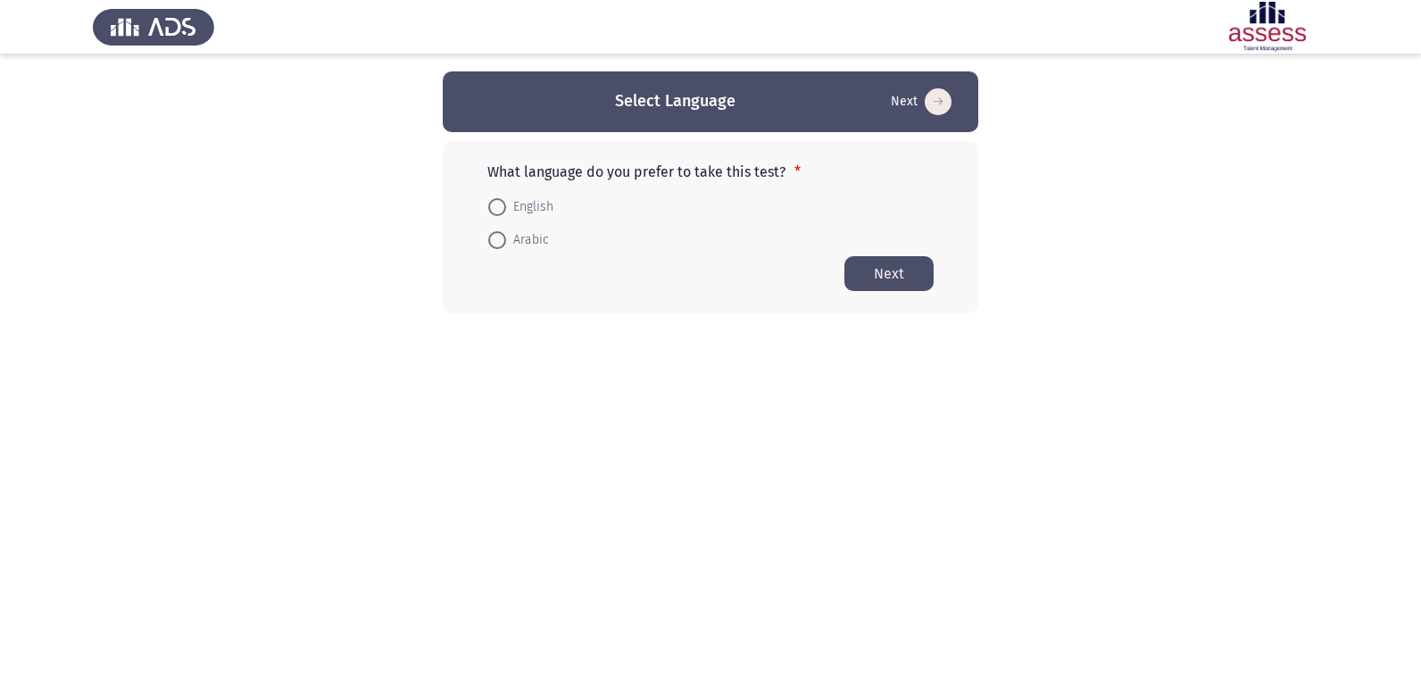
click at [508, 200] on span "English" at bounding box center [529, 206] width 47 height 21
click at [506, 200] on input "English" at bounding box center [497, 207] width 18 height 18
radio input "true"
click at [863, 261] on button "Next" at bounding box center [888, 272] width 89 height 35
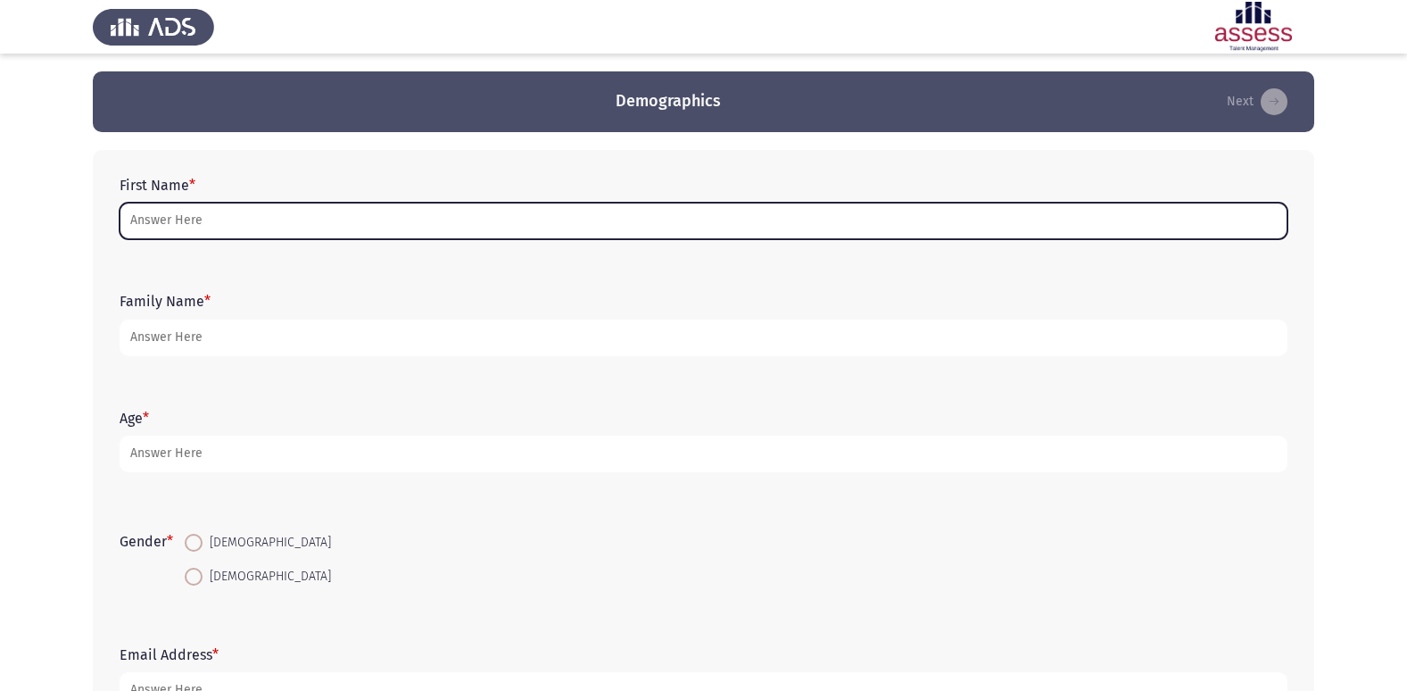
click at [379, 225] on input "First Name *" at bounding box center [704, 221] width 1168 height 37
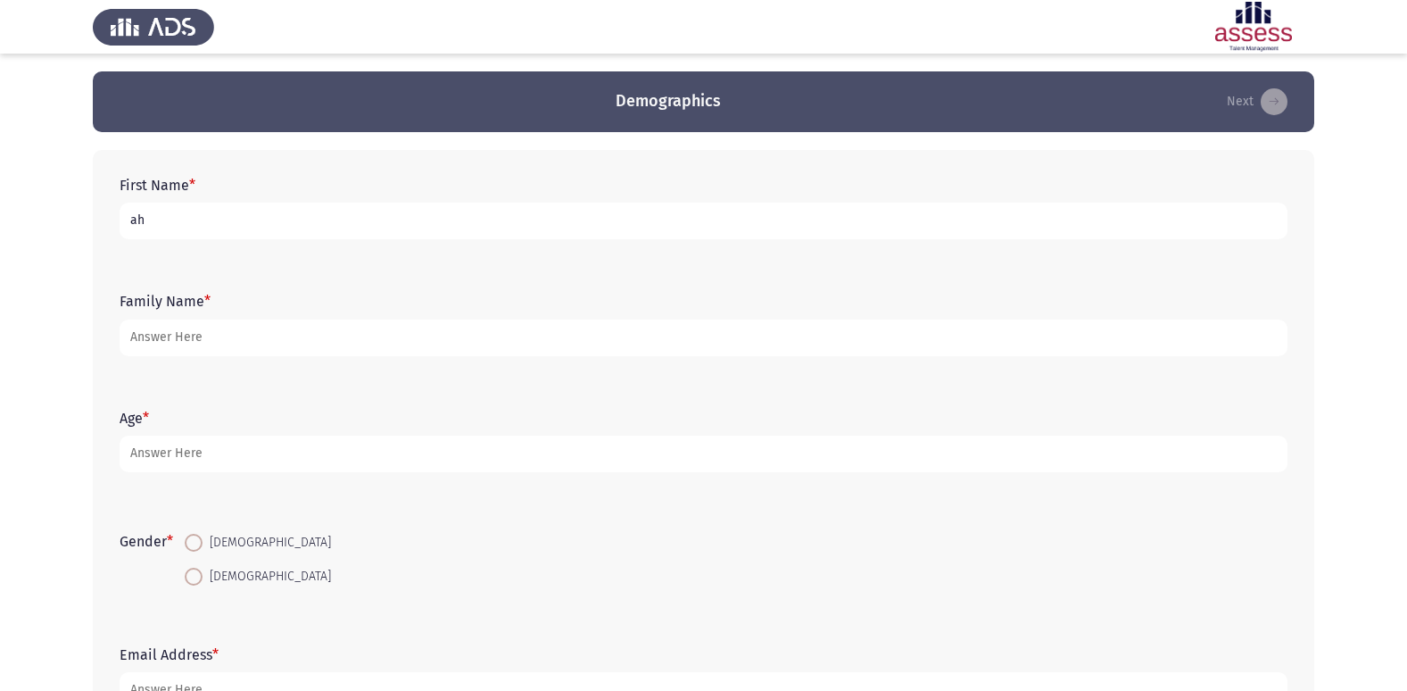
type input "a"
type input "A"
type input "[PERSON_NAME]"
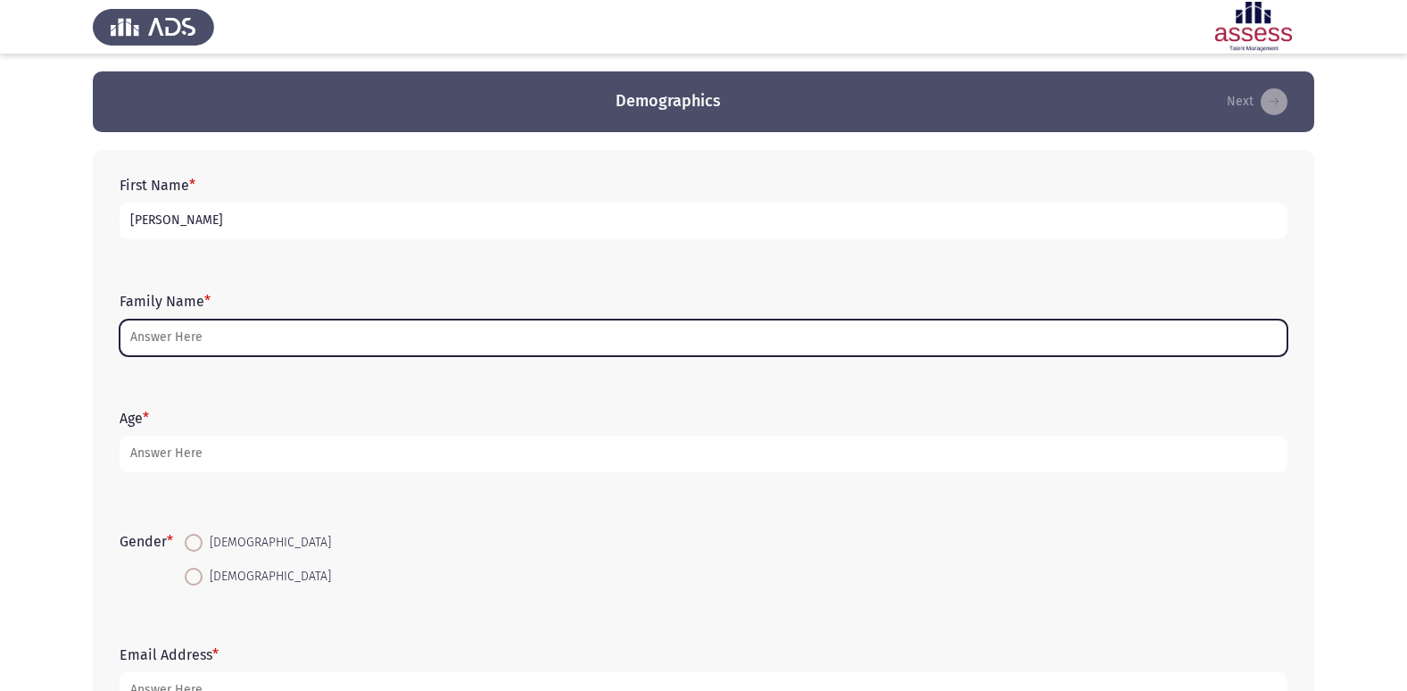
click at [397, 332] on input "Family Name *" at bounding box center [704, 337] width 1168 height 37
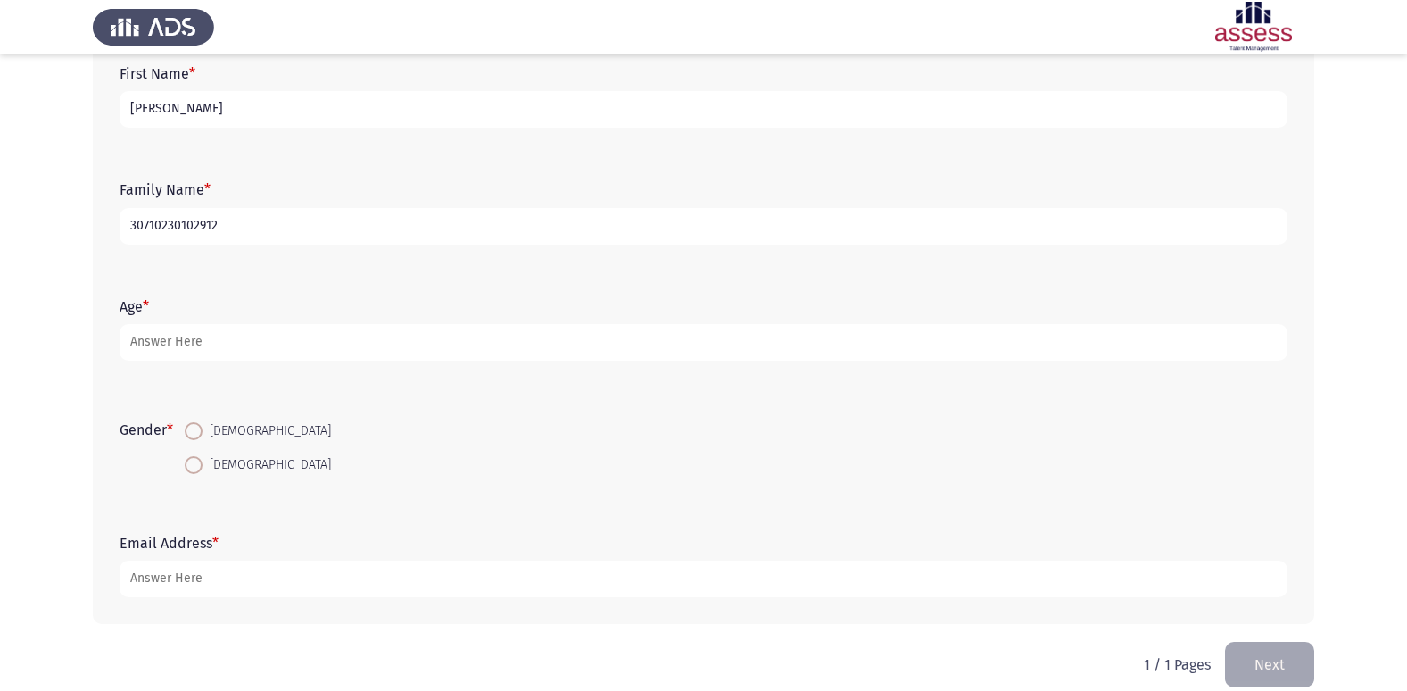
scroll to position [134, 0]
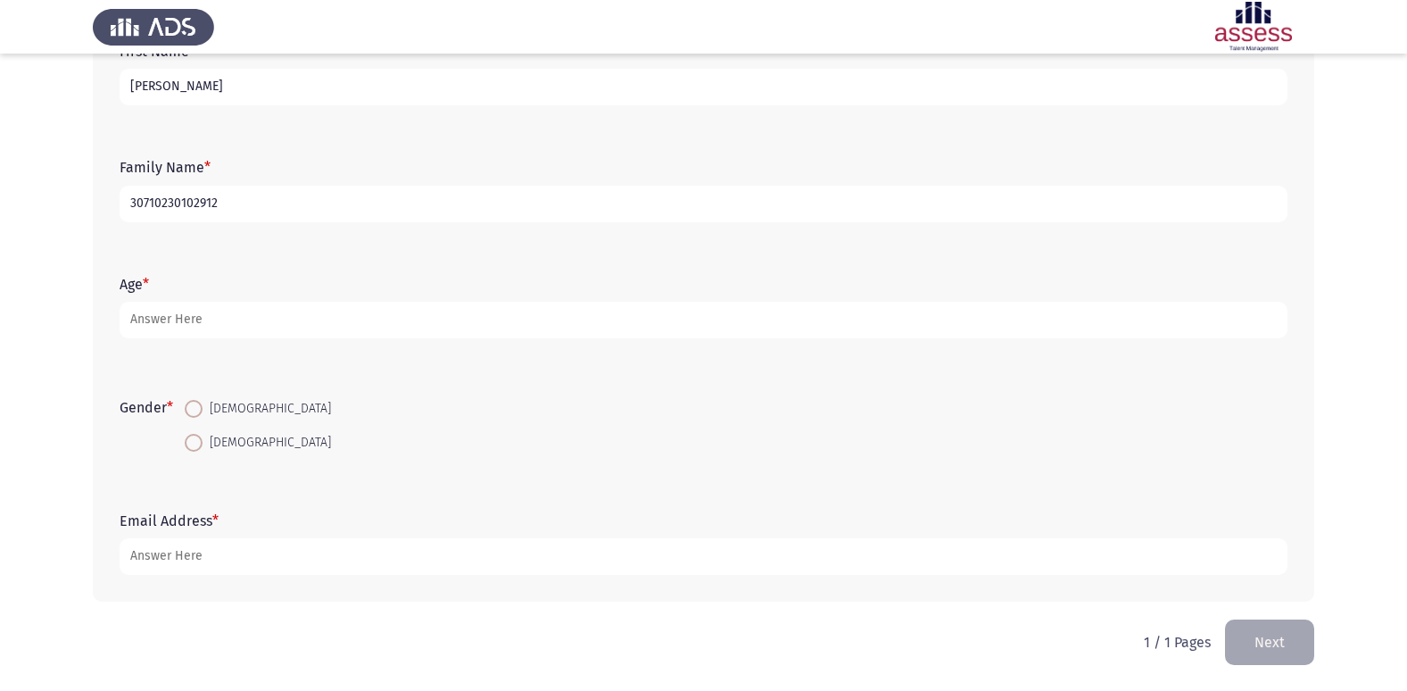
type input "30710230102912"
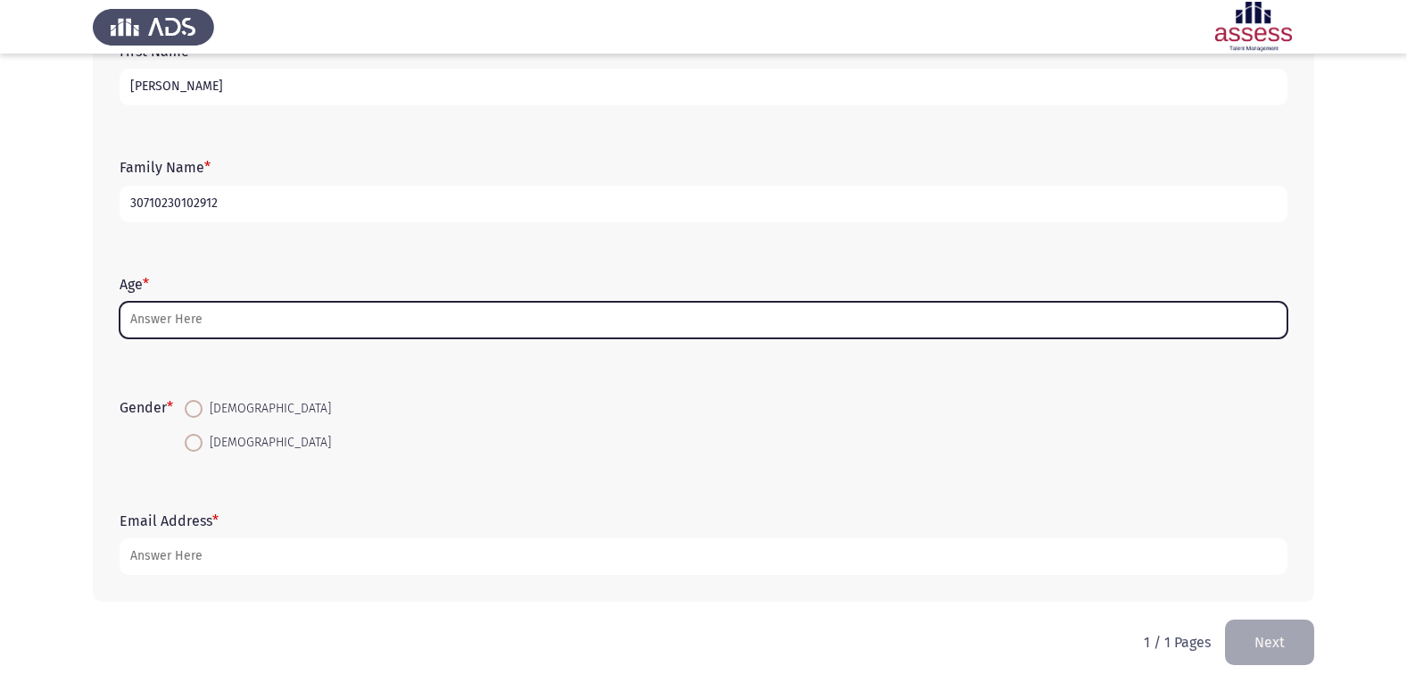
click at [291, 316] on input "Age *" at bounding box center [704, 320] width 1168 height 37
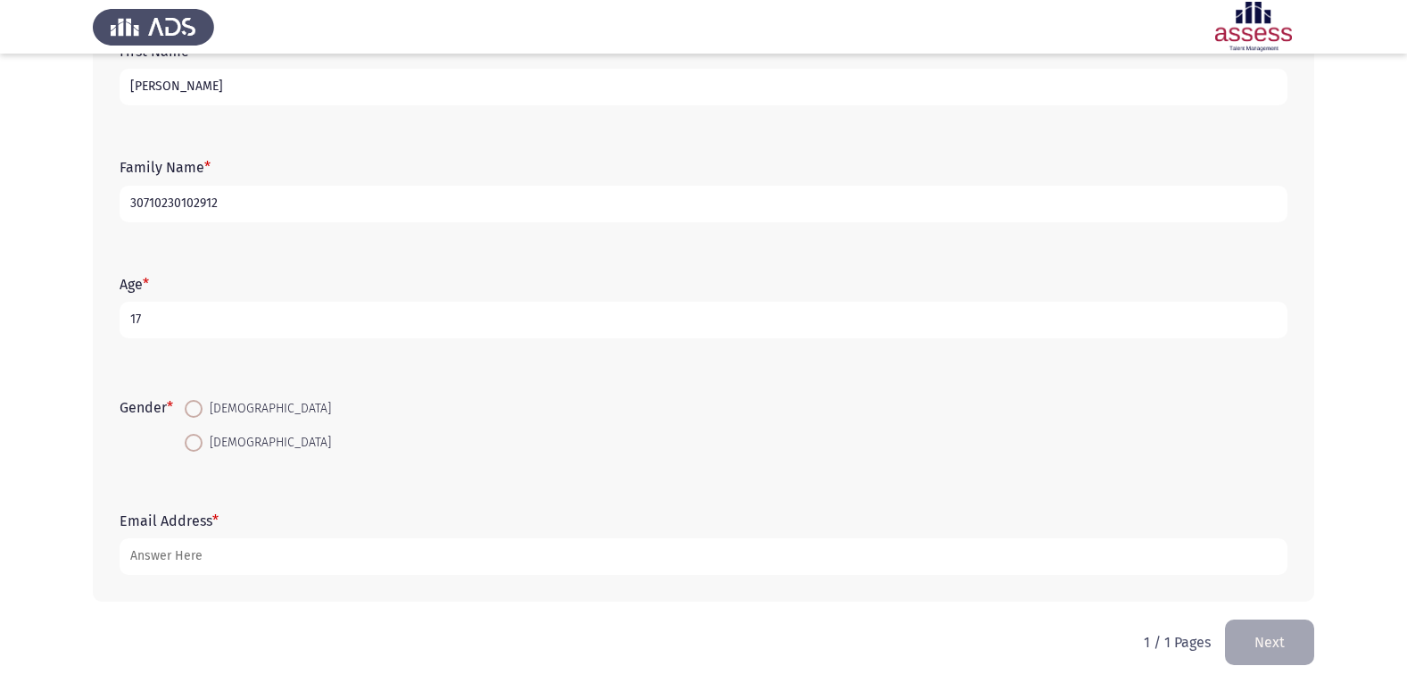
type input "17"
click at [192, 401] on span at bounding box center [194, 409] width 18 height 18
click at [192, 401] on input "[DEMOGRAPHIC_DATA]" at bounding box center [194, 409] width 18 height 18
radio input "true"
click at [132, 88] on input "[PERSON_NAME]" at bounding box center [704, 87] width 1168 height 37
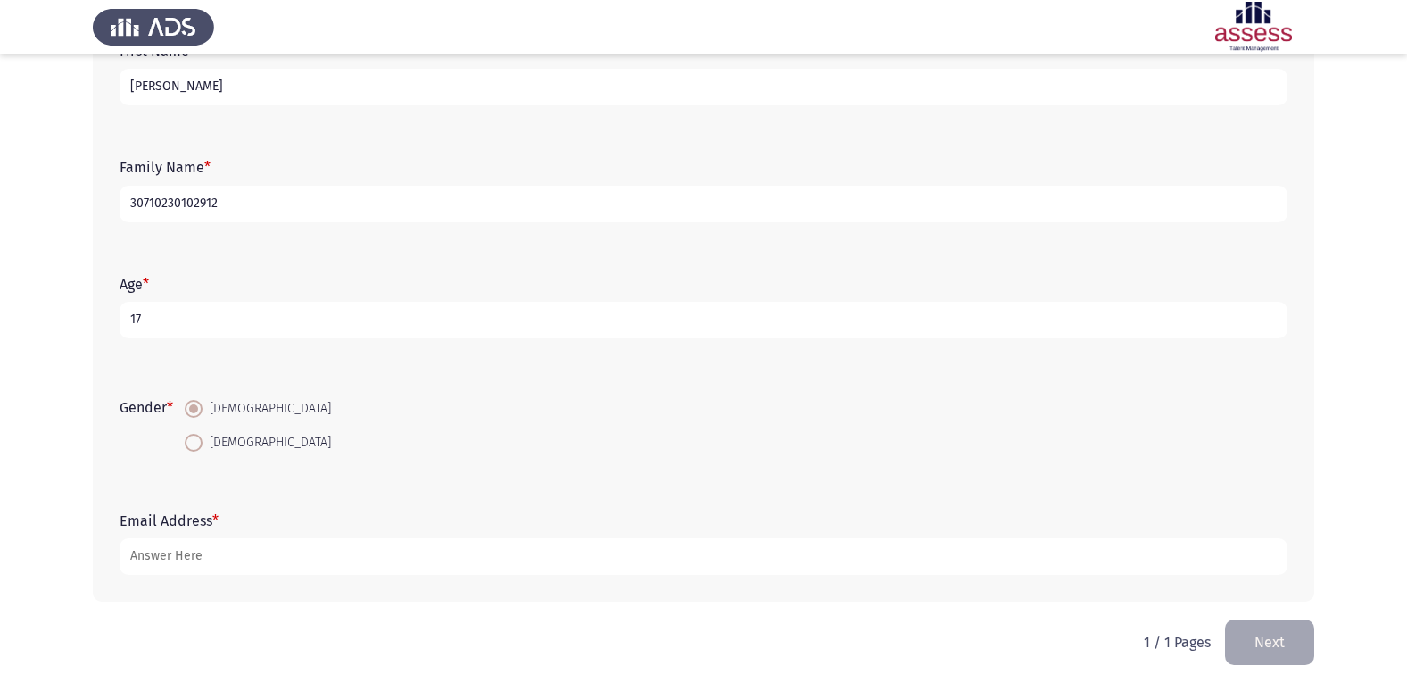
click at [289, 79] on input "[PERSON_NAME]" at bounding box center [704, 87] width 1168 height 37
type input "[PERSON_NAME] [PERSON_NAME]"
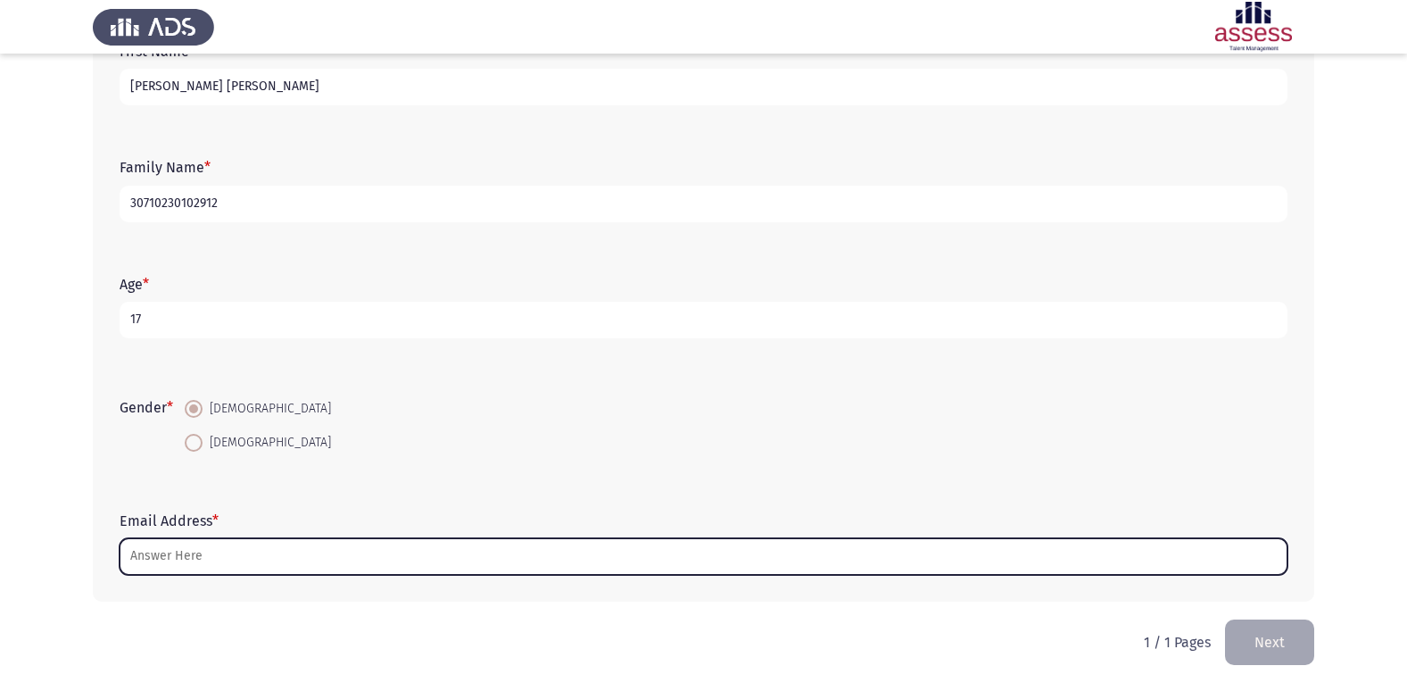
click at [273, 561] on input "Email Address *" at bounding box center [704, 556] width 1168 height 37
type input "ش"
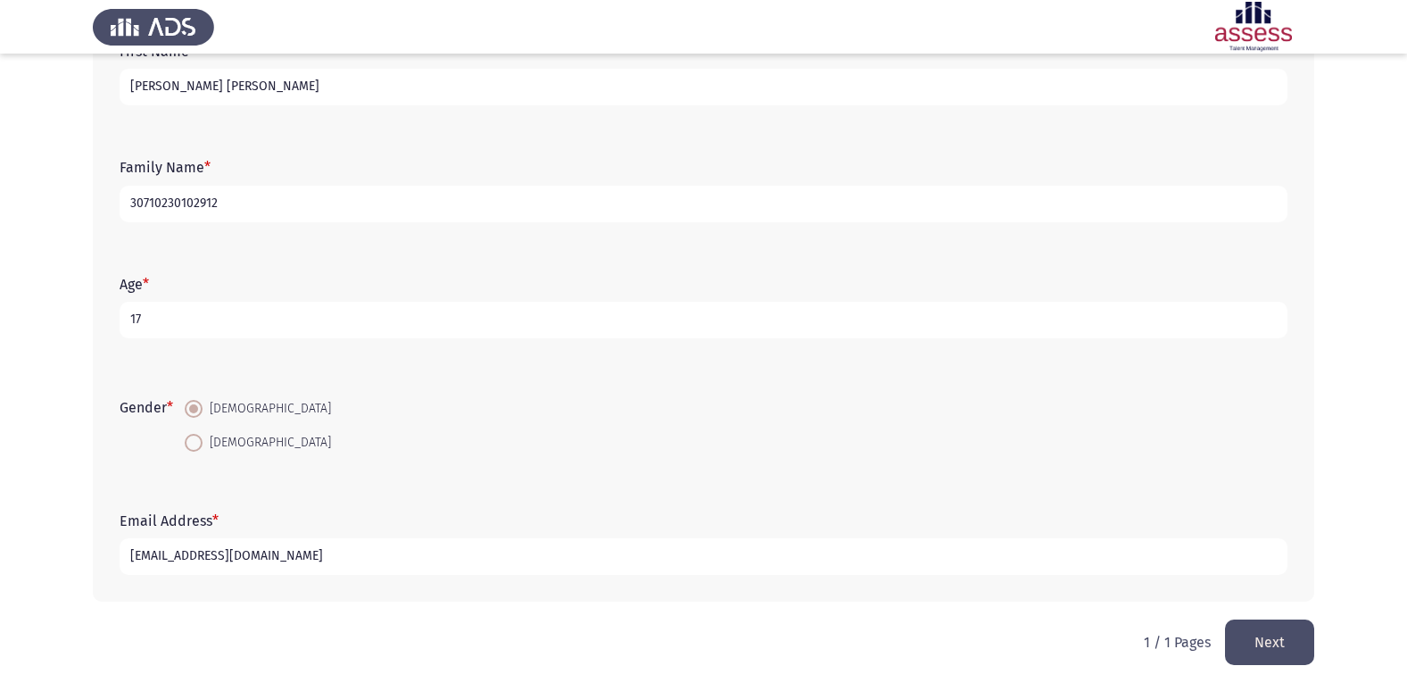
click at [261, 557] on input "[EMAIL_ADDRESS][DOMAIN_NAME]" at bounding box center [704, 556] width 1168 height 37
type input "[EMAIL_ADDRESS][DOMAIN_NAME]"
click at [1288, 634] on button "Next" at bounding box center [1269, 642] width 89 height 46
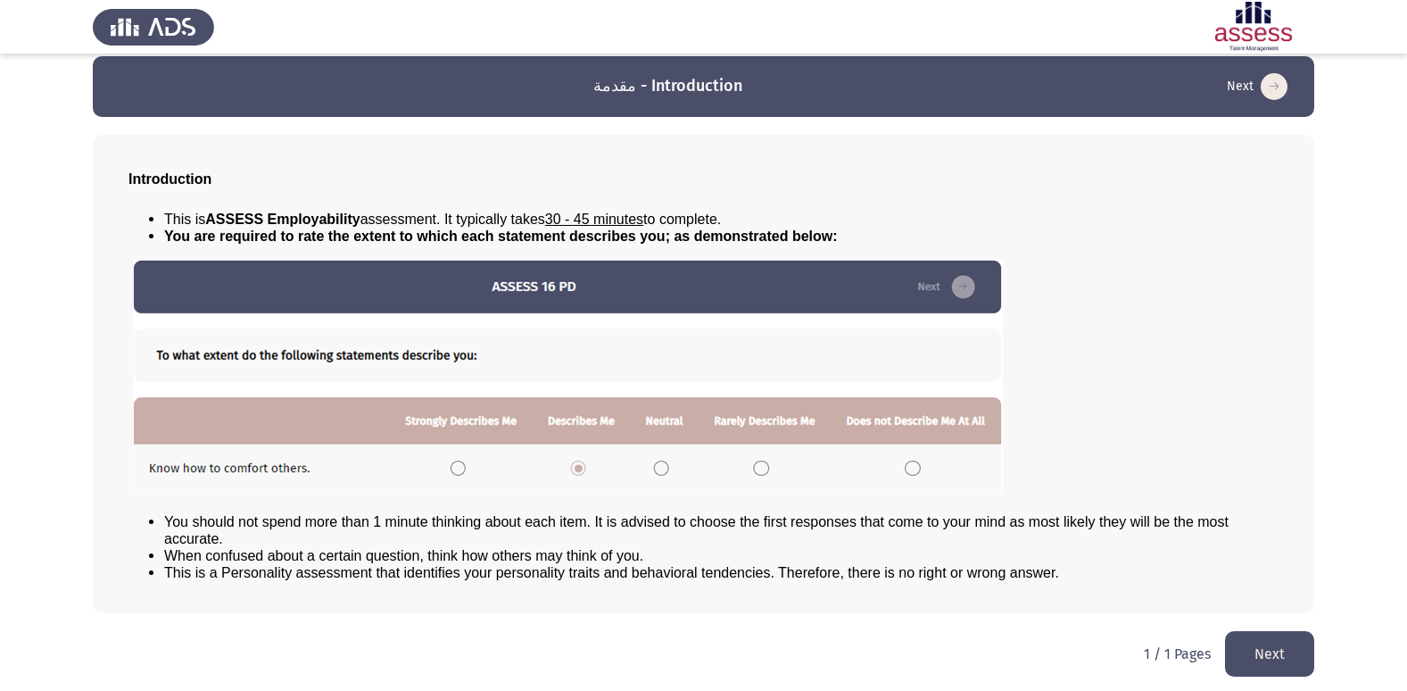
scroll to position [19, 0]
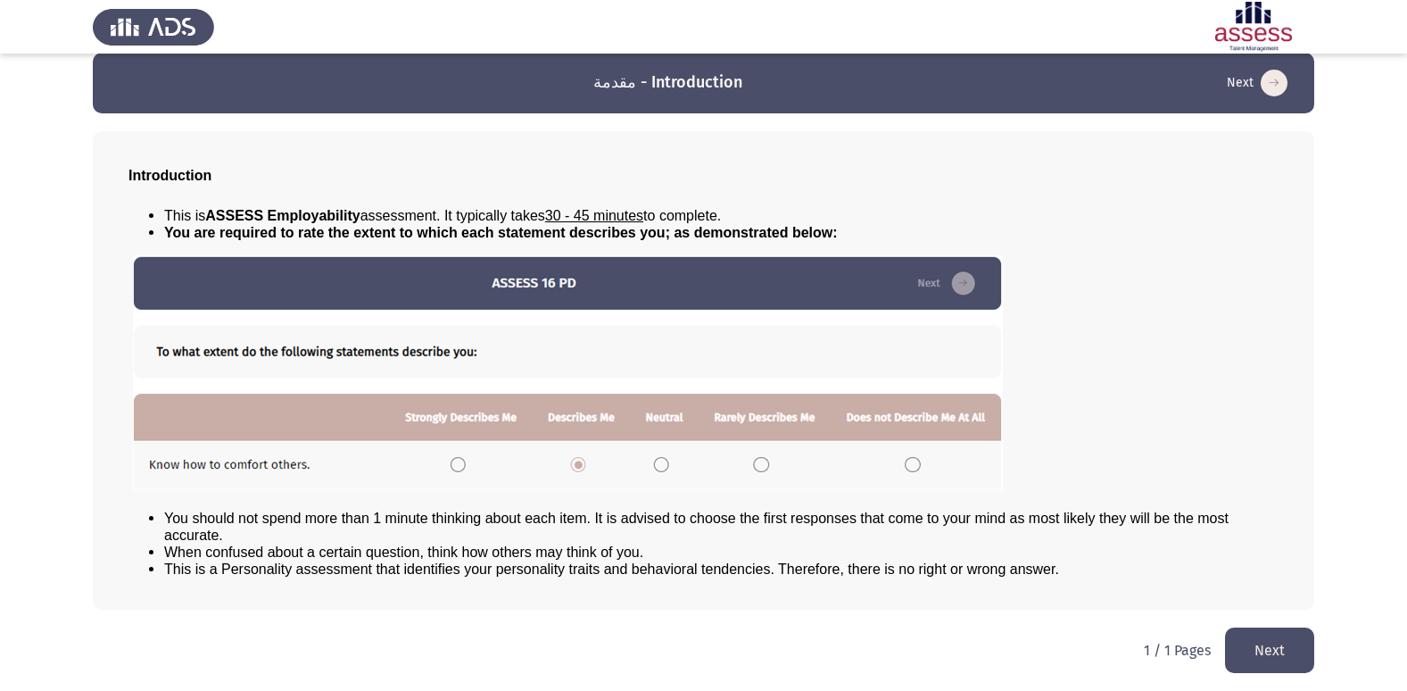
click at [1296, 642] on button "Next" at bounding box center [1269, 650] width 89 height 46
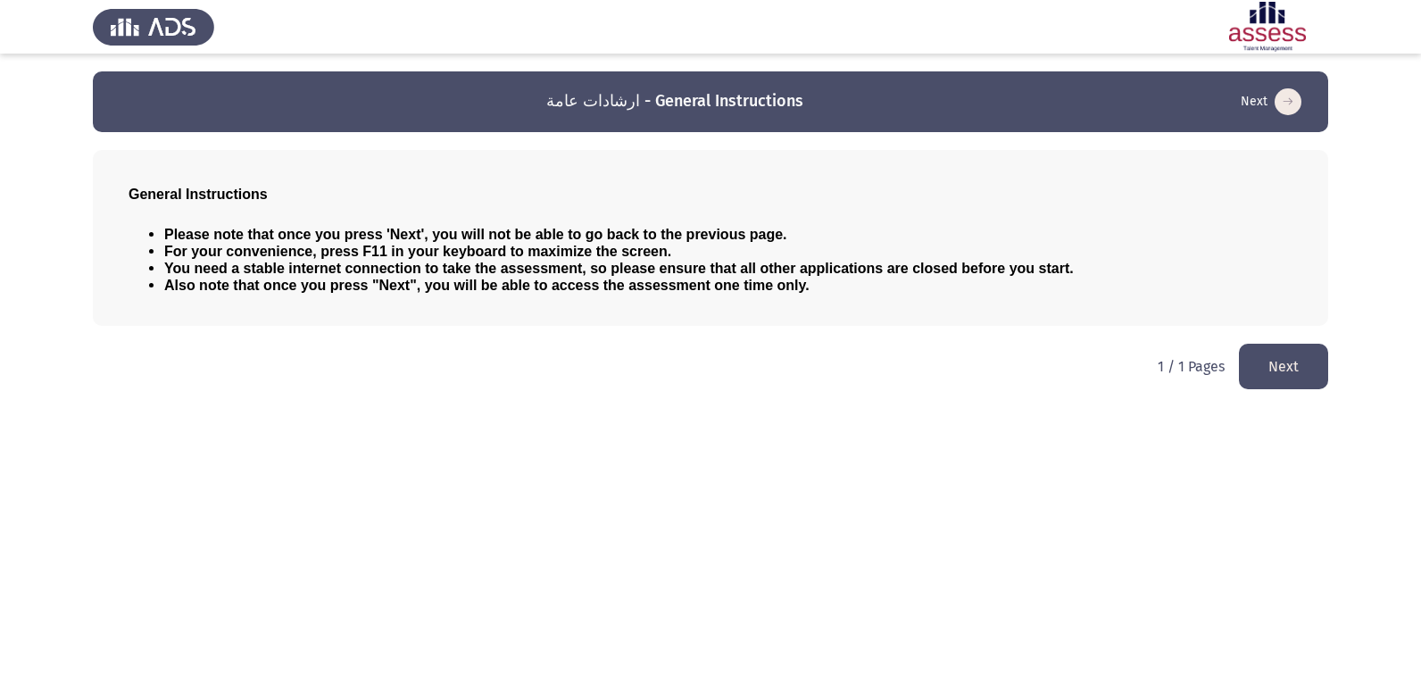
click at [1296, 92] on icon "load next page" at bounding box center [1287, 101] width 27 height 27
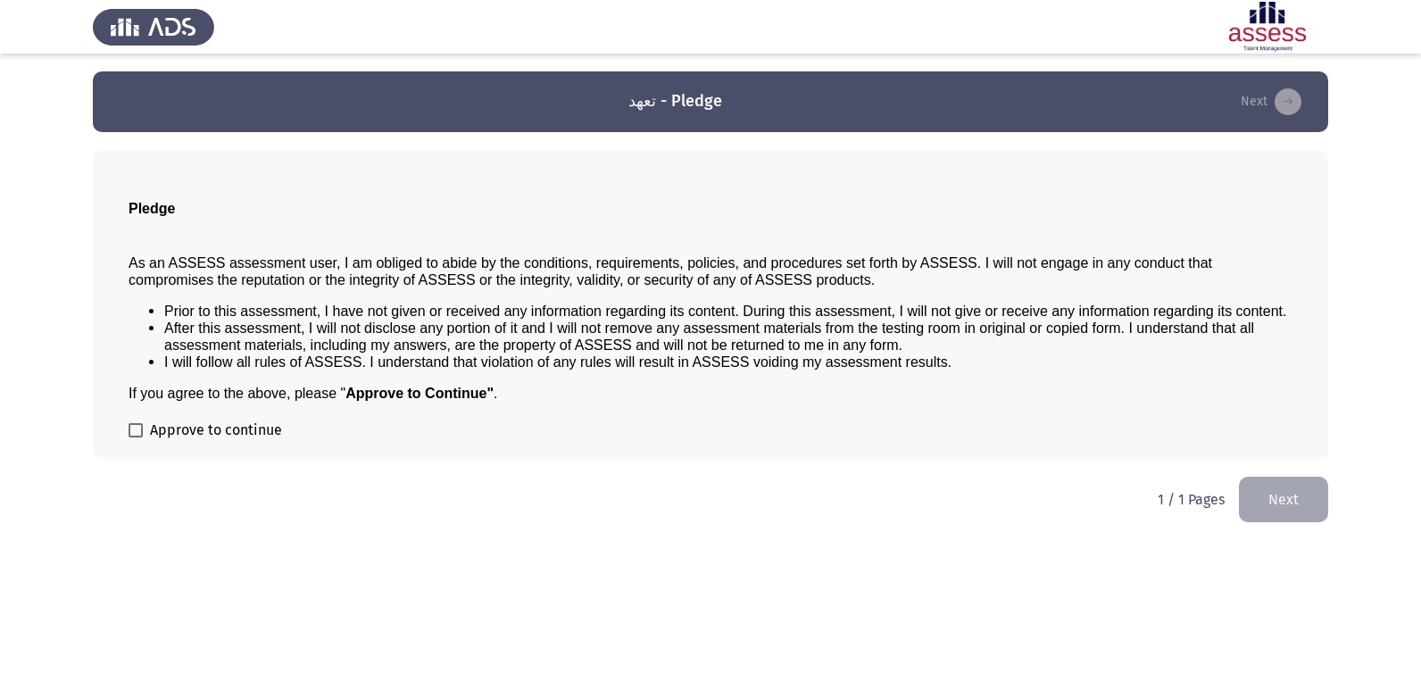
click at [141, 433] on span at bounding box center [136, 430] width 14 height 14
click at [136, 437] on input "Approve to continue" at bounding box center [135, 437] width 1 height 1
checkbox input "true"
click at [1268, 487] on button "Next" at bounding box center [1283, 500] width 89 height 46
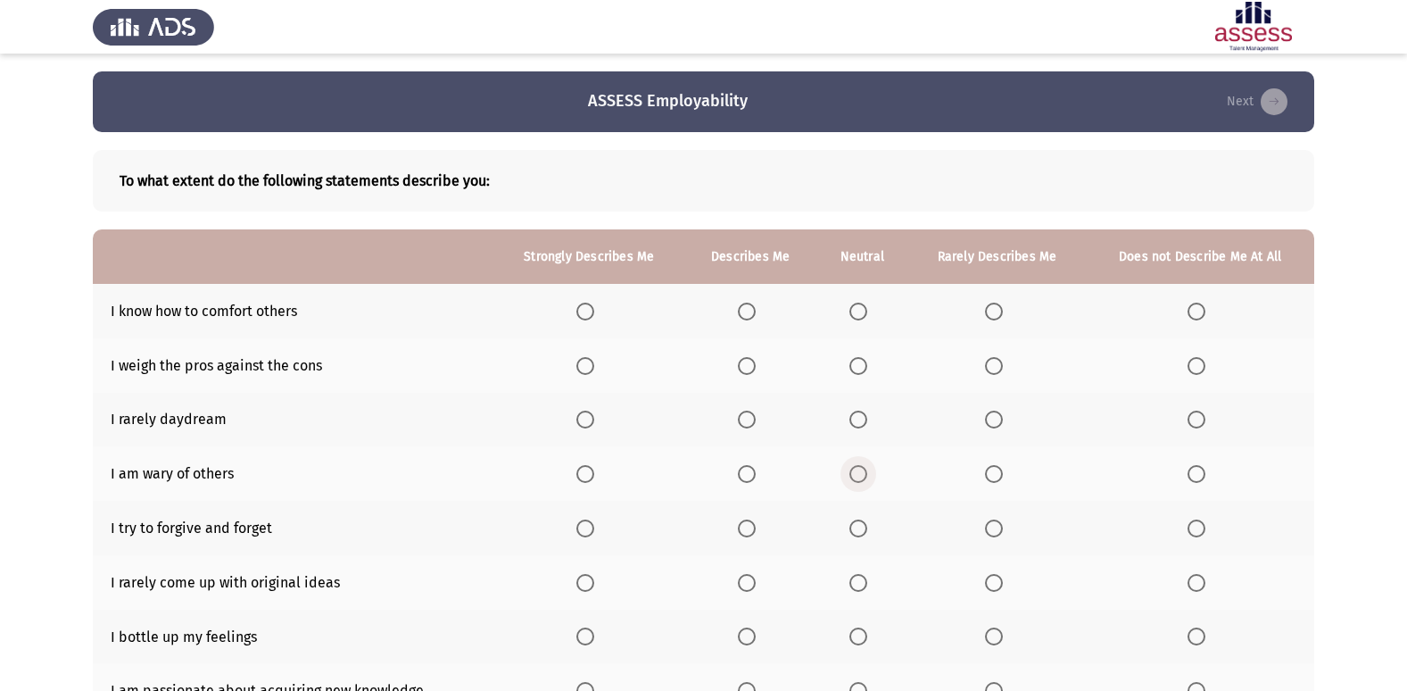
click at [865, 472] on span "Select an option" at bounding box center [859, 474] width 18 height 18
click at [865, 472] on input "Select an option" at bounding box center [859, 474] width 18 height 18
click at [741, 307] on span "Select an option" at bounding box center [747, 312] width 18 height 18
click at [741, 307] on input "Select an option" at bounding box center [747, 312] width 18 height 18
click at [751, 362] on span "Select an option" at bounding box center [747, 366] width 18 height 18
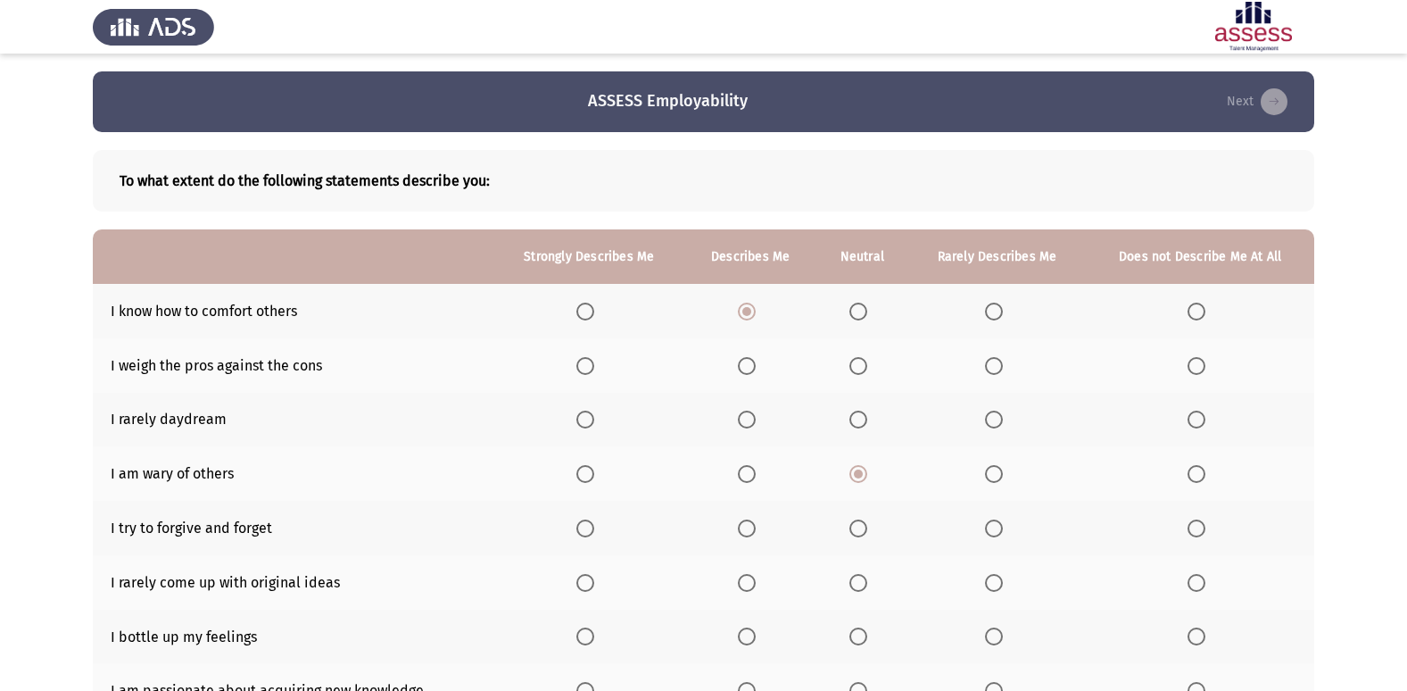
click at [751, 362] on input "Select an option" at bounding box center [747, 366] width 18 height 18
click at [864, 422] on span "Select an option" at bounding box center [859, 420] width 18 height 18
click at [864, 422] on input "Select an option" at bounding box center [859, 420] width 18 height 18
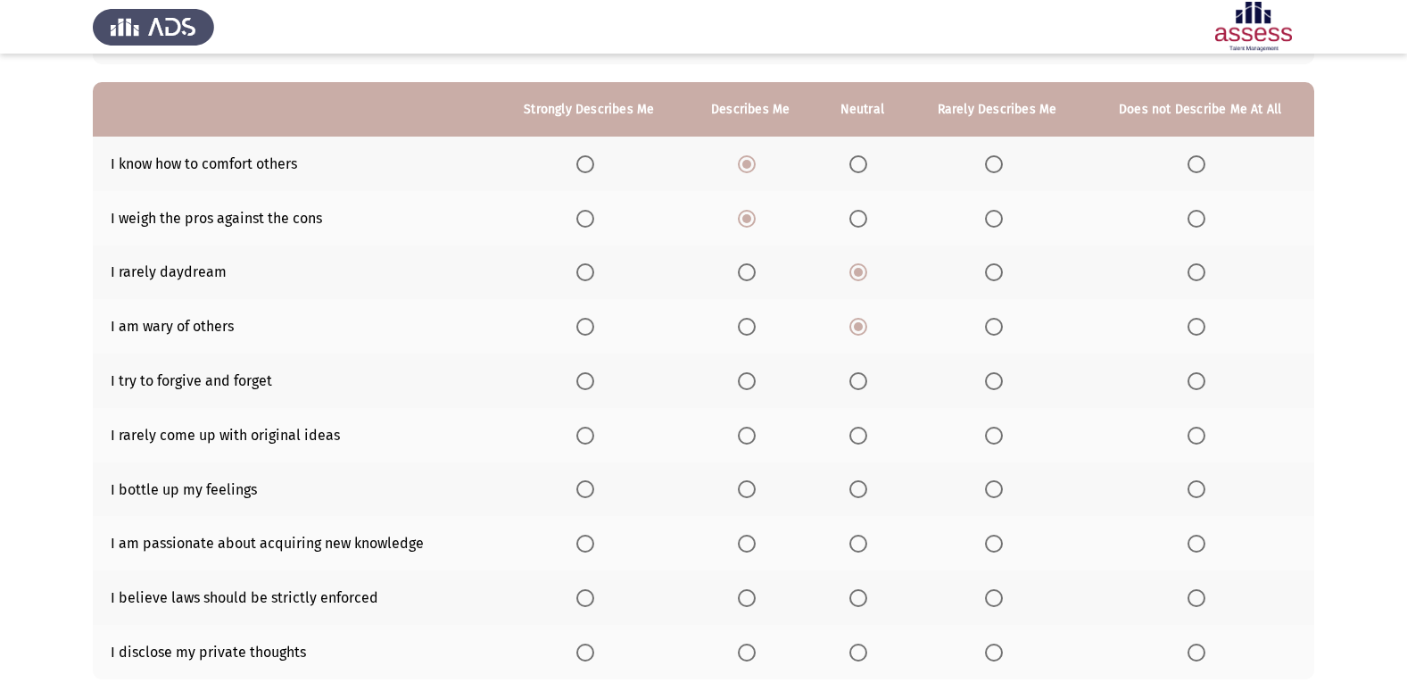
scroll to position [178, 0]
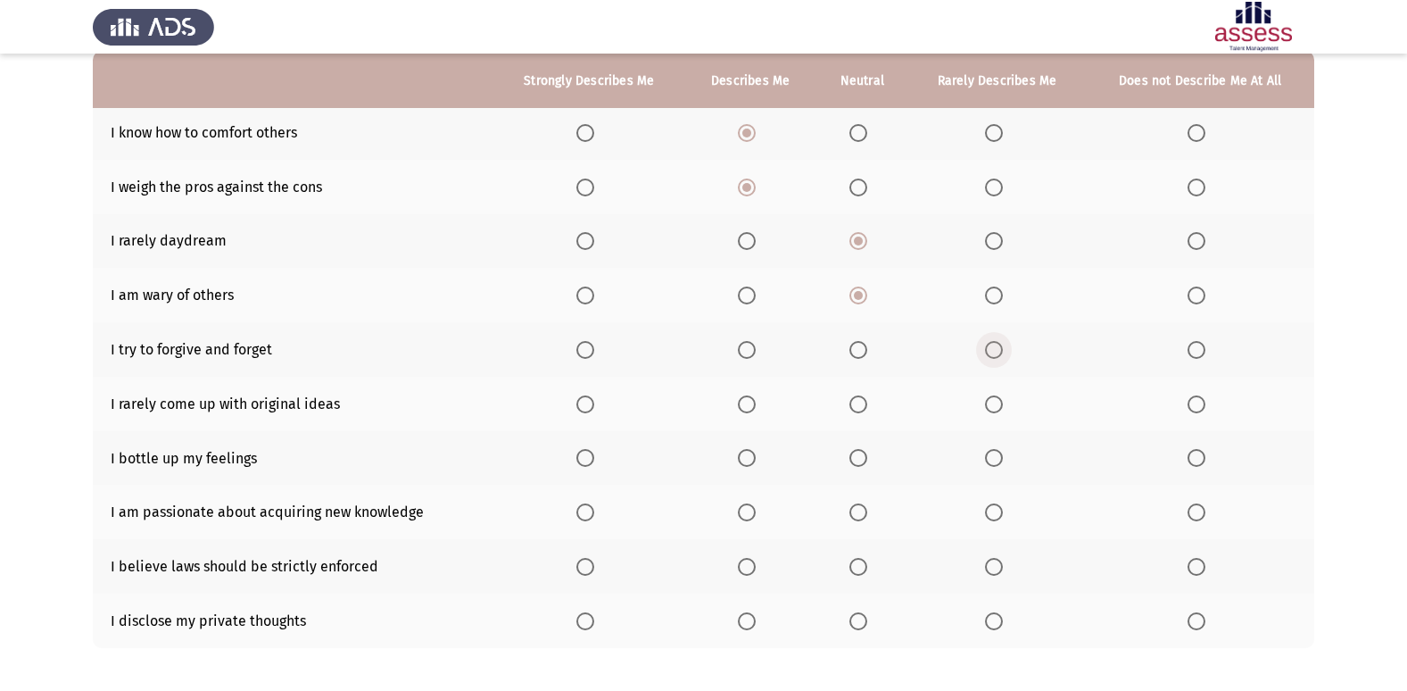
click at [994, 343] on span "Select an option" at bounding box center [994, 350] width 18 height 18
click at [994, 343] on input "Select an option" at bounding box center [994, 350] width 18 height 18
click at [871, 400] on label "Select an option" at bounding box center [862, 404] width 25 height 18
click at [867, 400] on input "Select an option" at bounding box center [859, 404] width 18 height 18
click at [747, 455] on span "Select an option" at bounding box center [747, 458] width 18 height 18
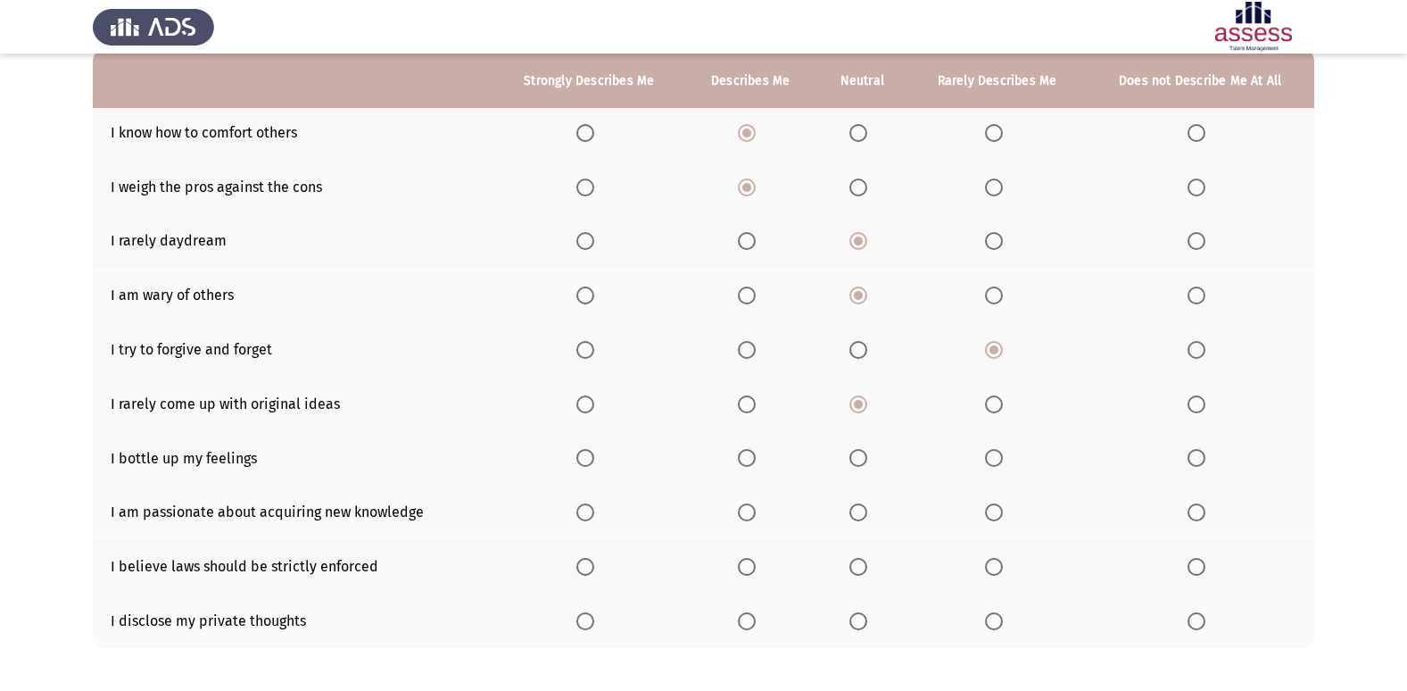
click at [747, 455] on input "Select an option" at bounding box center [747, 458] width 18 height 18
click at [841, 514] on th at bounding box center [863, 512] width 92 height 54
click at [883, 512] on th at bounding box center [863, 512] width 92 height 54
click at [865, 510] on span "Select an option" at bounding box center [859, 512] width 18 height 18
click at [865, 510] on input "Select an option" at bounding box center [859, 512] width 18 height 18
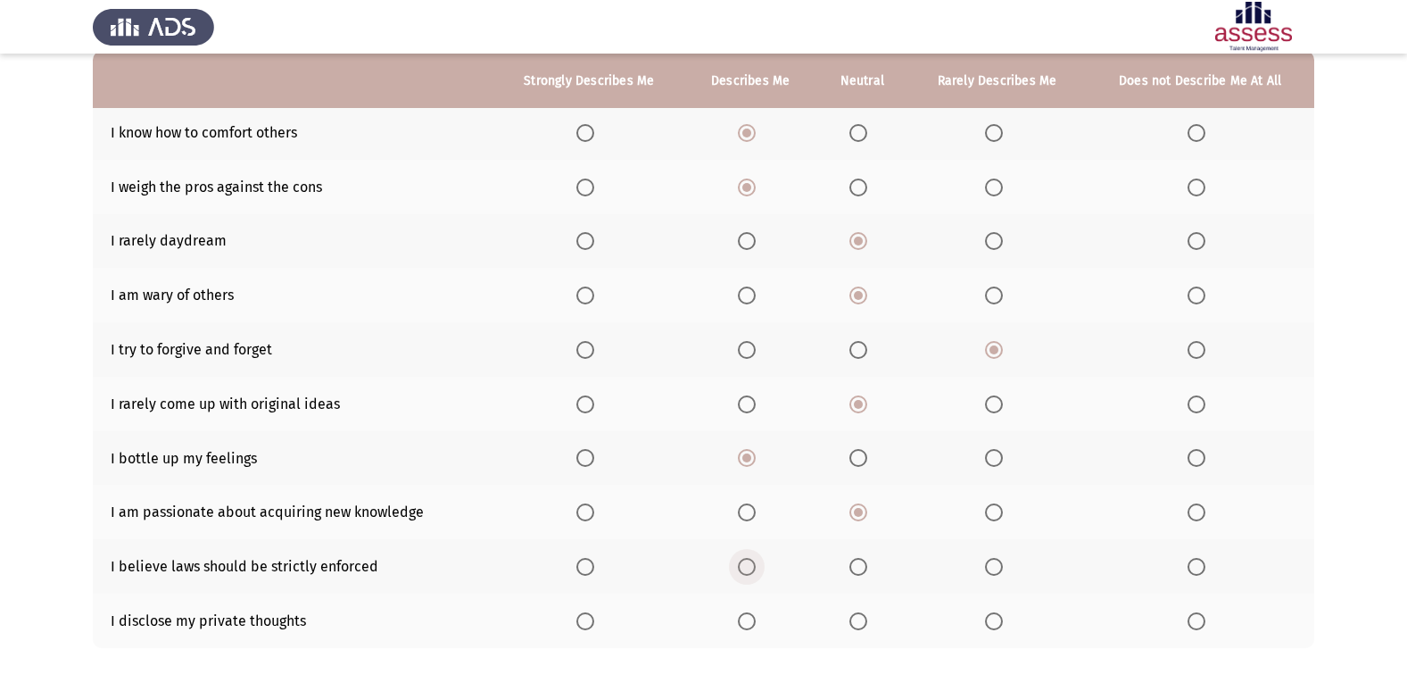
click at [749, 565] on span "Select an option" at bounding box center [747, 567] width 18 height 18
click at [749, 565] on input "Select an option" at bounding box center [747, 567] width 18 height 18
click at [867, 624] on span "Select an option" at bounding box center [859, 621] width 18 height 18
click at [867, 624] on input "Select an option" at bounding box center [859, 621] width 18 height 18
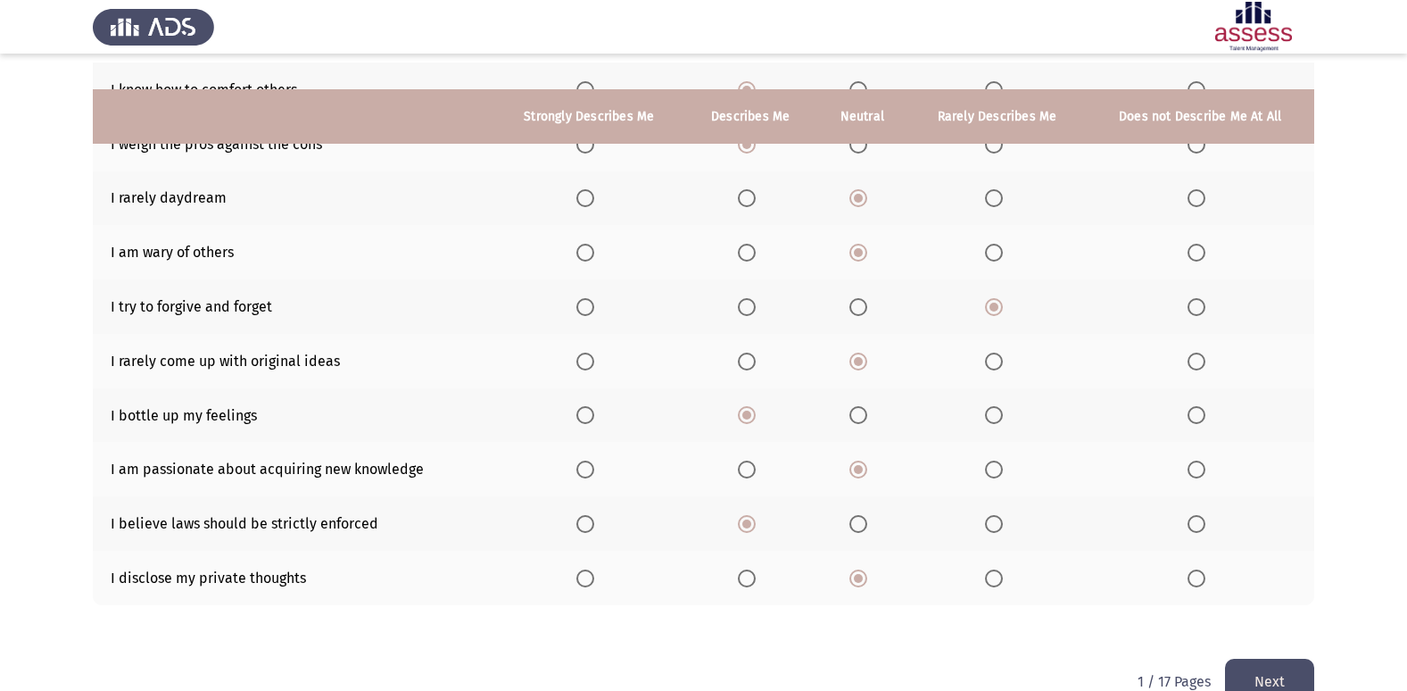
scroll to position [261, 0]
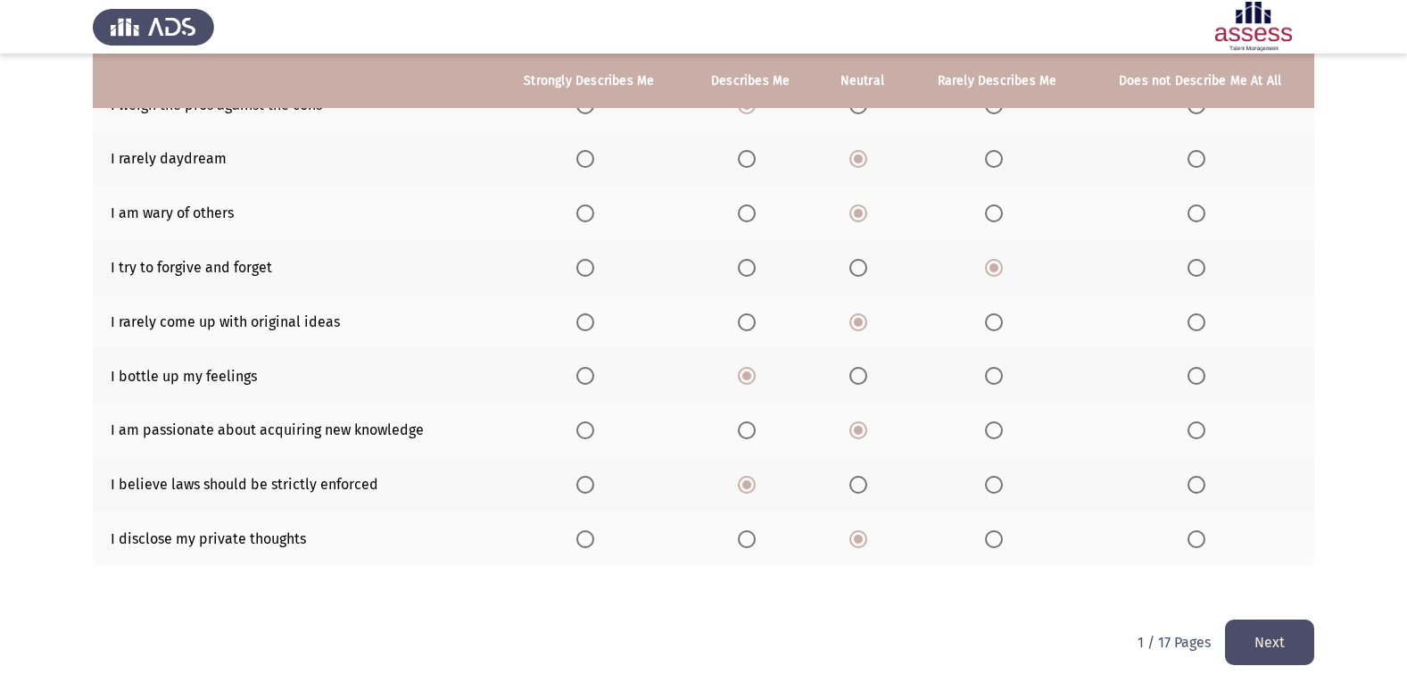
click at [1299, 636] on button "Next" at bounding box center [1269, 642] width 89 height 46
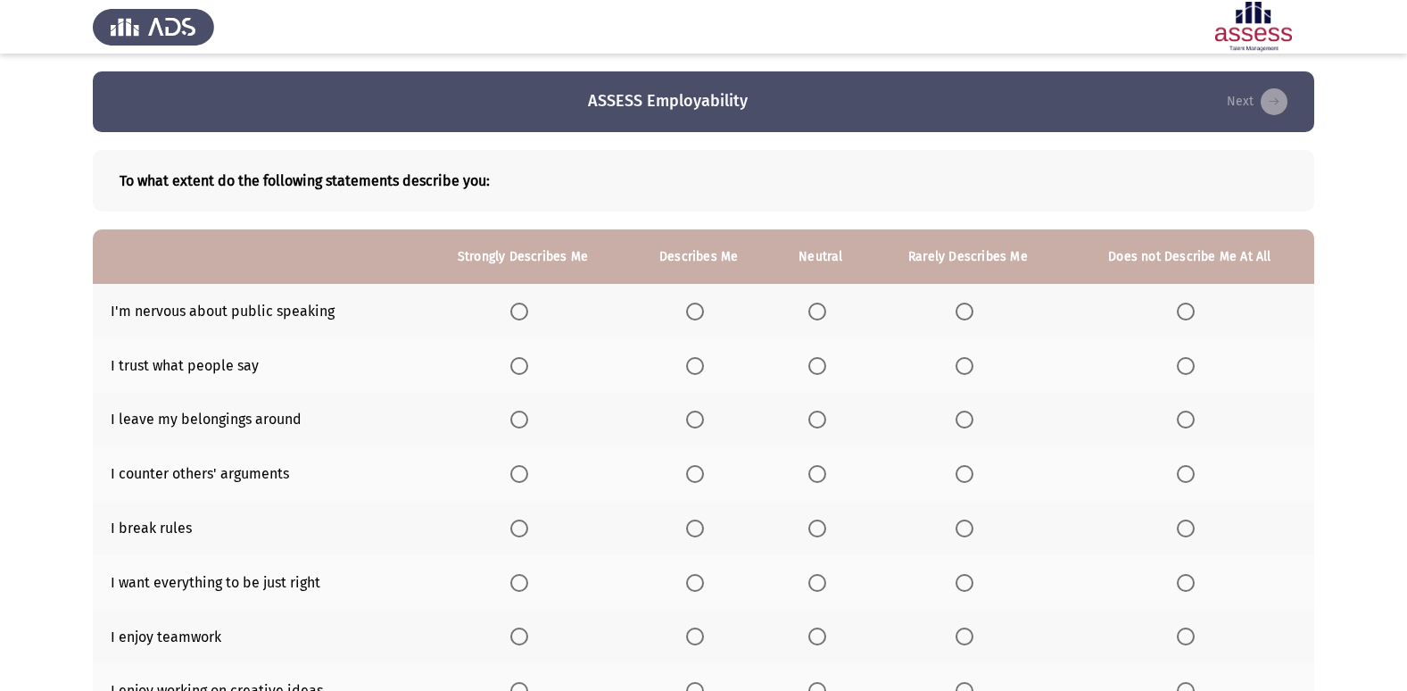
click at [700, 309] on span "Select an option" at bounding box center [695, 312] width 18 height 18
click at [700, 309] on input "Select an option" at bounding box center [695, 312] width 18 height 18
click at [1182, 365] on span "Select an option" at bounding box center [1186, 366] width 18 height 18
click at [1182, 365] on input "Select an option" at bounding box center [1186, 366] width 18 height 18
click at [965, 311] on span "Select an option" at bounding box center [965, 311] width 0 height 0
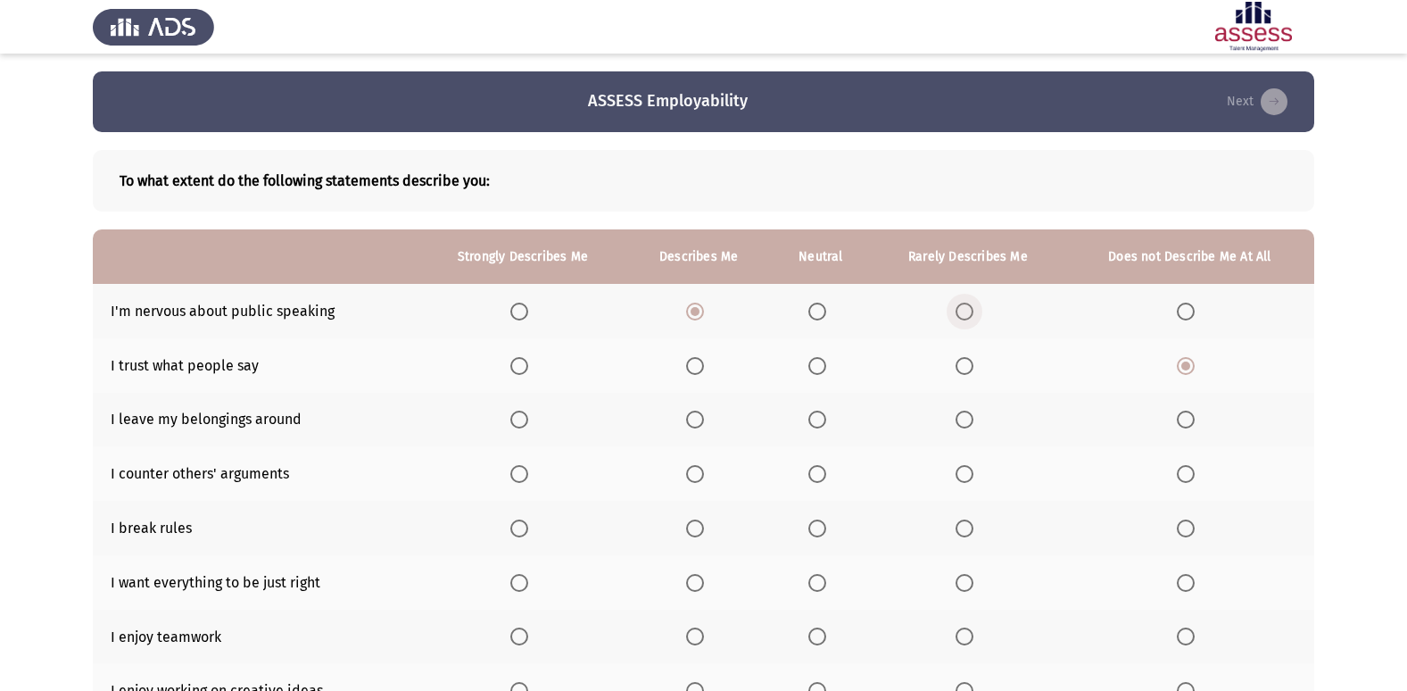
click at [966, 311] on input "Select an option" at bounding box center [965, 312] width 18 height 18
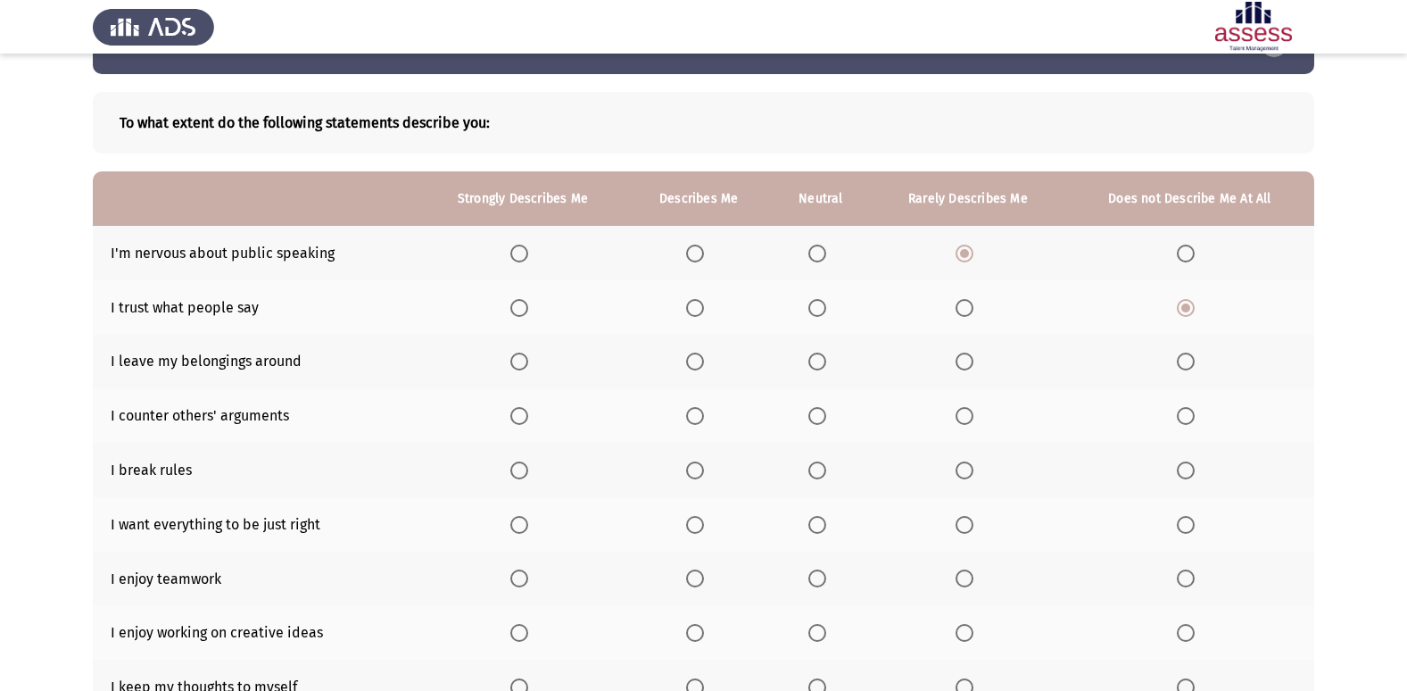
scroll to position [89, 0]
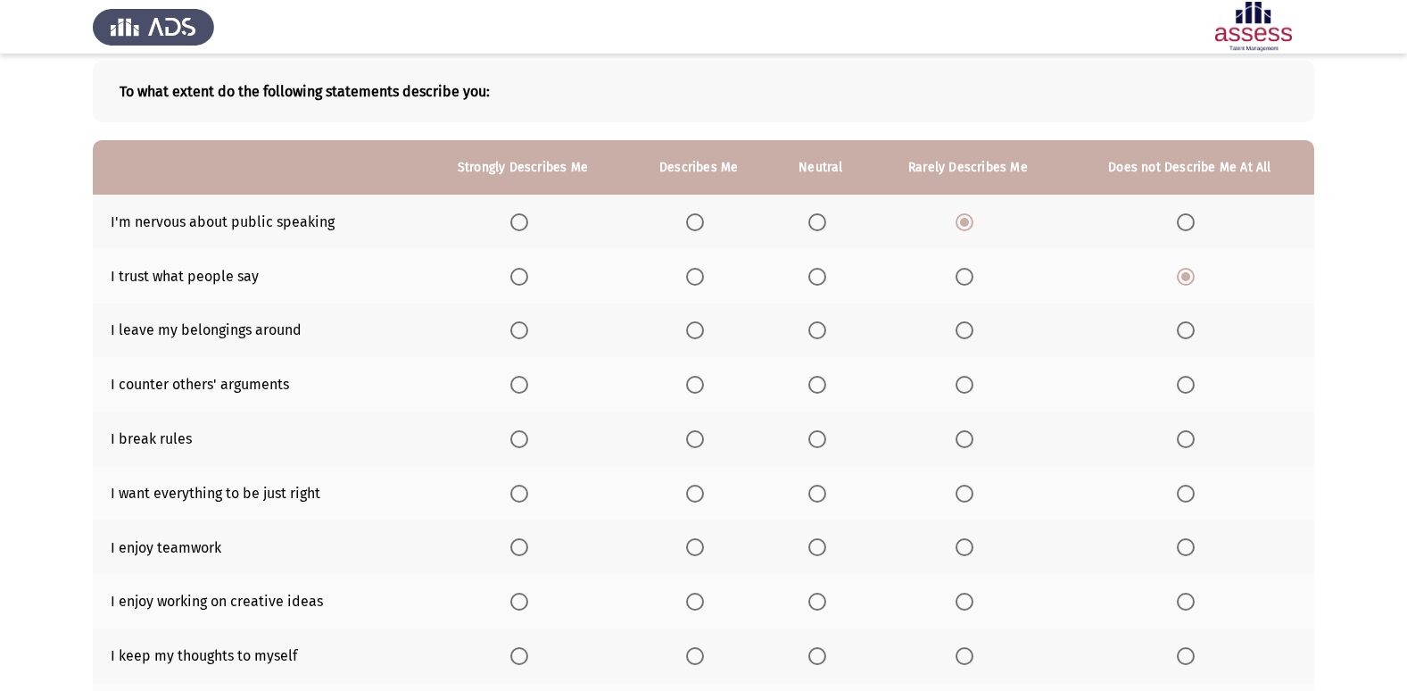
click at [1190, 336] on span "Select an option" at bounding box center [1186, 330] width 18 height 18
click at [1190, 336] on input "Select an option" at bounding box center [1186, 330] width 18 height 18
click at [818, 392] on span "Select an option" at bounding box center [818, 385] width 18 height 18
click at [818, 392] on input "Select an option" at bounding box center [818, 385] width 18 height 18
click at [1189, 442] on span "Select an option" at bounding box center [1186, 439] width 18 height 18
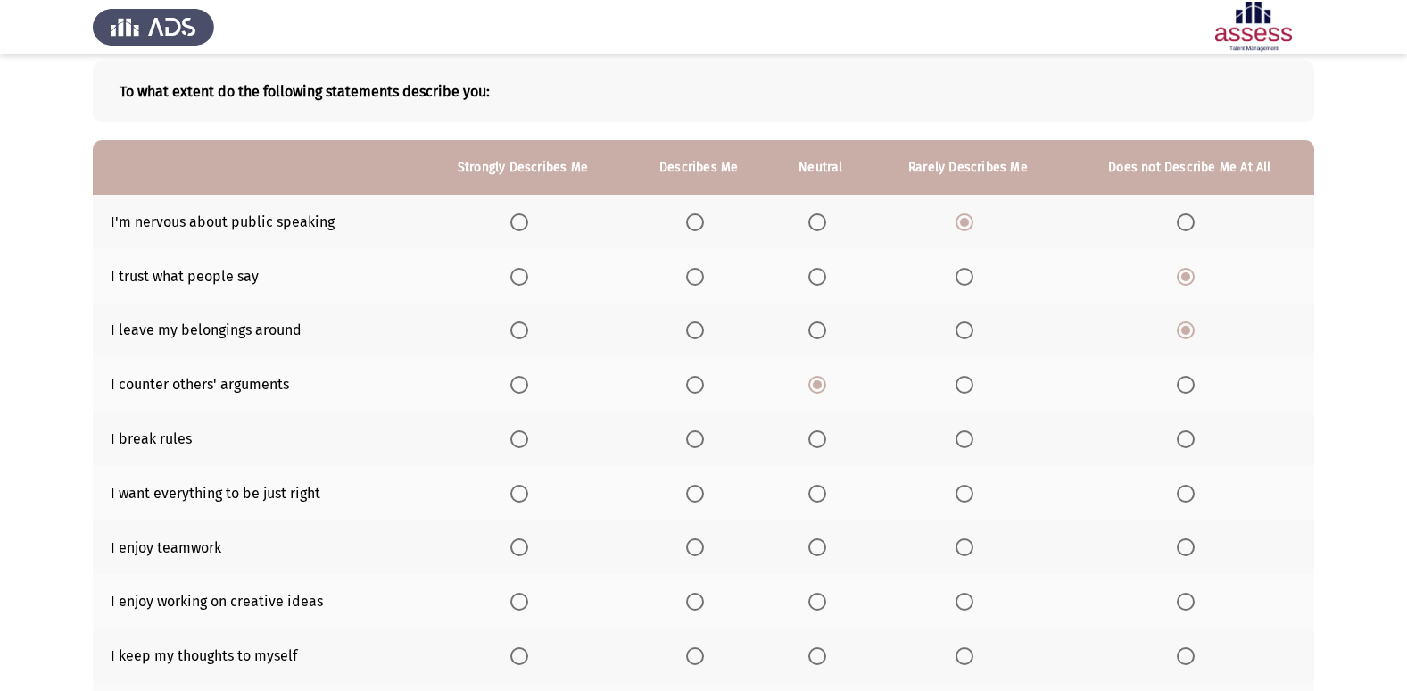
click at [1189, 442] on input "Select an option" at bounding box center [1186, 439] width 18 height 18
click at [523, 500] on span "Select an option" at bounding box center [519, 494] width 18 height 18
click at [523, 500] on input "Select an option" at bounding box center [519, 494] width 18 height 18
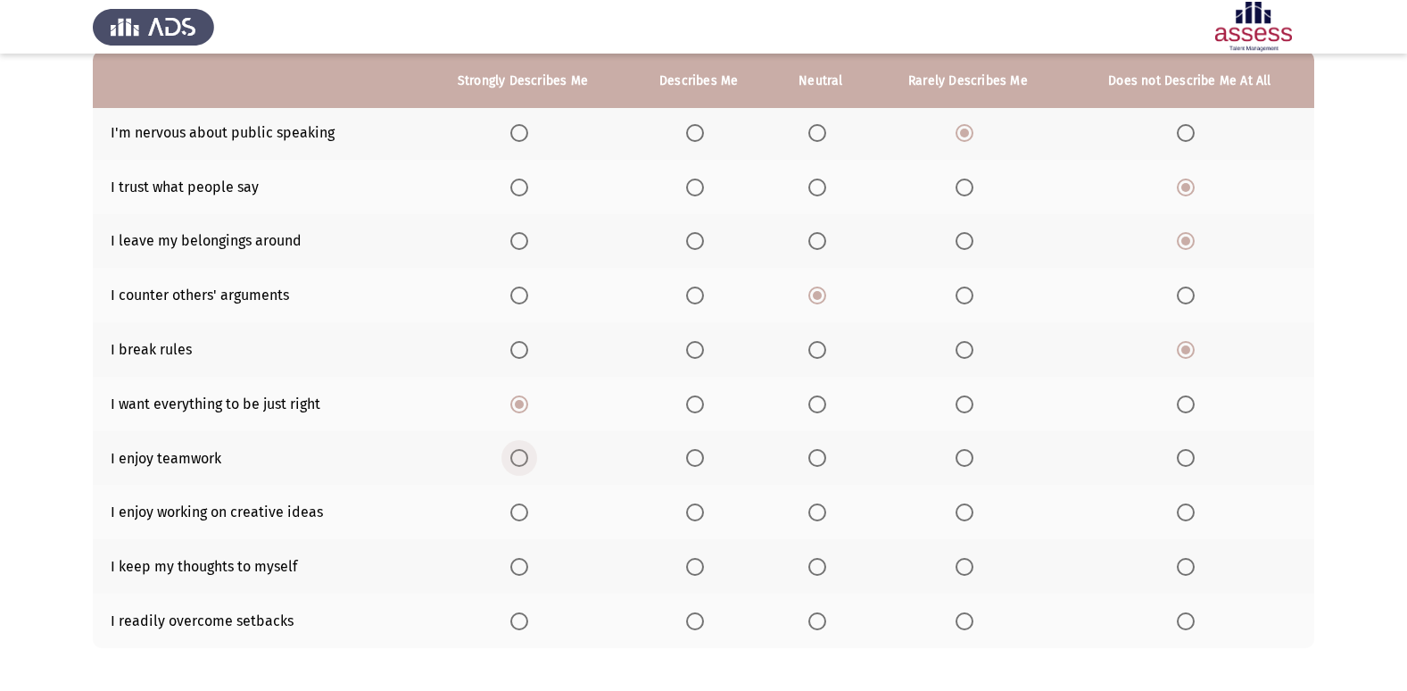
click at [528, 453] on span "Select an option" at bounding box center [519, 458] width 18 height 18
click at [528, 453] on input "Select an option" at bounding box center [519, 458] width 18 height 18
click at [692, 454] on span "Select an option" at bounding box center [695, 458] width 18 height 18
click at [692, 454] on input "Select an option" at bounding box center [695, 458] width 18 height 18
click at [693, 502] on th at bounding box center [699, 512] width 144 height 54
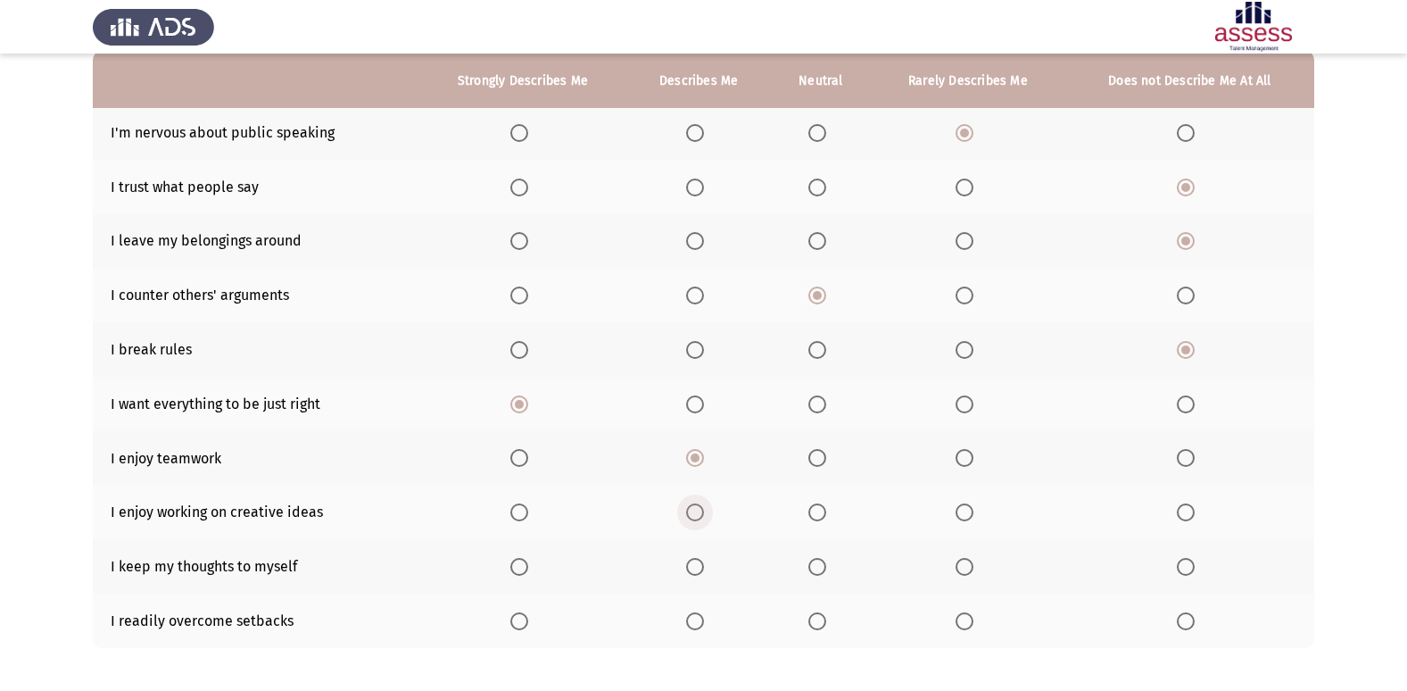
click at [694, 509] on span "Select an option" at bounding box center [695, 512] width 18 height 18
click at [694, 509] on input "Select an option" at bounding box center [695, 512] width 18 height 18
click at [1185, 567] on span "Select an option" at bounding box center [1186, 567] width 18 height 18
click at [1185, 567] on input "Select an option" at bounding box center [1186, 567] width 18 height 18
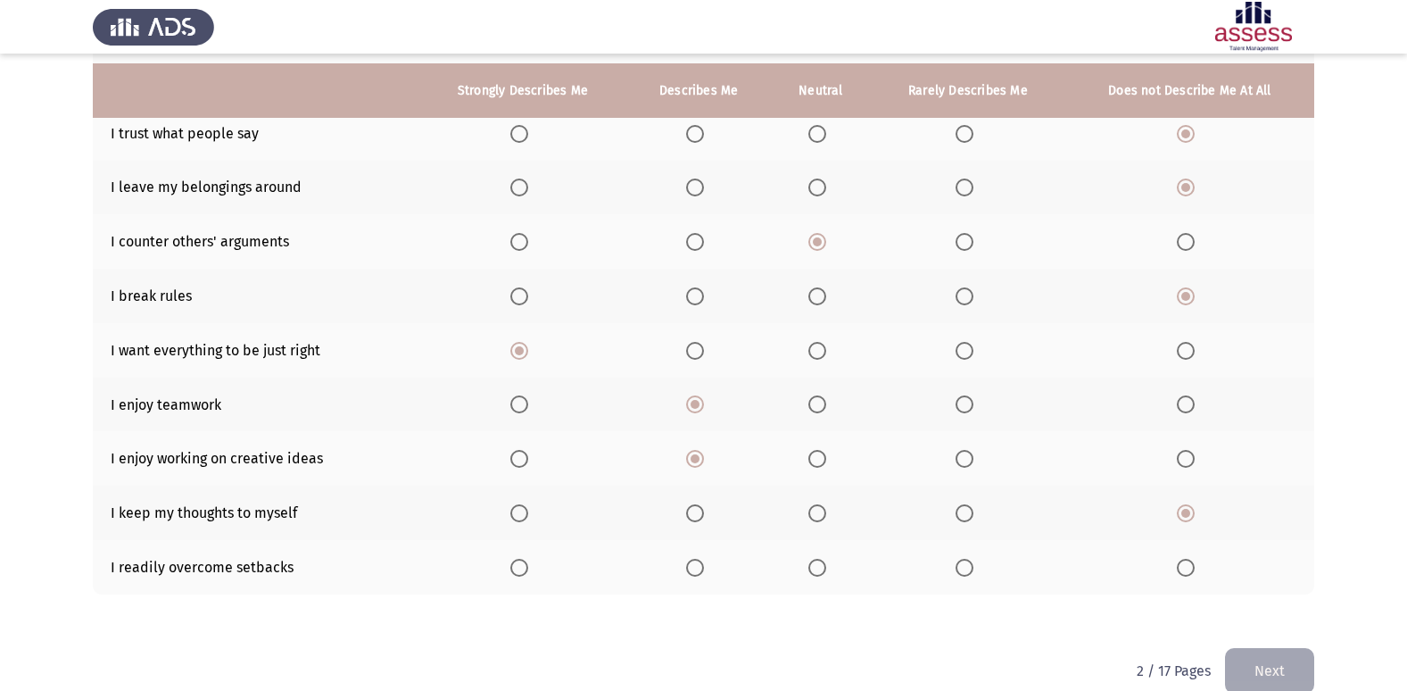
scroll to position [261, 0]
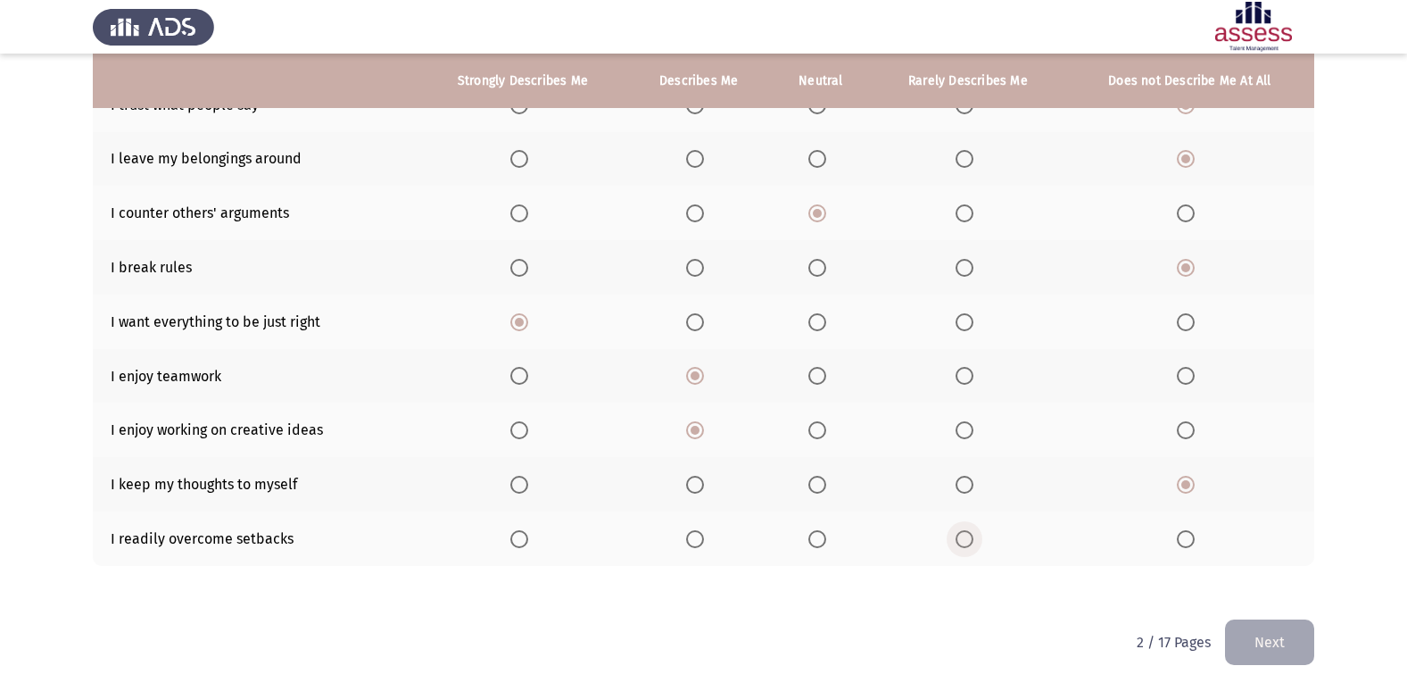
click at [961, 540] on span "Select an option" at bounding box center [965, 539] width 18 height 18
click at [961, 540] on input "Select an option" at bounding box center [965, 539] width 18 height 18
click at [1291, 632] on button "Next" at bounding box center [1269, 642] width 89 height 46
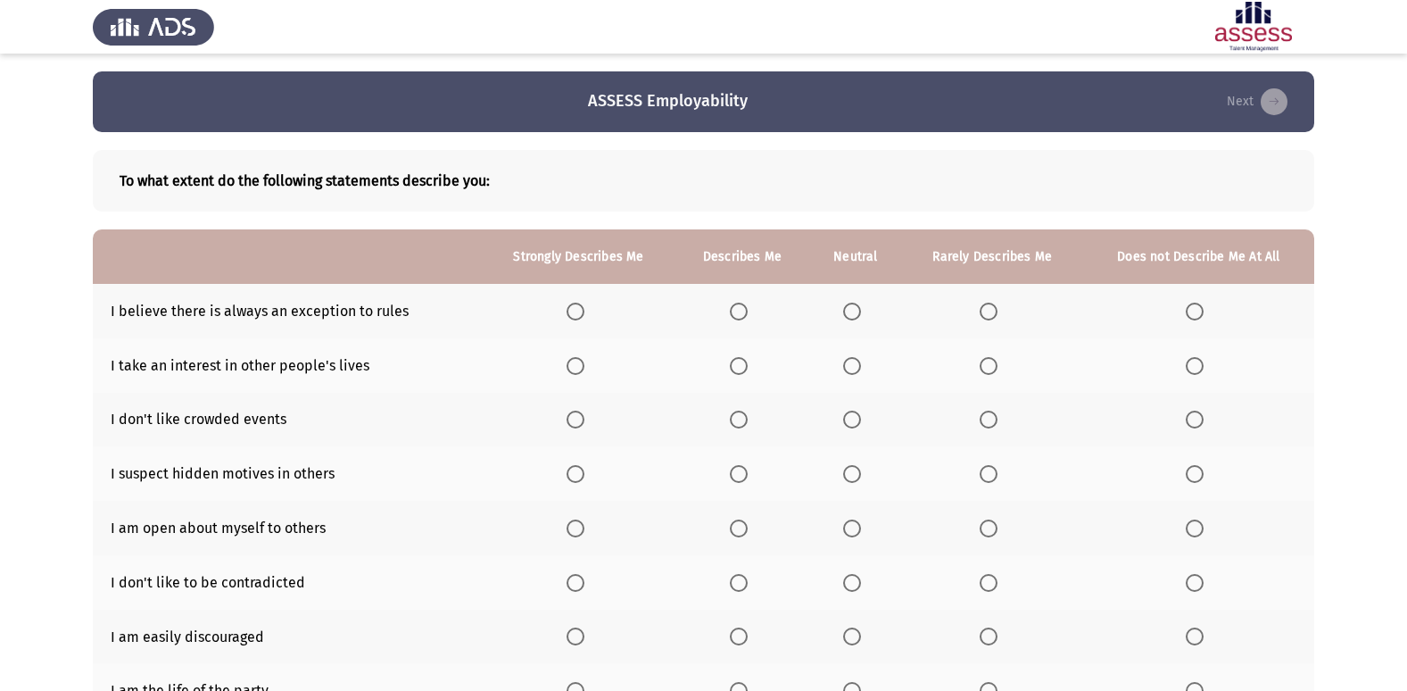
click at [745, 315] on span "Select an option" at bounding box center [739, 312] width 18 height 18
click at [745, 315] on input "Select an option" at bounding box center [739, 312] width 18 height 18
click at [1202, 377] on th at bounding box center [1198, 365] width 231 height 54
click at [1199, 368] on span "Select an option" at bounding box center [1195, 366] width 18 height 18
click at [1199, 368] on input "Select an option" at bounding box center [1195, 366] width 18 height 18
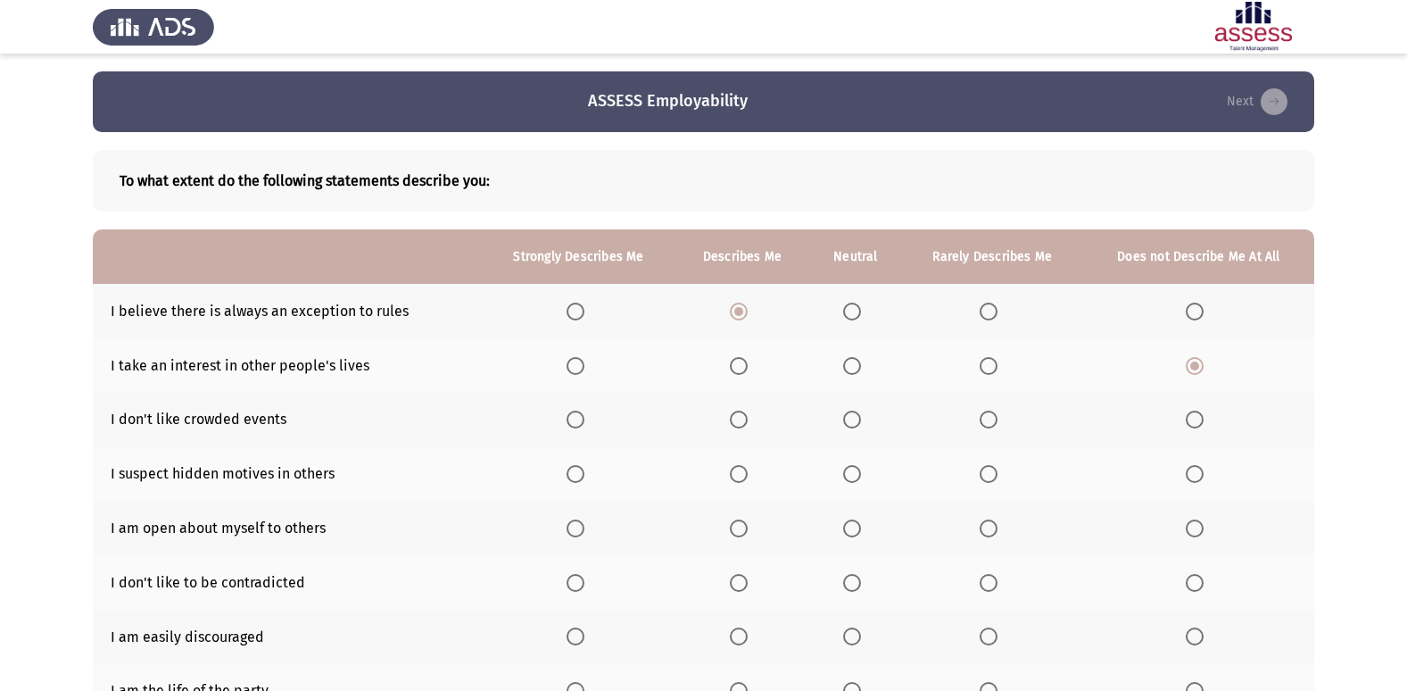
click at [1196, 419] on span "Select an option" at bounding box center [1195, 420] width 18 height 18
click at [1196, 419] on input "Select an option" at bounding box center [1195, 420] width 18 height 18
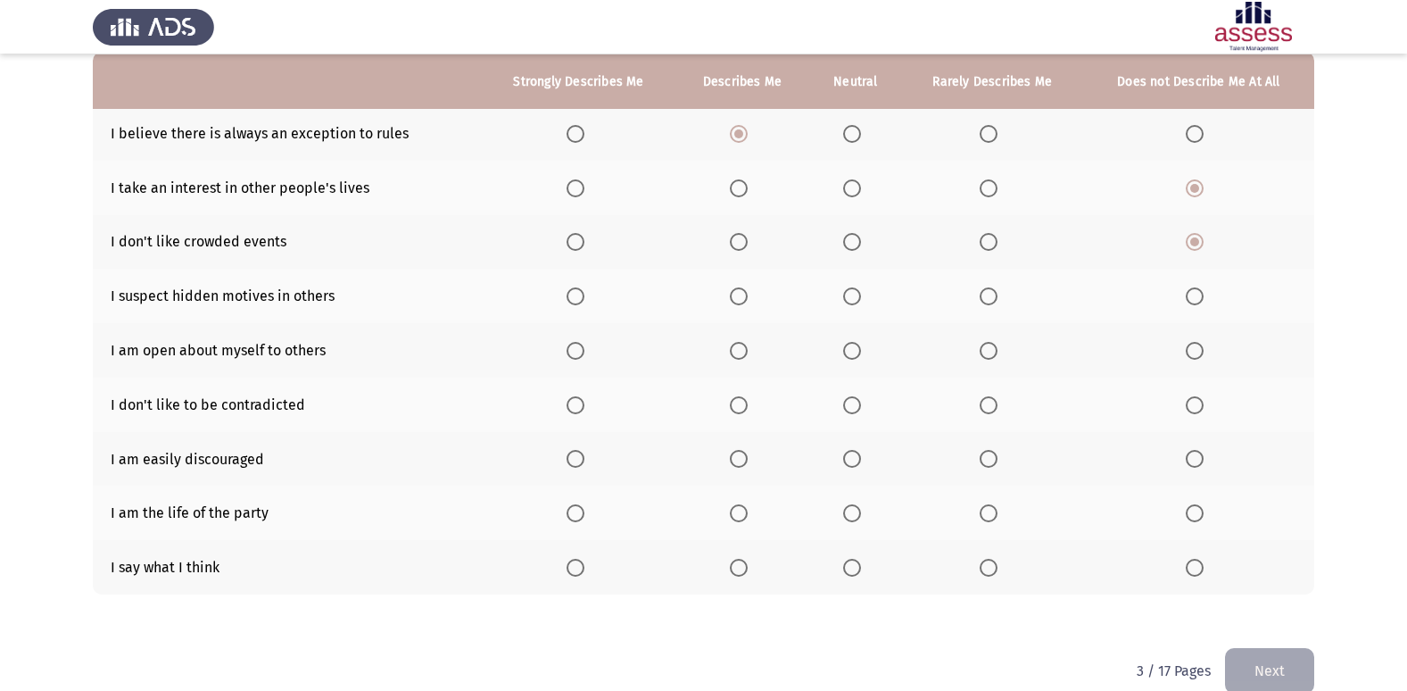
scroll to position [178, 0]
click at [1205, 294] on label "Select an option" at bounding box center [1198, 295] width 25 height 18
click at [1204, 294] on input "Select an option" at bounding box center [1195, 295] width 18 height 18
click at [1194, 354] on span "Select an option" at bounding box center [1195, 350] width 18 height 18
click at [1194, 354] on input "Select an option" at bounding box center [1195, 350] width 18 height 18
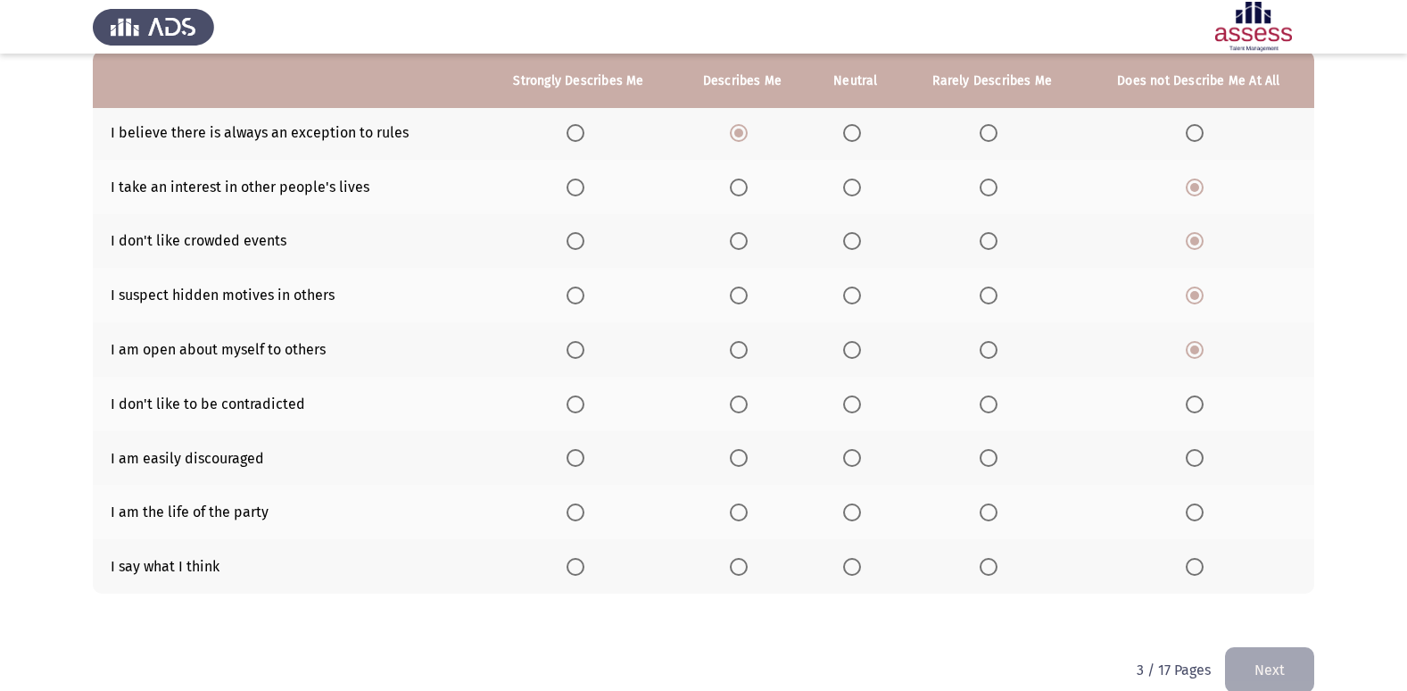
click at [1204, 450] on span "Select an option" at bounding box center [1195, 458] width 18 height 18
click at [1204, 450] on input "Select an option" at bounding box center [1195, 458] width 18 height 18
click at [588, 513] on label "Select an option" at bounding box center [579, 512] width 25 height 18
click at [585, 513] on input "Select an option" at bounding box center [576, 512] width 18 height 18
click at [745, 571] on span "Select an option" at bounding box center [739, 567] width 18 height 18
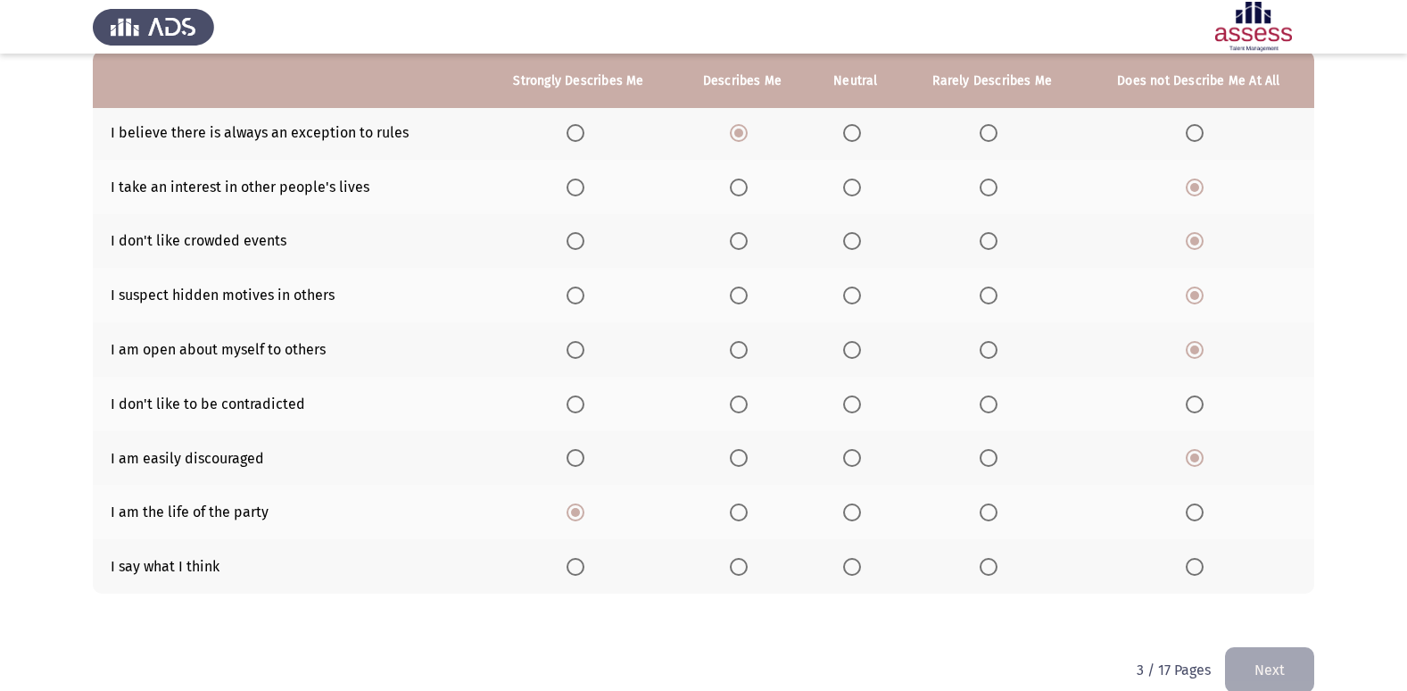
click at [745, 571] on input "Select an option" at bounding box center [739, 567] width 18 height 18
click at [981, 405] on span "Select an option" at bounding box center [989, 404] width 18 height 18
click at [981, 405] on input "Select an option" at bounding box center [989, 404] width 18 height 18
click at [1273, 662] on button "Next" at bounding box center [1269, 670] width 89 height 46
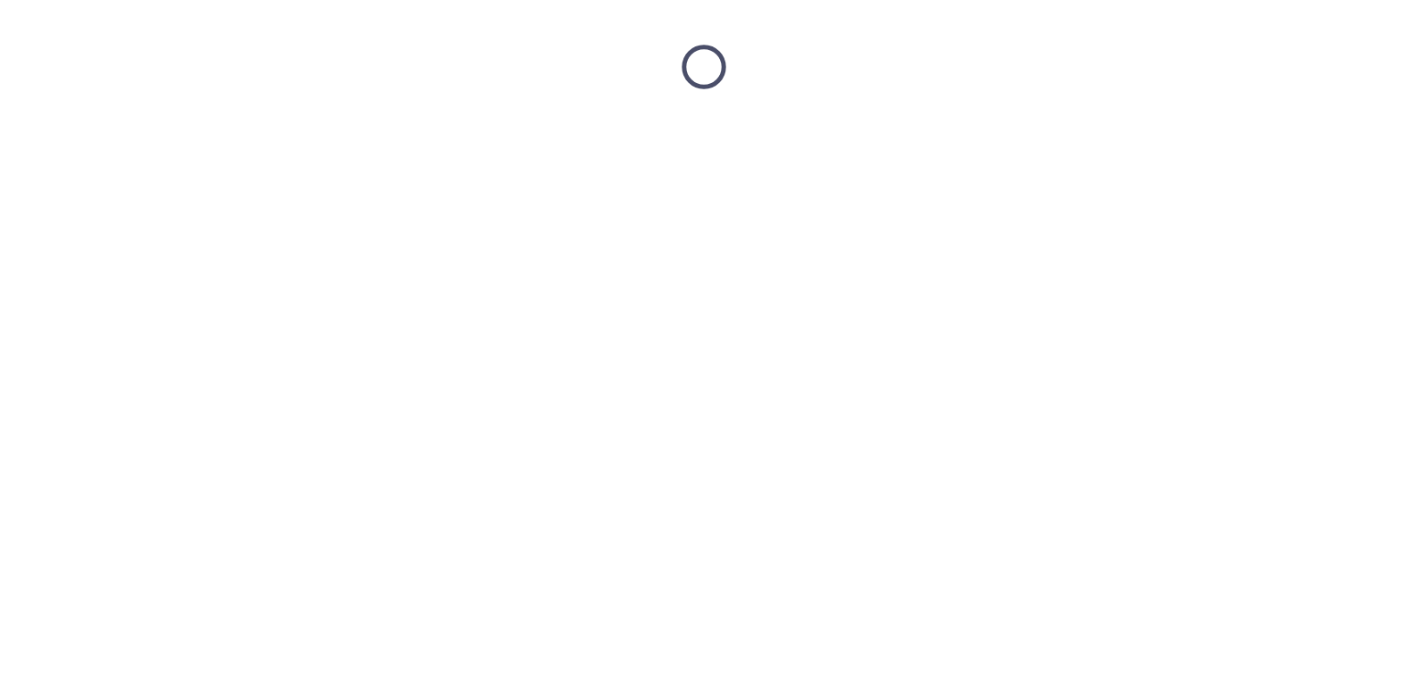
scroll to position [0, 0]
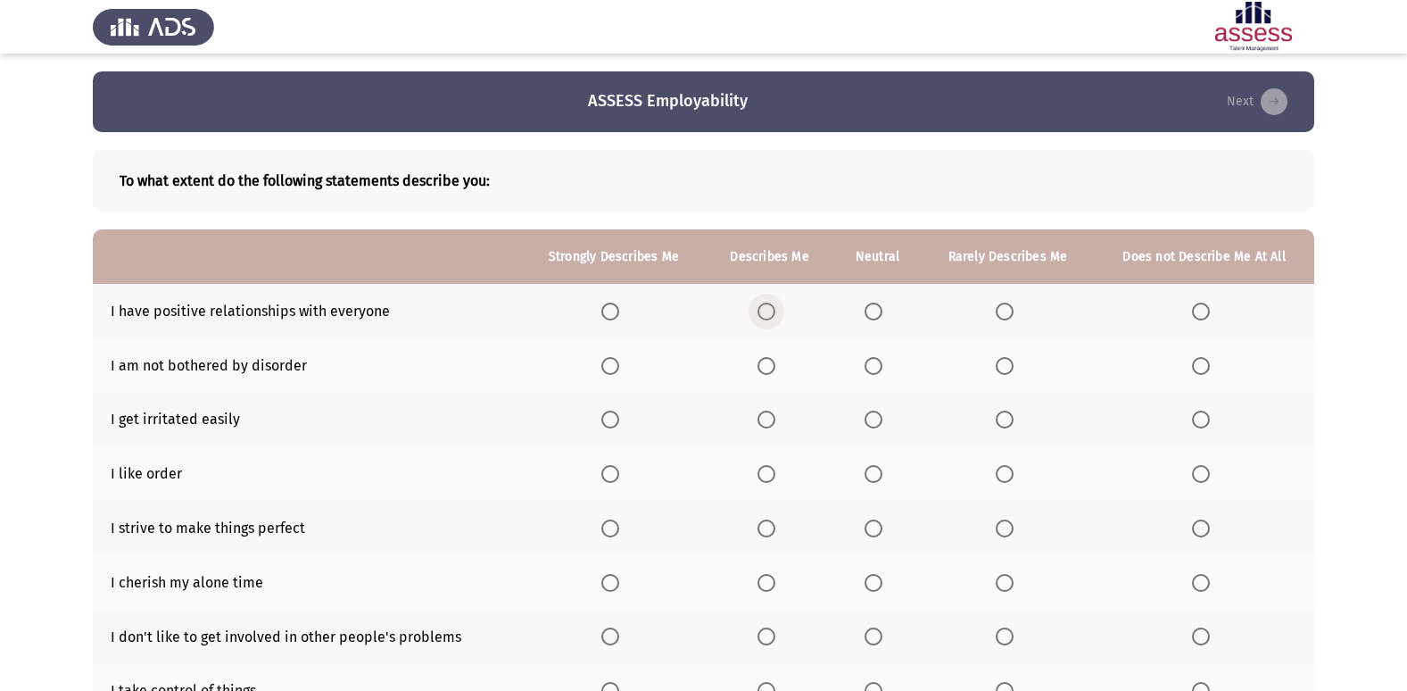
click at [775, 309] on span "Select an option" at bounding box center [767, 312] width 18 height 18
click at [775, 309] on input "Select an option" at bounding box center [767, 312] width 18 height 18
click at [1207, 368] on span "Select an option" at bounding box center [1201, 366] width 18 height 18
click at [1207, 368] on input "Select an option" at bounding box center [1201, 366] width 18 height 18
click at [1201, 414] on span "Select an option" at bounding box center [1201, 420] width 18 height 18
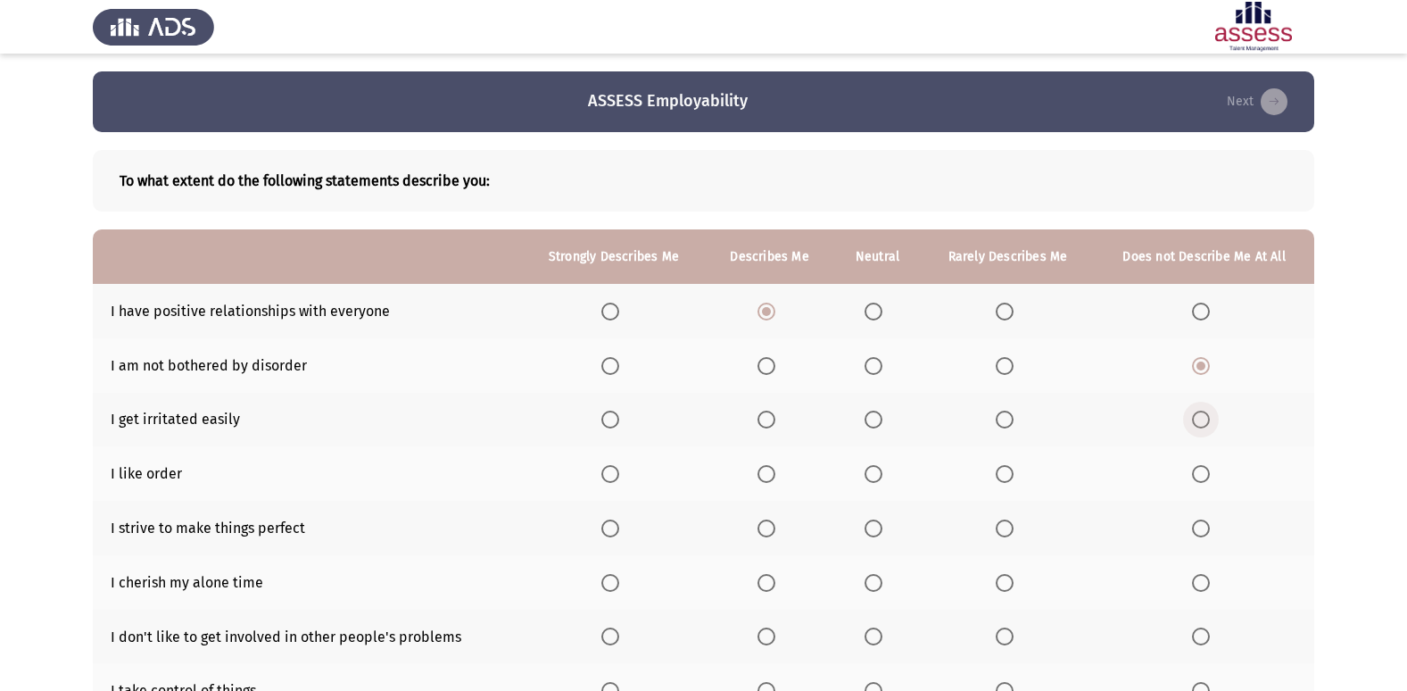
click at [1201, 414] on input "Select an option" at bounding box center [1201, 420] width 18 height 18
click at [1006, 483] on span "Select an option" at bounding box center [1005, 474] width 18 height 18
click at [1006, 483] on input "Select an option" at bounding box center [1005, 474] width 18 height 18
click at [601, 529] on th at bounding box center [614, 528] width 185 height 54
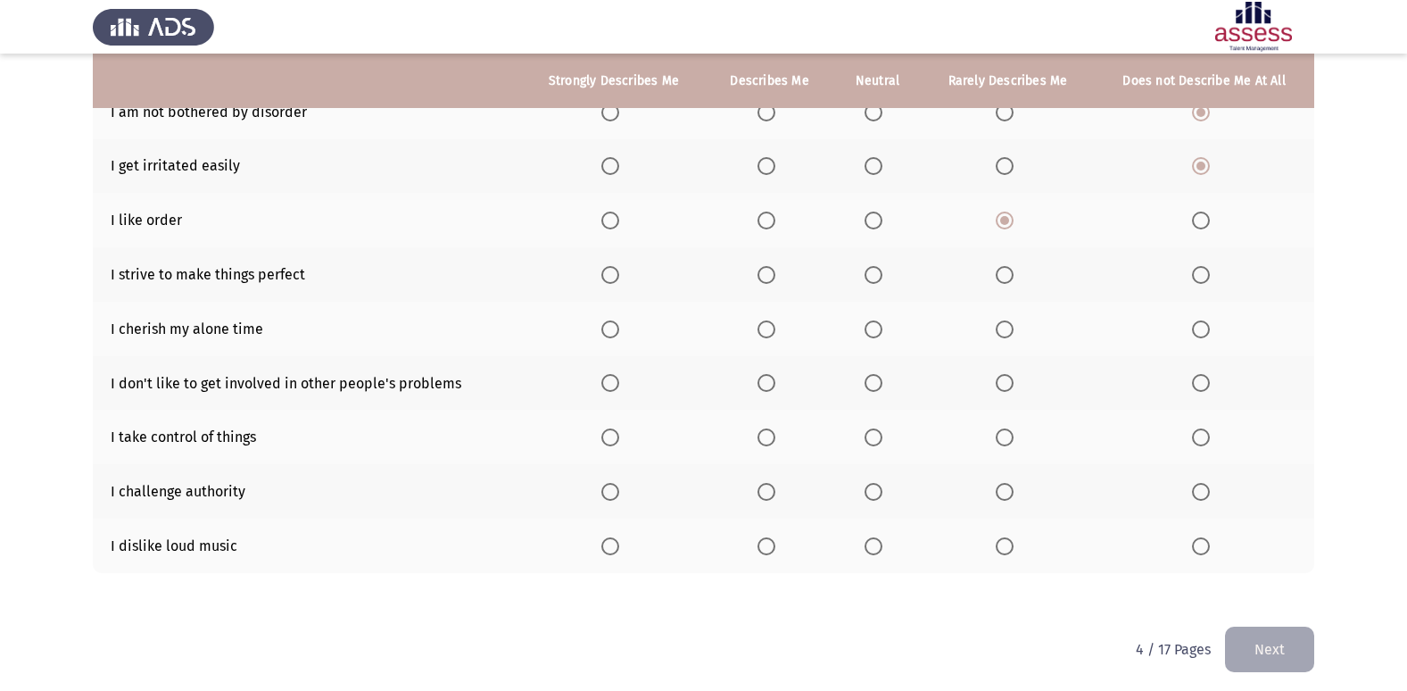
scroll to position [261, 0]
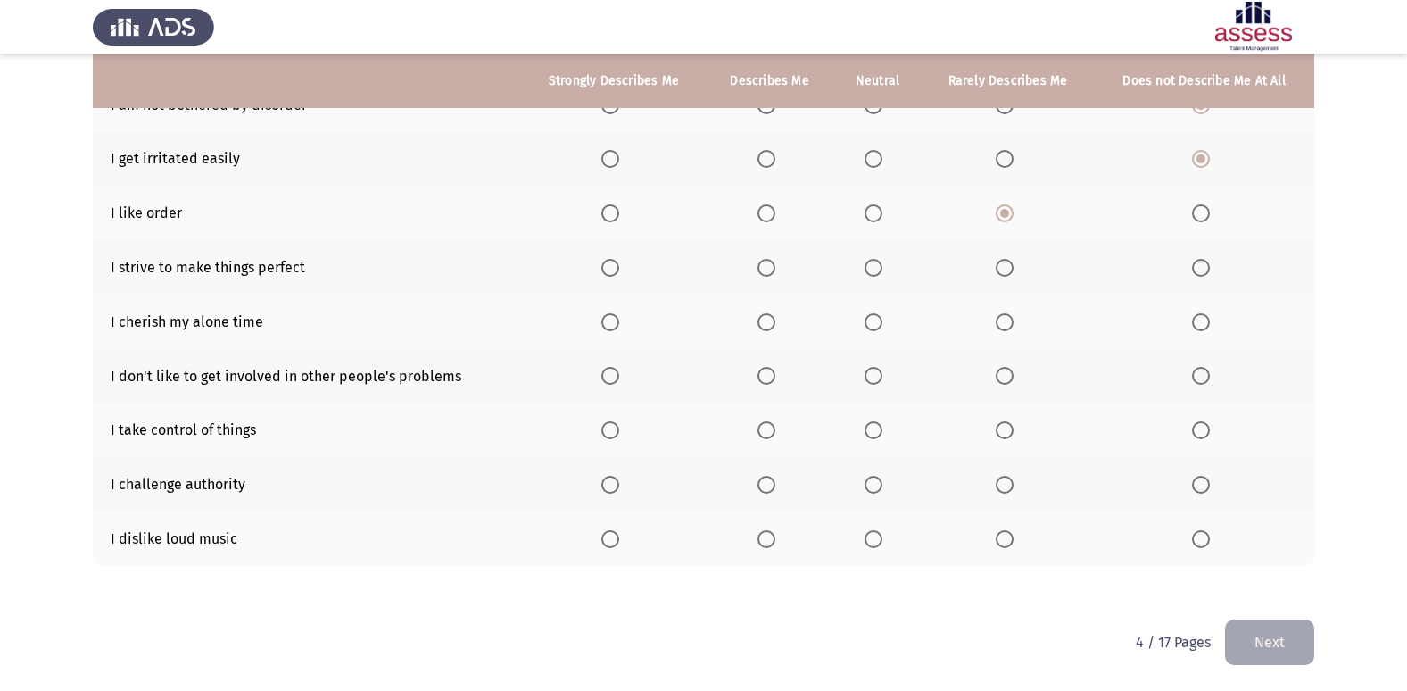
click at [618, 262] on span "Select an option" at bounding box center [610, 268] width 18 height 18
click at [618, 262] on input "Select an option" at bounding box center [610, 268] width 18 height 18
click at [1010, 324] on span "Select an option" at bounding box center [1005, 322] width 18 height 18
click at [1010, 324] on input "Select an option" at bounding box center [1005, 322] width 18 height 18
click at [616, 383] on span "Select an option" at bounding box center [610, 376] width 18 height 18
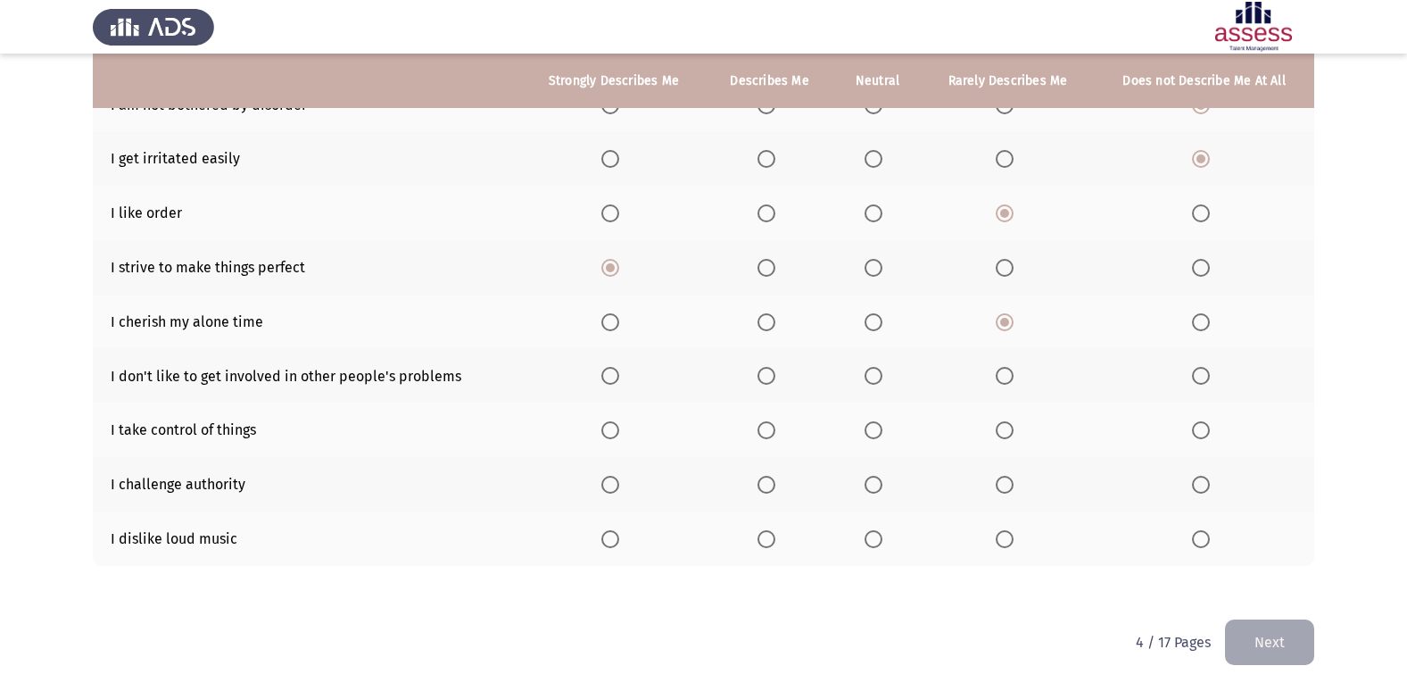
click at [616, 383] on input "Select an option" at bounding box center [610, 376] width 18 height 18
click at [996, 427] on span "Select an option" at bounding box center [1005, 430] width 18 height 18
click at [996, 427] on input "Select an option" at bounding box center [1005, 430] width 18 height 18
click at [760, 478] on span "Select an option" at bounding box center [767, 485] width 18 height 18
click at [760, 478] on input "Select an option" at bounding box center [767, 485] width 18 height 18
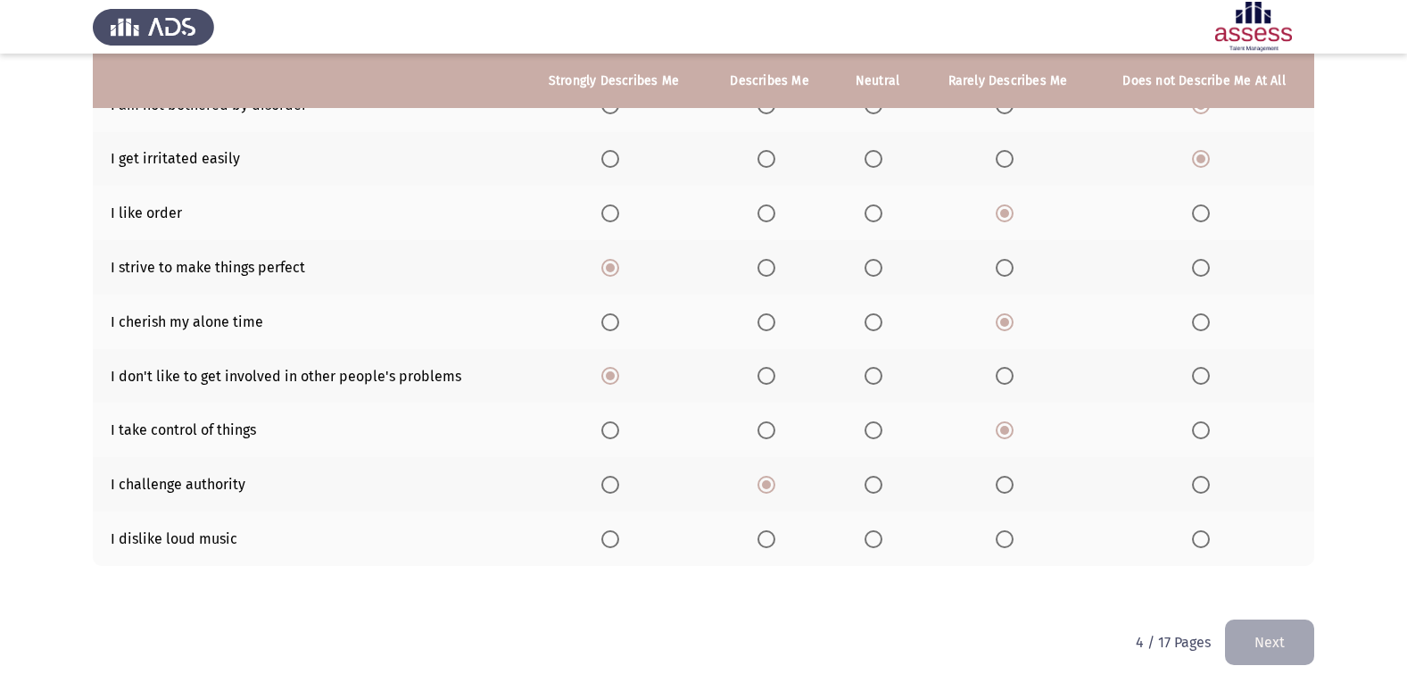
click at [1208, 535] on span "Select an option" at bounding box center [1201, 539] width 18 height 18
click at [1208, 535] on input "Select an option" at bounding box center [1201, 539] width 18 height 18
click at [1251, 642] on button "Next" at bounding box center [1269, 642] width 89 height 46
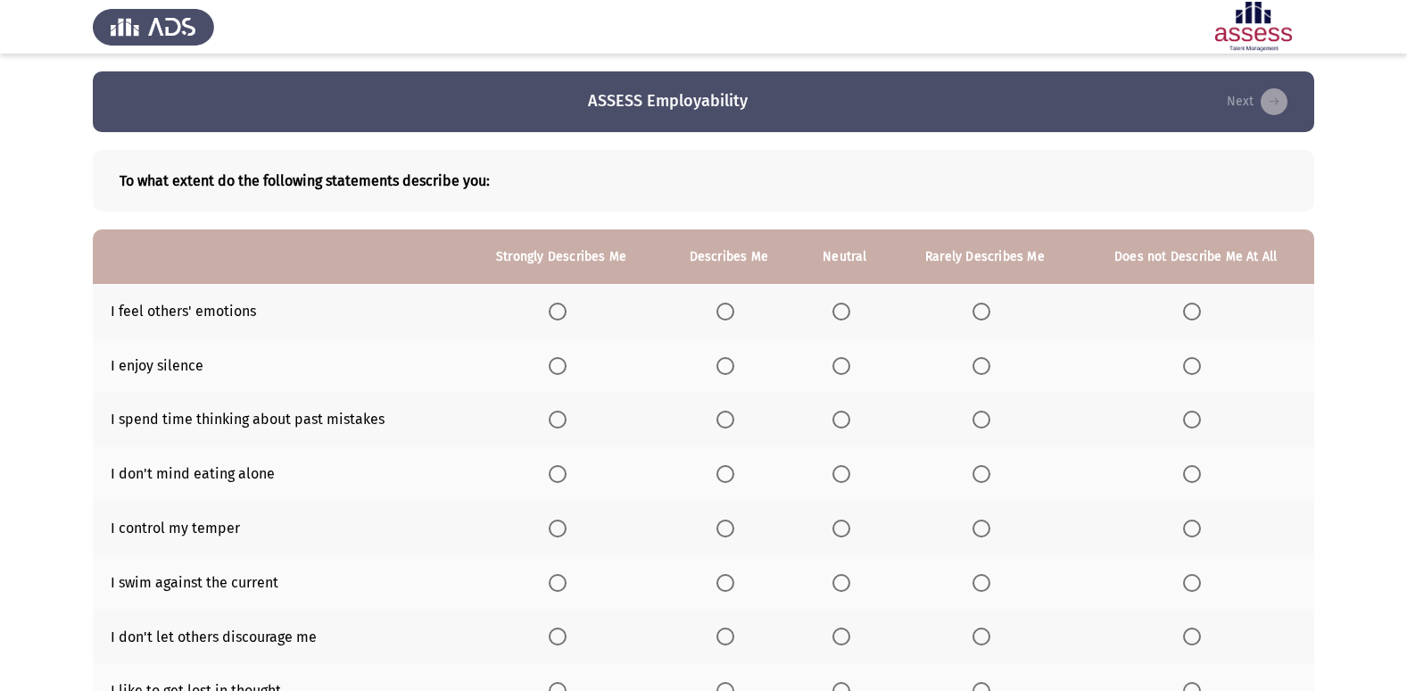
click at [984, 367] on span "Select an option" at bounding box center [982, 366] width 18 height 18
click at [984, 367] on input "Select an option" at bounding box center [982, 366] width 18 height 18
click at [838, 368] on span "Select an option" at bounding box center [842, 366] width 18 height 18
click at [838, 368] on input "Select an option" at bounding box center [842, 366] width 18 height 18
click at [982, 374] on span "Select an option" at bounding box center [982, 366] width 18 height 18
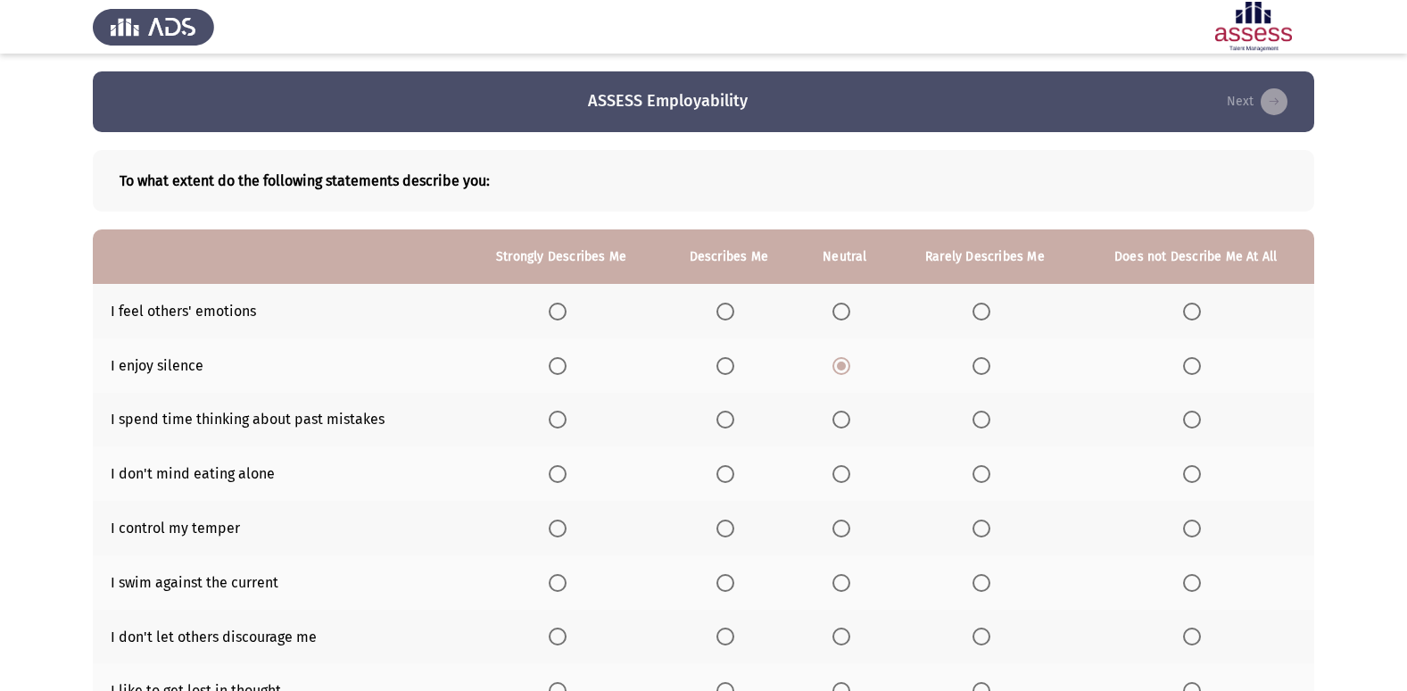
click at [982, 374] on input "Select an option" at bounding box center [982, 366] width 18 height 18
click at [839, 315] on span "Select an option" at bounding box center [842, 312] width 18 height 18
click at [839, 315] on input "Select an option" at bounding box center [842, 312] width 18 height 18
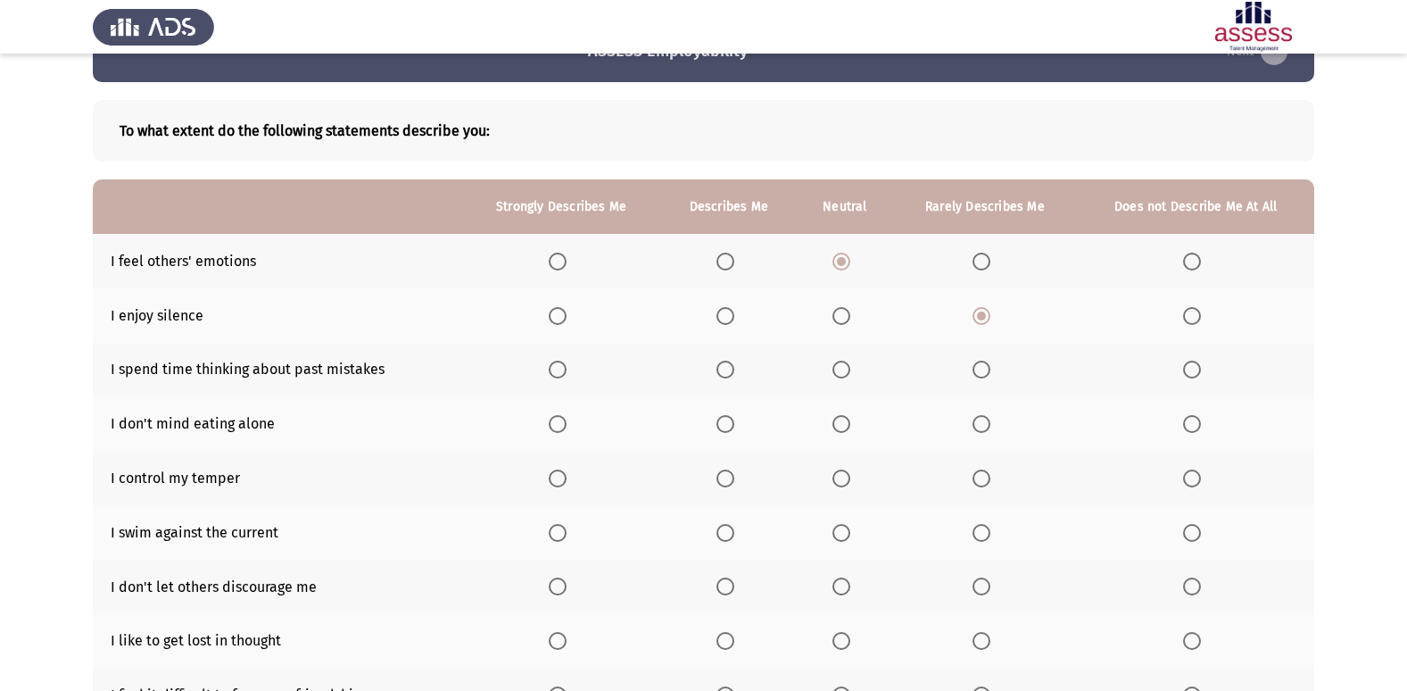
scroll to position [89, 0]
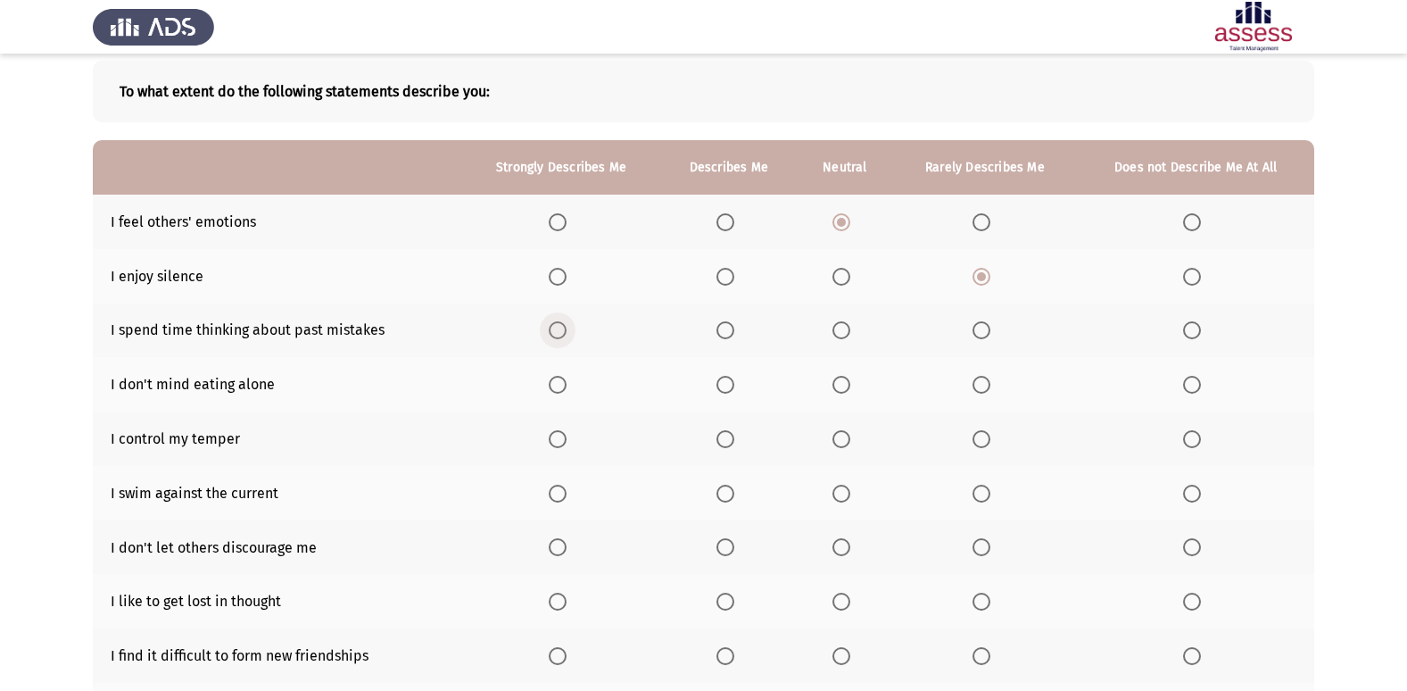
click at [552, 336] on span "Select an option" at bounding box center [558, 330] width 18 height 18
click at [552, 336] on input "Select an option" at bounding box center [558, 330] width 18 height 18
click at [564, 381] on span "Select an option" at bounding box center [558, 385] width 18 height 18
click at [564, 381] on input "Select an option" at bounding box center [558, 385] width 18 height 18
click at [986, 438] on span "Select an option" at bounding box center [982, 439] width 18 height 18
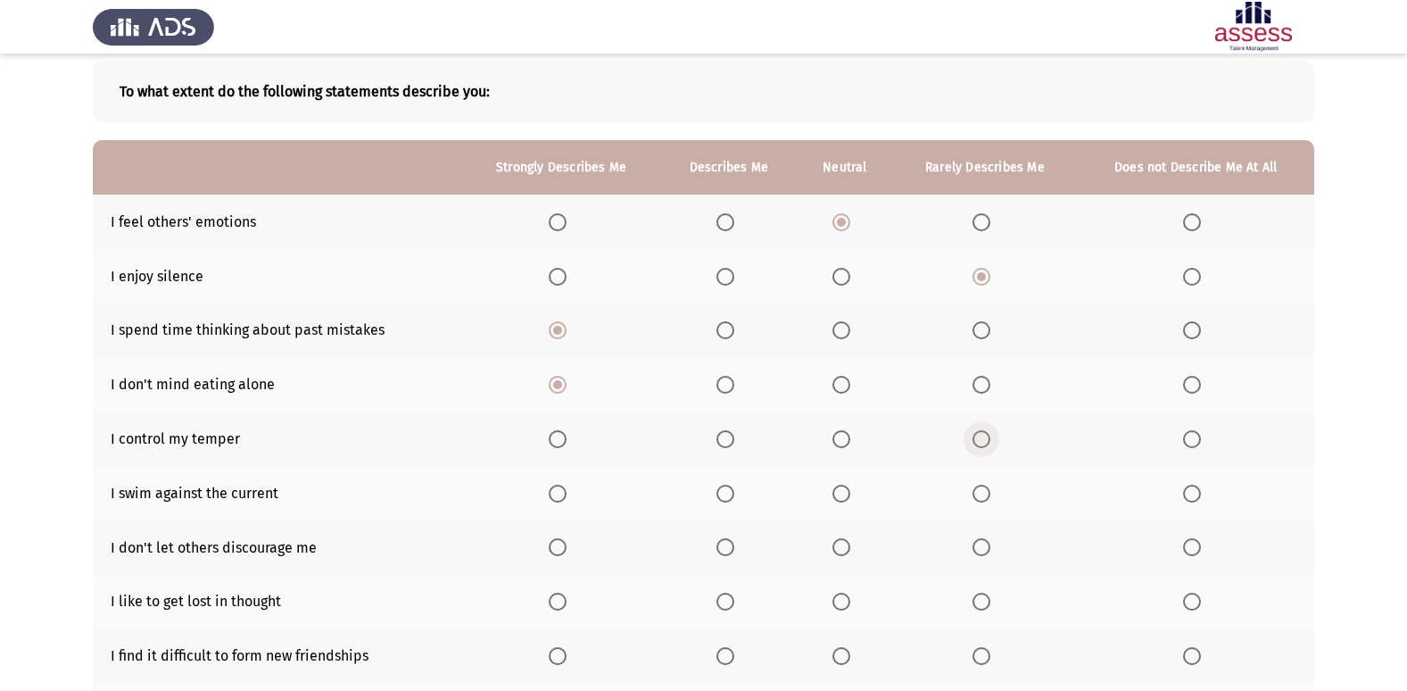
click at [986, 438] on input "Select an option" at bounding box center [982, 439] width 18 height 18
click at [850, 491] on span "Select an option" at bounding box center [842, 494] width 18 height 18
click at [850, 491] on input "Select an option" at bounding box center [842, 494] width 18 height 18
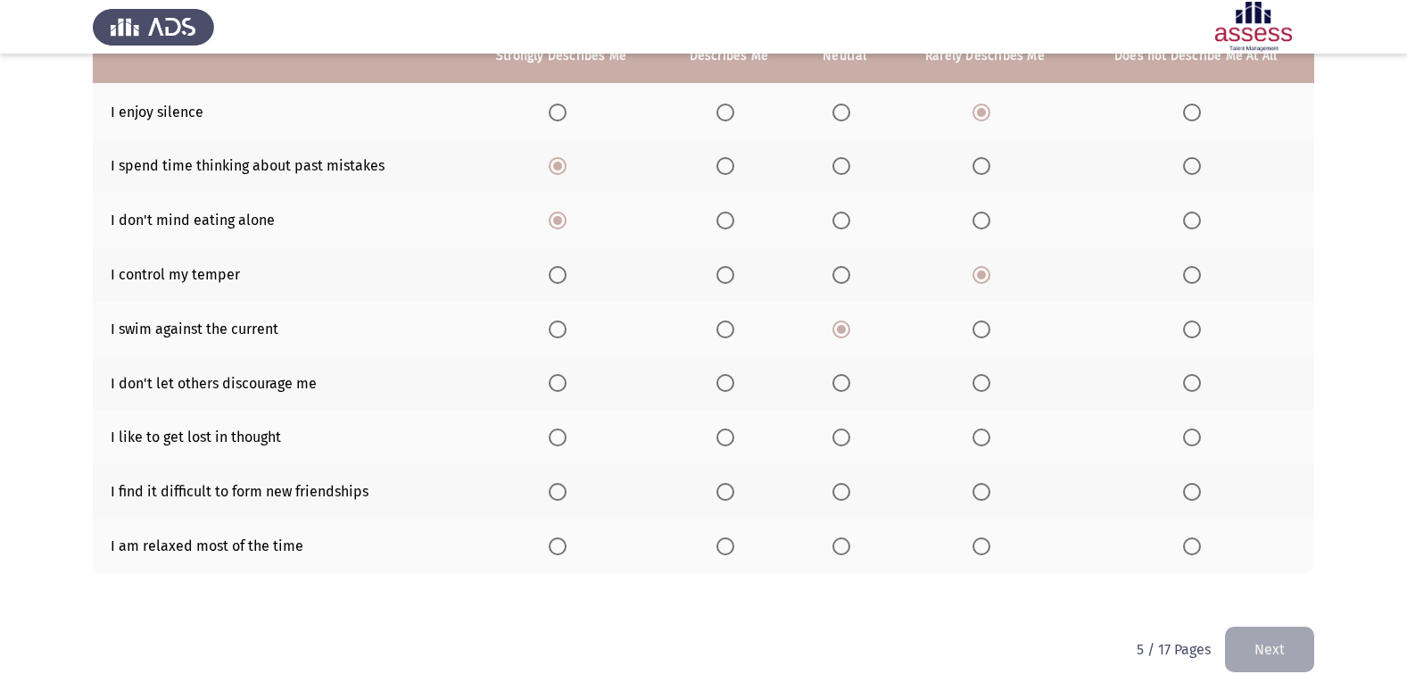
scroll to position [261, 0]
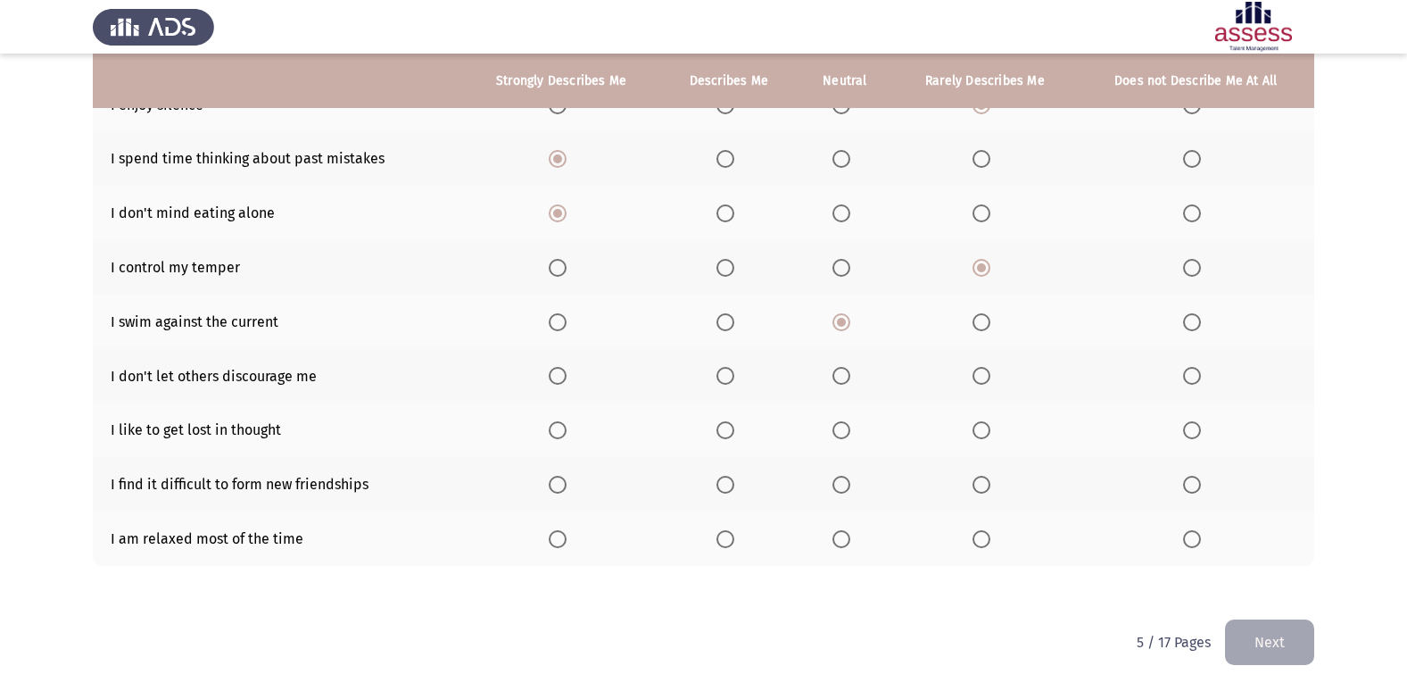
click at [1196, 382] on span "Select an option" at bounding box center [1192, 376] width 18 height 18
click at [1196, 382] on input "Select an option" at bounding box center [1192, 376] width 18 height 18
click at [988, 428] on span "Select an option" at bounding box center [982, 430] width 18 height 18
click at [988, 428] on input "Select an option" at bounding box center [982, 430] width 18 height 18
click at [1203, 493] on label "Select an option" at bounding box center [1195, 485] width 25 height 18
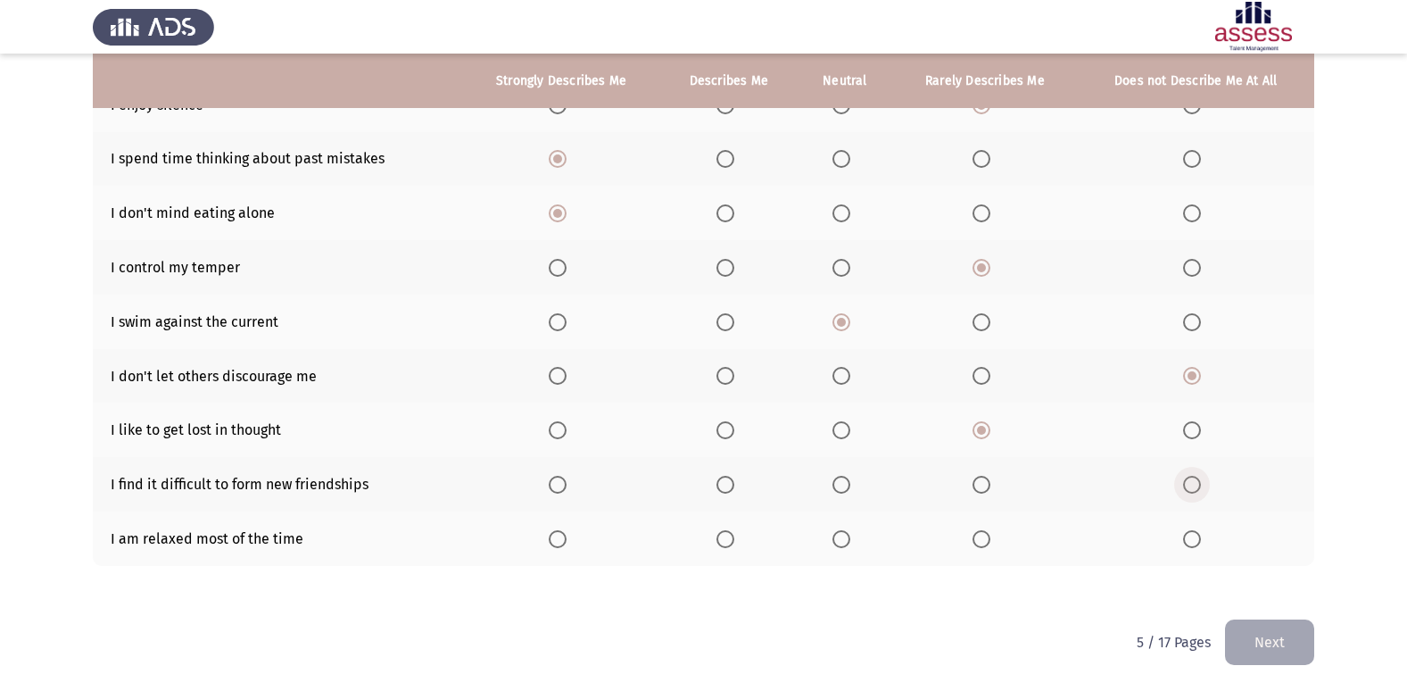
click at [1201, 493] on input "Select an option" at bounding box center [1192, 485] width 18 height 18
click at [733, 548] on th at bounding box center [728, 538] width 137 height 54
click at [729, 536] on span "Select an option" at bounding box center [726, 539] width 18 height 18
click at [729, 536] on input "Select an option" at bounding box center [726, 539] width 18 height 18
click at [1260, 626] on button "Next" at bounding box center [1269, 642] width 89 height 46
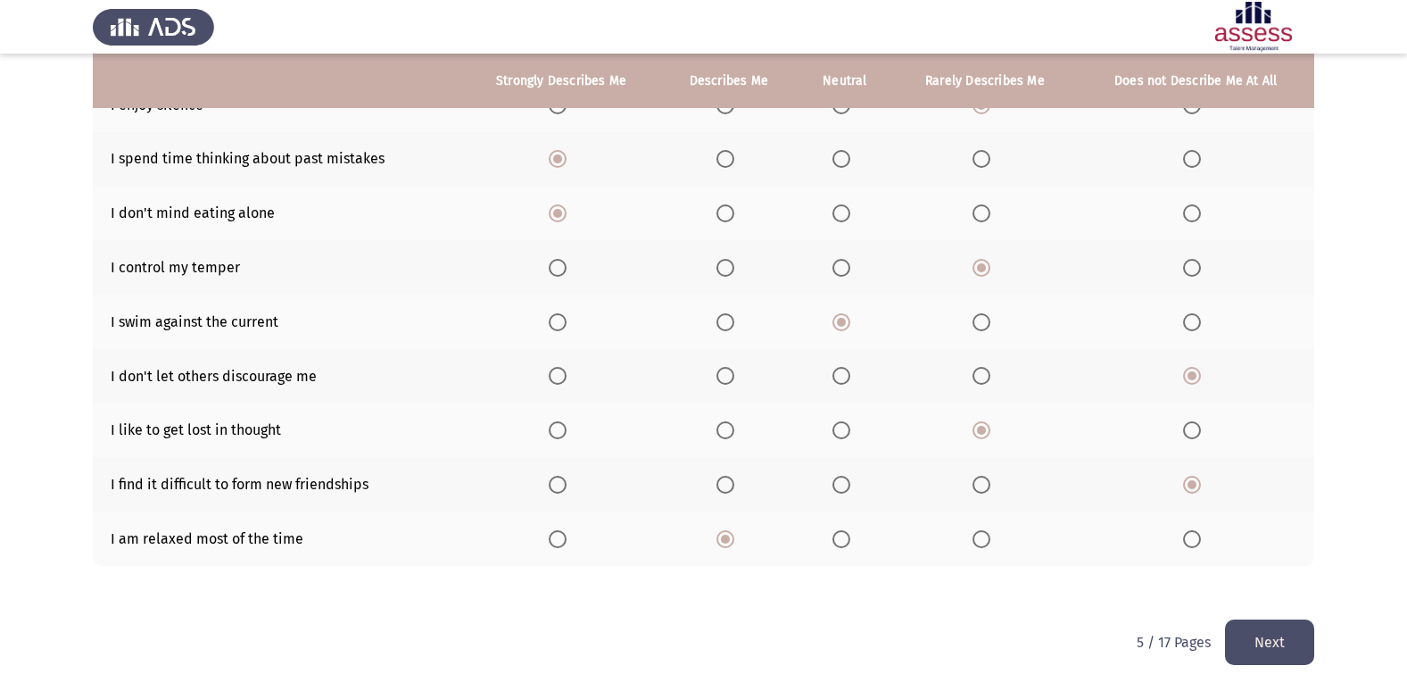
scroll to position [0, 0]
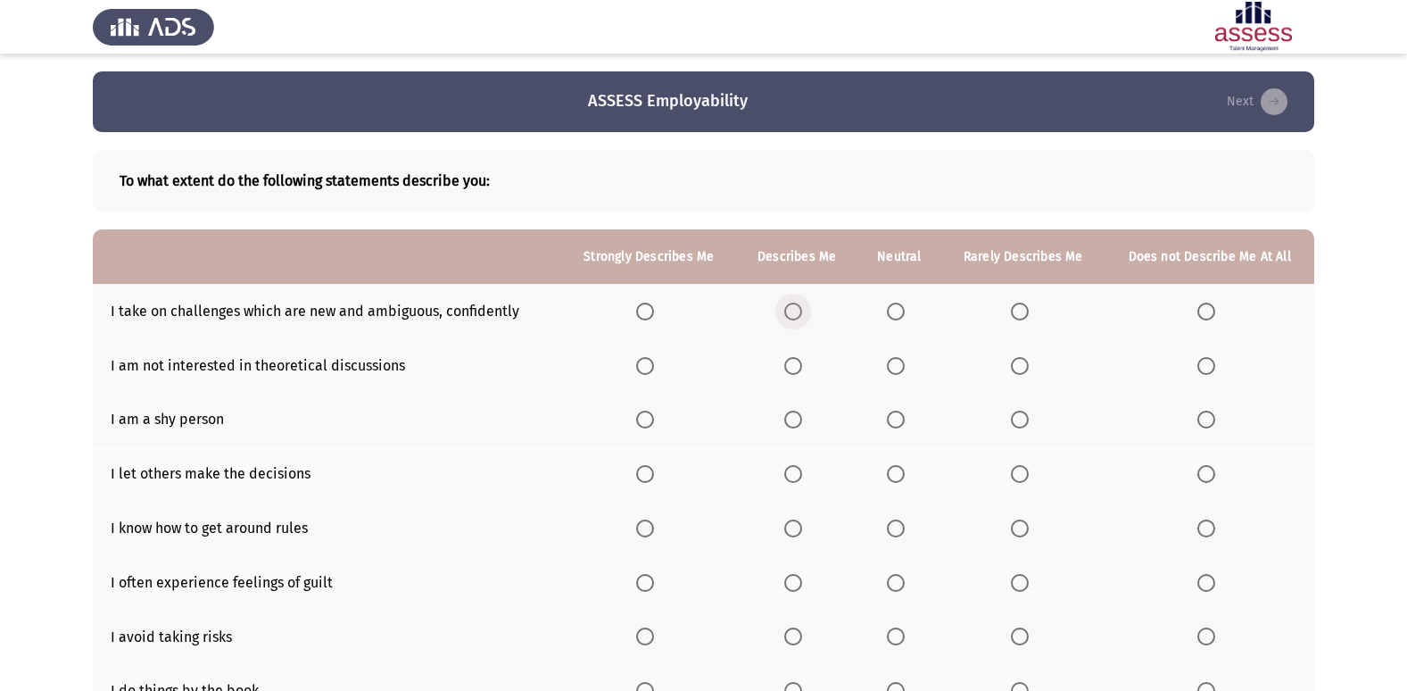
click at [809, 311] on label "Select an option" at bounding box center [796, 312] width 25 height 18
click at [802, 311] on input "Select an option" at bounding box center [793, 312] width 18 height 18
click at [911, 362] on label "Select an option" at bounding box center [899, 366] width 25 height 18
click at [905, 362] on input "Select an option" at bounding box center [896, 366] width 18 height 18
click at [1017, 368] on span "Select an option" at bounding box center [1020, 366] width 18 height 18
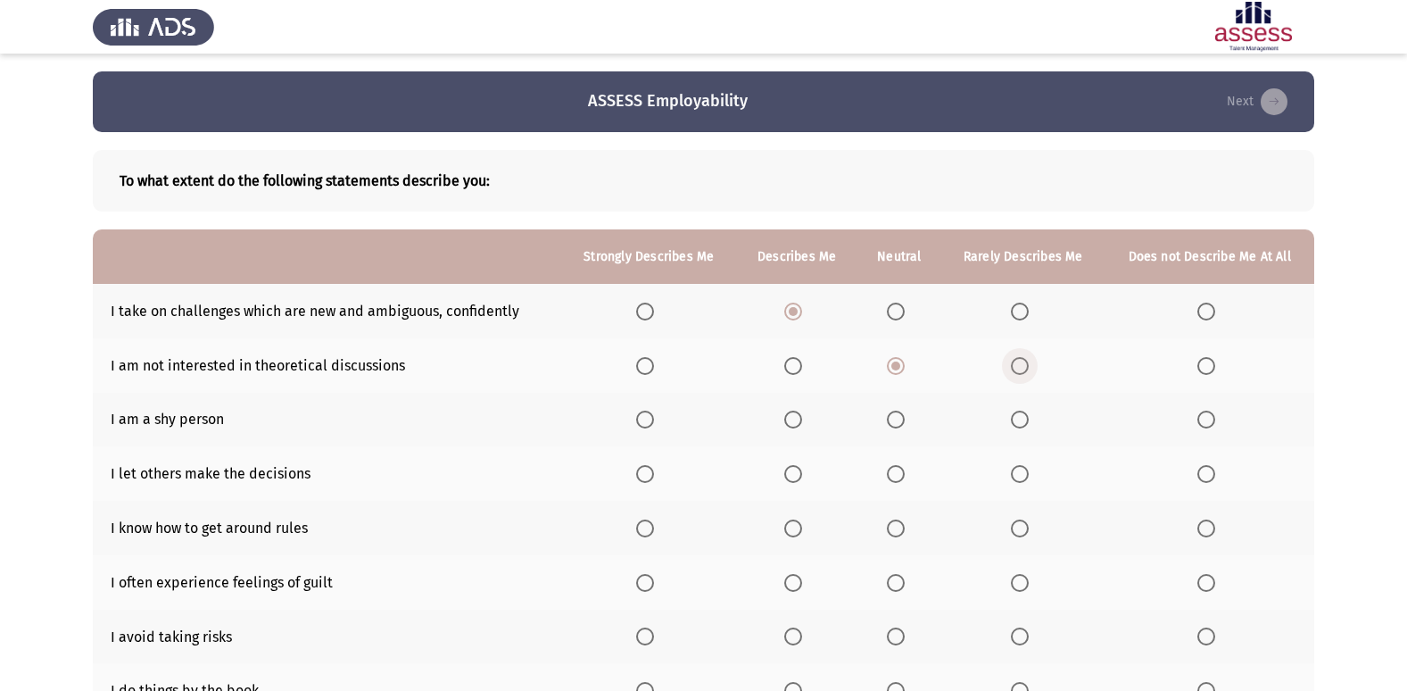
click at [1017, 368] on input "Select an option" at bounding box center [1020, 366] width 18 height 18
click at [792, 420] on span "Select an option" at bounding box center [793, 420] width 18 height 18
click at [792, 420] on input "Select an option" at bounding box center [793, 420] width 18 height 18
click at [903, 470] on span "Select an option" at bounding box center [896, 474] width 18 height 18
click at [903, 470] on input "Select an option" at bounding box center [896, 474] width 18 height 18
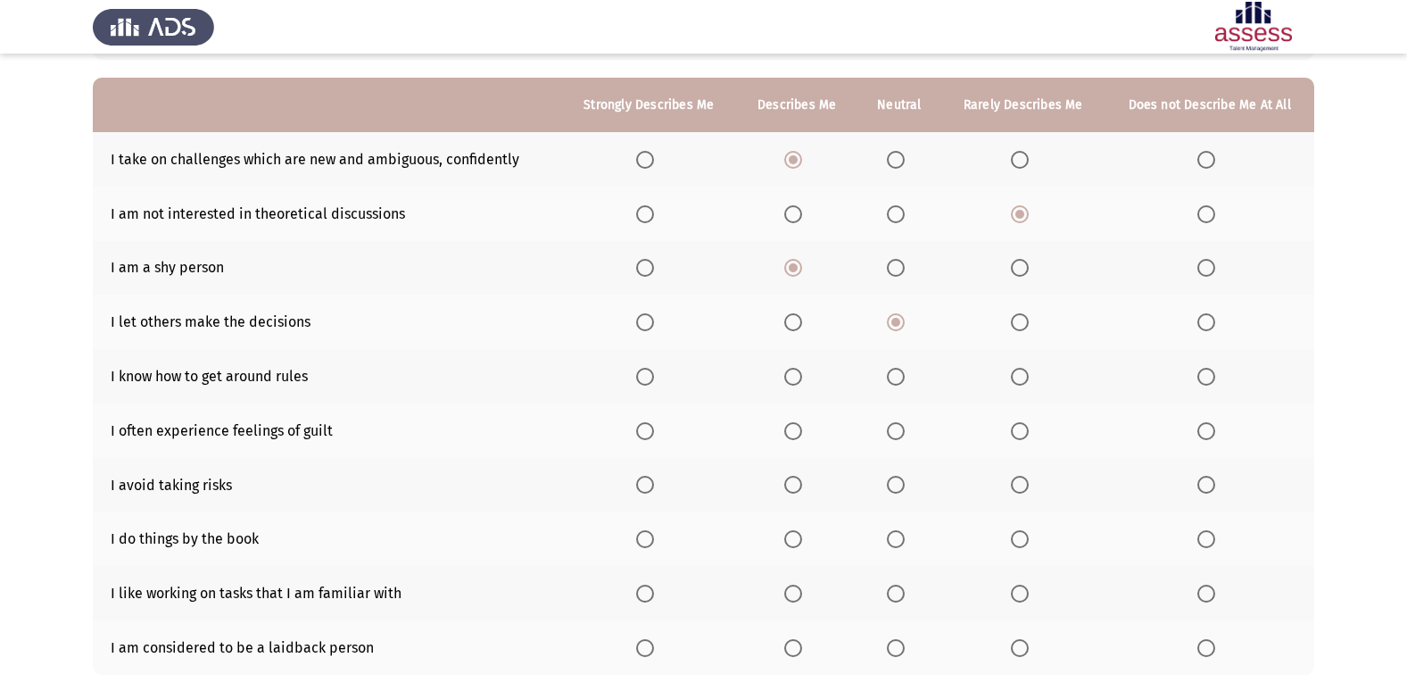
scroll to position [178, 0]
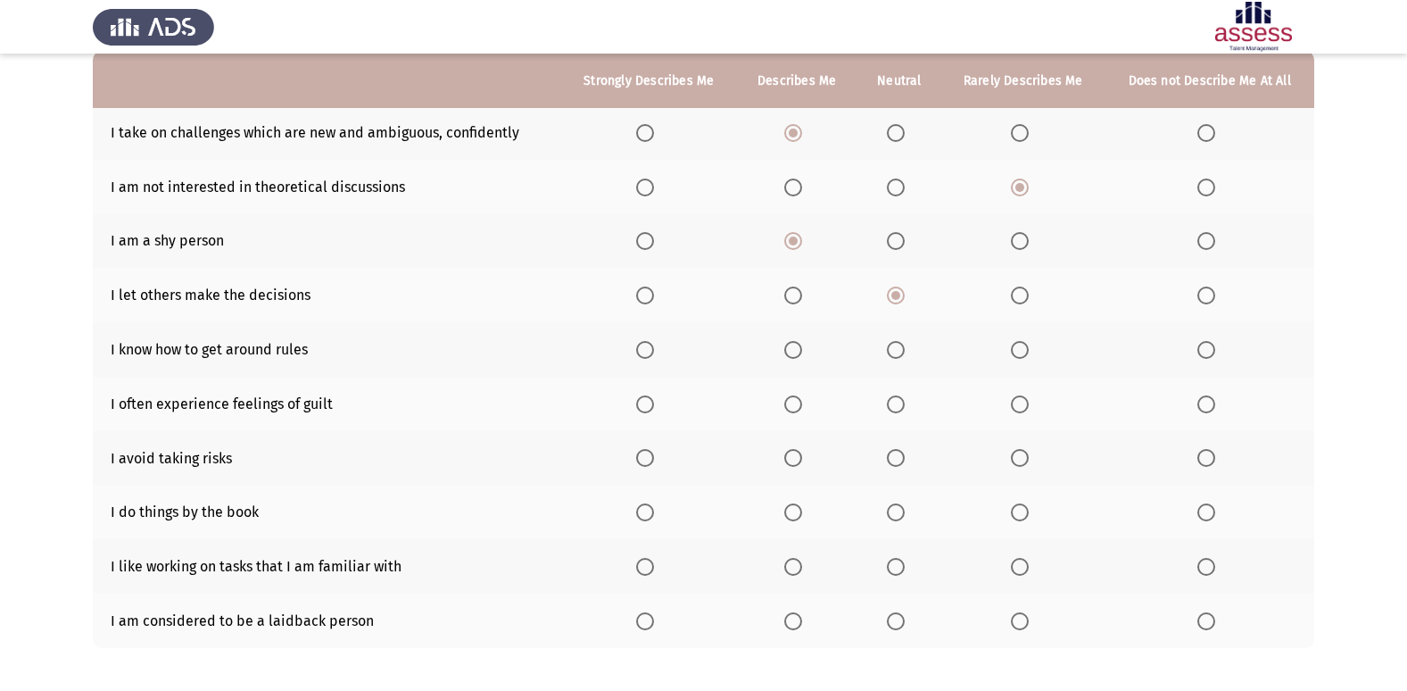
click at [641, 352] on span "Select an option" at bounding box center [645, 350] width 18 height 18
click at [641, 352] on input "Select an option" at bounding box center [645, 350] width 18 height 18
click at [900, 402] on span "Select an option" at bounding box center [896, 404] width 18 height 18
click at [900, 402] on input "Select an option" at bounding box center [896, 404] width 18 height 18
click at [791, 455] on span "Select an option" at bounding box center [793, 458] width 18 height 18
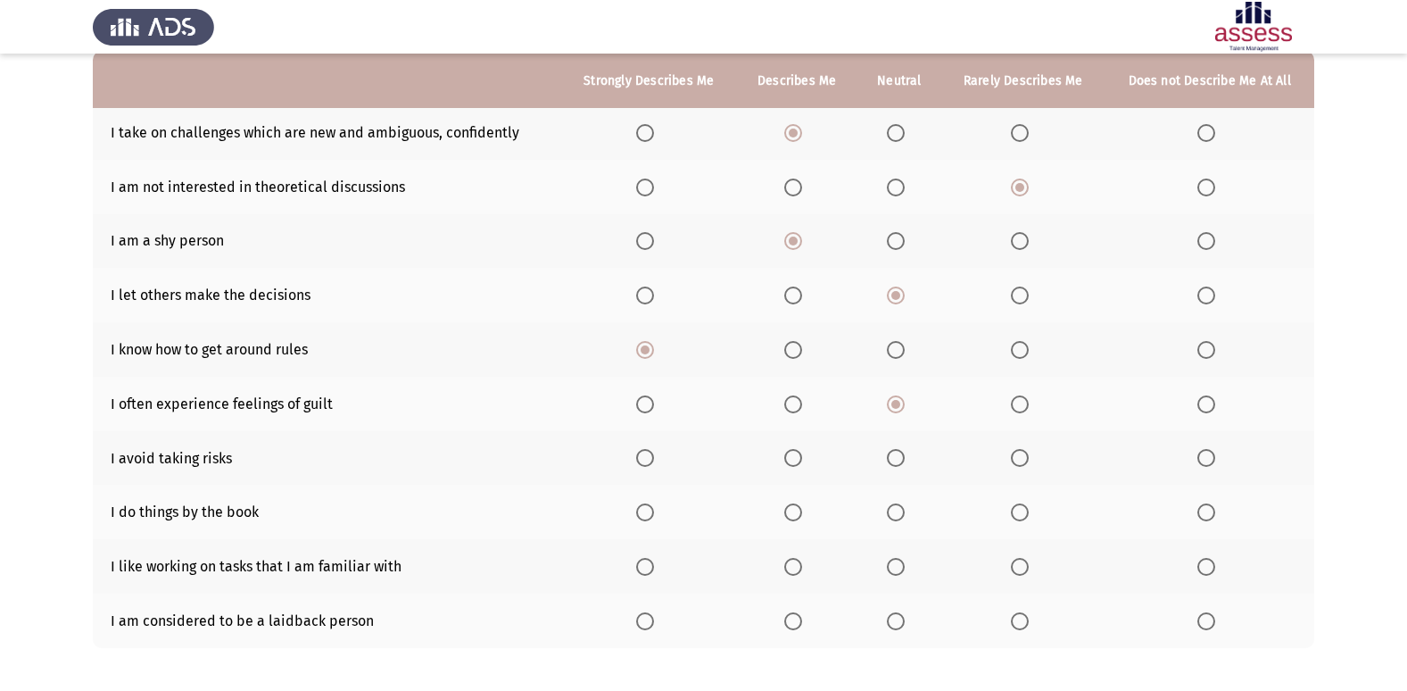
click at [791, 455] on input "Select an option" at bounding box center [793, 458] width 18 height 18
click at [1027, 517] on span "Select an option" at bounding box center [1020, 512] width 18 height 18
click at [1027, 517] on input "Select an option" at bounding box center [1020, 512] width 18 height 18
click at [802, 571] on span "Select an option" at bounding box center [793, 567] width 18 height 18
click at [802, 571] on input "Select an option" at bounding box center [793, 567] width 18 height 18
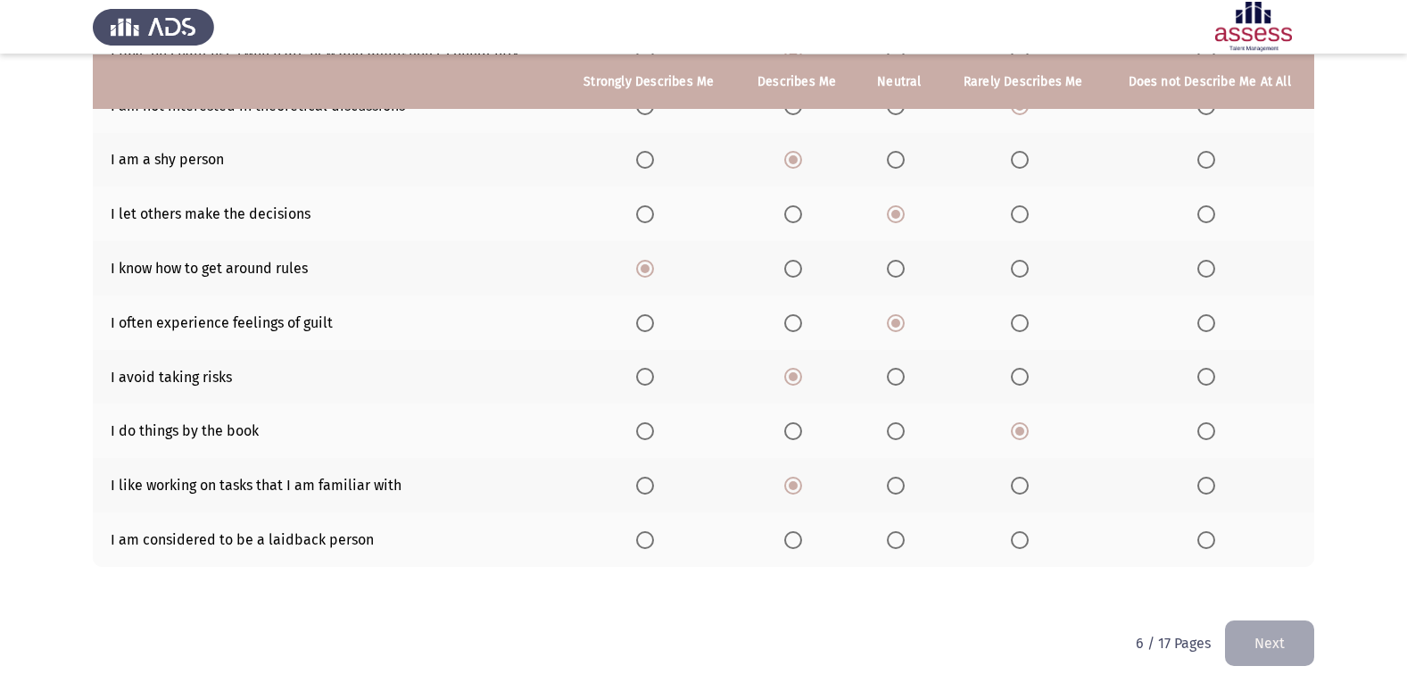
scroll to position [261, 0]
click at [1011, 538] on th at bounding box center [1022, 538] width 163 height 54
click at [996, 540] on th at bounding box center [1022, 538] width 163 height 54
click at [1017, 539] on span "Select an option" at bounding box center [1020, 539] width 18 height 18
click at [1017, 539] on input "Select an option" at bounding box center [1020, 539] width 18 height 18
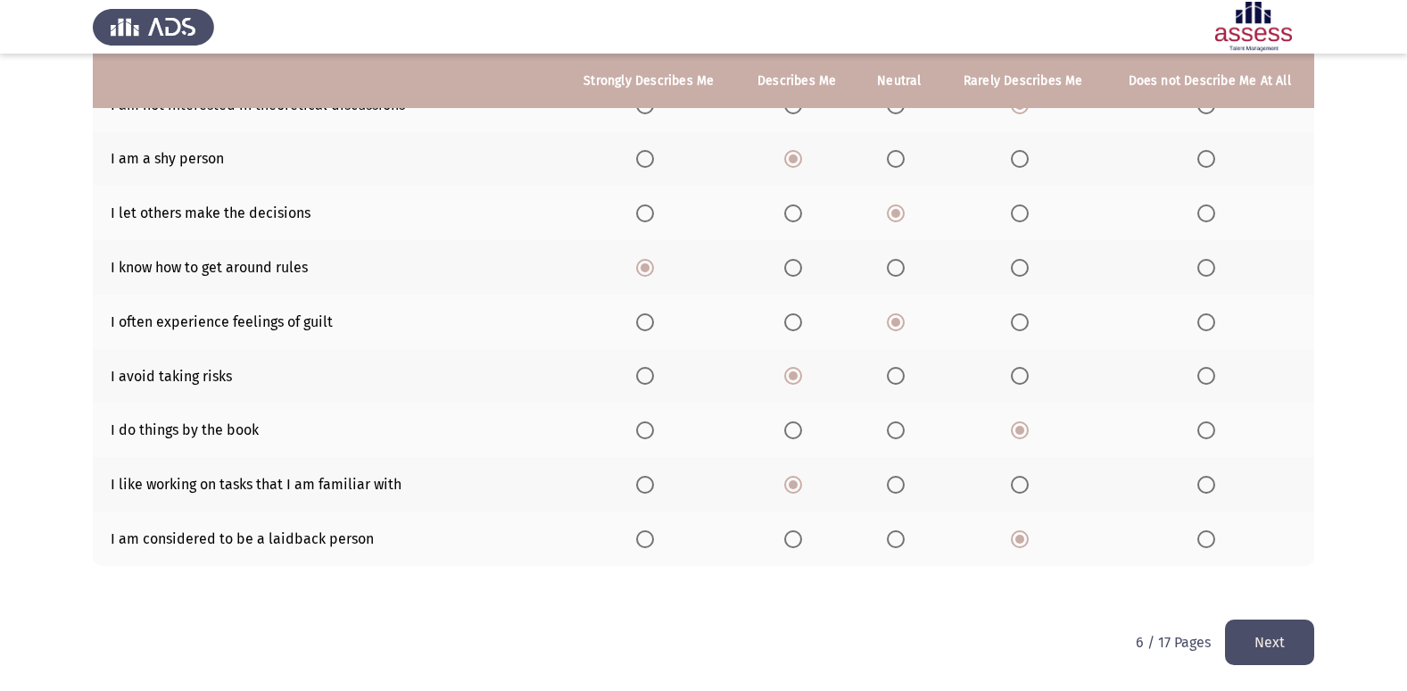
click at [1273, 623] on button "Next" at bounding box center [1269, 642] width 89 height 46
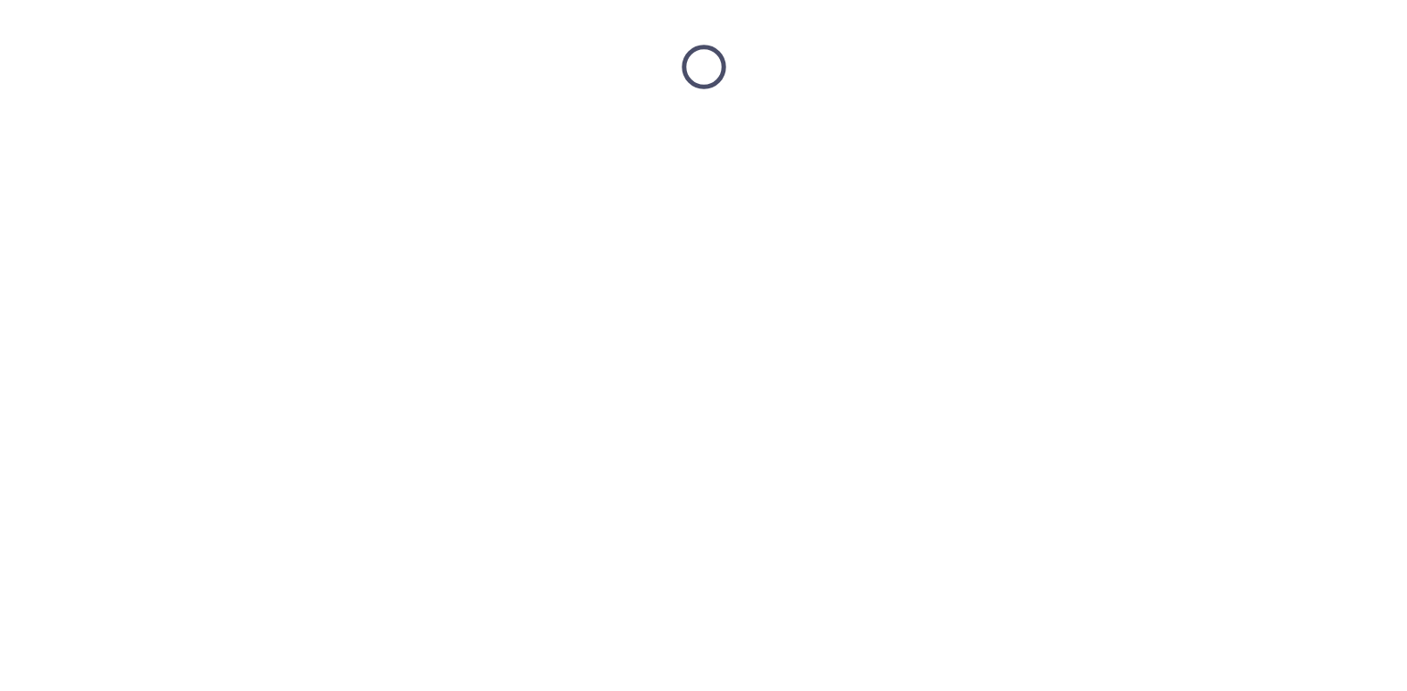
scroll to position [0, 0]
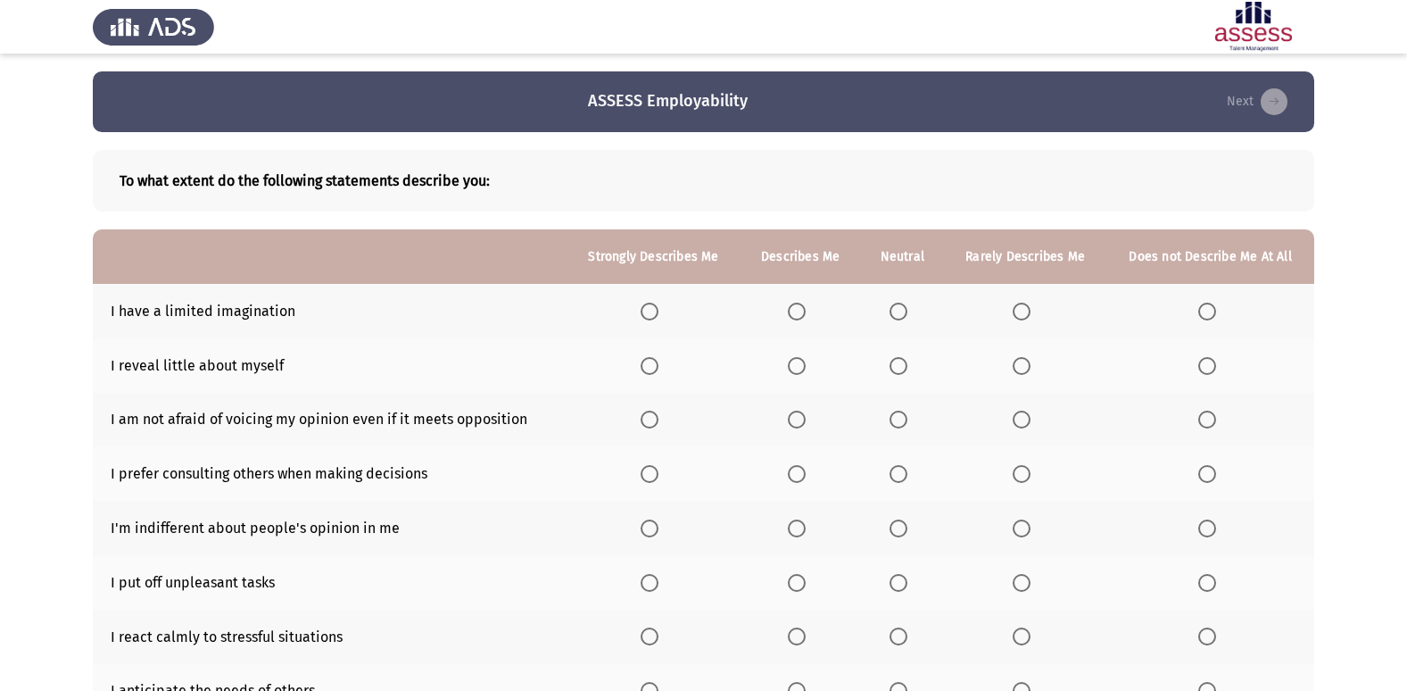
click at [1191, 311] on th at bounding box center [1211, 311] width 208 height 54
click at [1196, 314] on th at bounding box center [1211, 311] width 208 height 54
click at [1202, 309] on span "Select an option" at bounding box center [1207, 312] width 18 height 18
click at [1202, 309] on input "Select an option" at bounding box center [1207, 312] width 18 height 18
click at [1205, 369] on span "Select an option" at bounding box center [1207, 366] width 18 height 18
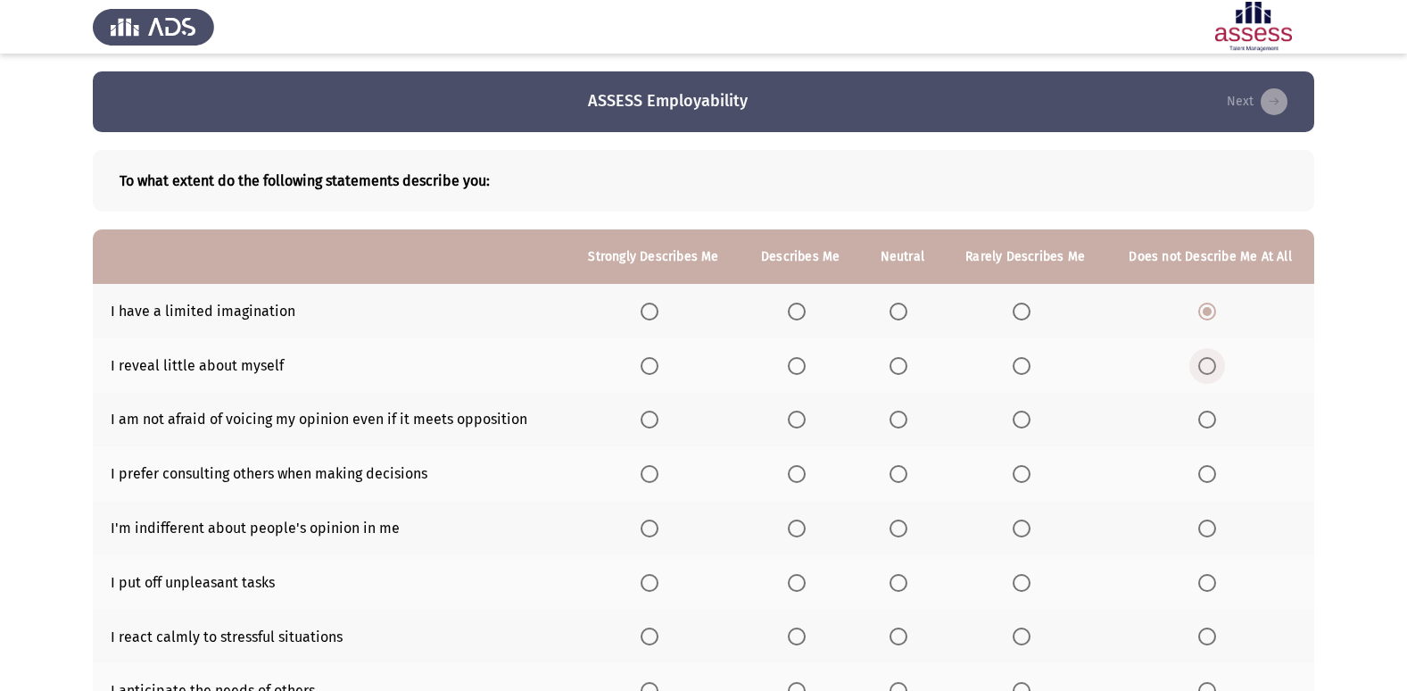
click at [1205, 369] on input "Select an option" at bounding box center [1207, 366] width 18 height 18
click at [1027, 419] on span "Select an option" at bounding box center [1022, 420] width 18 height 18
click at [1027, 419] on input "Select an option" at bounding box center [1022, 420] width 18 height 18
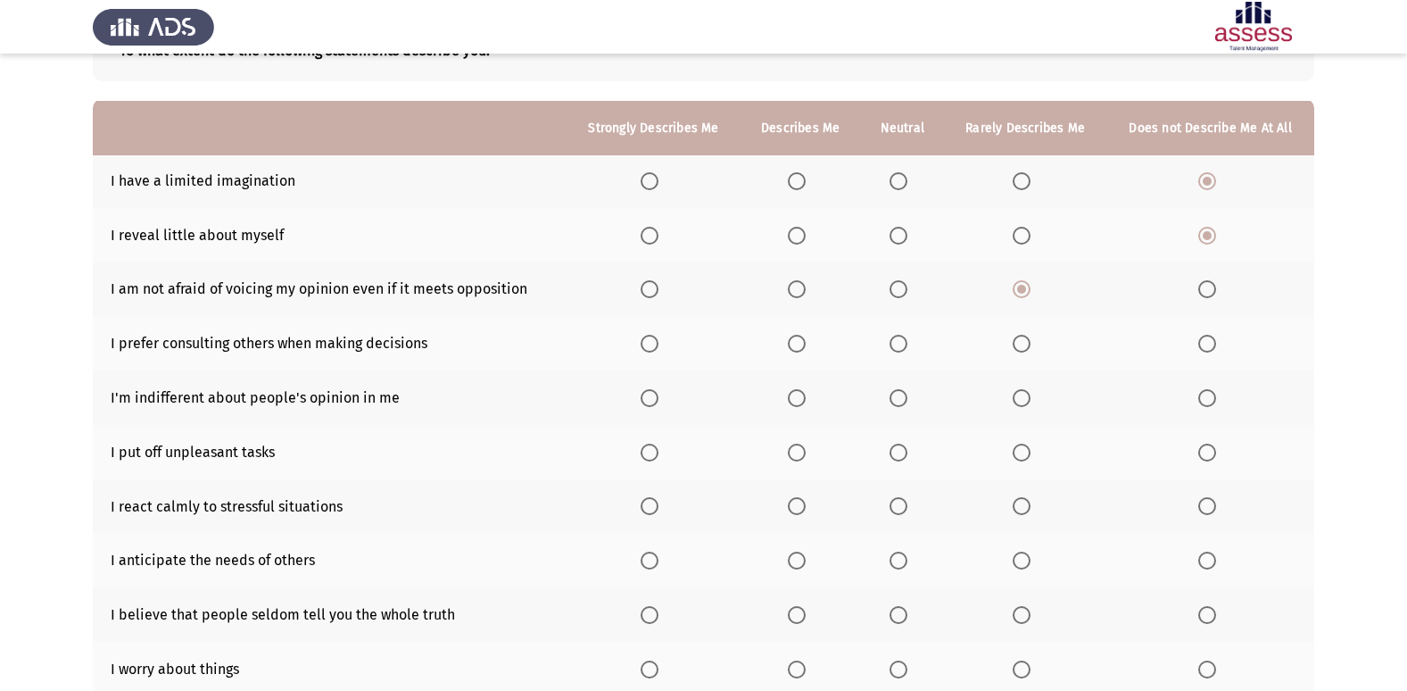
scroll to position [178, 0]
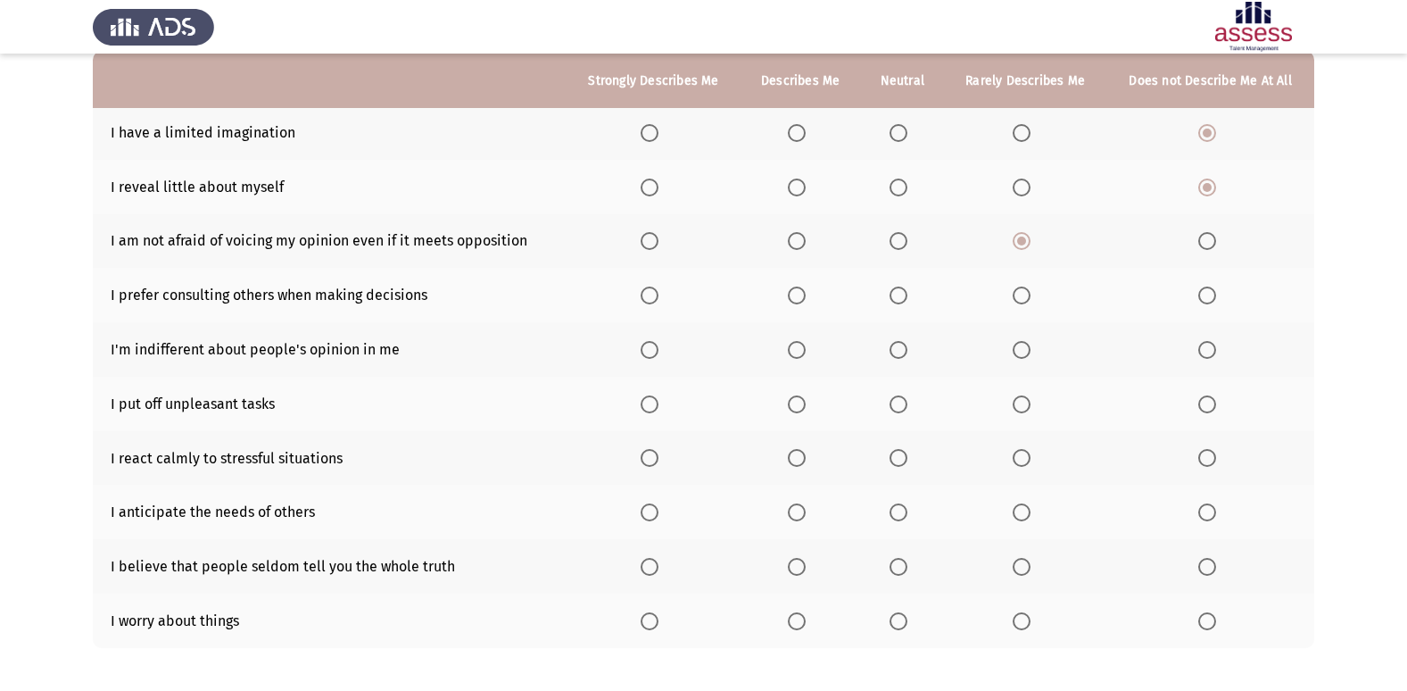
click at [808, 307] on th at bounding box center [801, 295] width 120 height 54
click at [802, 306] on th at bounding box center [801, 295] width 120 height 54
click at [800, 299] on span "Select an option" at bounding box center [797, 295] width 18 height 18
click at [800, 299] on input "Select an option" at bounding box center [797, 295] width 18 height 18
click at [1016, 345] on span "Select an option" at bounding box center [1022, 350] width 18 height 18
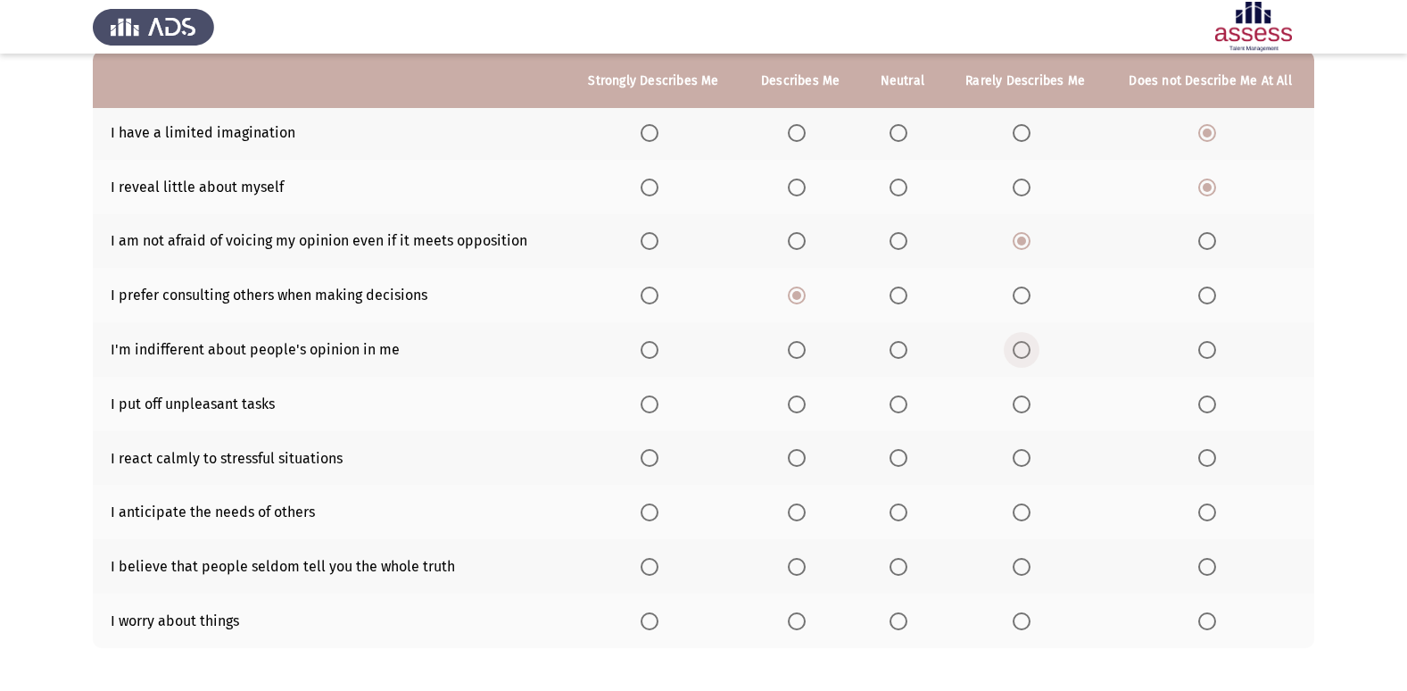
click at [1016, 345] on input "Select an option" at bounding box center [1022, 350] width 18 height 18
click at [798, 402] on span "Select an option" at bounding box center [797, 404] width 18 height 18
click at [798, 402] on input "Select an option" at bounding box center [797, 404] width 18 height 18
click at [892, 403] on span "Select an option" at bounding box center [899, 404] width 18 height 18
click at [892, 403] on input "Select an option" at bounding box center [899, 404] width 18 height 18
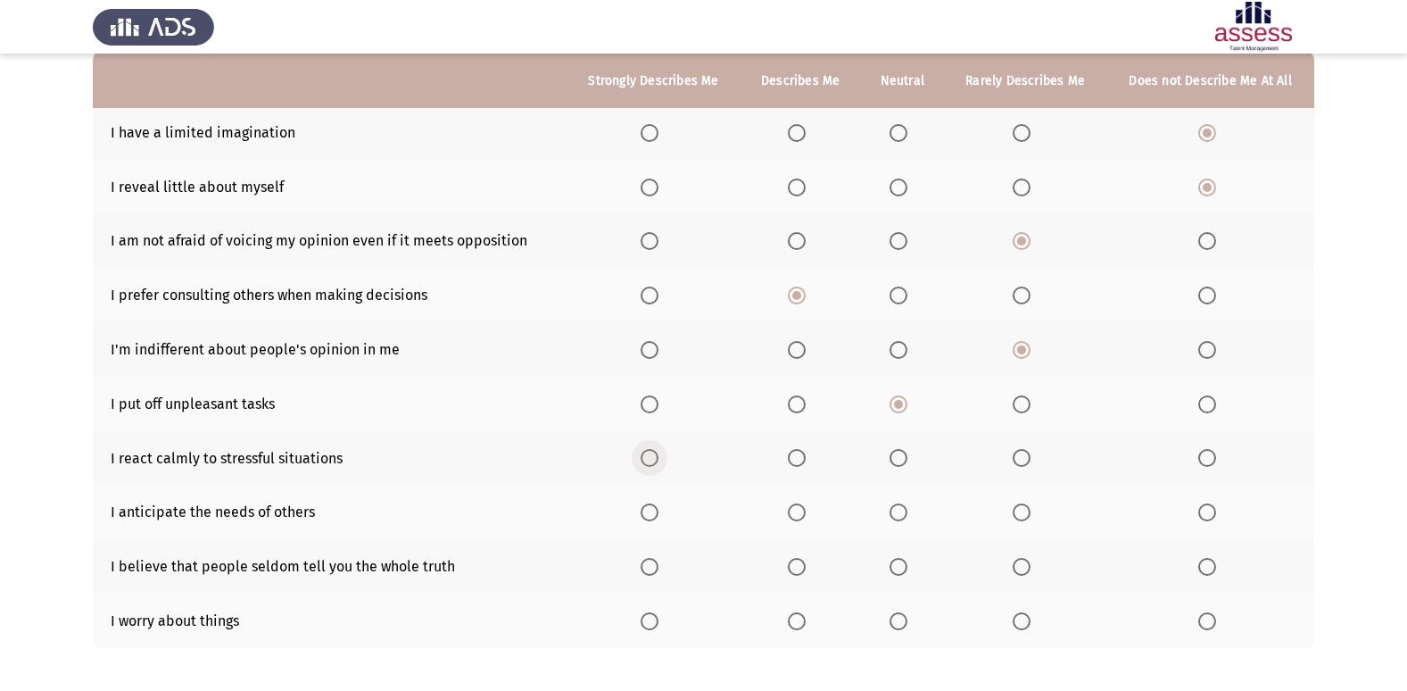
click at [664, 457] on label "Select an option" at bounding box center [653, 458] width 25 height 18
click at [659, 457] on input "Select an option" at bounding box center [650, 458] width 18 height 18
click at [1212, 573] on span "Select an option" at bounding box center [1207, 567] width 18 height 18
click at [1212, 573] on input "Select an option" at bounding box center [1207, 567] width 18 height 18
click at [652, 617] on span "Select an option" at bounding box center [650, 621] width 18 height 18
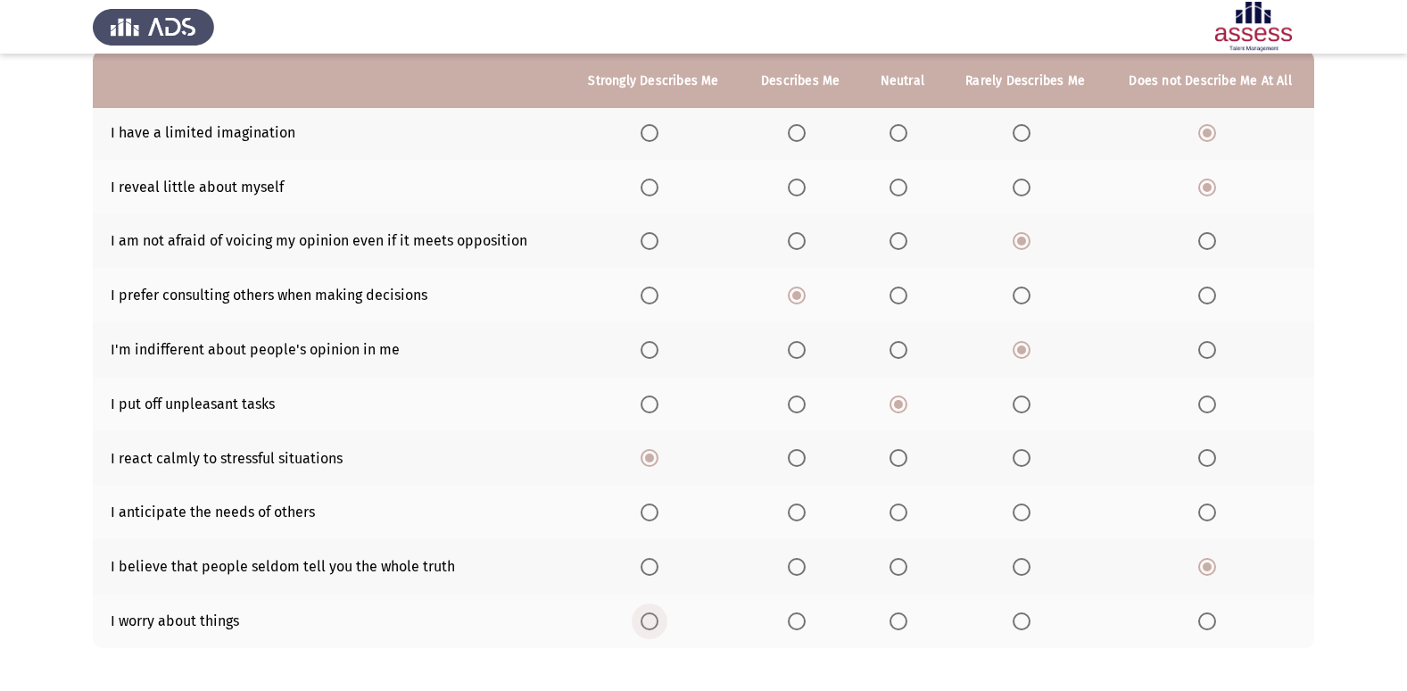
click at [652, 617] on input "Select an option" at bounding box center [650, 621] width 18 height 18
click at [900, 510] on span "Select an option" at bounding box center [899, 512] width 18 height 18
click at [900, 510] on input "Select an option" at bounding box center [899, 512] width 18 height 18
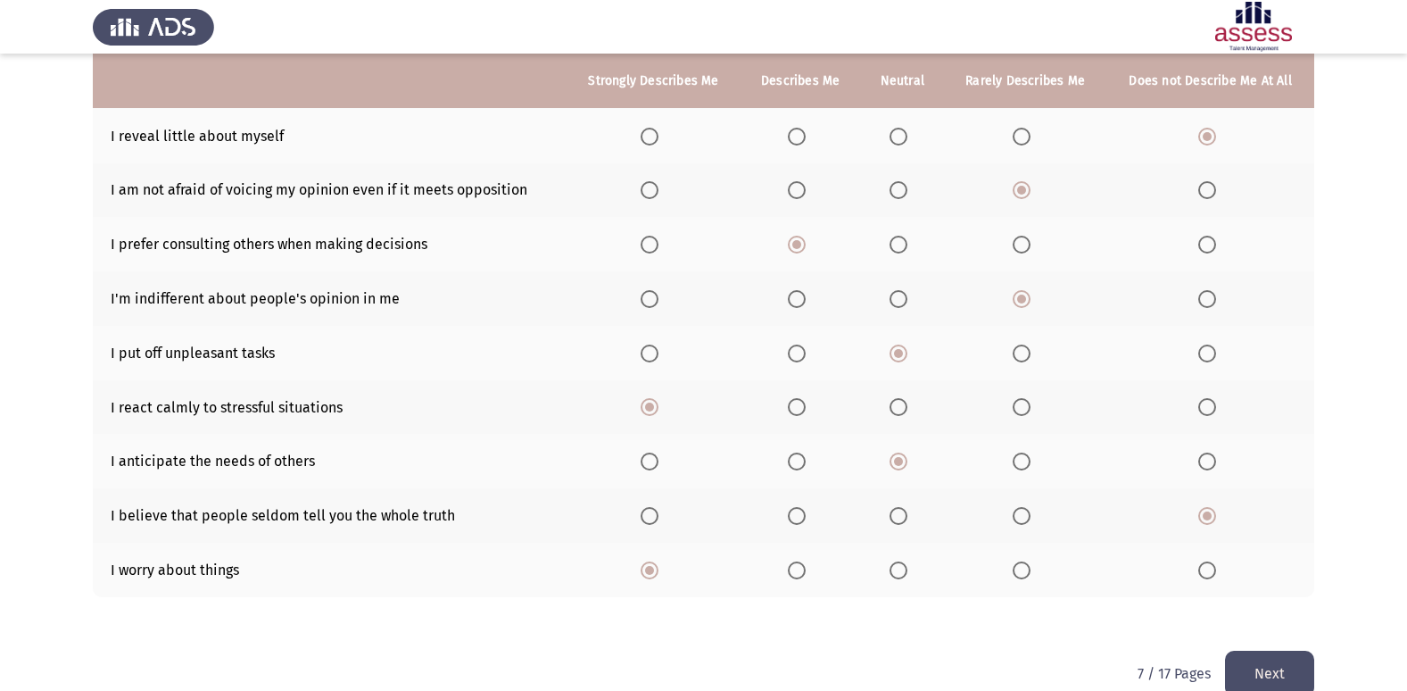
scroll to position [261, 0]
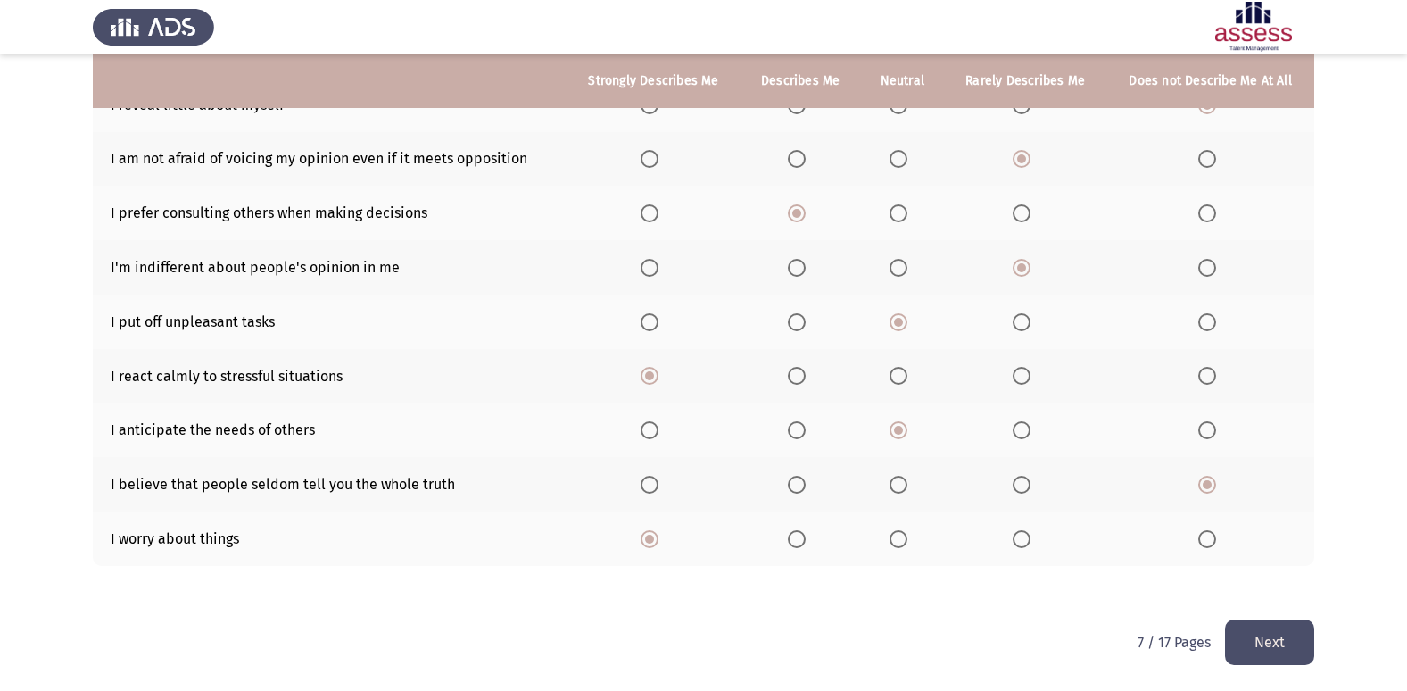
click at [1263, 630] on button "Next" at bounding box center [1269, 642] width 89 height 46
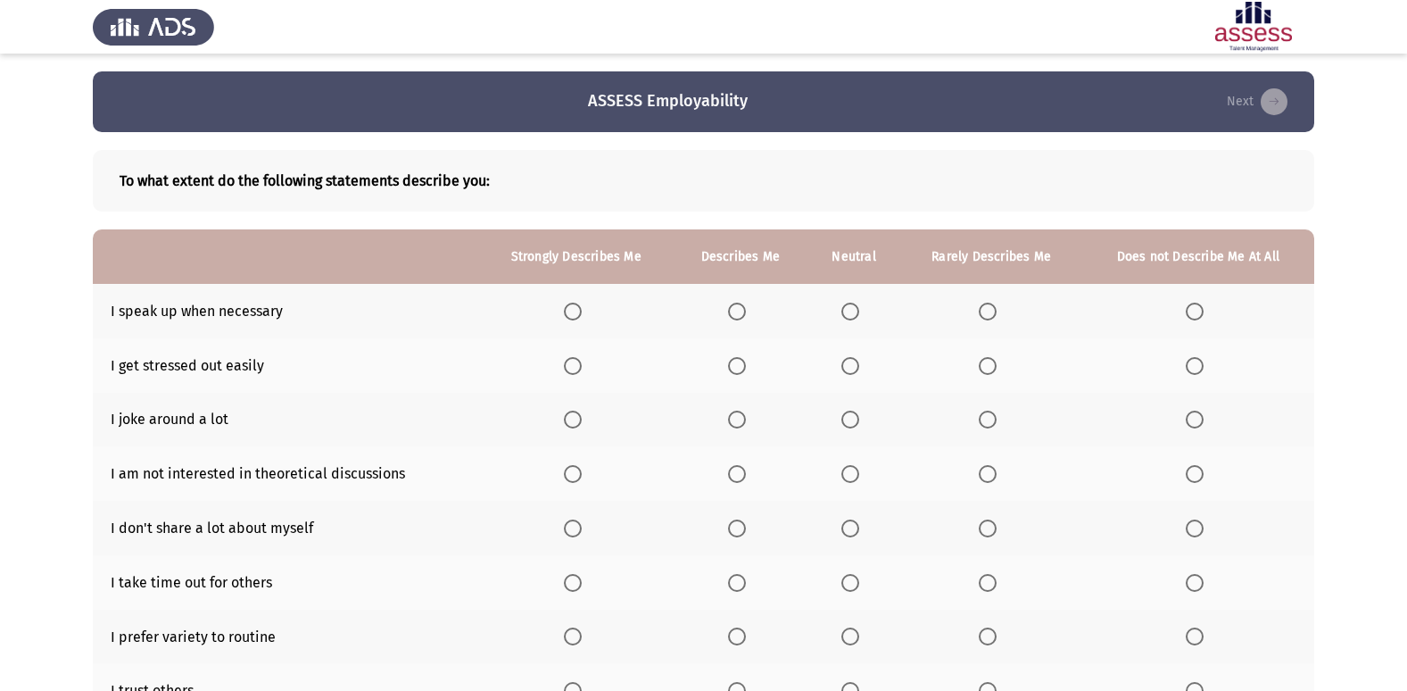
click at [853, 309] on span "Select an option" at bounding box center [851, 312] width 18 height 18
click at [853, 309] on input "Select an option" at bounding box center [851, 312] width 18 height 18
click at [1177, 370] on th at bounding box center [1198, 365] width 232 height 54
click at [1191, 357] on span "Select an option" at bounding box center [1195, 366] width 18 height 18
click at [1191, 357] on input "Select an option" at bounding box center [1195, 366] width 18 height 18
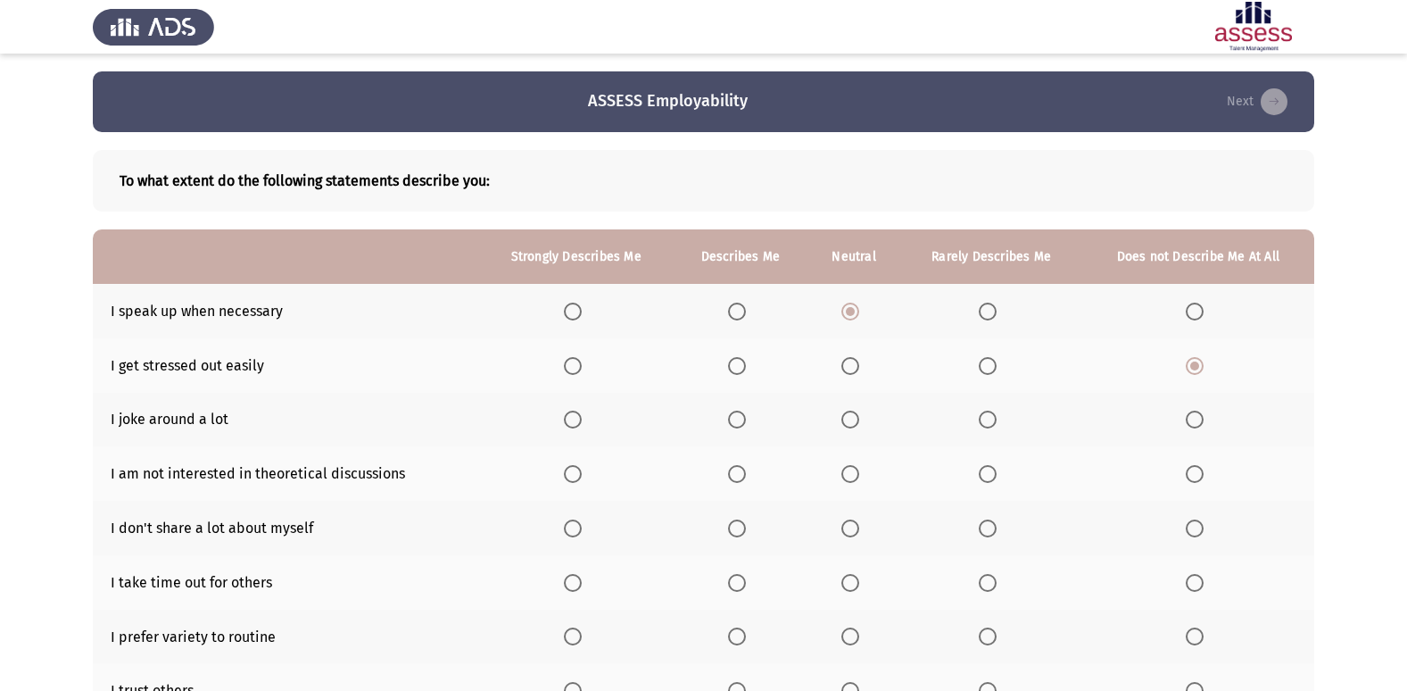
click at [988, 423] on span "Select an option" at bounding box center [988, 420] width 18 height 18
click at [988, 423] on input "Select an option" at bounding box center [988, 420] width 18 height 18
click at [850, 413] on span "Select an option" at bounding box center [851, 420] width 18 height 18
click at [850, 413] on input "Select an option" at bounding box center [851, 420] width 18 height 18
click at [1190, 473] on span "Select an option" at bounding box center [1195, 474] width 18 height 18
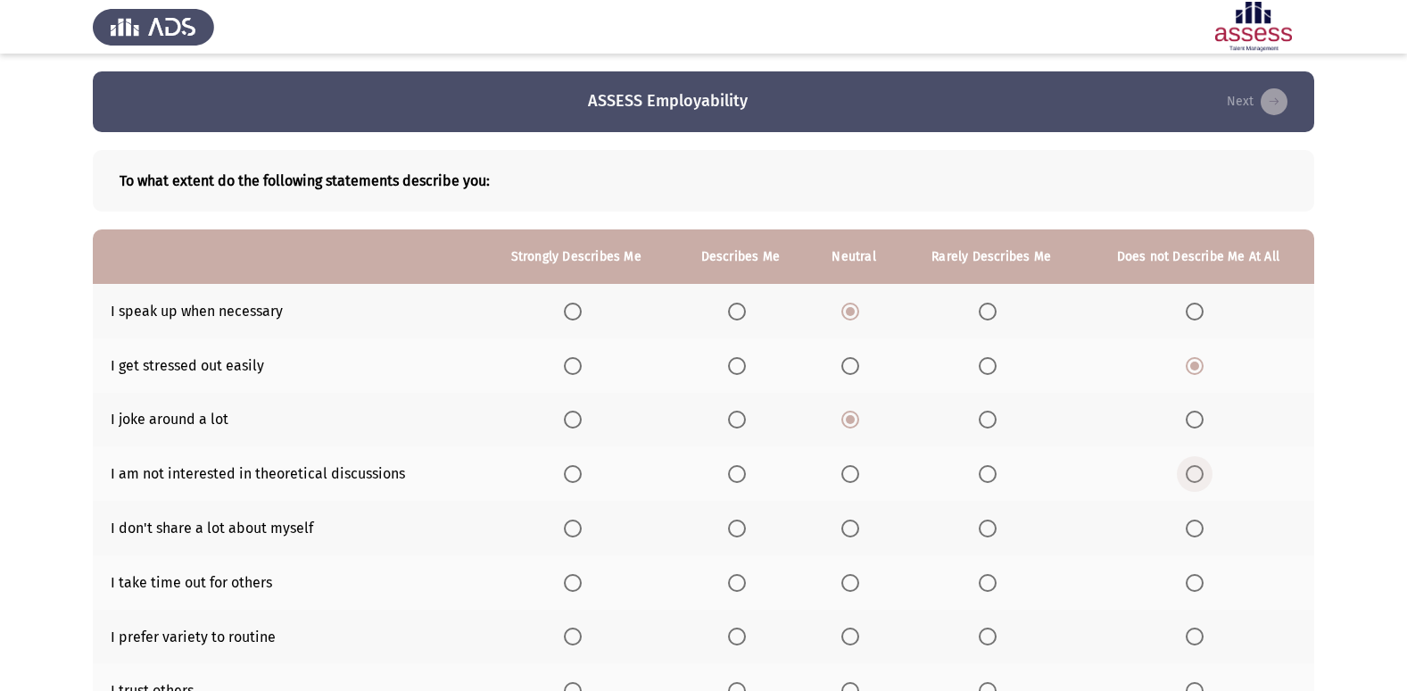
click at [1190, 473] on input "Select an option" at bounding box center [1195, 474] width 18 height 18
click at [1187, 519] on span "Select an option" at bounding box center [1195, 528] width 18 height 18
click at [1187, 519] on input "Select an option" at bounding box center [1195, 528] width 18 height 18
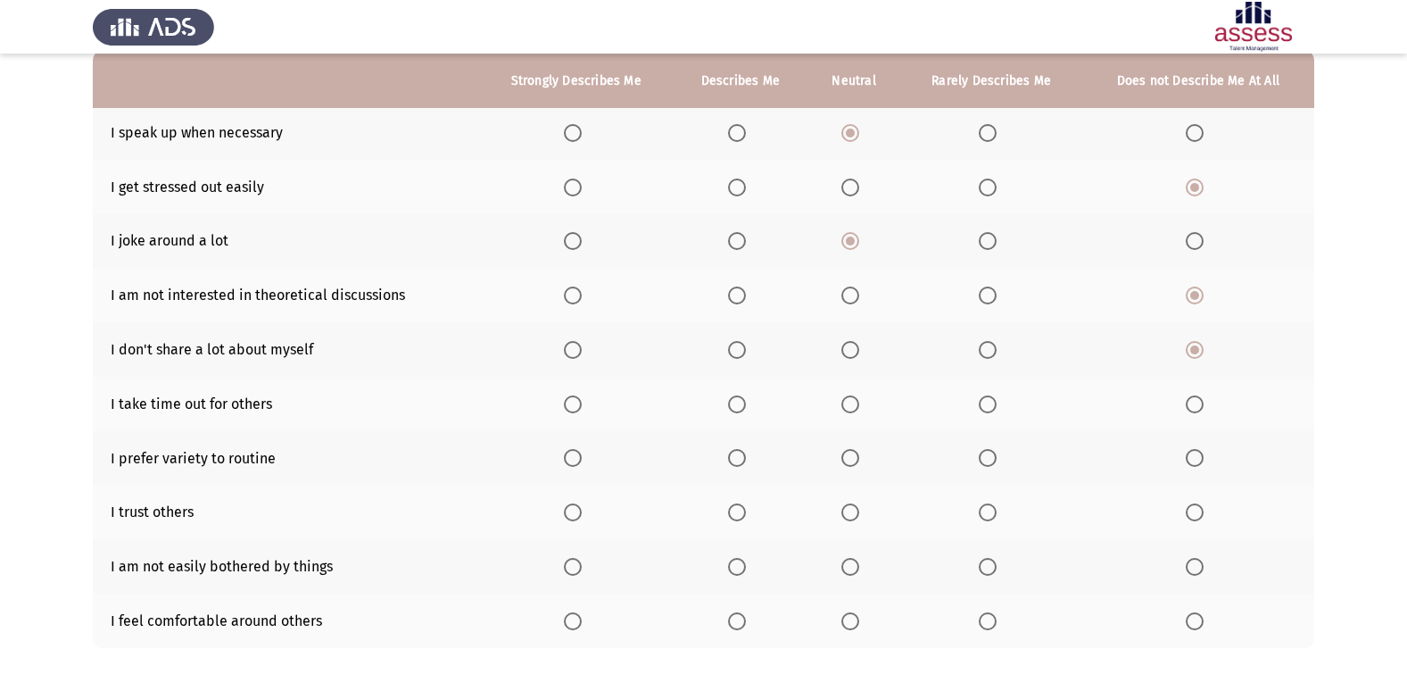
click at [576, 353] on span "Select an option" at bounding box center [573, 350] width 18 height 18
click at [576, 353] on input "Select an option" at bounding box center [573, 350] width 18 height 18
click at [736, 403] on span "Select an option" at bounding box center [737, 404] width 18 height 18
click at [736, 403] on input "Select an option" at bounding box center [737, 404] width 18 height 18
click at [567, 458] on span "Select an option" at bounding box center [573, 458] width 18 height 18
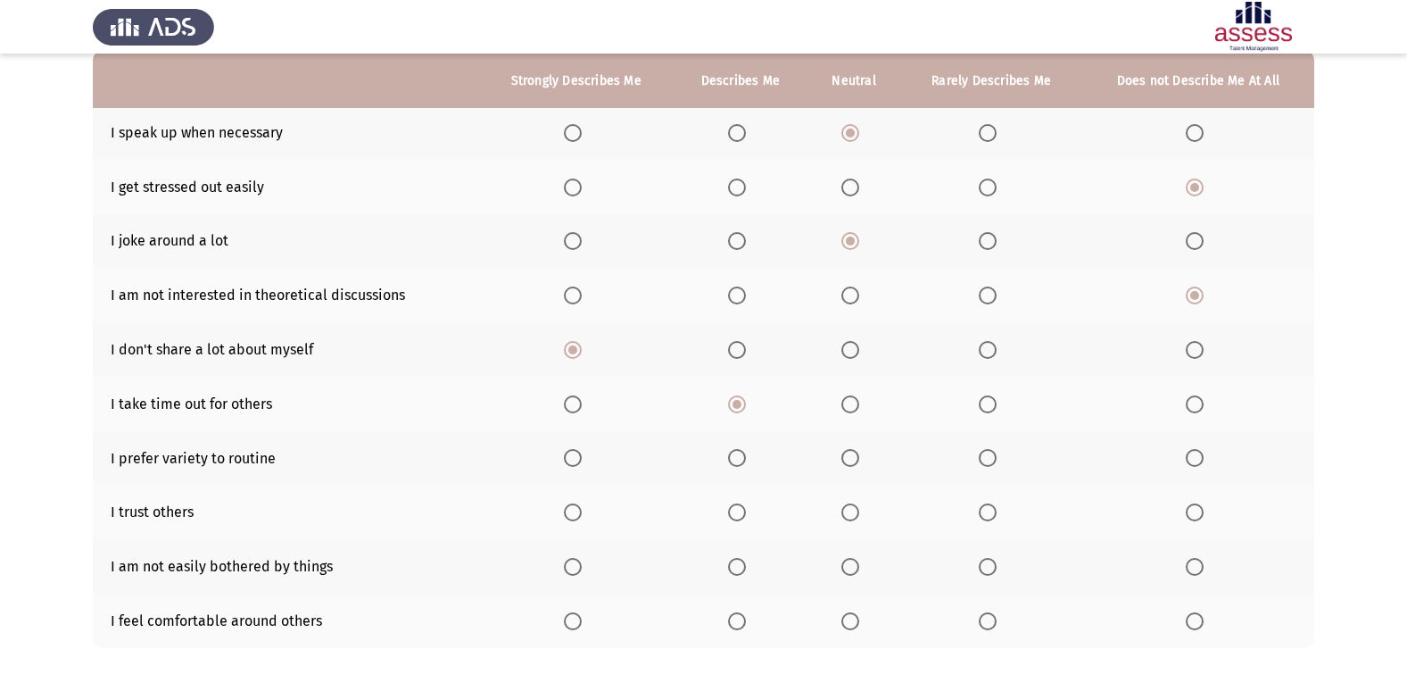
click at [567, 458] on input "Select an option" at bounding box center [573, 458] width 18 height 18
click at [985, 509] on span "Select an option" at bounding box center [988, 512] width 18 height 18
click at [985, 509] on input "Select an option" at bounding box center [988, 512] width 18 height 18
click at [845, 564] on span "Select an option" at bounding box center [851, 567] width 18 height 18
click at [845, 564] on input "Select an option" at bounding box center [851, 567] width 18 height 18
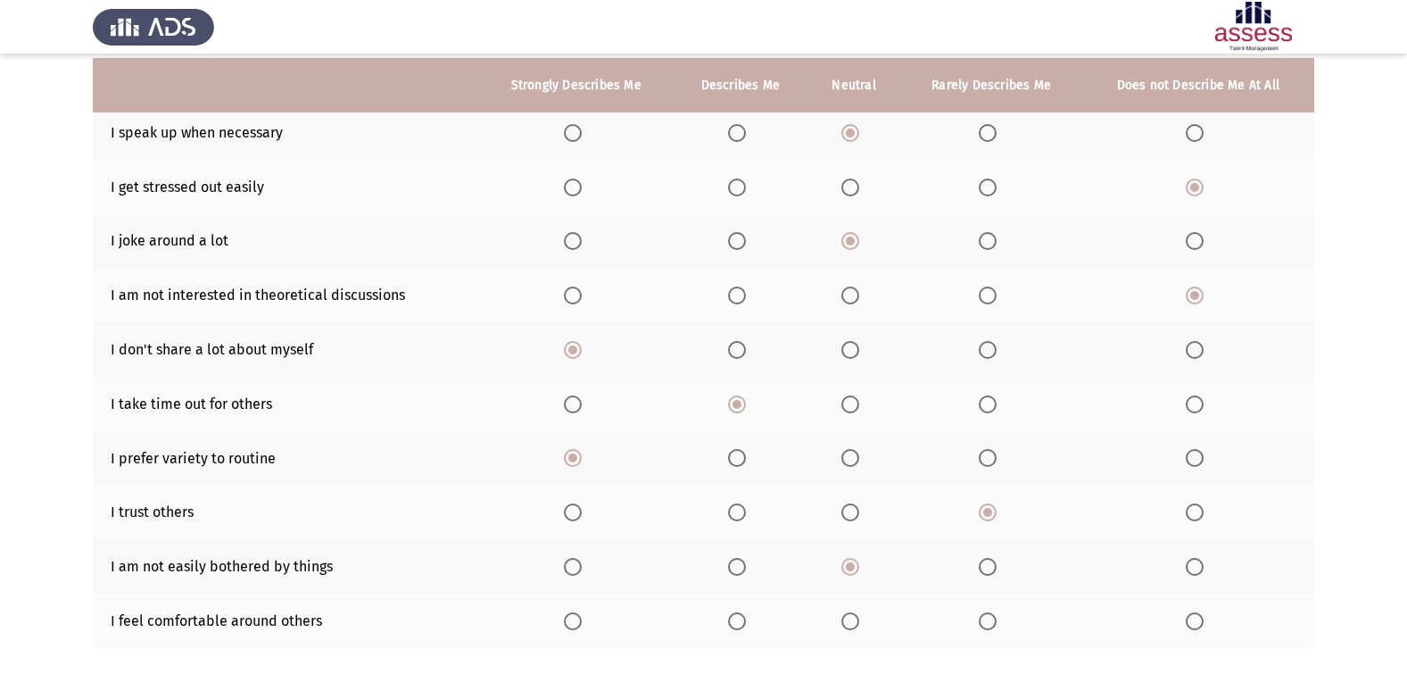
scroll to position [261, 0]
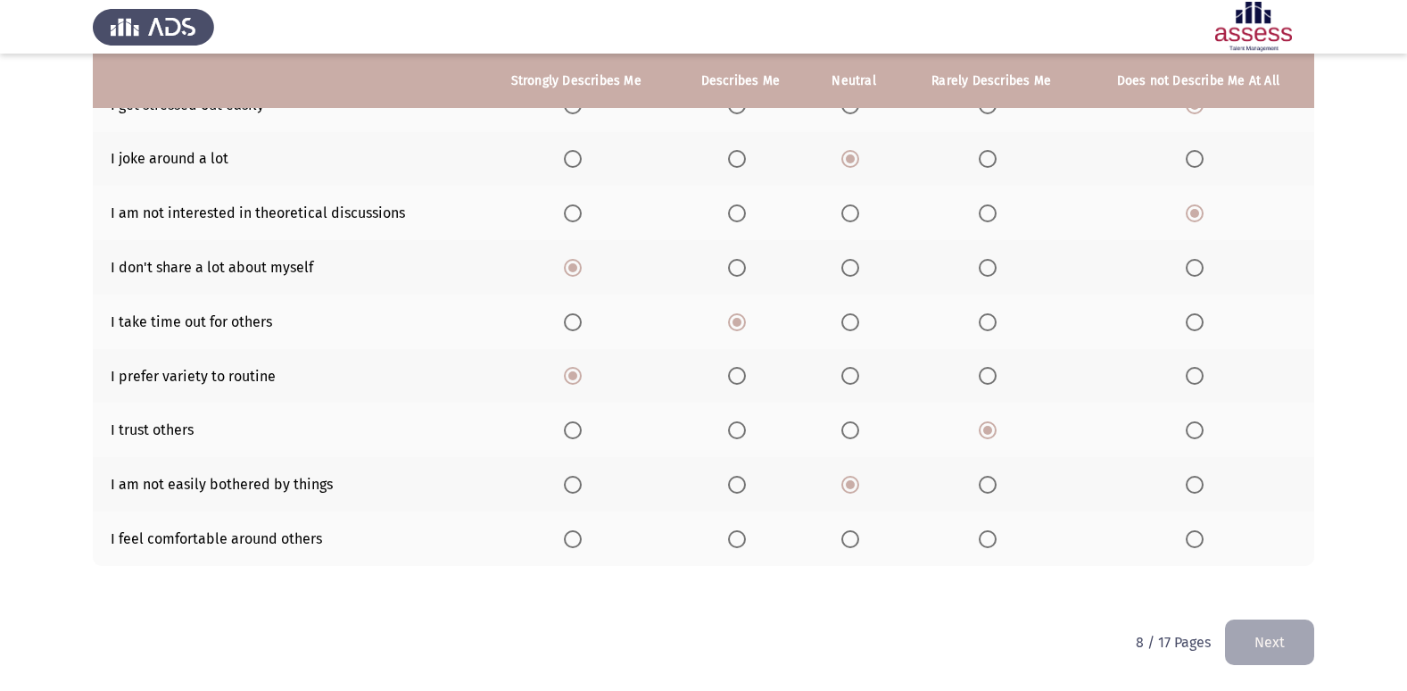
click at [1002, 533] on label "Select an option" at bounding box center [991, 539] width 25 height 18
click at [997, 533] on input "Select an option" at bounding box center [988, 539] width 18 height 18
click at [1297, 636] on button "Next" at bounding box center [1269, 642] width 89 height 46
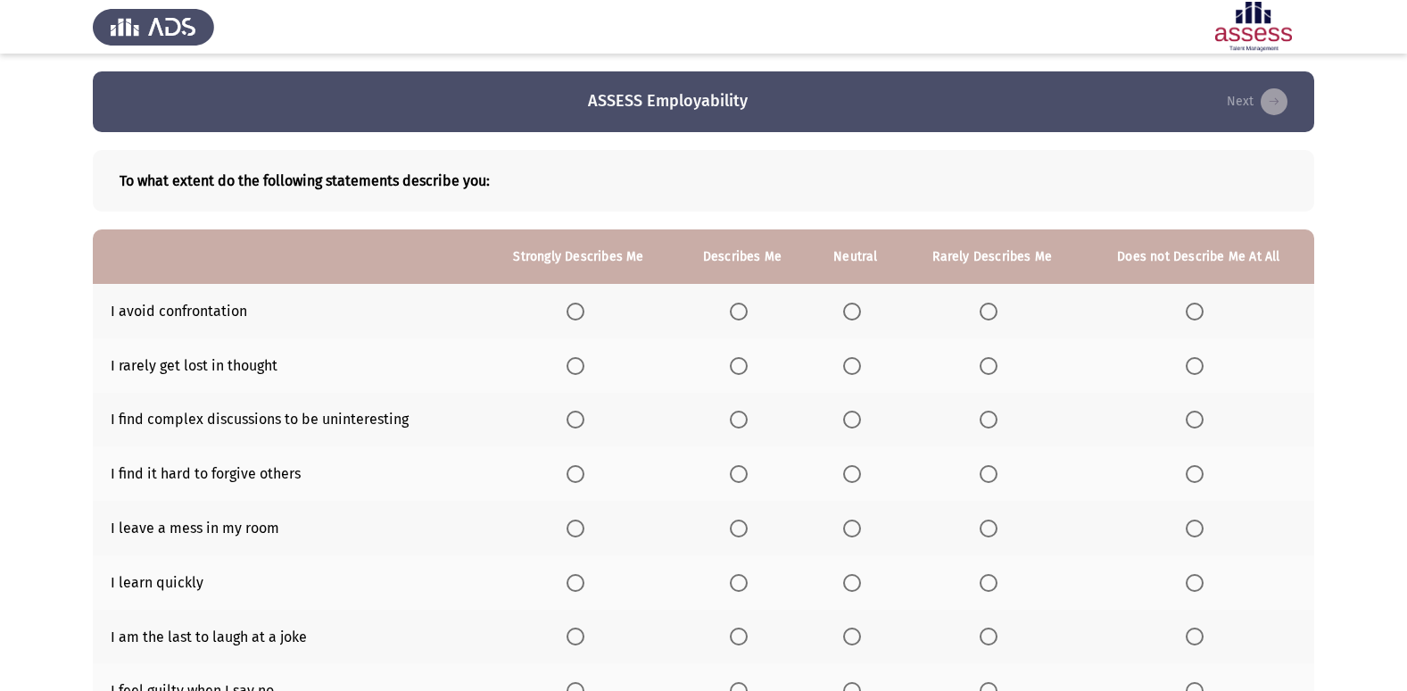
click at [861, 301] on th at bounding box center [855, 311] width 93 height 54
click at [852, 297] on th at bounding box center [855, 311] width 93 height 54
click at [850, 358] on span "Select an option" at bounding box center [852, 366] width 18 height 18
click at [850, 358] on input "Select an option" at bounding box center [852, 366] width 18 height 18
click at [846, 316] on span "Select an option" at bounding box center [852, 312] width 18 height 18
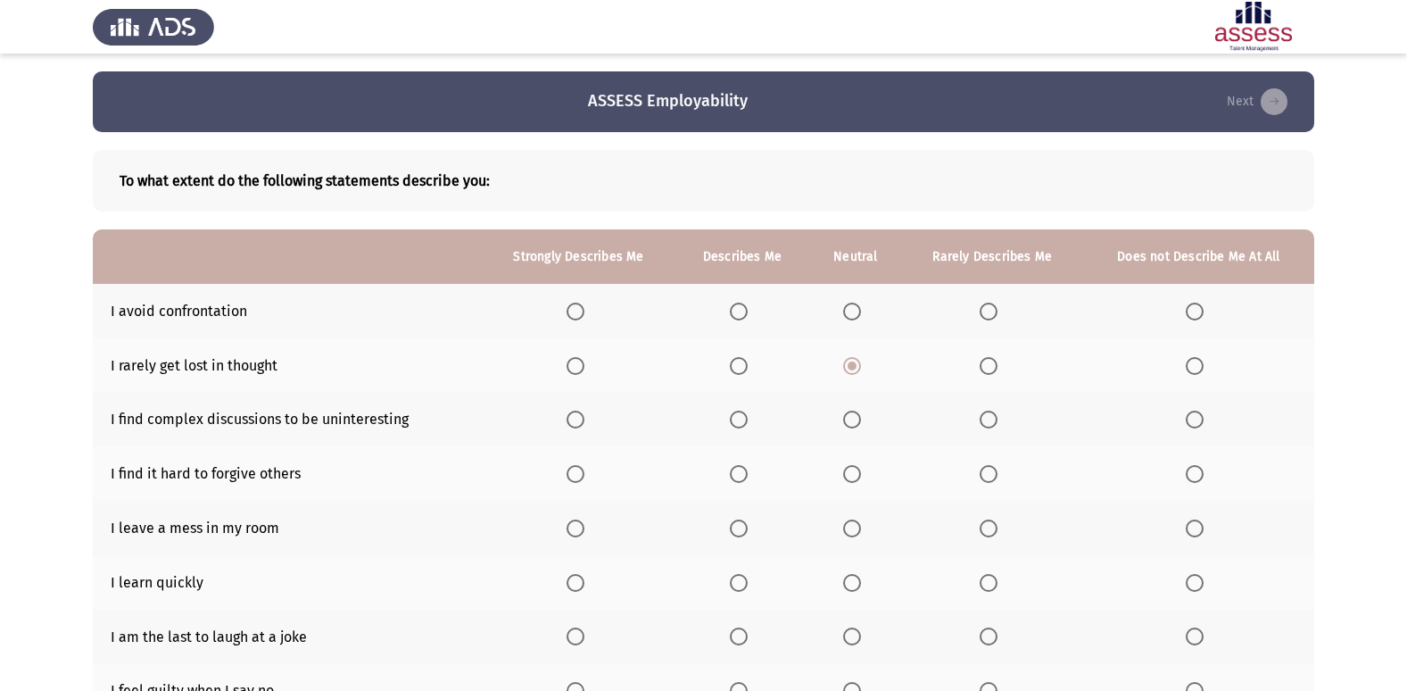
click at [846, 316] on input "Select an option" at bounding box center [852, 312] width 18 height 18
click at [992, 373] on span "Select an option" at bounding box center [989, 366] width 18 height 18
click at [992, 373] on input "Select an option" at bounding box center [989, 366] width 18 height 18
click at [742, 411] on span "Select an option" at bounding box center [739, 420] width 18 height 18
click at [742, 411] on input "Select an option" at bounding box center [739, 420] width 18 height 18
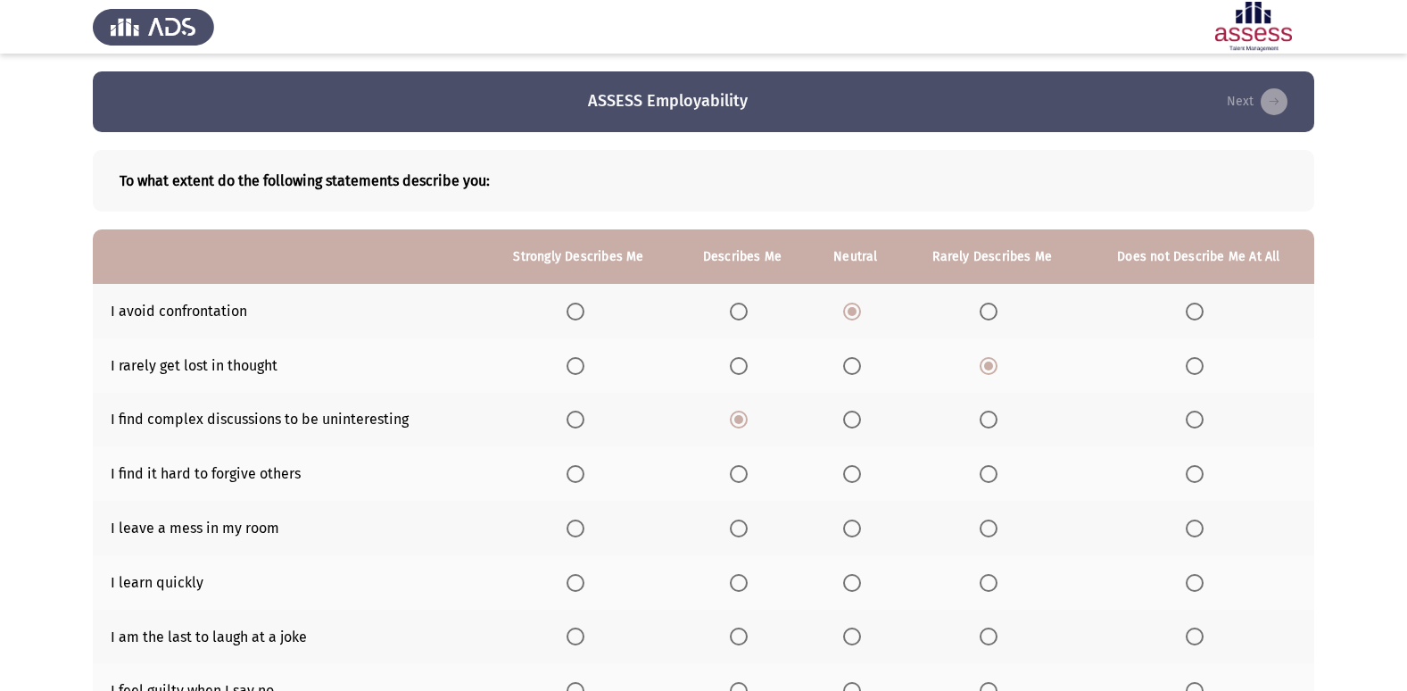
click at [856, 411] on span "Select an option" at bounding box center [852, 420] width 18 height 18
click at [856, 411] on input "Select an option" at bounding box center [852, 420] width 18 height 18
click at [733, 470] on span "Select an option" at bounding box center [739, 474] width 18 height 18
click at [733, 470] on input "Select an option" at bounding box center [739, 474] width 18 height 18
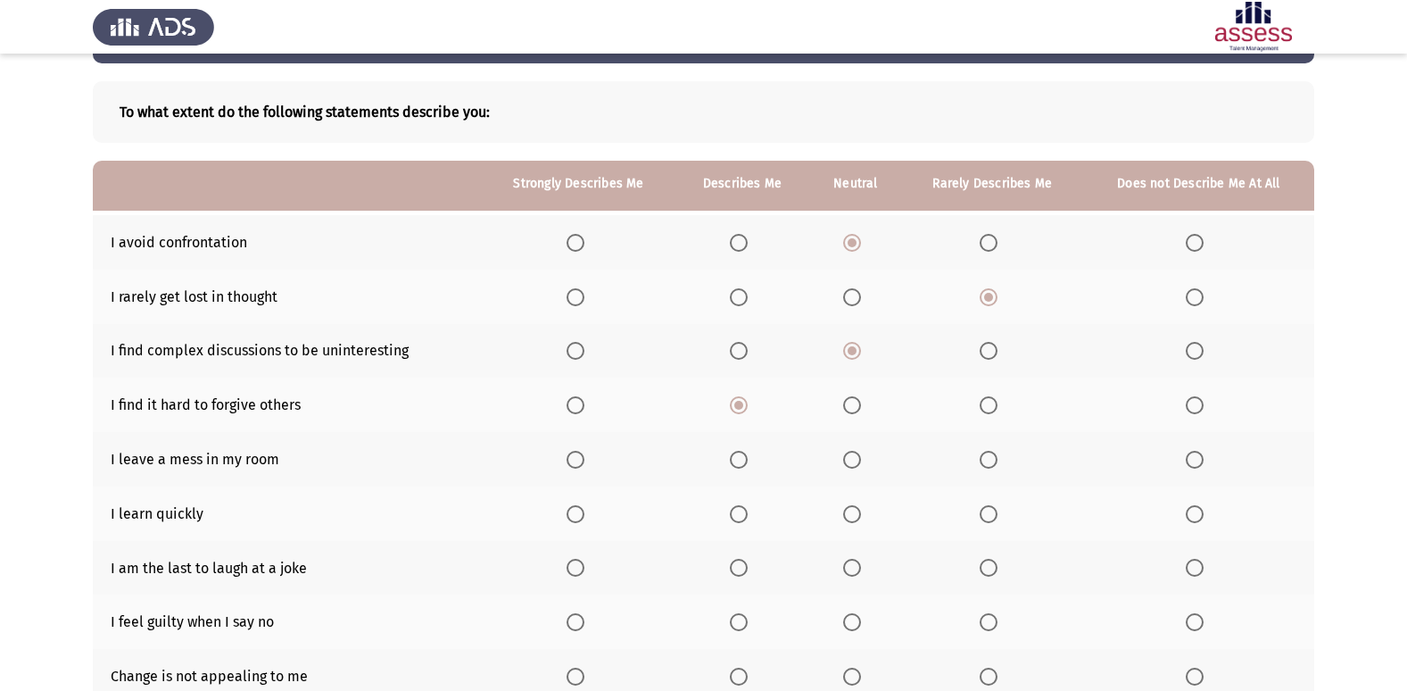
scroll to position [178, 0]
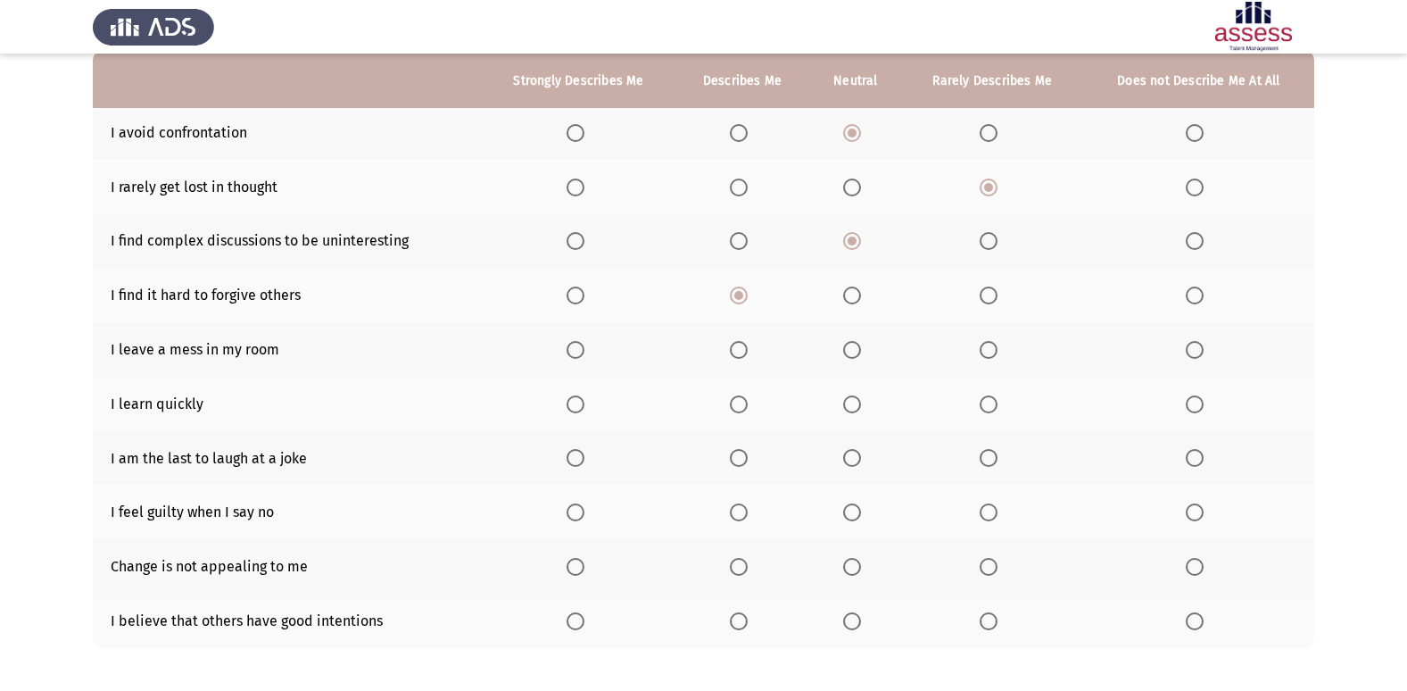
click at [997, 344] on span "Select an option" at bounding box center [989, 350] width 18 height 18
click at [997, 344] on input "Select an option" at bounding box center [989, 350] width 18 height 18
click at [752, 400] on label "Select an option" at bounding box center [742, 404] width 25 height 18
click at [748, 400] on input "Select an option" at bounding box center [739, 404] width 18 height 18
click at [861, 455] on span "Select an option" at bounding box center [852, 458] width 18 height 18
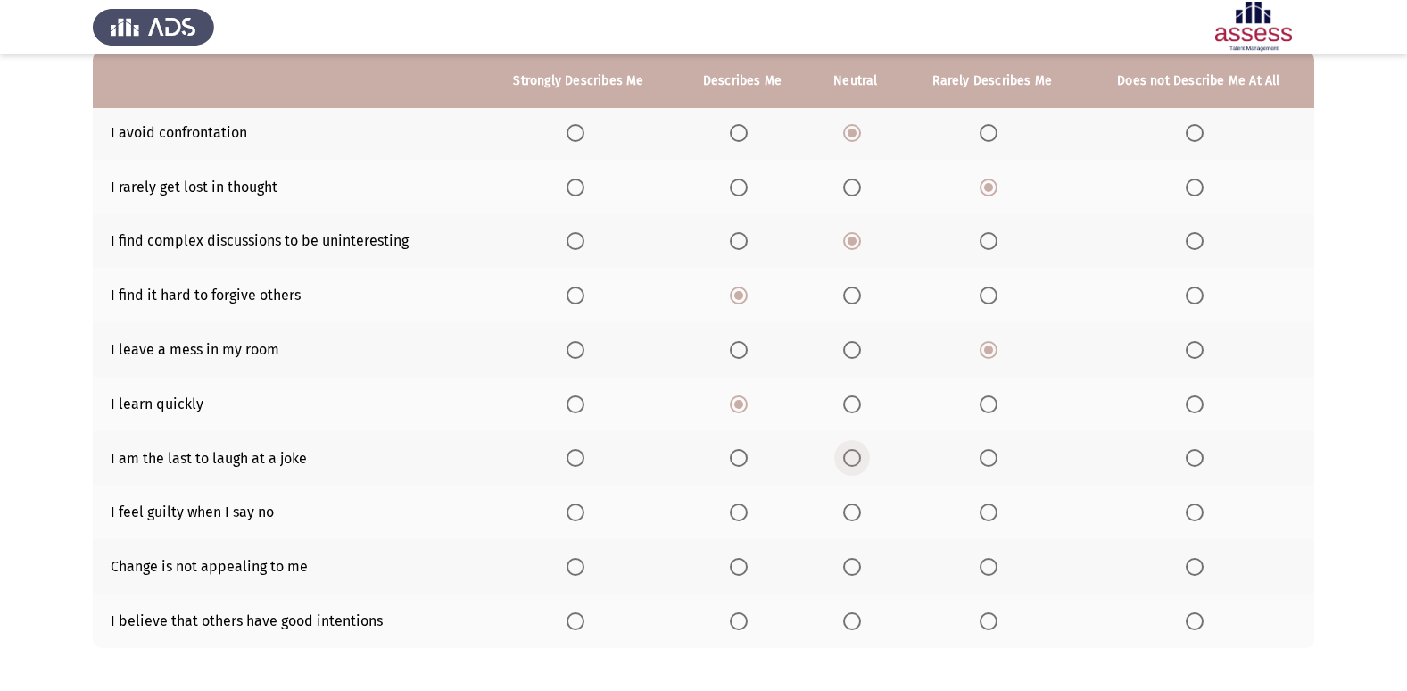
click at [861, 455] on input "Select an option" at bounding box center [852, 458] width 18 height 18
click at [1198, 504] on span "Select an option" at bounding box center [1195, 512] width 18 height 18
click at [1198, 504] on input "Select an option" at bounding box center [1195, 512] width 18 height 18
click at [1197, 560] on span "Select an option" at bounding box center [1195, 567] width 18 height 18
click at [1197, 560] on input "Select an option" at bounding box center [1195, 567] width 18 height 18
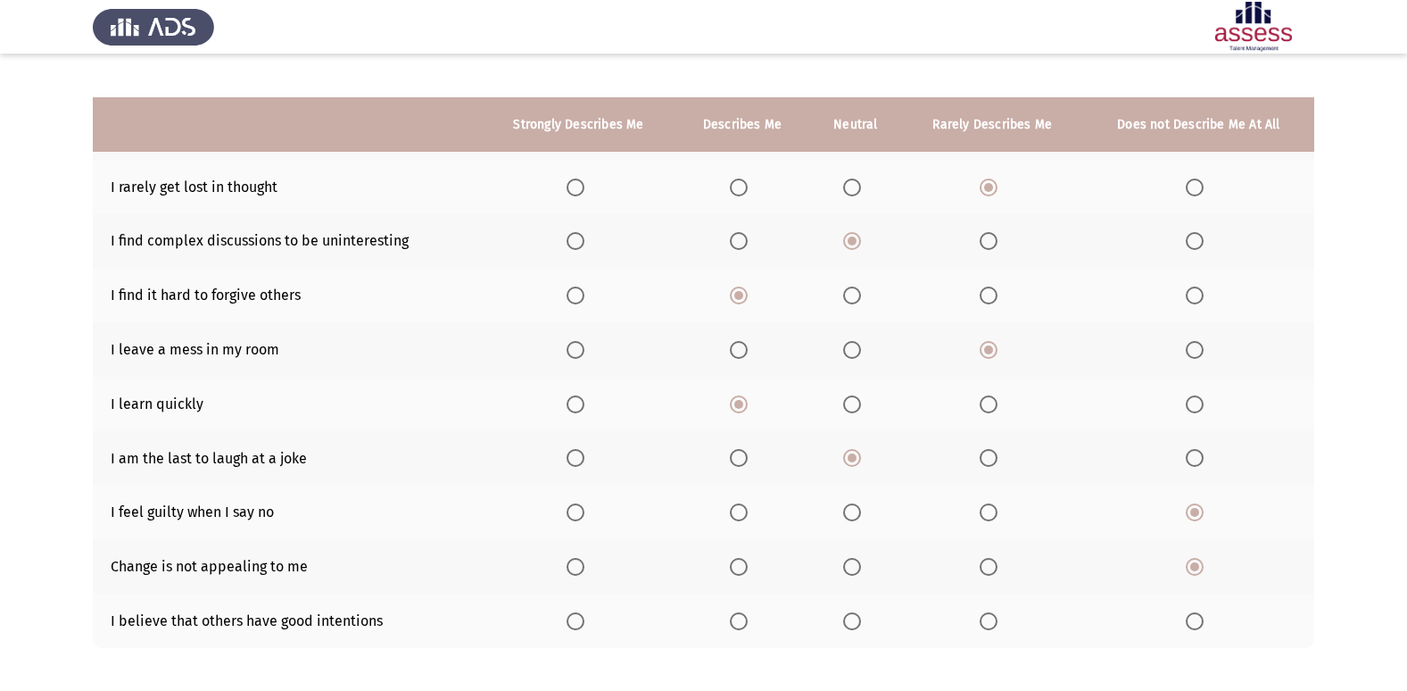
scroll to position [261, 0]
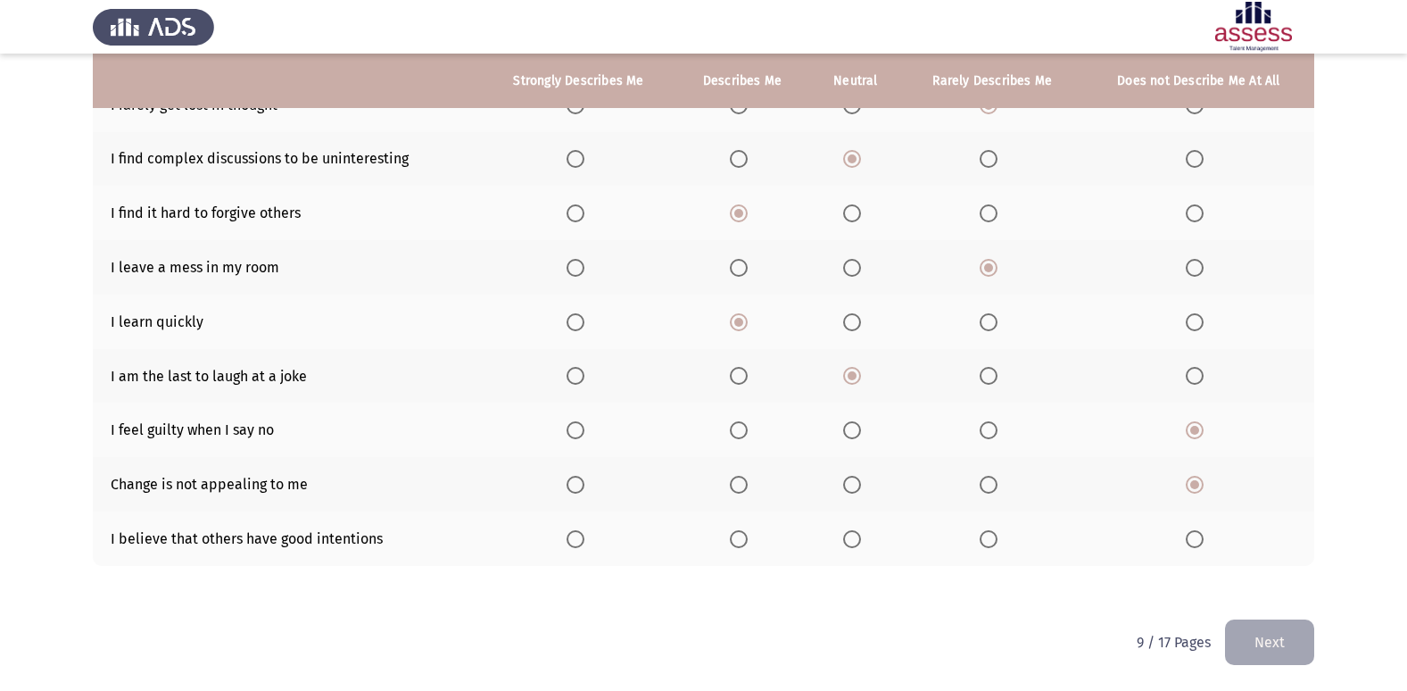
click at [848, 536] on span "Select an option" at bounding box center [852, 539] width 18 height 18
click at [848, 536] on input "Select an option" at bounding box center [852, 539] width 18 height 18
click at [1266, 626] on button "Next" at bounding box center [1269, 642] width 89 height 46
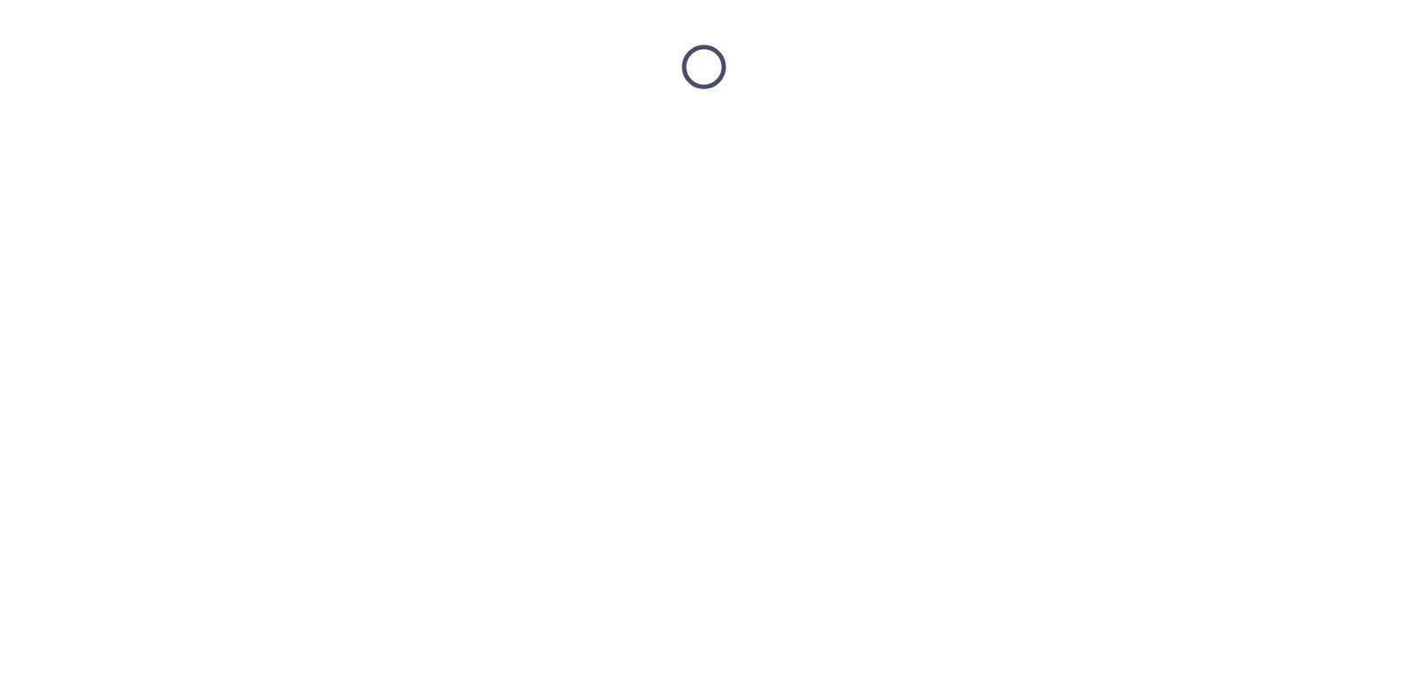
scroll to position [0, 0]
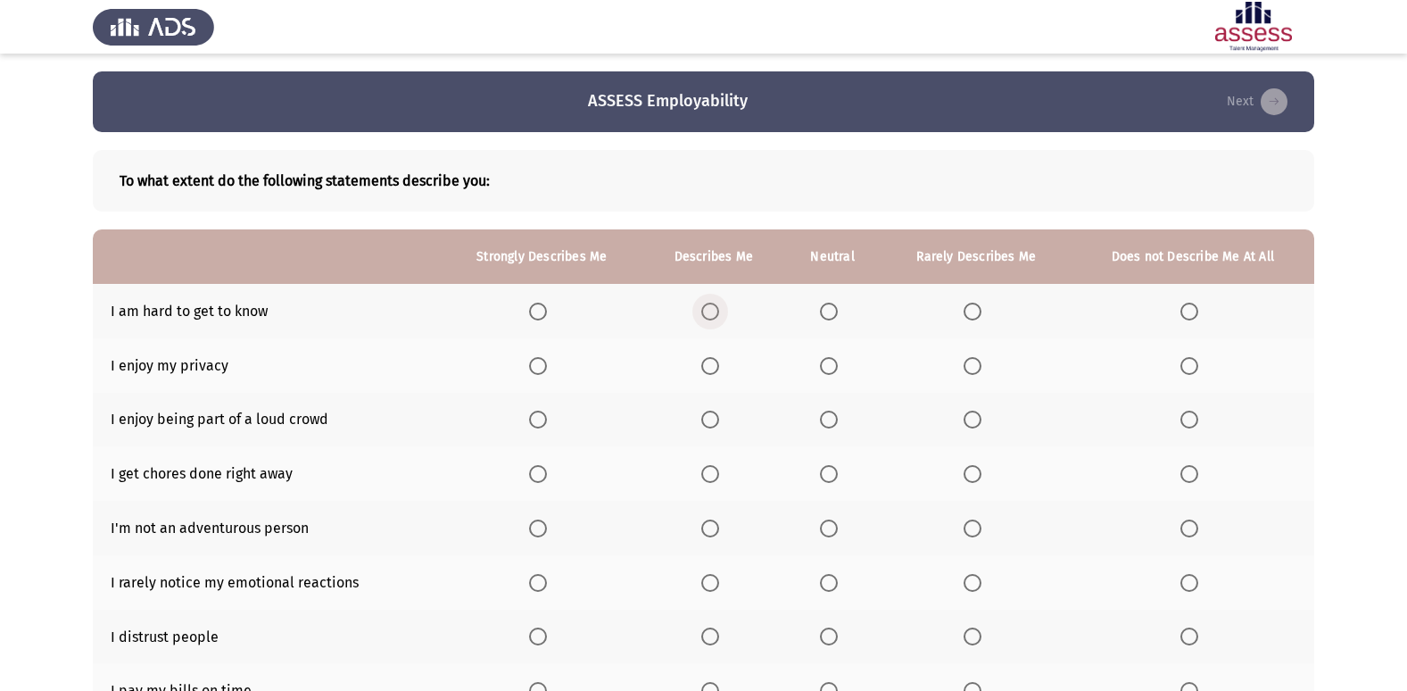
click at [717, 308] on span "Select an option" at bounding box center [710, 312] width 18 height 18
click at [717, 308] on input "Select an option" at bounding box center [710, 312] width 18 height 18
click at [528, 362] on th at bounding box center [541, 365] width 203 height 54
click at [543, 363] on span "Select an option" at bounding box center [538, 366] width 18 height 18
click at [543, 363] on input "Select an option" at bounding box center [538, 366] width 18 height 18
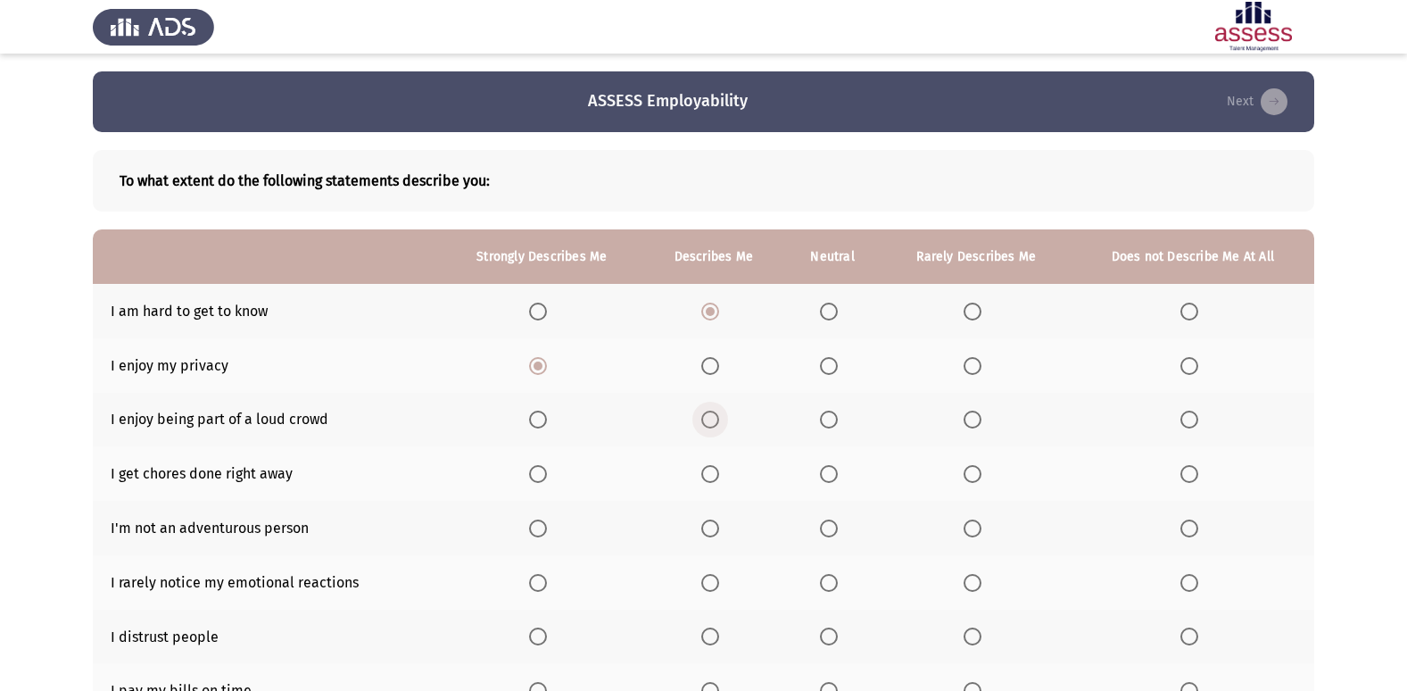
click at [716, 421] on span "Select an option" at bounding box center [710, 420] width 18 height 18
click at [716, 421] on input "Select an option" at bounding box center [710, 420] width 18 height 18
click at [972, 472] on span "Select an option" at bounding box center [973, 474] width 18 height 18
click at [972, 472] on input "Select an option" at bounding box center [973, 474] width 18 height 18
click at [1195, 532] on span "Select an option" at bounding box center [1190, 528] width 18 height 18
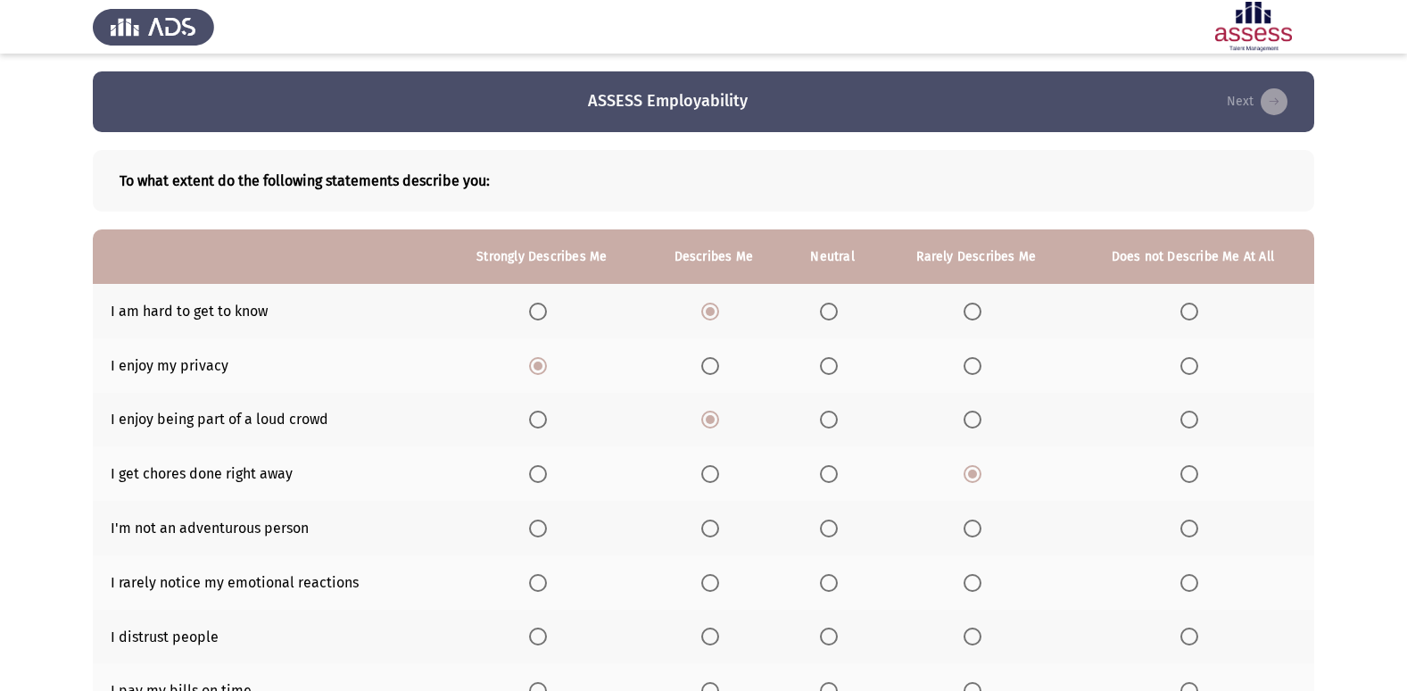
click at [1195, 532] on input "Select an option" at bounding box center [1190, 528] width 18 height 18
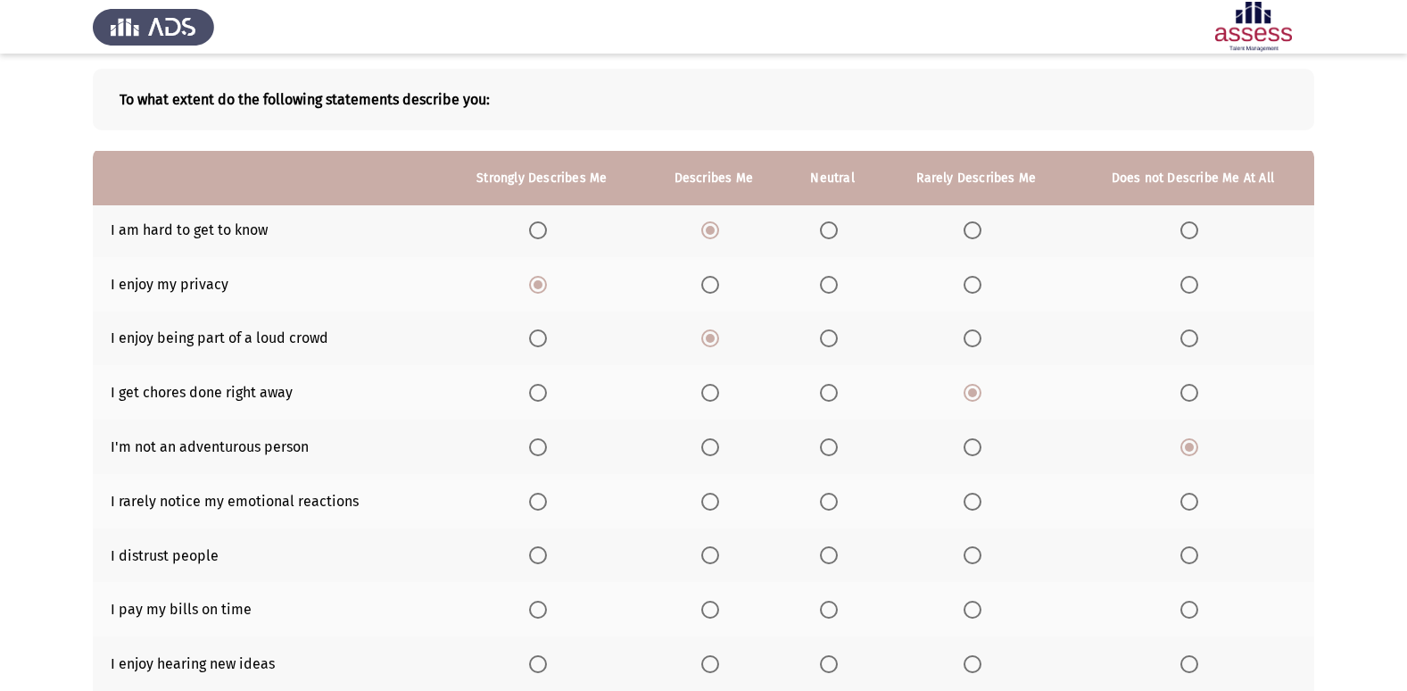
scroll to position [178, 0]
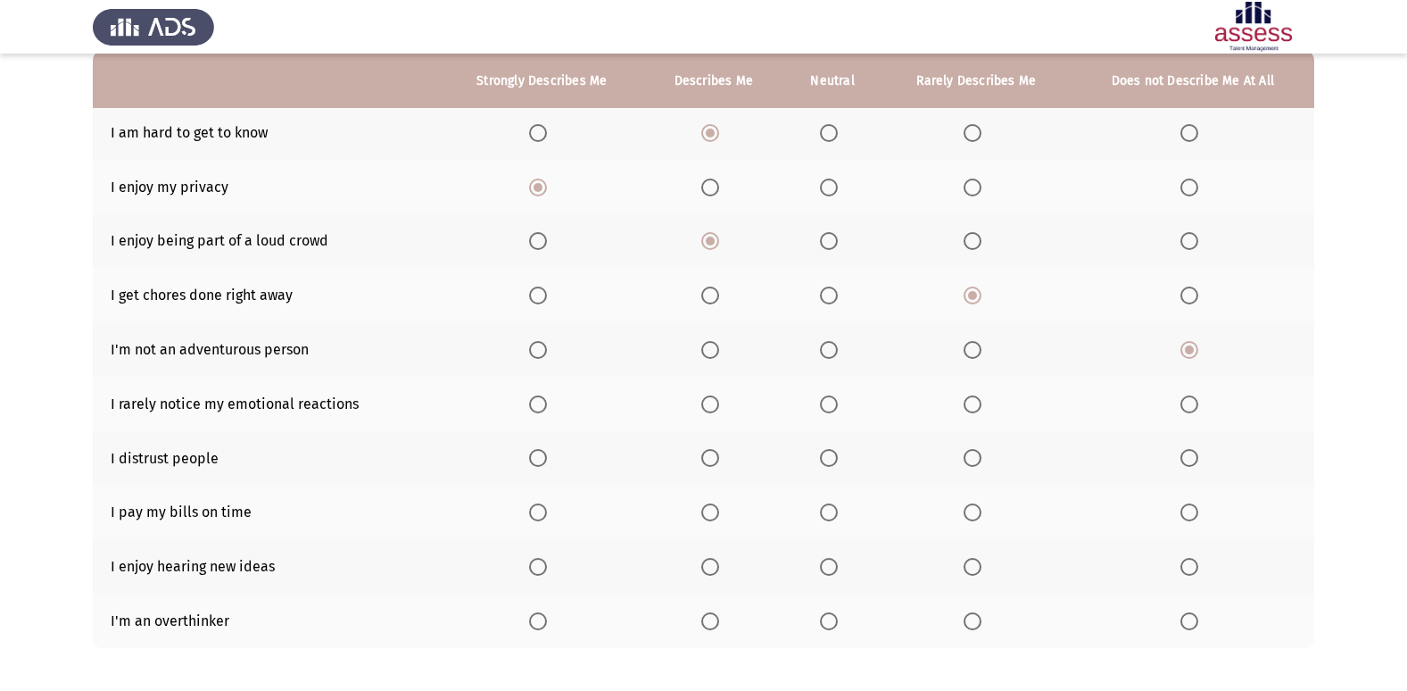
click at [711, 407] on span "Select an option" at bounding box center [710, 404] width 18 height 18
click at [711, 407] on input "Select an option" at bounding box center [710, 404] width 18 height 18
click at [835, 453] on span "Select an option" at bounding box center [829, 458] width 18 height 18
click at [835, 453] on input "Select an option" at bounding box center [829, 458] width 18 height 18
click at [538, 512] on span "Select an option" at bounding box center [538, 512] width 0 height 0
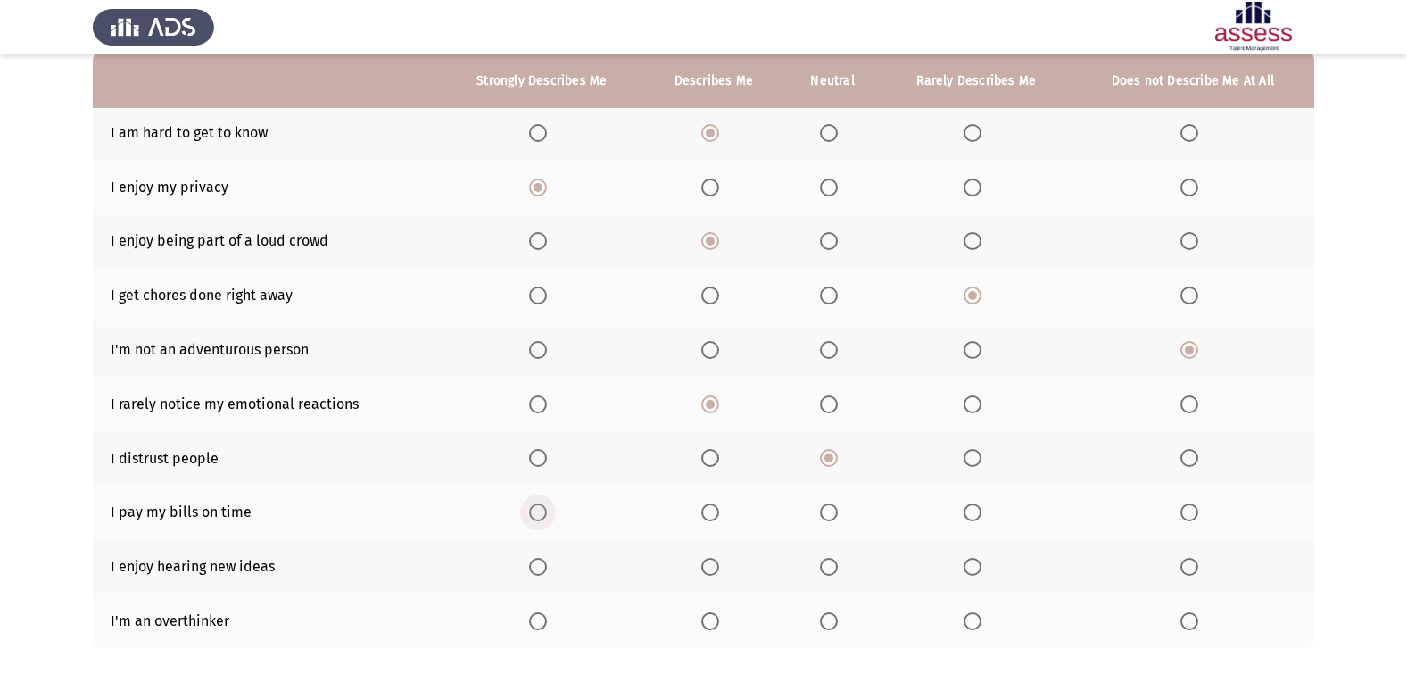
click at [538, 511] on input "Select an option" at bounding box center [538, 512] width 18 height 18
click at [709, 565] on span "Select an option" at bounding box center [710, 567] width 18 height 18
click at [709, 565] on input "Select an option" at bounding box center [710, 567] width 18 height 18
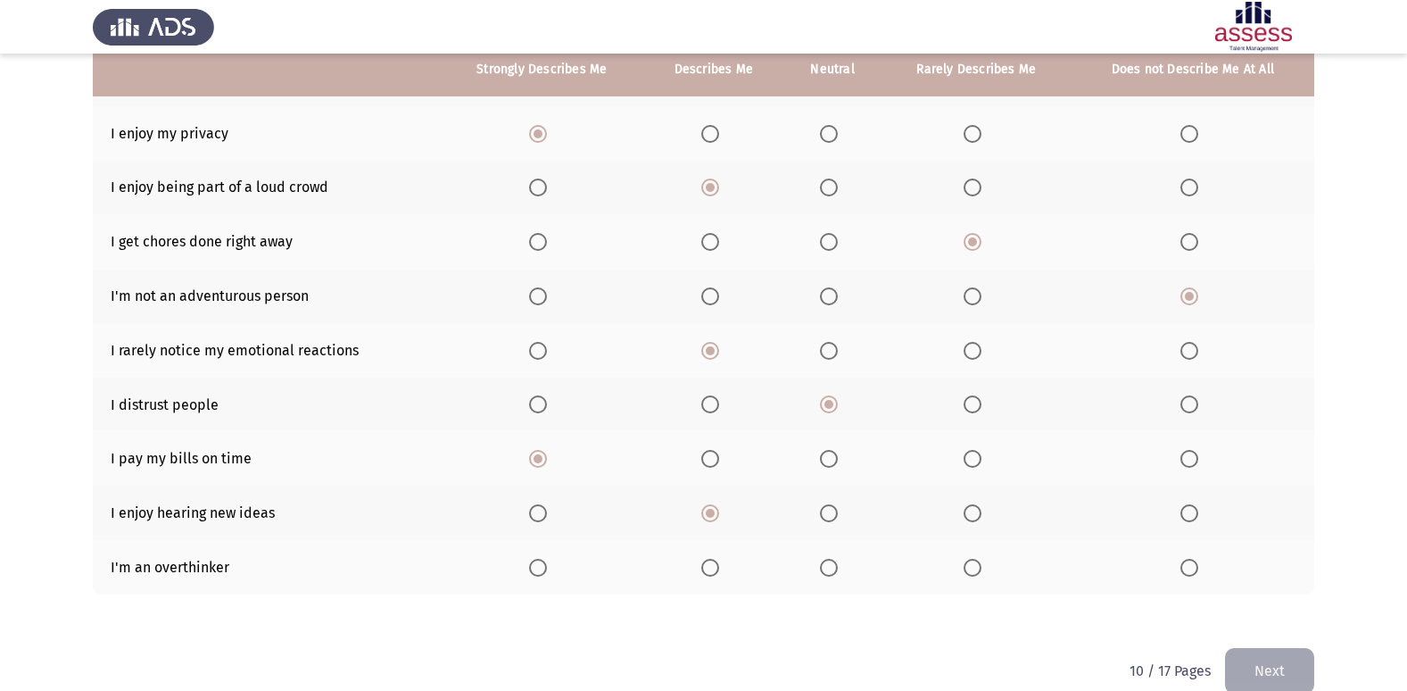
scroll to position [261, 0]
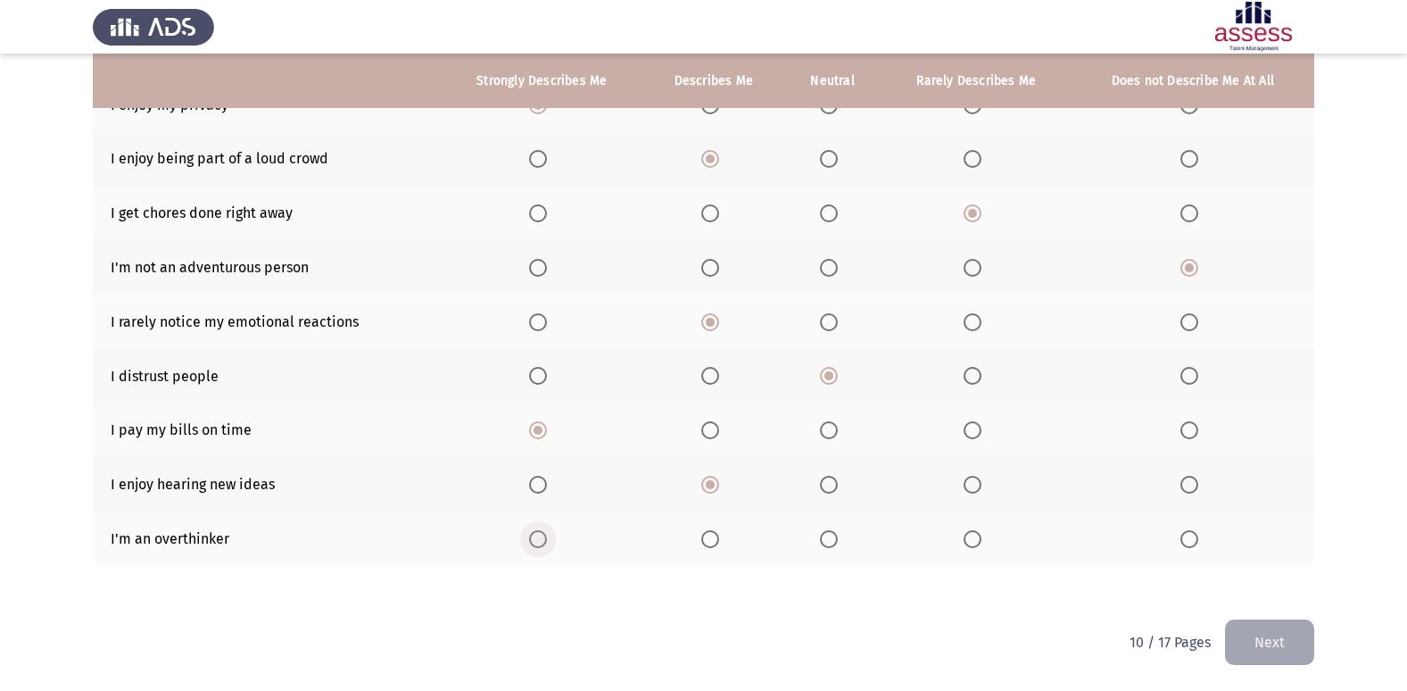
click at [542, 545] on span "Select an option" at bounding box center [538, 539] width 18 height 18
click at [542, 545] on input "Select an option" at bounding box center [538, 539] width 18 height 18
click at [1272, 626] on button "Next" at bounding box center [1269, 642] width 89 height 46
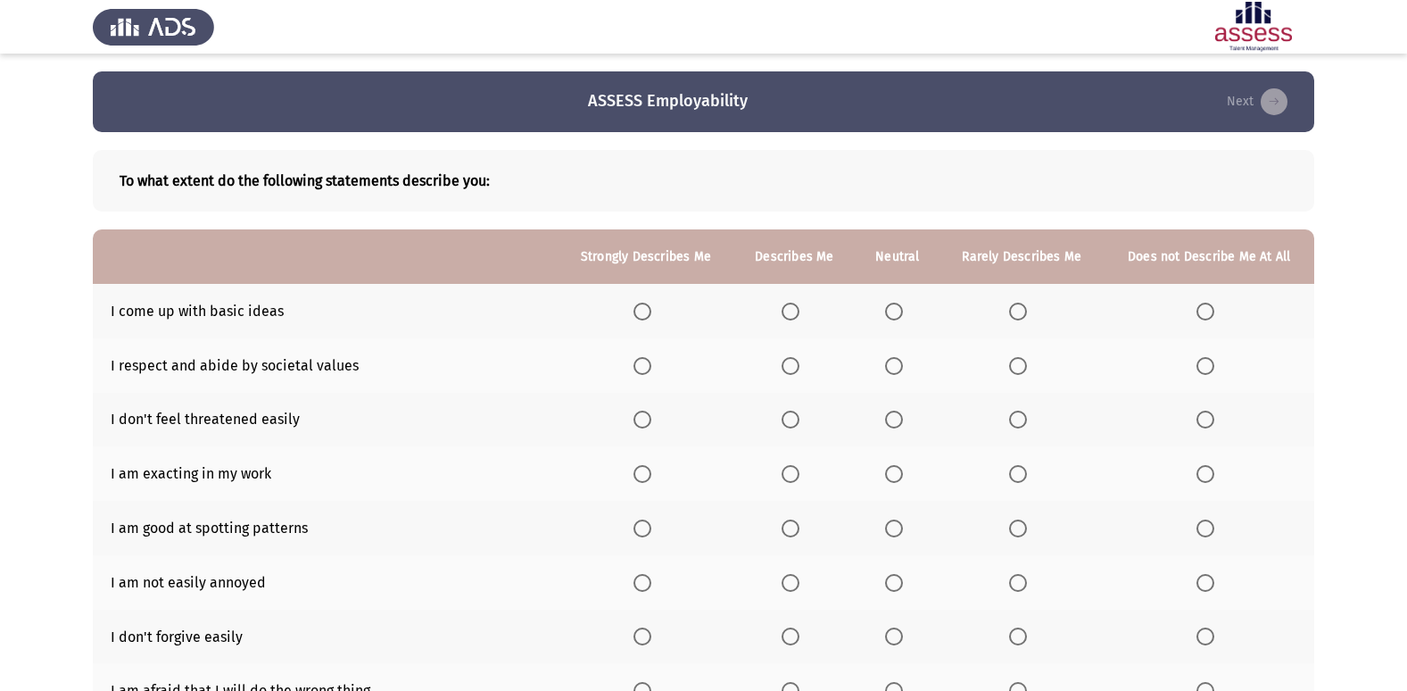
click at [803, 308] on label "Select an option" at bounding box center [794, 312] width 25 height 18
click at [800, 308] on input "Select an option" at bounding box center [791, 312] width 18 height 18
click at [895, 370] on span "Select an option" at bounding box center [894, 366] width 18 height 18
click at [895, 370] on input "Select an option" at bounding box center [894, 366] width 18 height 18
click at [1018, 411] on span "Select an option" at bounding box center [1018, 420] width 18 height 18
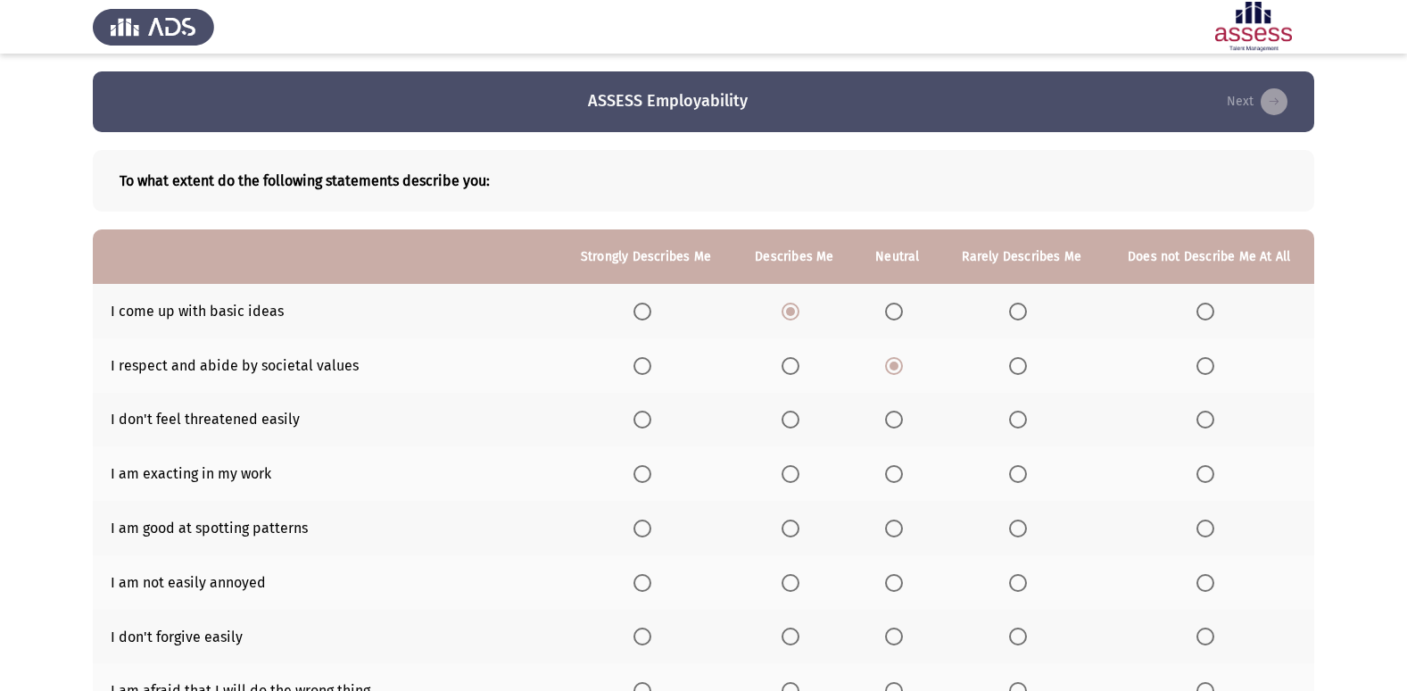
click at [1018, 411] on input "Select an option" at bounding box center [1018, 420] width 18 height 18
click at [788, 469] on span "Select an option" at bounding box center [791, 474] width 18 height 18
click at [788, 469] on input "Select an option" at bounding box center [791, 474] width 18 height 18
click at [898, 524] on span "Select an option" at bounding box center [894, 528] width 18 height 18
click at [898, 524] on input "Select an option" at bounding box center [894, 528] width 18 height 18
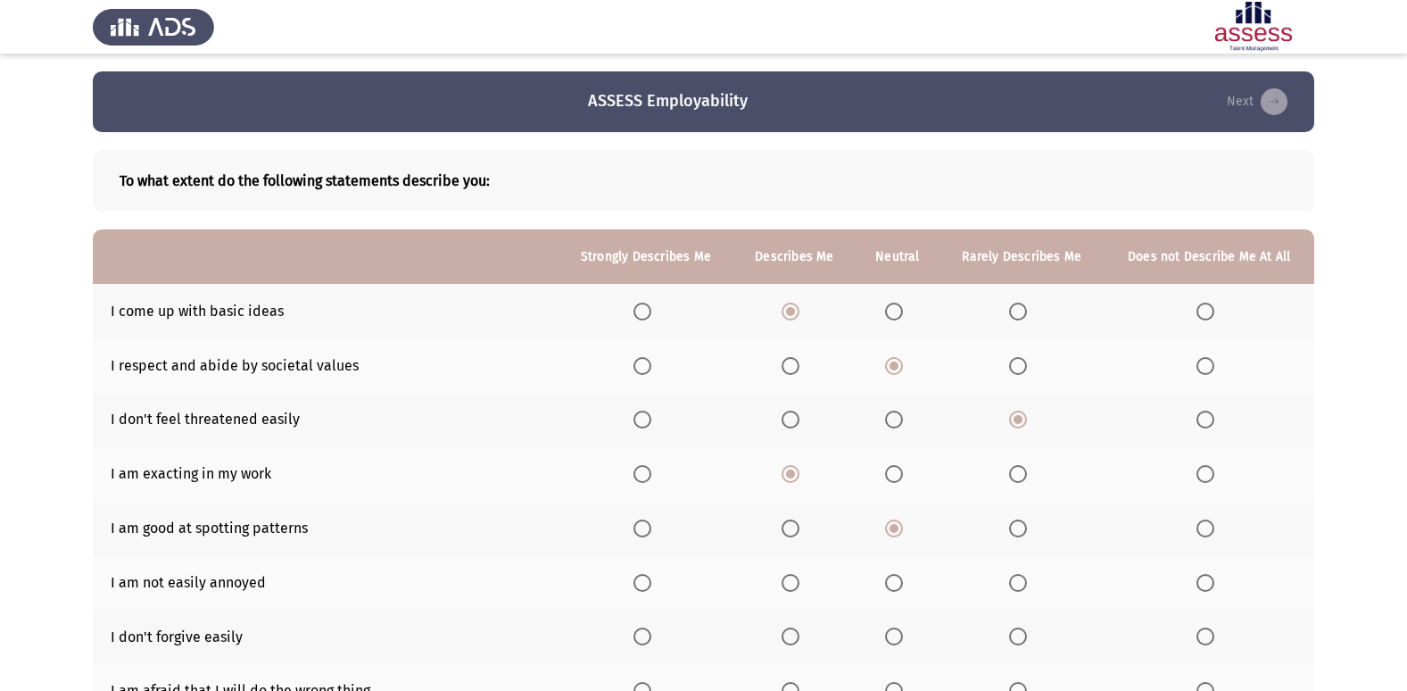
scroll to position [89, 0]
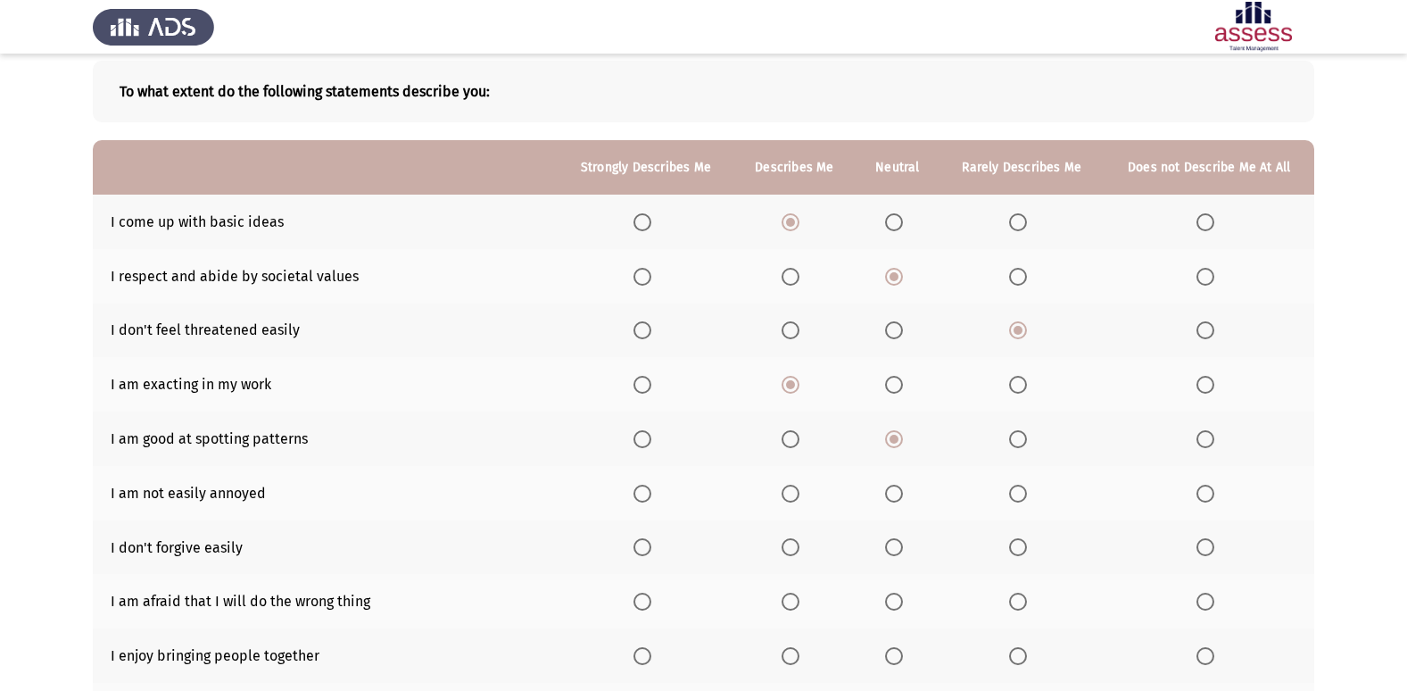
click at [900, 497] on span "Select an option" at bounding box center [894, 494] width 18 height 18
click at [900, 497] on input "Select an option" at bounding box center [894, 494] width 18 height 18
click at [805, 549] on label "Select an option" at bounding box center [794, 547] width 25 height 18
click at [800, 549] on input "Select an option" at bounding box center [791, 547] width 18 height 18
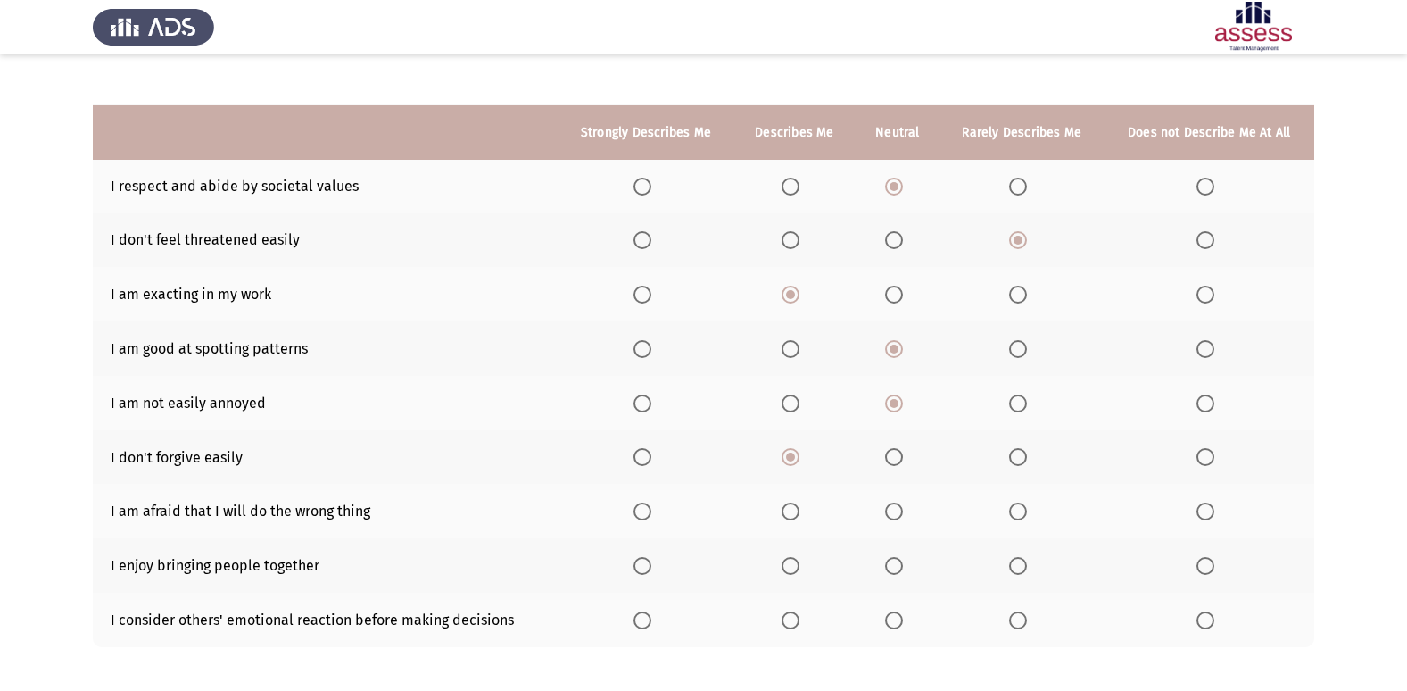
scroll to position [261, 0]
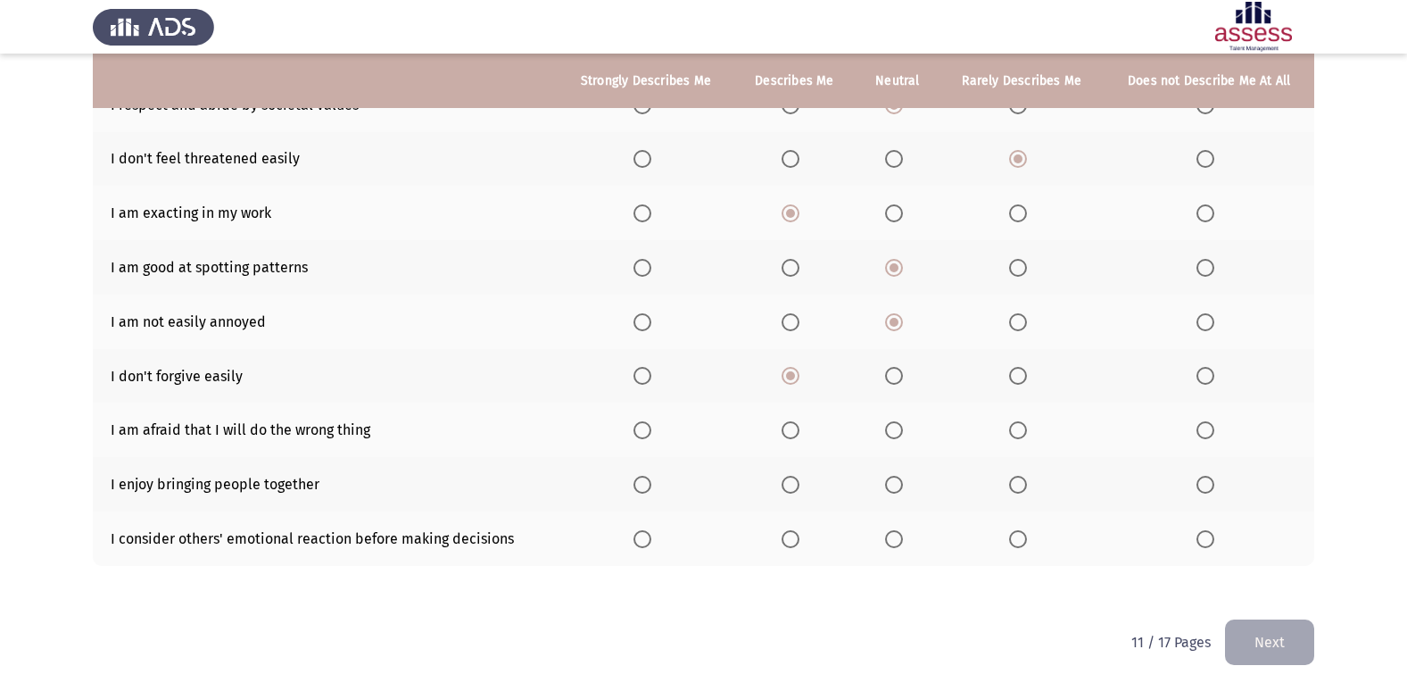
click at [791, 435] on span "Select an option" at bounding box center [791, 430] width 18 height 18
click at [791, 435] on input "Select an option" at bounding box center [791, 430] width 18 height 18
click at [651, 484] on span "Select an option" at bounding box center [643, 485] width 18 height 18
click at [651, 484] on input "Select an option" at bounding box center [643, 485] width 18 height 18
click at [795, 537] on span "Select an option" at bounding box center [791, 539] width 18 height 18
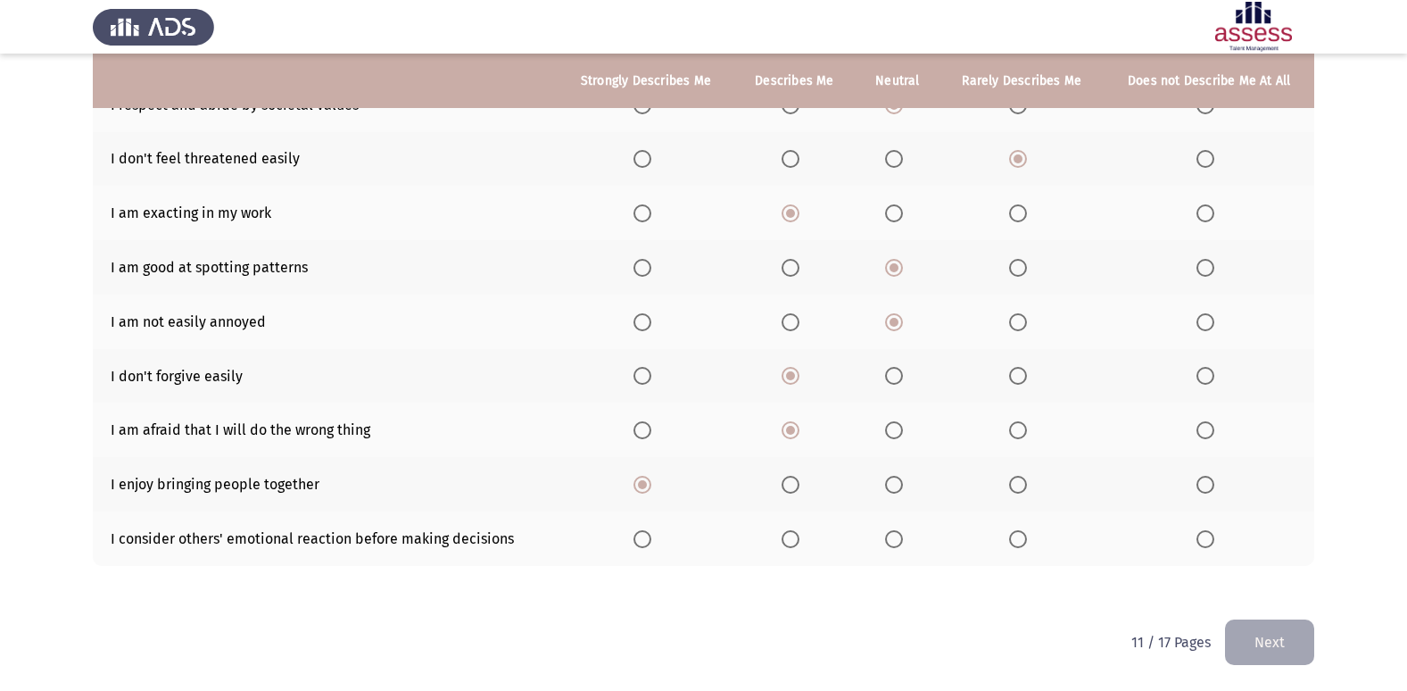
click at [795, 537] on input "Select an option" at bounding box center [791, 539] width 18 height 18
click at [1298, 644] on button "Next" at bounding box center [1269, 642] width 89 height 46
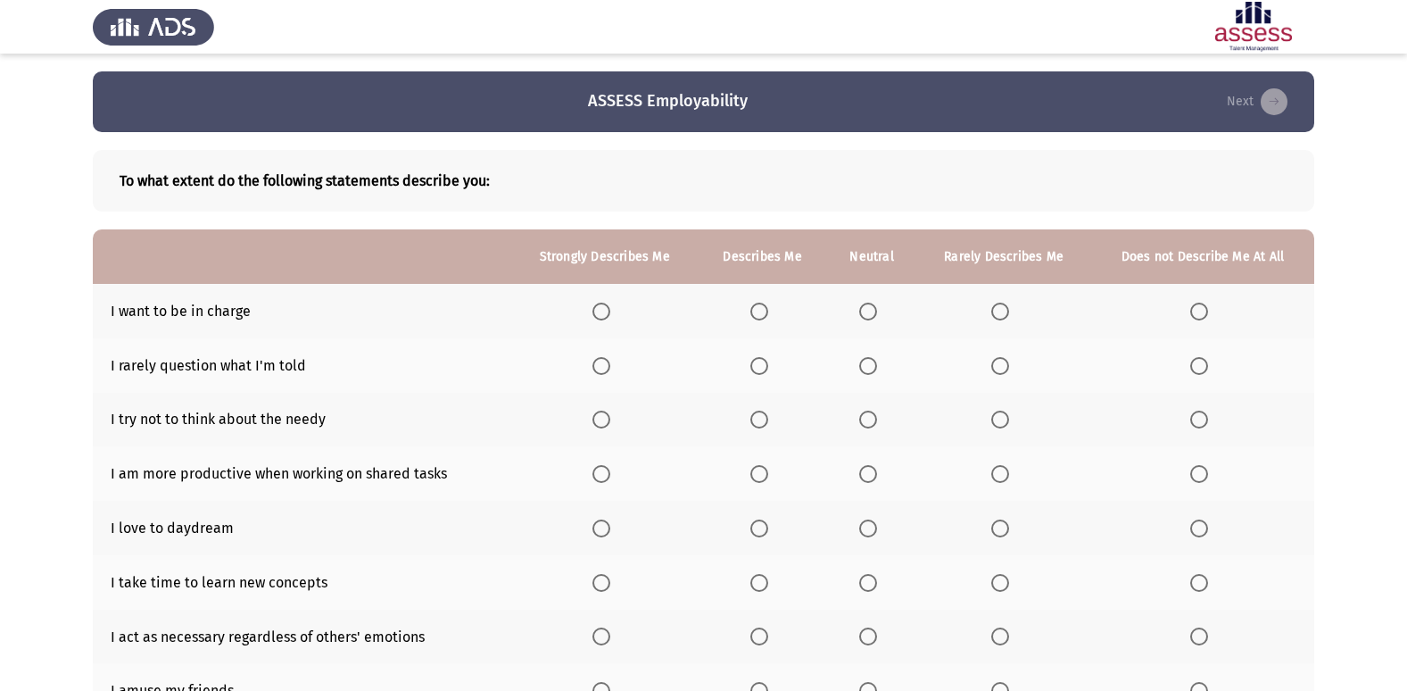
click at [768, 314] on span "Select an option" at bounding box center [760, 312] width 18 height 18
click at [768, 314] on input "Select an option" at bounding box center [760, 312] width 18 height 18
click at [873, 365] on span "Select an option" at bounding box center [868, 366] width 18 height 18
click at [873, 365] on input "Select an option" at bounding box center [868, 366] width 18 height 18
click at [1001, 476] on span "Select an option" at bounding box center [1000, 474] width 18 height 18
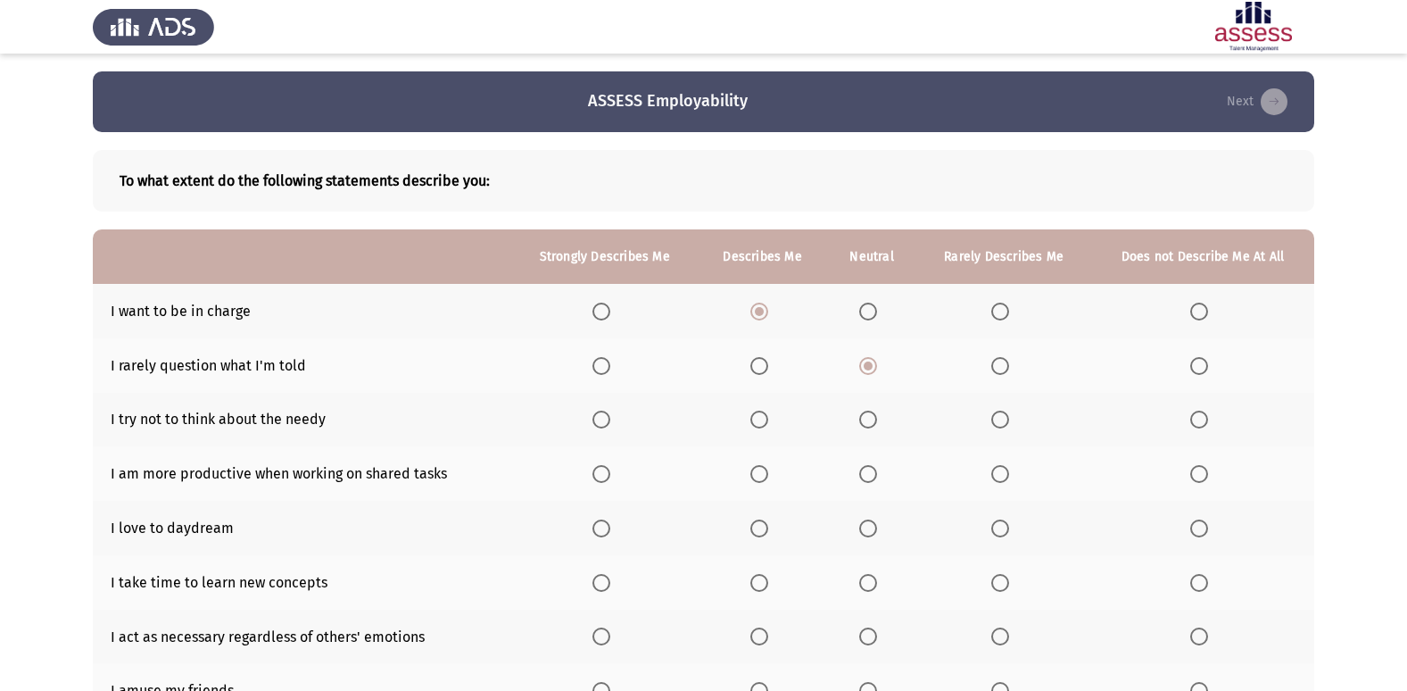
click at [1001, 476] on input "Select an option" at bounding box center [1000, 474] width 18 height 18
click at [997, 417] on span "Select an option" at bounding box center [1000, 420] width 18 height 18
click at [997, 417] on input "Select an option" at bounding box center [1000, 420] width 18 height 18
click at [872, 461] on th at bounding box center [872, 473] width 90 height 54
click at [864, 469] on span "Select an option" at bounding box center [868, 474] width 18 height 18
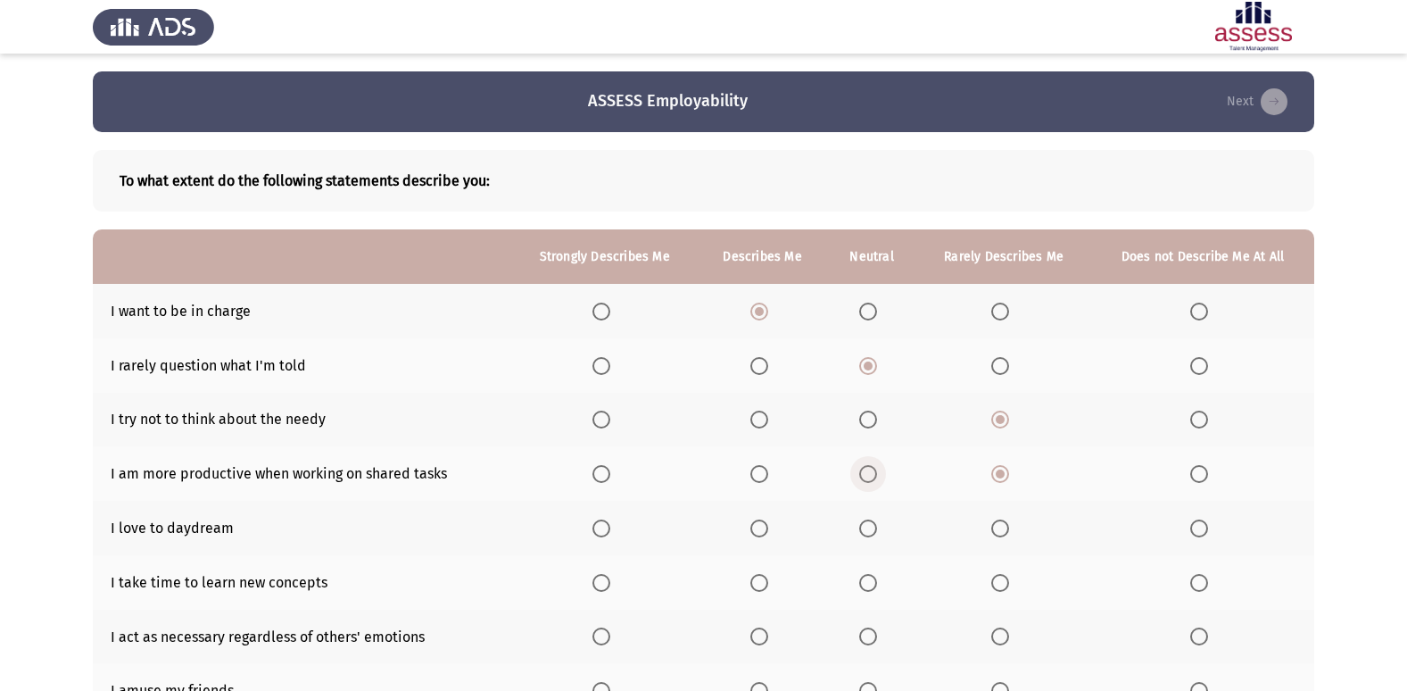
click at [864, 469] on input "Select an option" at bounding box center [868, 474] width 18 height 18
click at [602, 519] on span "Select an option" at bounding box center [602, 528] width 18 height 18
click at [602, 519] on input "Select an option" at bounding box center [602, 528] width 18 height 18
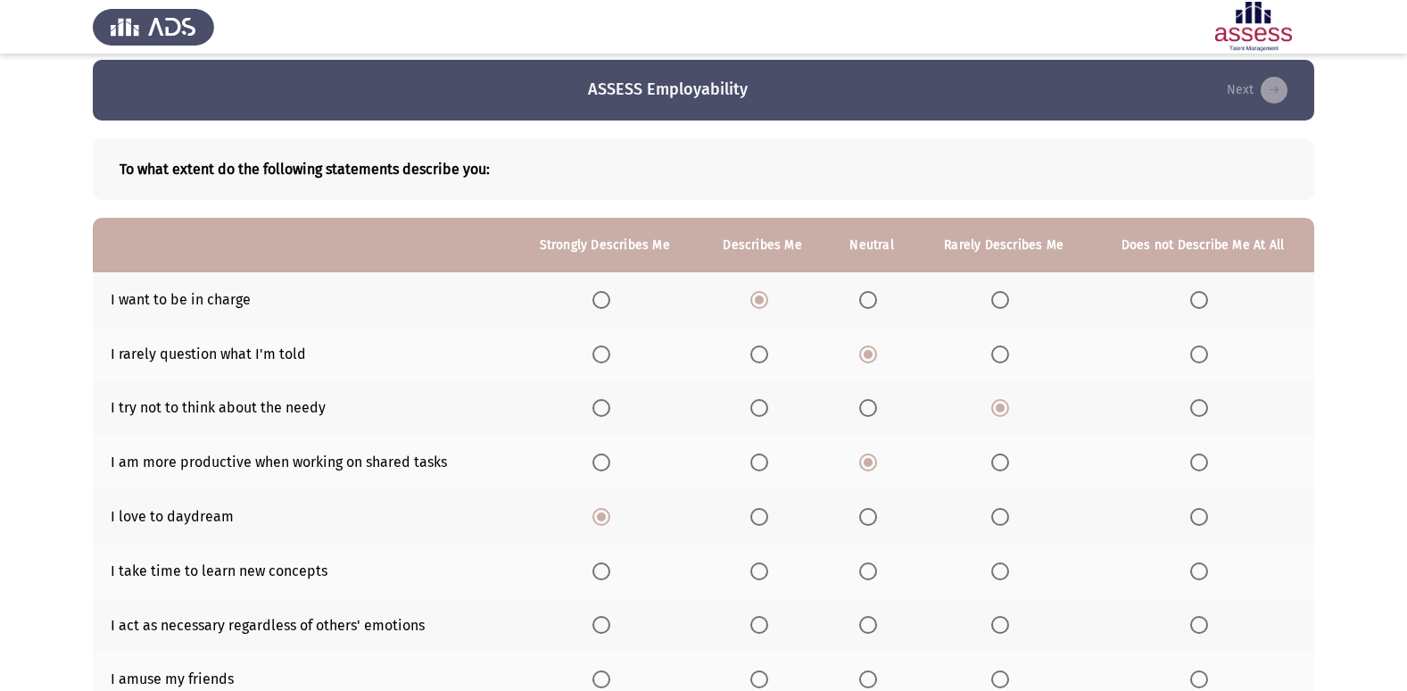
scroll to position [178, 0]
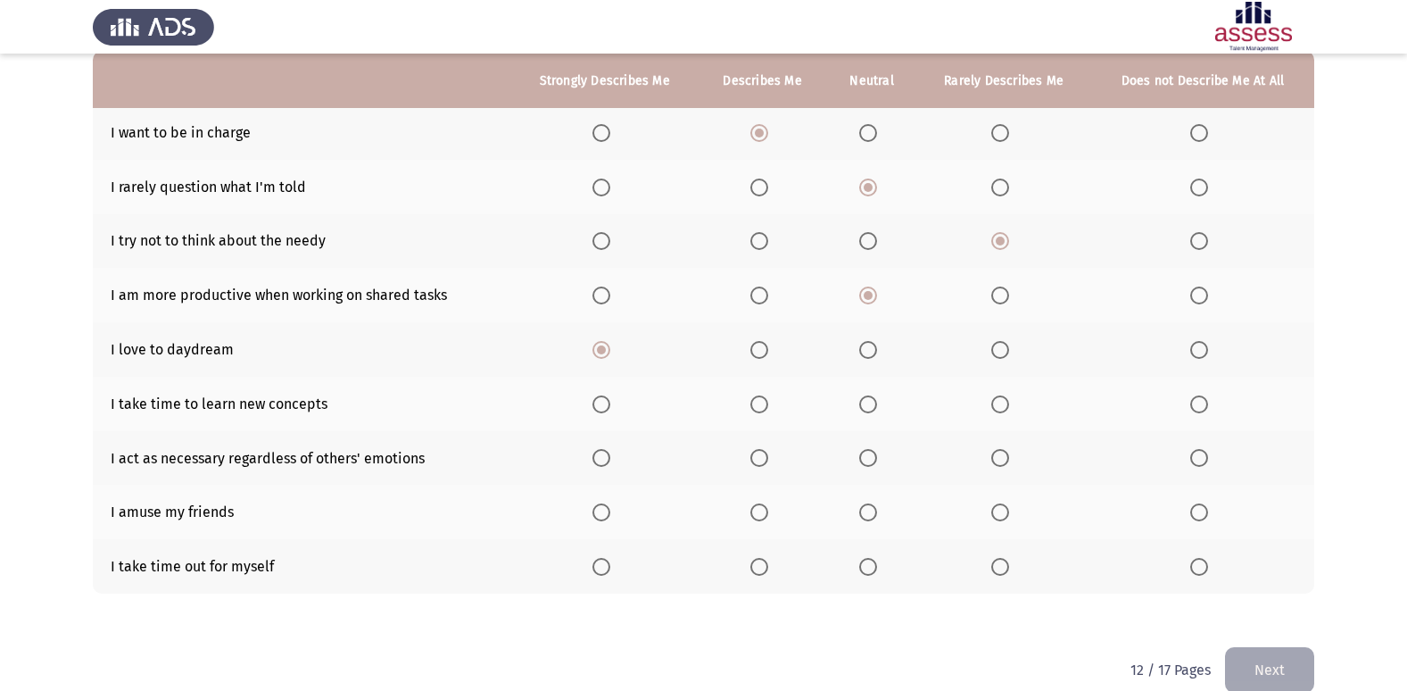
click at [871, 408] on span "Select an option" at bounding box center [868, 404] width 18 height 18
click at [871, 408] on input "Select an option" at bounding box center [868, 404] width 18 height 18
click at [1008, 462] on span "Select an option" at bounding box center [1000, 458] width 18 height 18
click at [1008, 462] on input "Select an option" at bounding box center [1000, 458] width 18 height 18
click at [758, 562] on span "Select an option" at bounding box center [760, 567] width 18 height 18
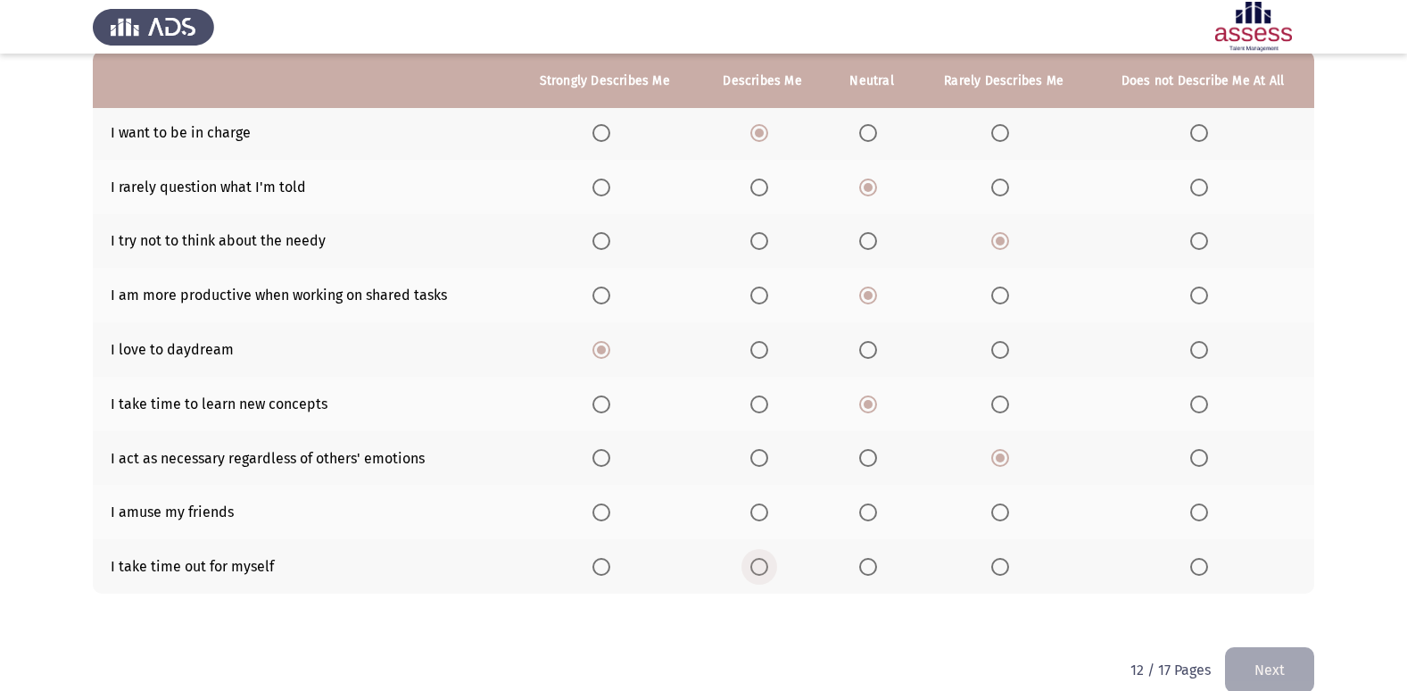
click at [758, 562] on input "Select an option" at bounding box center [760, 567] width 18 height 18
click at [993, 509] on span "Select an option" at bounding box center [1000, 512] width 18 height 18
click at [993, 509] on input "Select an option" at bounding box center [1000, 512] width 18 height 18
click at [1278, 676] on button "Next" at bounding box center [1269, 670] width 89 height 46
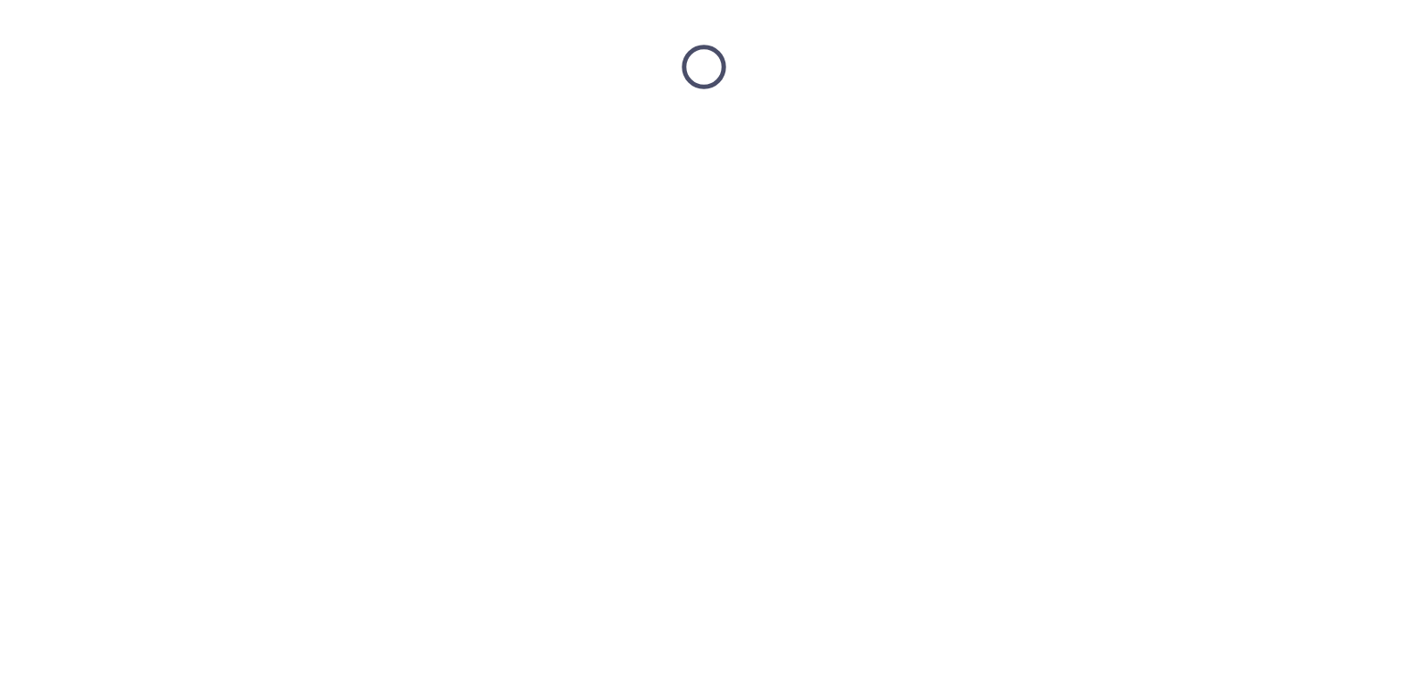
scroll to position [0, 0]
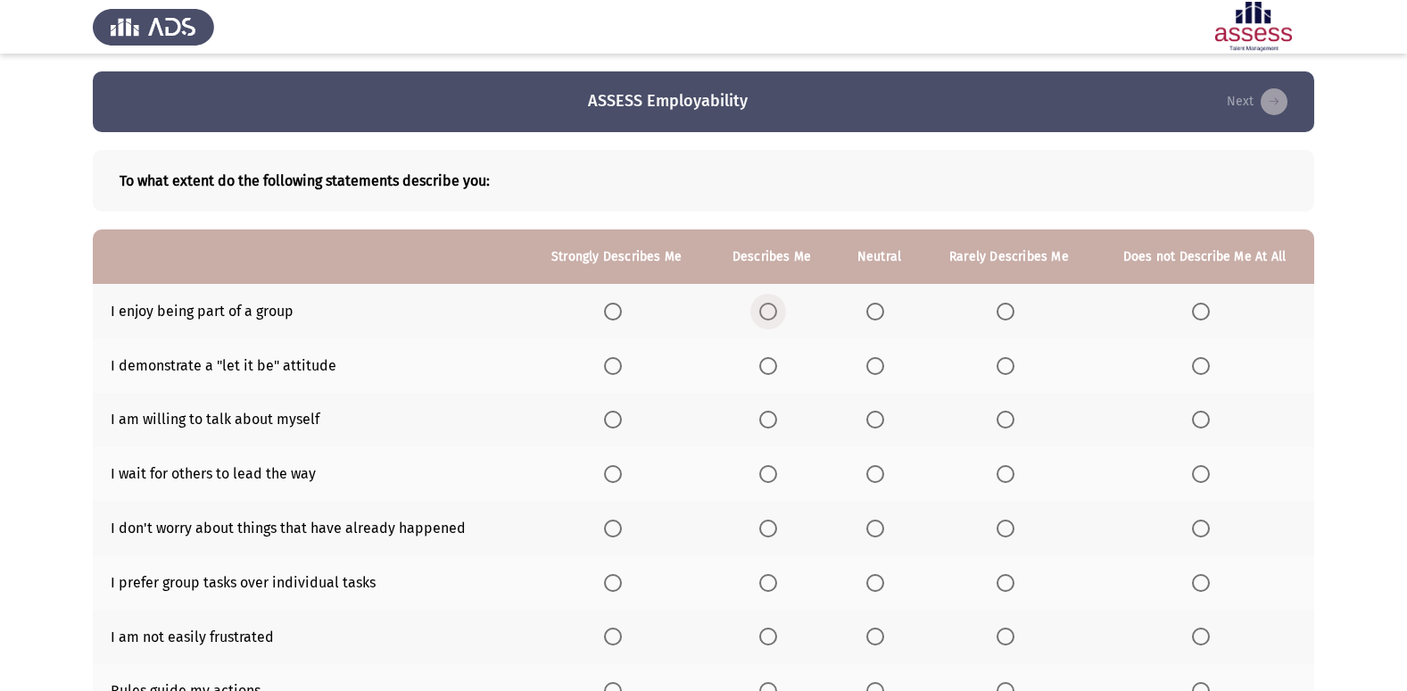
click at [762, 303] on span "Select an option" at bounding box center [768, 312] width 18 height 18
click at [762, 303] on input "Select an option" at bounding box center [768, 312] width 18 height 18
click at [883, 360] on span "Select an option" at bounding box center [876, 366] width 18 height 18
click at [883, 360] on input "Select an option" at bounding box center [876, 366] width 18 height 18
click at [1201, 418] on span "Select an option" at bounding box center [1201, 420] width 18 height 18
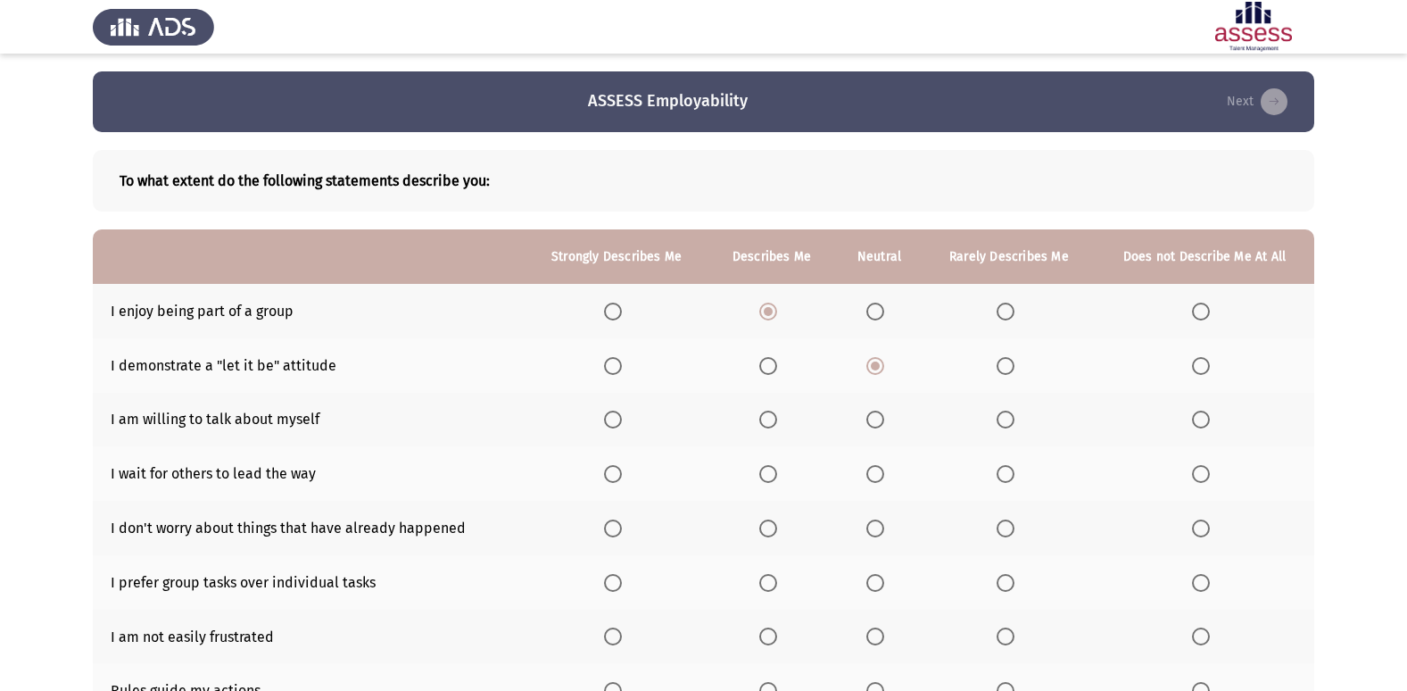
click at [1201, 418] on input "Select an option" at bounding box center [1201, 420] width 18 height 18
click at [1193, 472] on span "Select an option" at bounding box center [1201, 474] width 18 height 18
click at [1193, 472] on input "Select an option" at bounding box center [1201, 474] width 18 height 18
click at [1006, 472] on span "Select an option" at bounding box center [1006, 474] width 18 height 18
click at [1006, 472] on input "Select an option" at bounding box center [1006, 474] width 18 height 18
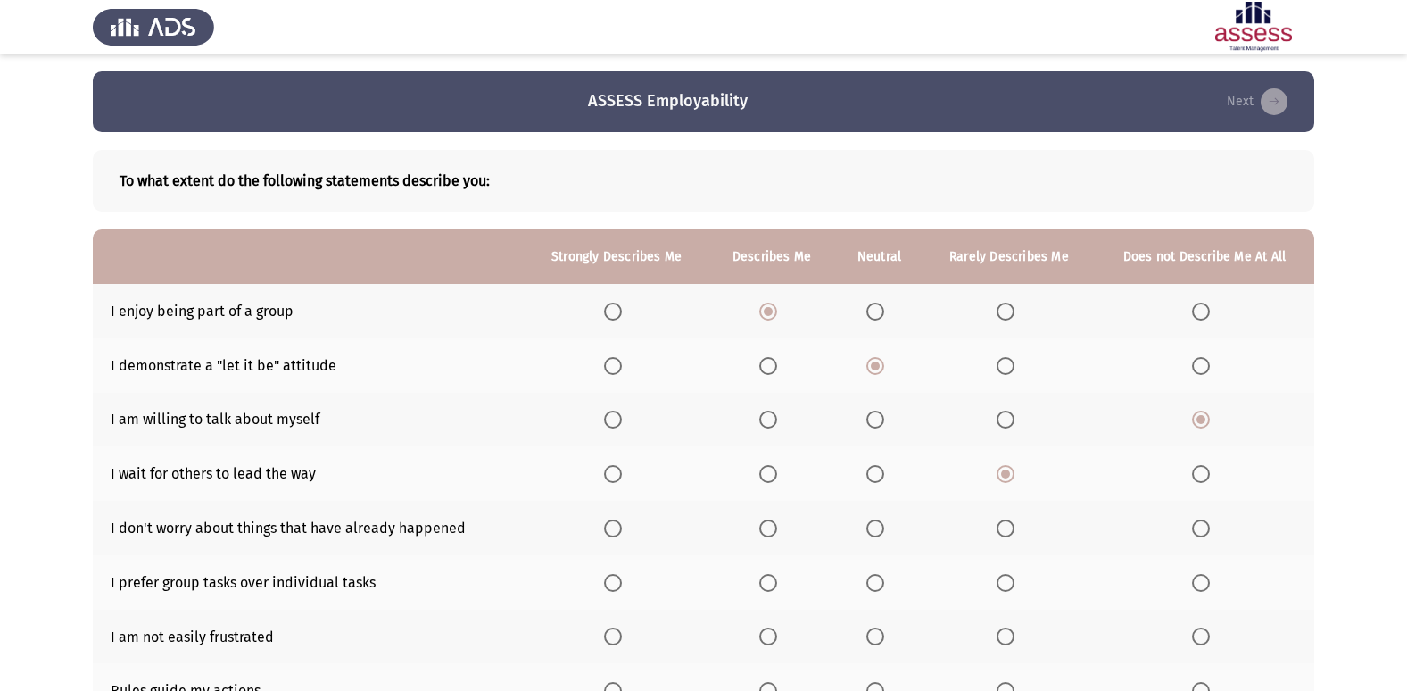
click at [775, 527] on span "Select an option" at bounding box center [768, 528] width 18 height 18
click at [775, 527] on input "Select an option" at bounding box center [768, 528] width 18 height 18
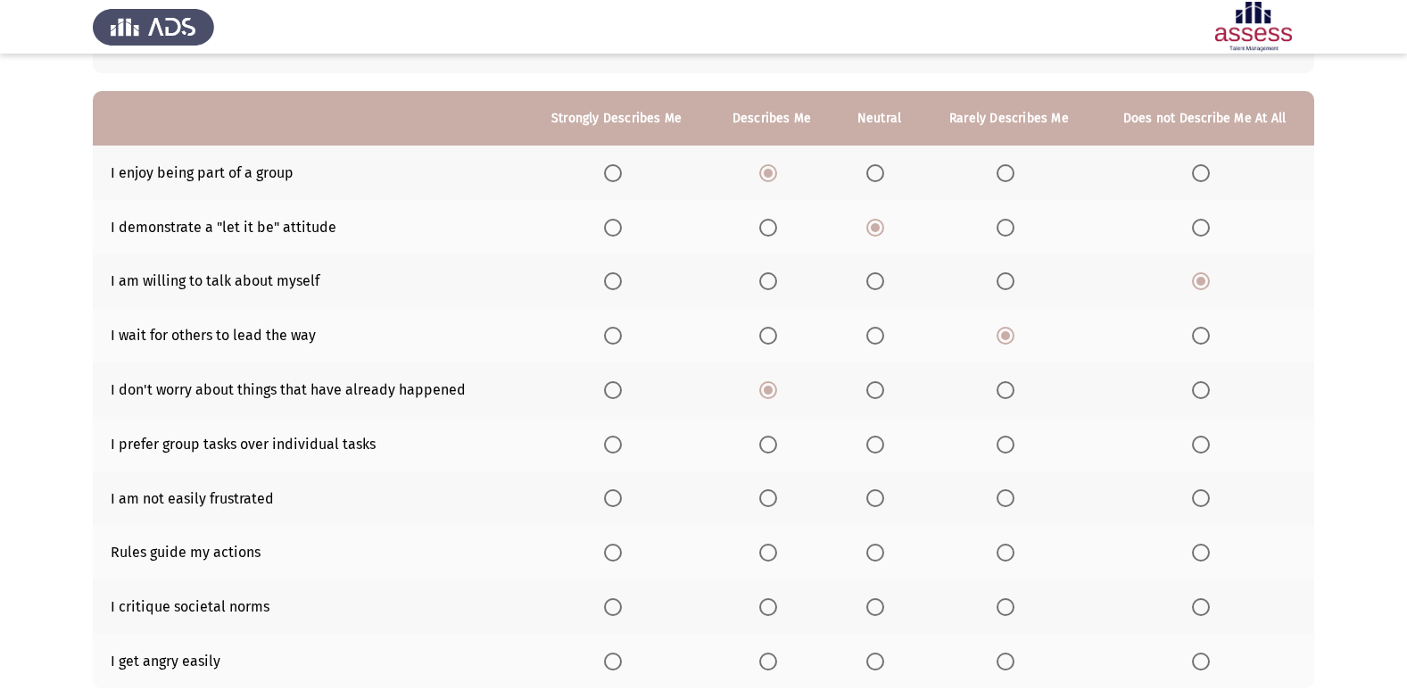
scroll to position [178, 0]
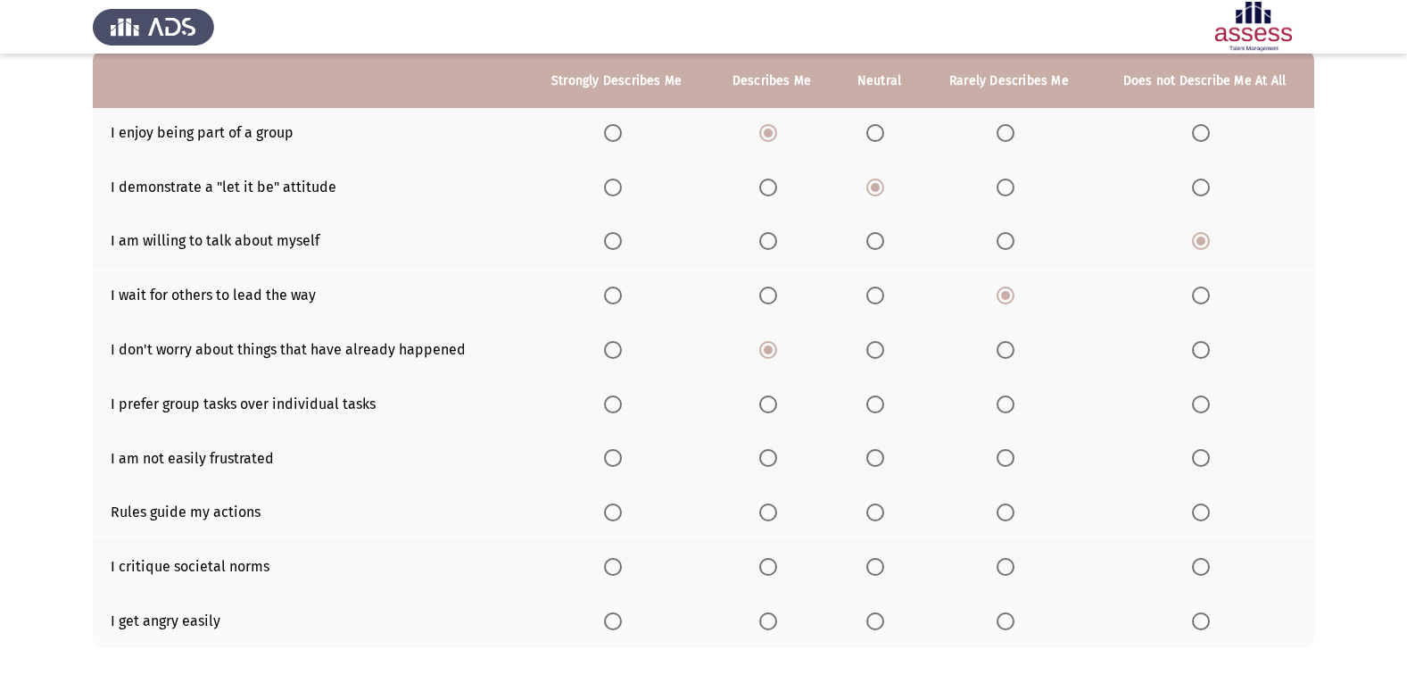
click at [878, 402] on span "Select an option" at bounding box center [876, 404] width 18 height 18
click at [878, 402] on input "Select an option" at bounding box center [876, 404] width 18 height 18
click at [761, 456] on span "Select an option" at bounding box center [768, 458] width 18 height 18
click at [761, 456] on input "Select an option" at bounding box center [768, 458] width 18 height 18
click at [883, 511] on span "Select an option" at bounding box center [876, 512] width 18 height 18
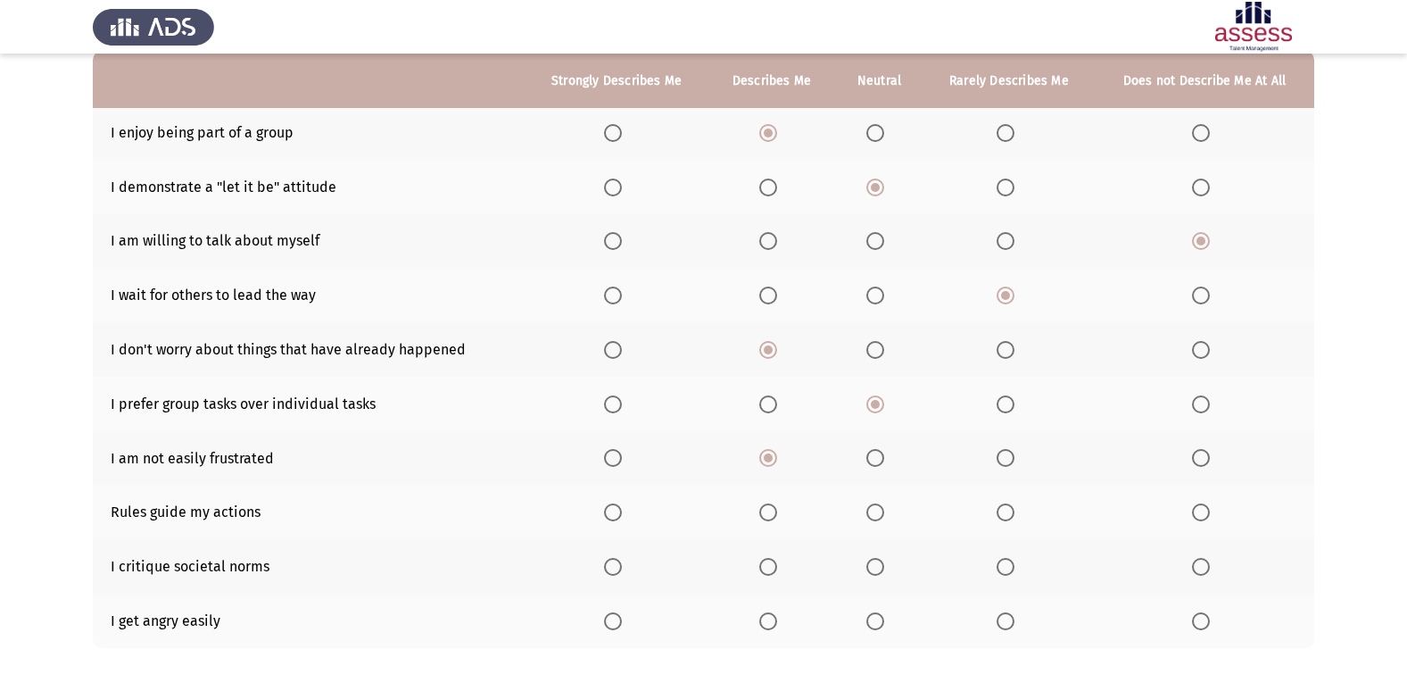
click at [883, 511] on input "Select an option" at bounding box center [876, 512] width 18 height 18
click at [867, 570] on th at bounding box center [879, 566] width 88 height 54
click at [884, 567] on span "Select an option" at bounding box center [876, 567] width 18 height 18
click at [884, 567] on input "Select an option" at bounding box center [876, 567] width 18 height 18
click at [1013, 619] on span "Select an option" at bounding box center [1006, 621] width 18 height 18
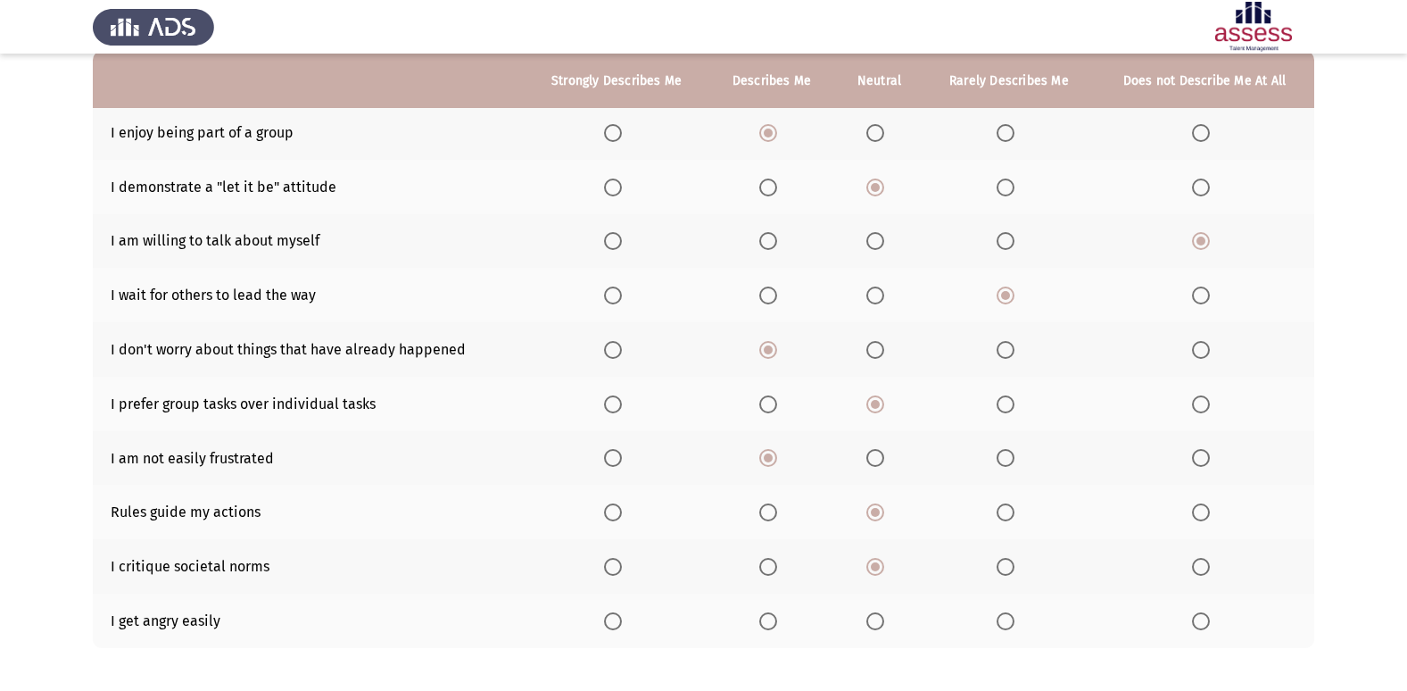
click at [1013, 619] on input "Select an option" at bounding box center [1006, 621] width 18 height 18
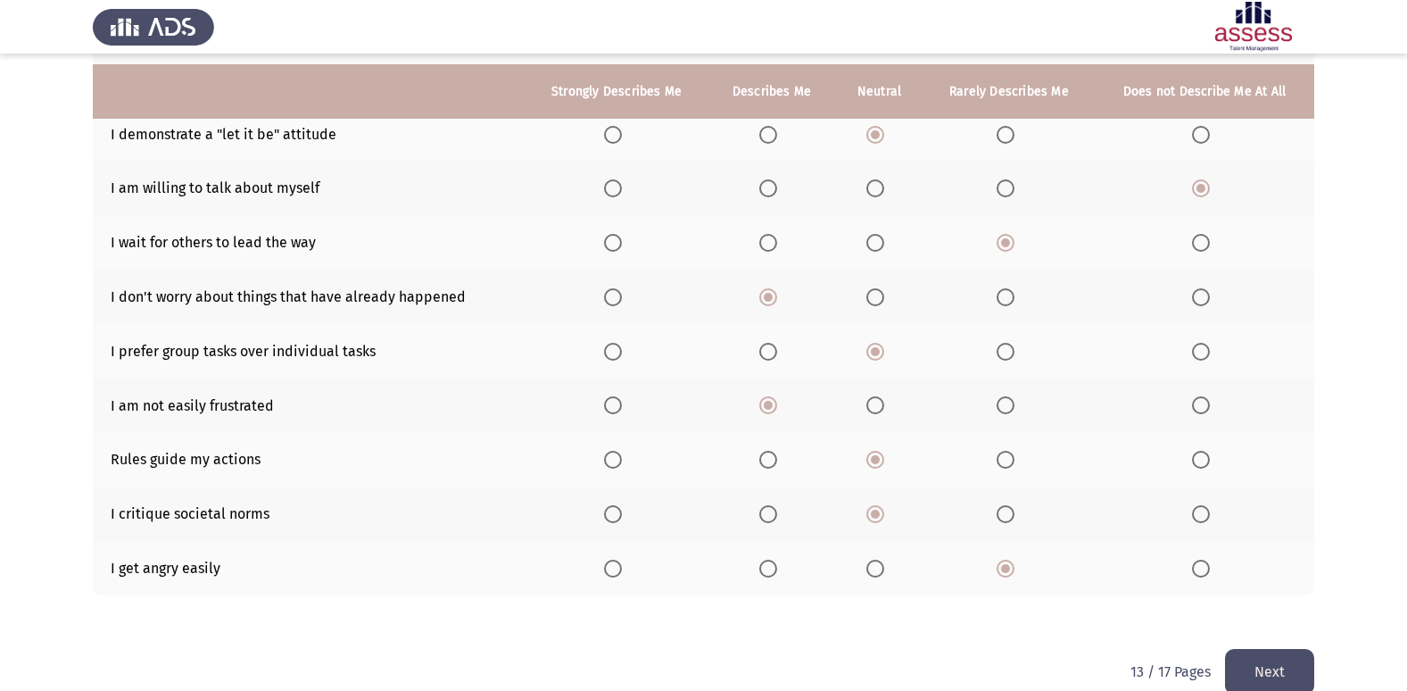
scroll to position [261, 0]
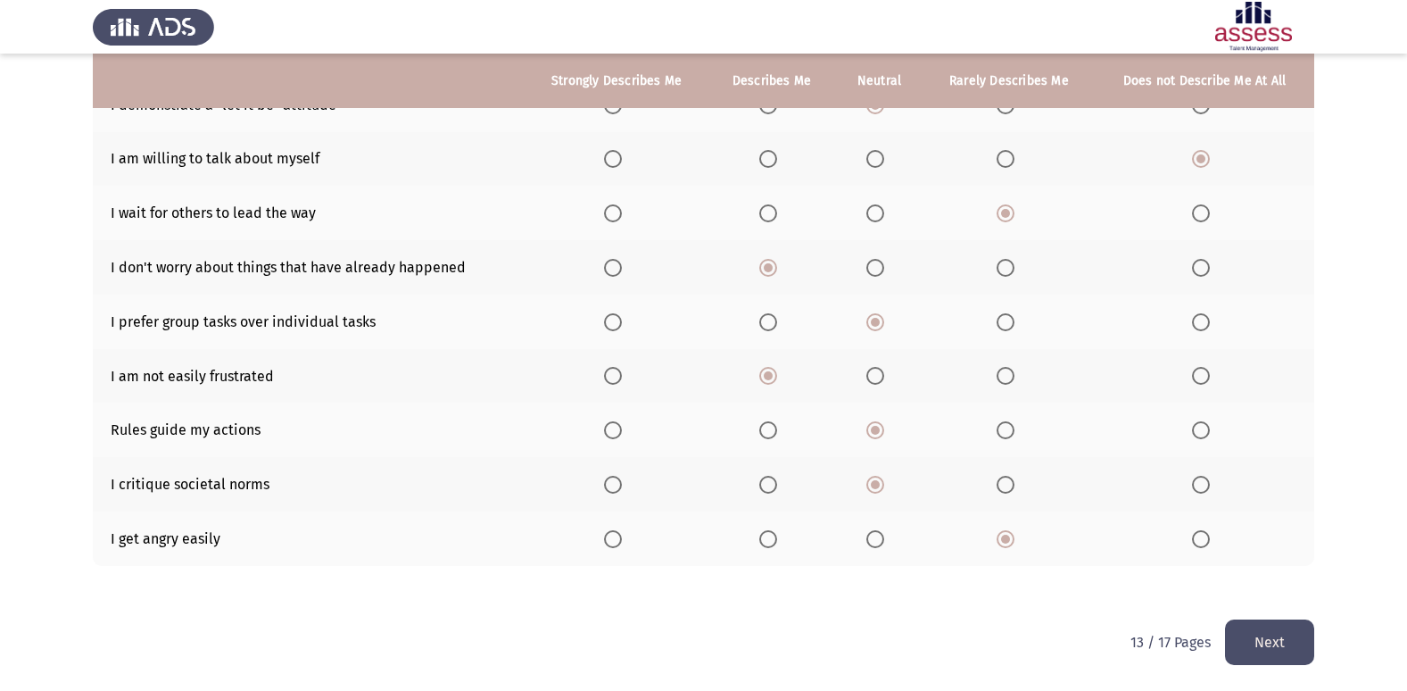
click at [1295, 637] on button "Next" at bounding box center [1269, 642] width 89 height 46
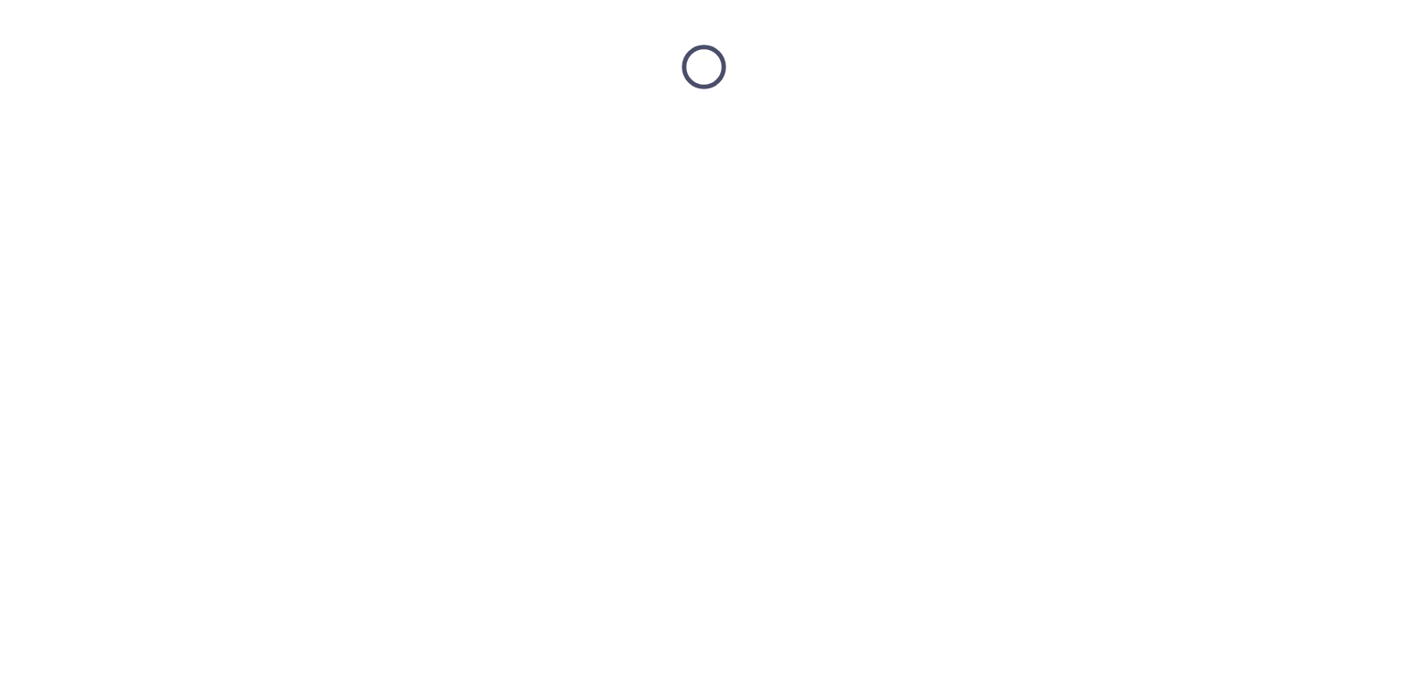
scroll to position [0, 0]
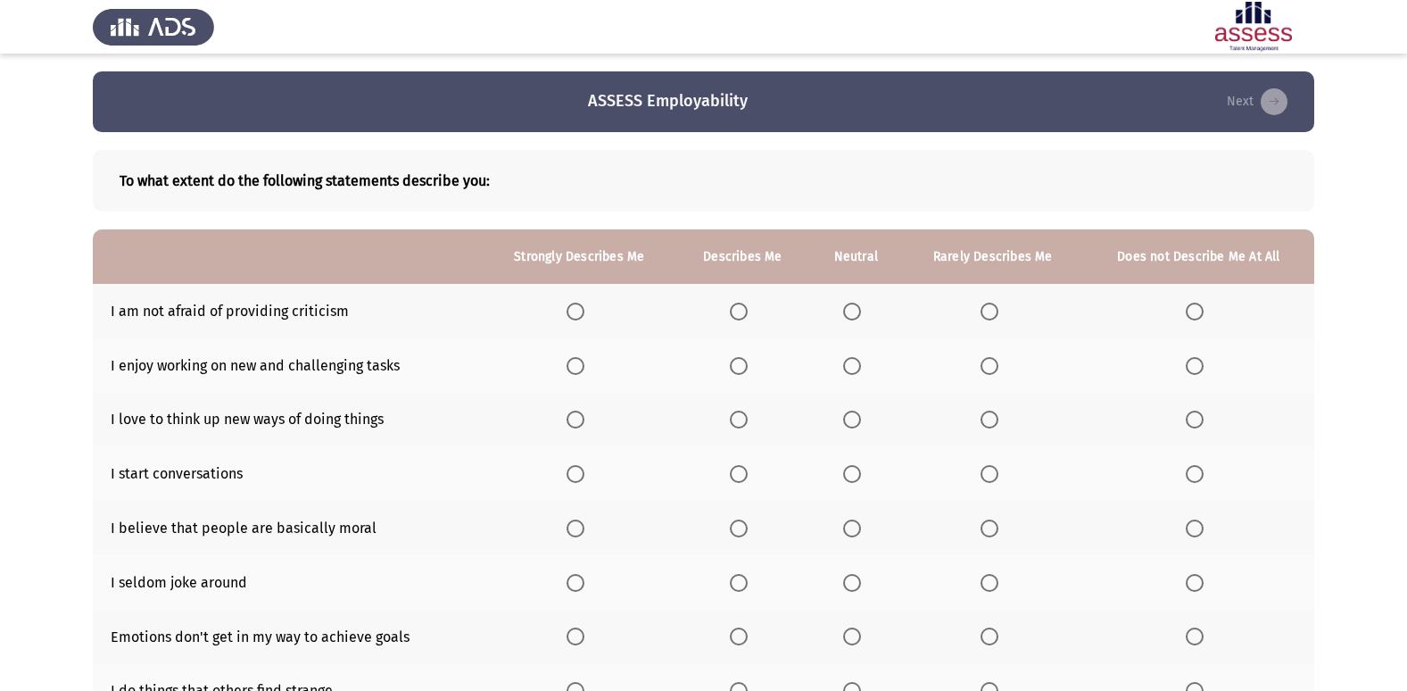
click at [745, 319] on span "Select an option" at bounding box center [739, 312] width 18 height 18
click at [745, 319] on input "Select an option" at bounding box center [739, 312] width 18 height 18
click at [575, 371] on span "Select an option" at bounding box center [576, 366] width 18 height 18
click at [575, 371] on input "Select an option" at bounding box center [576, 366] width 18 height 18
click at [574, 409] on th at bounding box center [580, 420] width 194 height 54
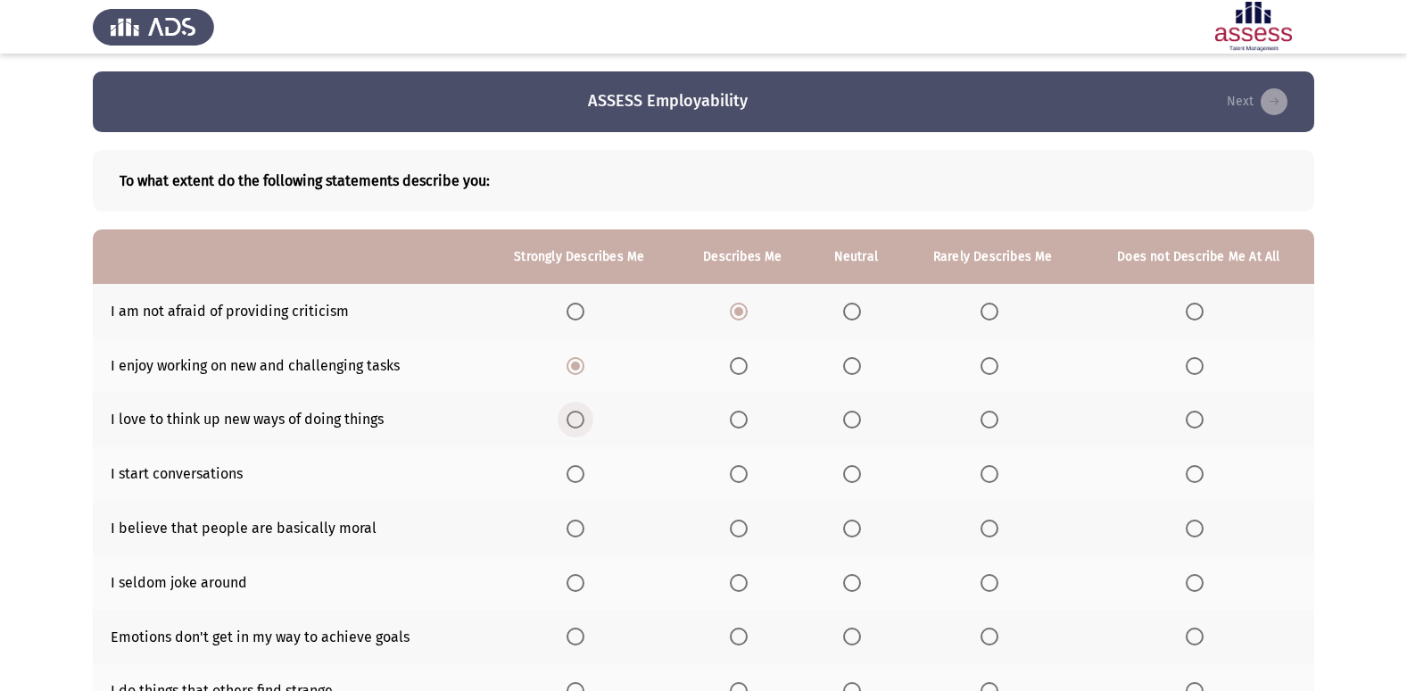
click at [574, 417] on span "Select an option" at bounding box center [576, 420] width 18 height 18
click at [574, 417] on input "Select an option" at bounding box center [576, 420] width 18 height 18
click at [576, 474] on span "Select an option" at bounding box center [576, 474] width 0 height 0
click at [578, 473] on input "Select an option" at bounding box center [576, 474] width 18 height 18
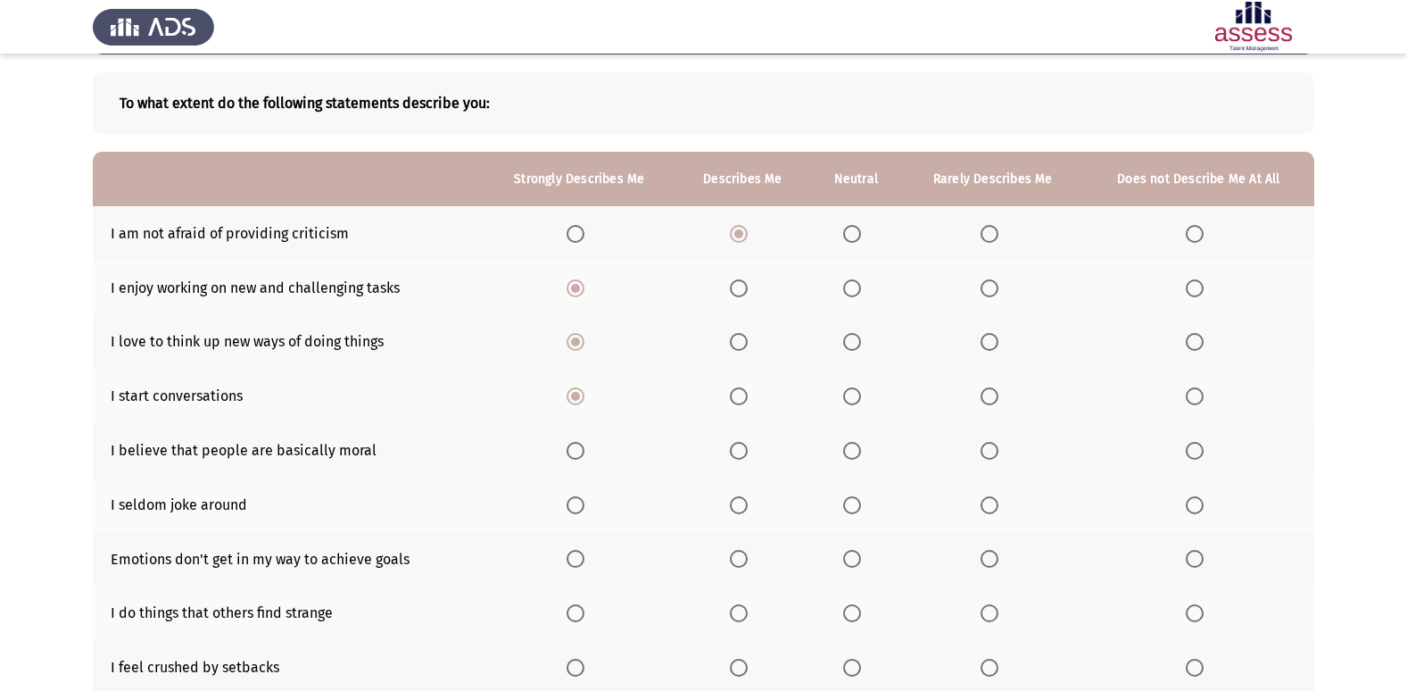
scroll to position [178, 0]
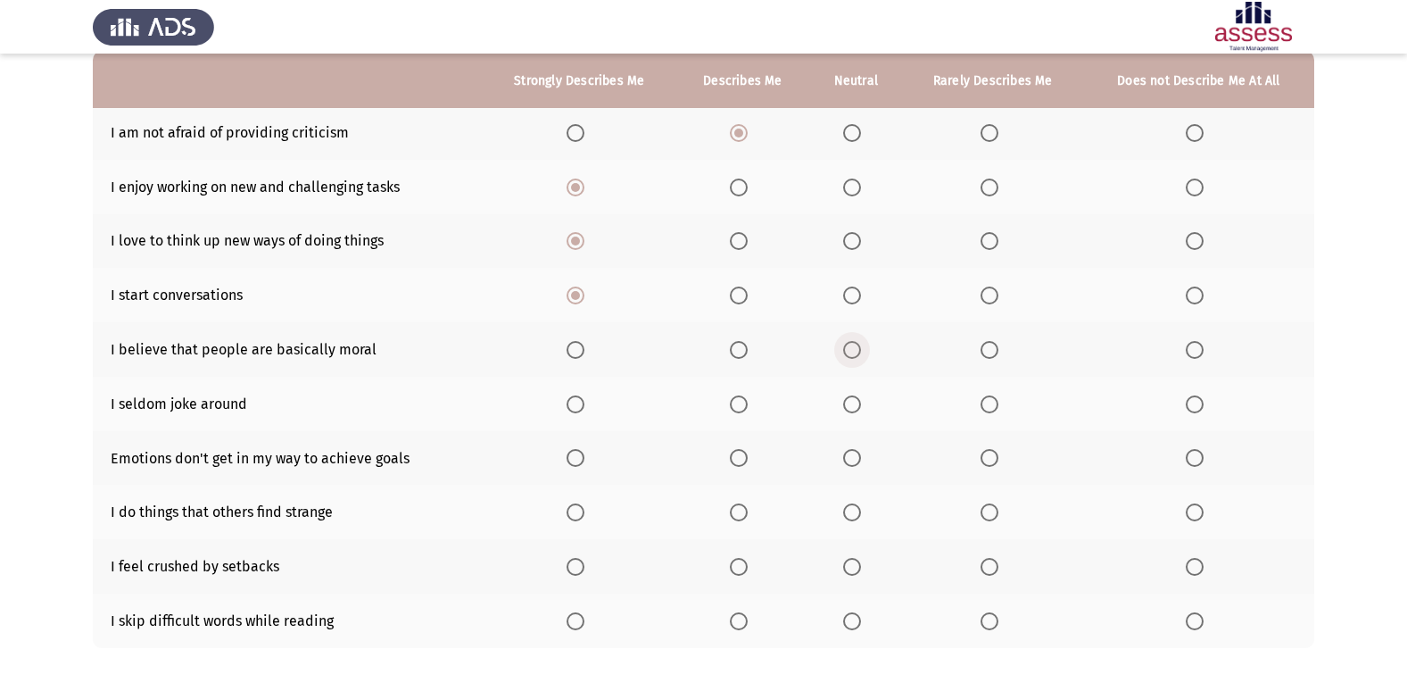
click at [846, 347] on span "Select an option" at bounding box center [852, 350] width 18 height 18
click at [846, 347] on input "Select an option" at bounding box center [852, 350] width 18 height 18
click at [843, 402] on th at bounding box center [855, 404] width 93 height 54
click at [851, 402] on span "Select an option" at bounding box center [852, 404] width 18 height 18
click at [851, 402] on input "Select an option" at bounding box center [852, 404] width 18 height 18
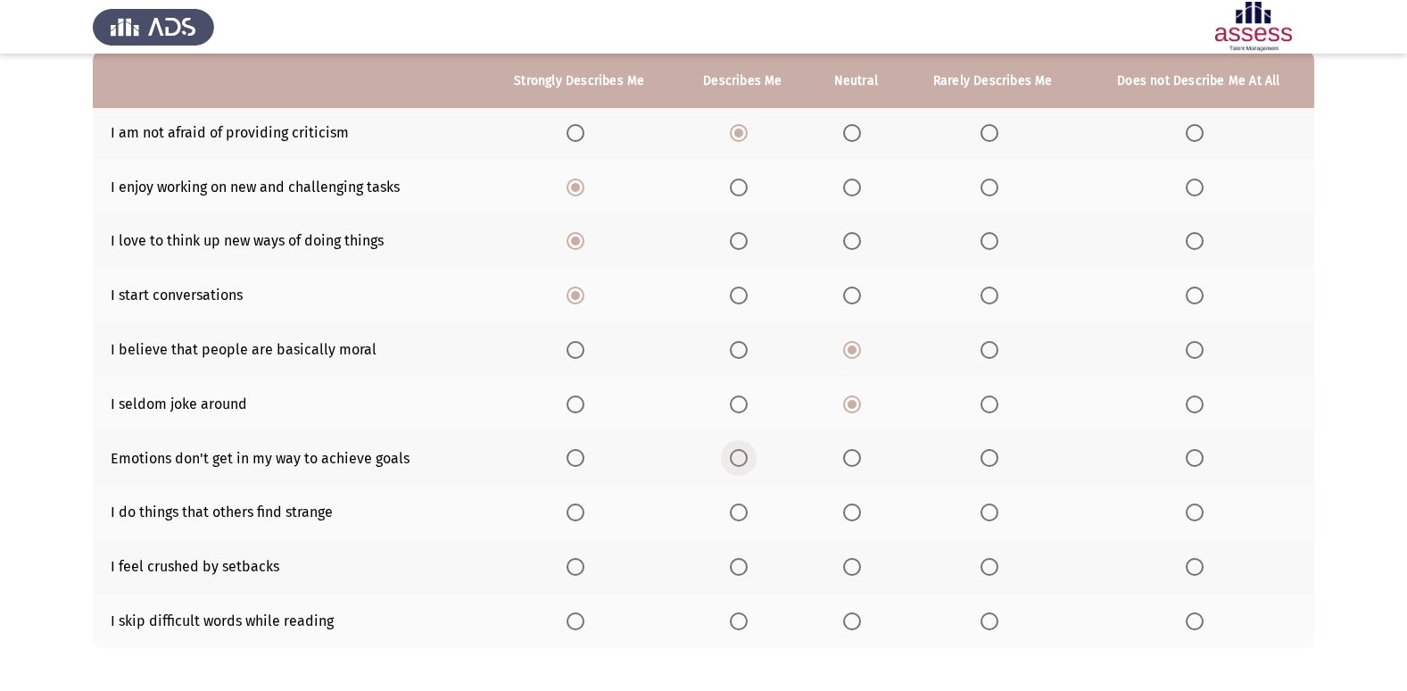
click at [737, 457] on span "Select an option" at bounding box center [739, 458] width 18 height 18
click at [737, 457] on input "Select an option" at bounding box center [739, 458] width 18 height 18
click at [999, 453] on label "Select an option" at bounding box center [993, 458] width 25 height 18
click at [999, 453] on input "Select an option" at bounding box center [990, 458] width 18 height 18
click at [995, 505] on span "Select an option" at bounding box center [990, 512] width 18 height 18
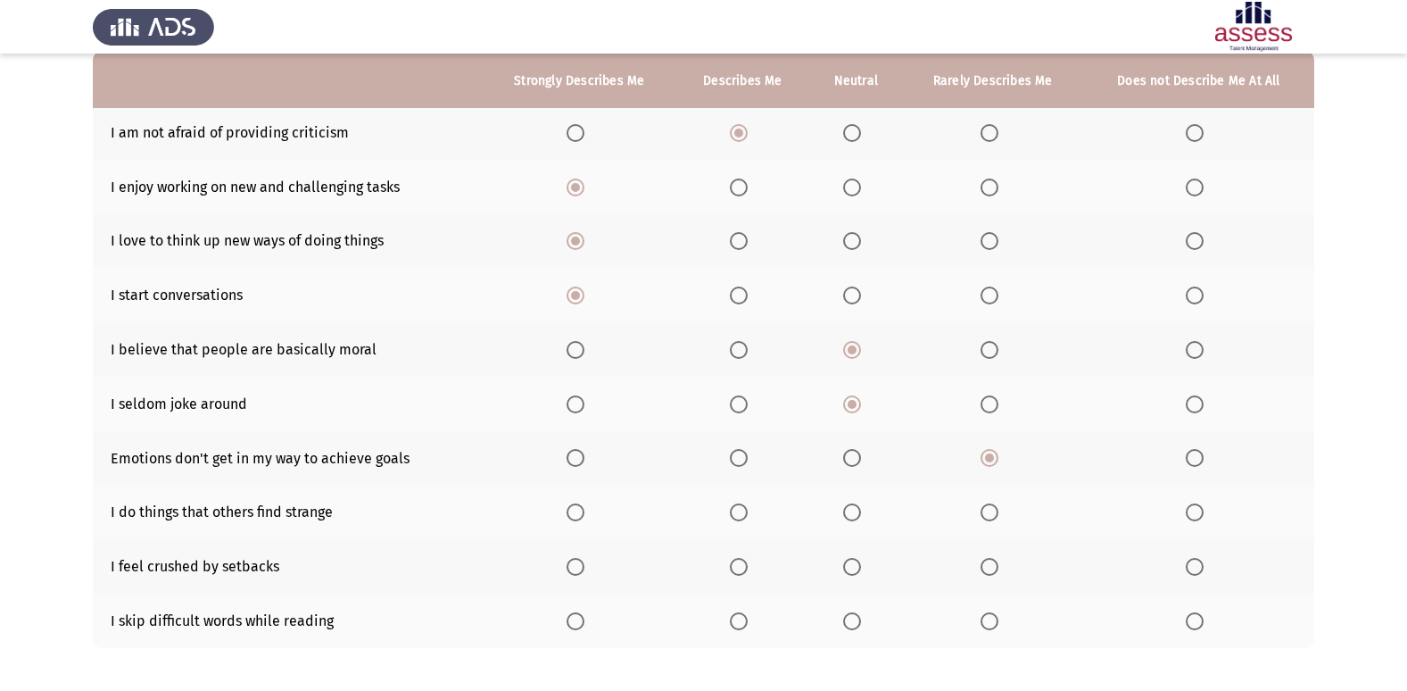
click at [995, 505] on input "Select an option" at bounding box center [990, 512] width 18 height 18
click at [1197, 507] on span "Select an option" at bounding box center [1195, 512] width 18 height 18
click at [1197, 507] on input "Select an option" at bounding box center [1195, 512] width 18 height 18
click at [996, 569] on span "Select an option" at bounding box center [990, 567] width 18 height 18
click at [996, 569] on input "Select an option" at bounding box center [990, 567] width 18 height 18
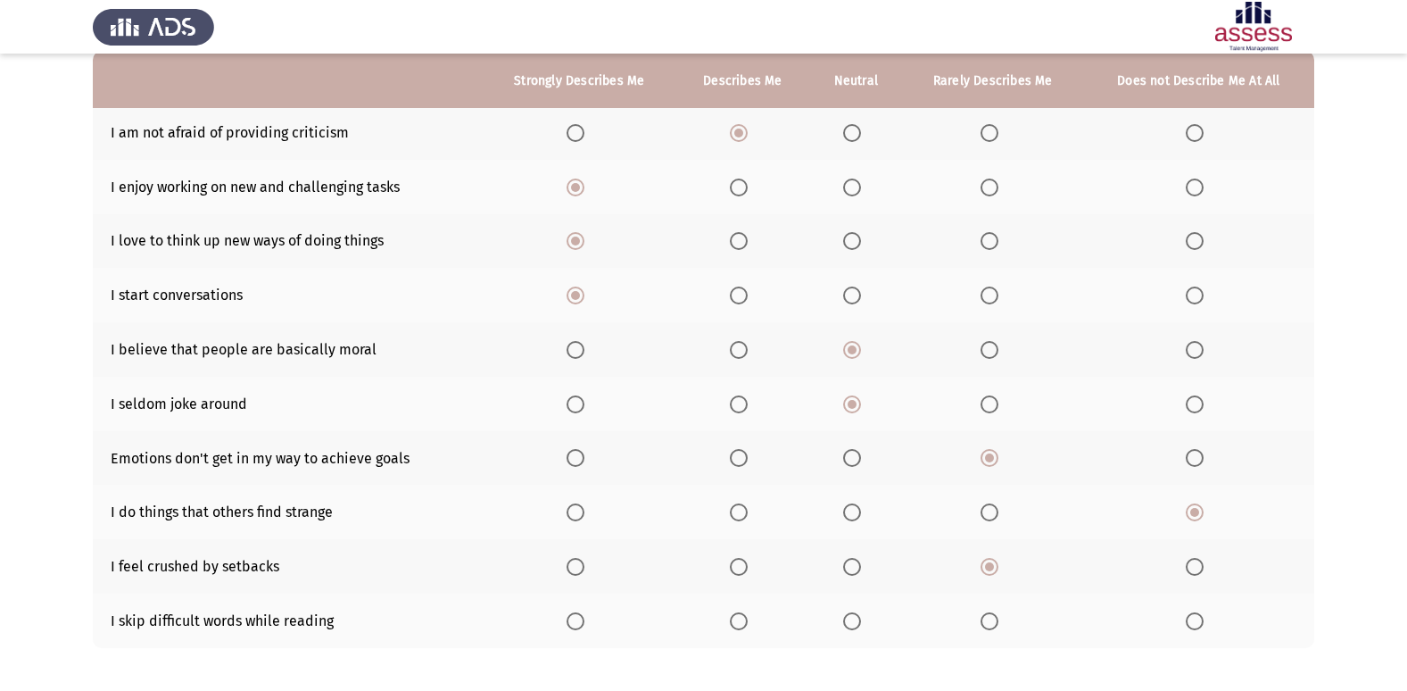
click at [1197, 622] on span "Select an option" at bounding box center [1195, 621] width 18 height 18
click at [1197, 622] on input "Select an option" at bounding box center [1195, 621] width 18 height 18
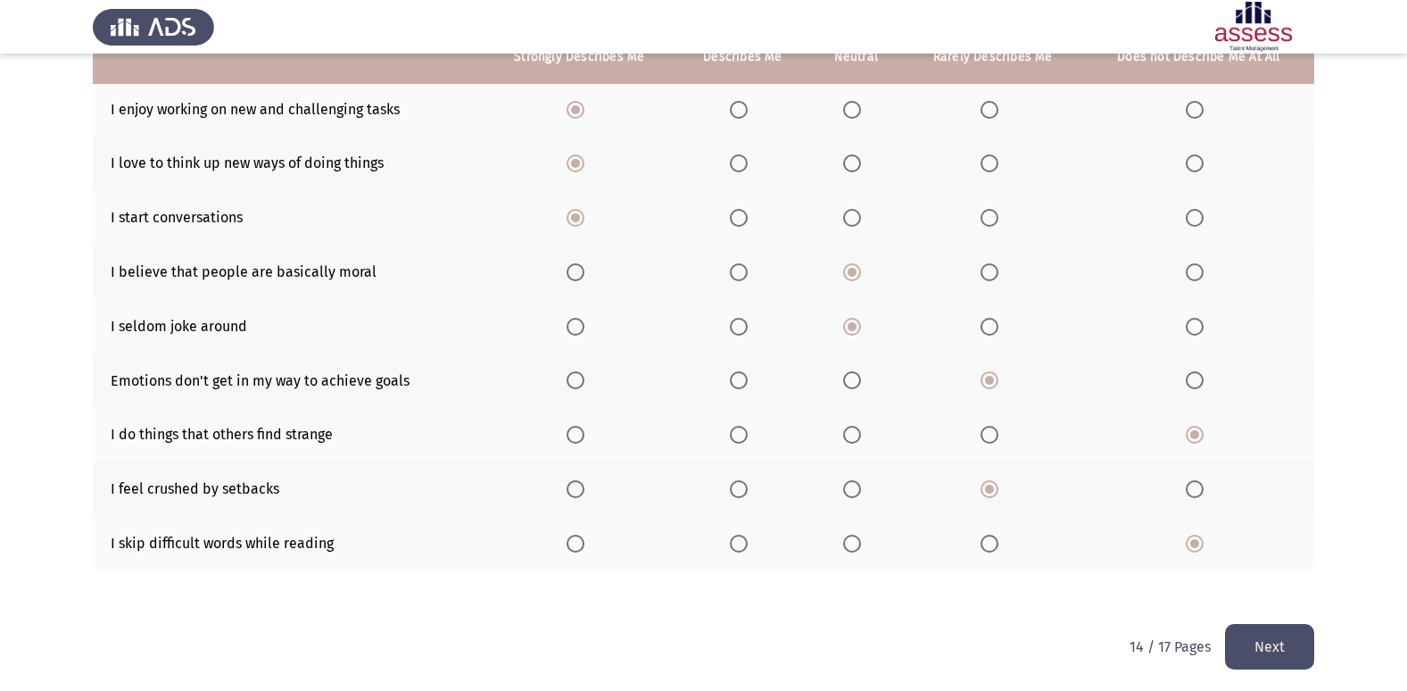
scroll to position [261, 0]
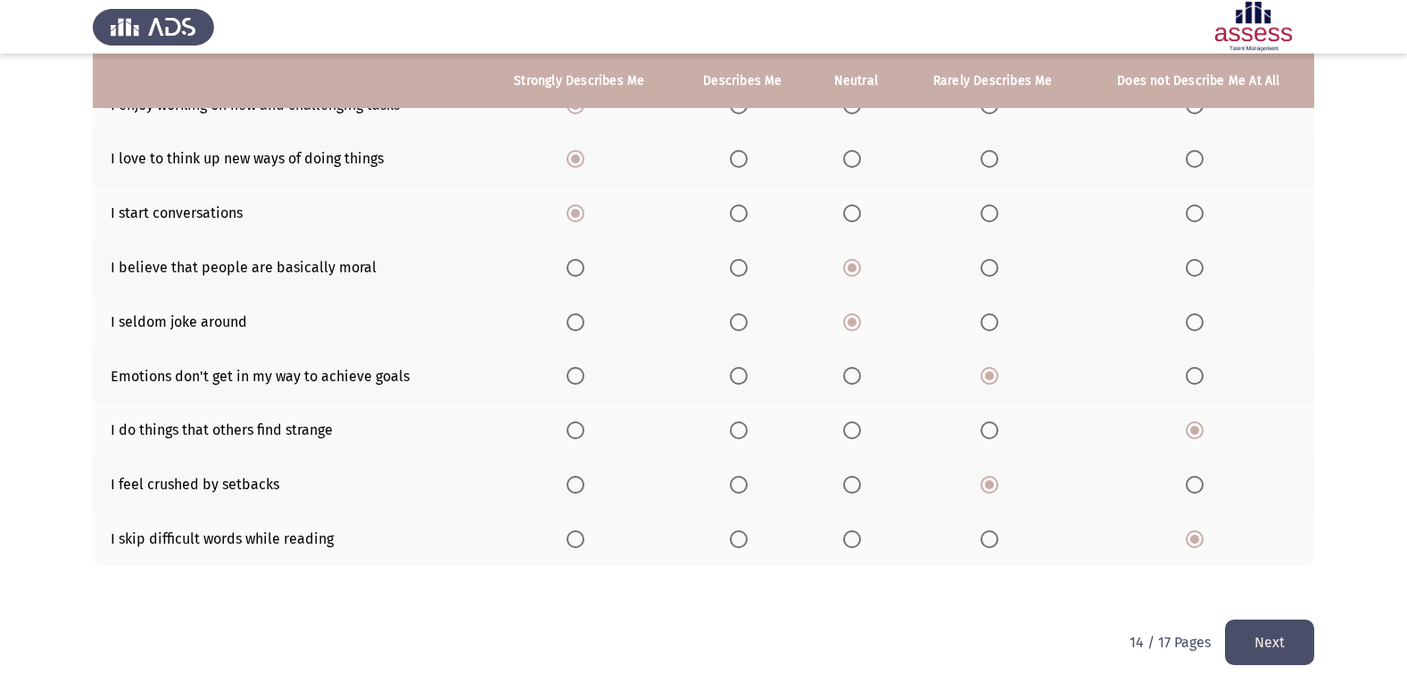
click at [1257, 635] on button "Next" at bounding box center [1269, 642] width 89 height 46
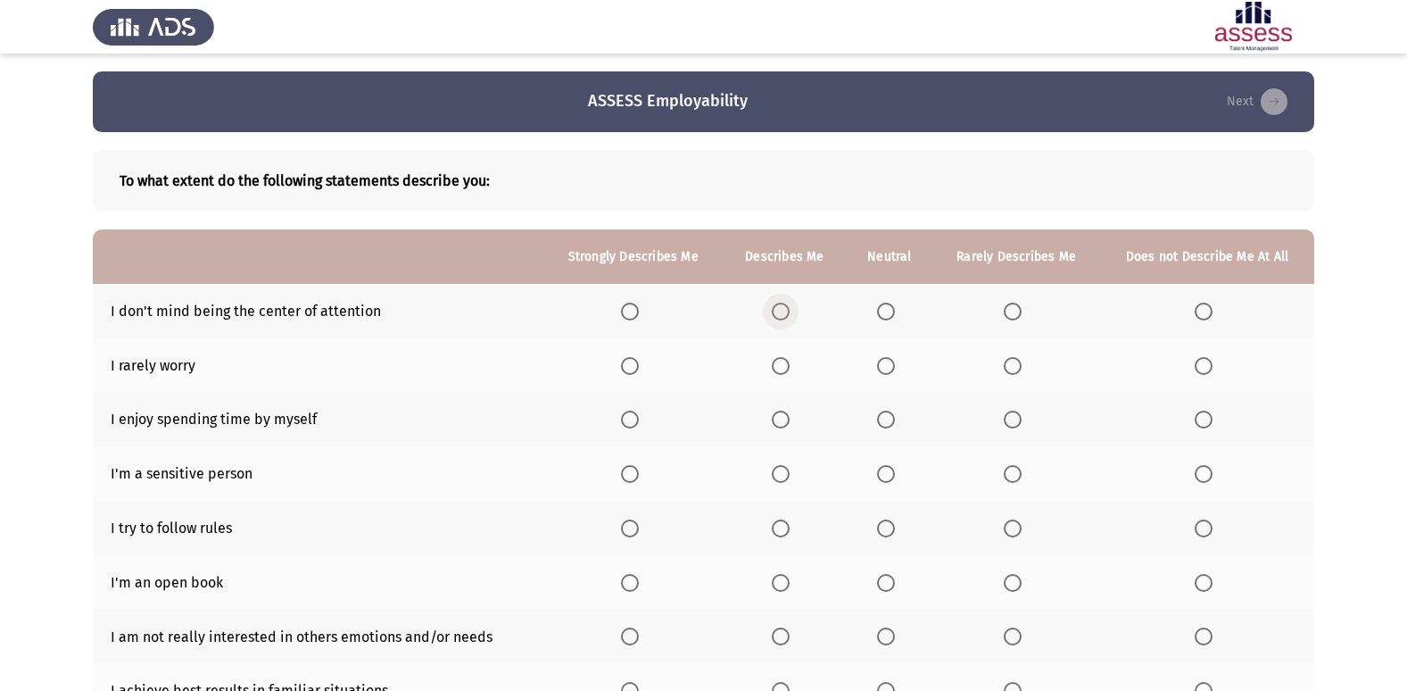
click at [776, 308] on span "Select an option" at bounding box center [781, 312] width 18 height 18
click at [776, 308] on input "Select an option" at bounding box center [781, 312] width 18 height 18
click at [1013, 359] on span "Select an option" at bounding box center [1013, 366] width 18 height 18
click at [1013, 359] on input "Select an option" at bounding box center [1013, 366] width 18 height 18
click at [783, 364] on span "Select an option" at bounding box center [781, 366] width 18 height 18
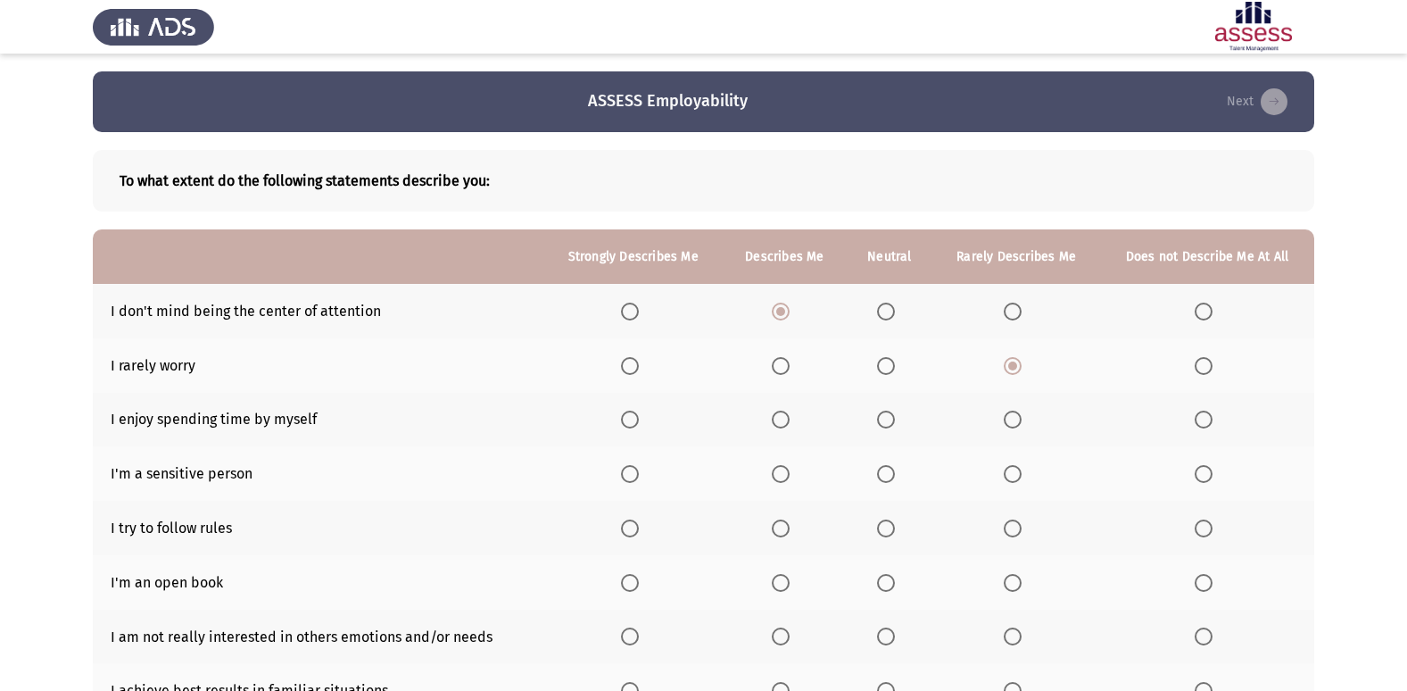
click at [783, 364] on input "Select an option" at bounding box center [781, 366] width 18 height 18
click at [892, 363] on span "Select an option" at bounding box center [886, 366] width 18 height 18
click at [892, 363] on input "Select an option" at bounding box center [886, 366] width 18 height 18
click at [892, 419] on span "Select an option" at bounding box center [886, 420] width 18 height 18
click at [892, 419] on input "Select an option" at bounding box center [886, 420] width 18 height 18
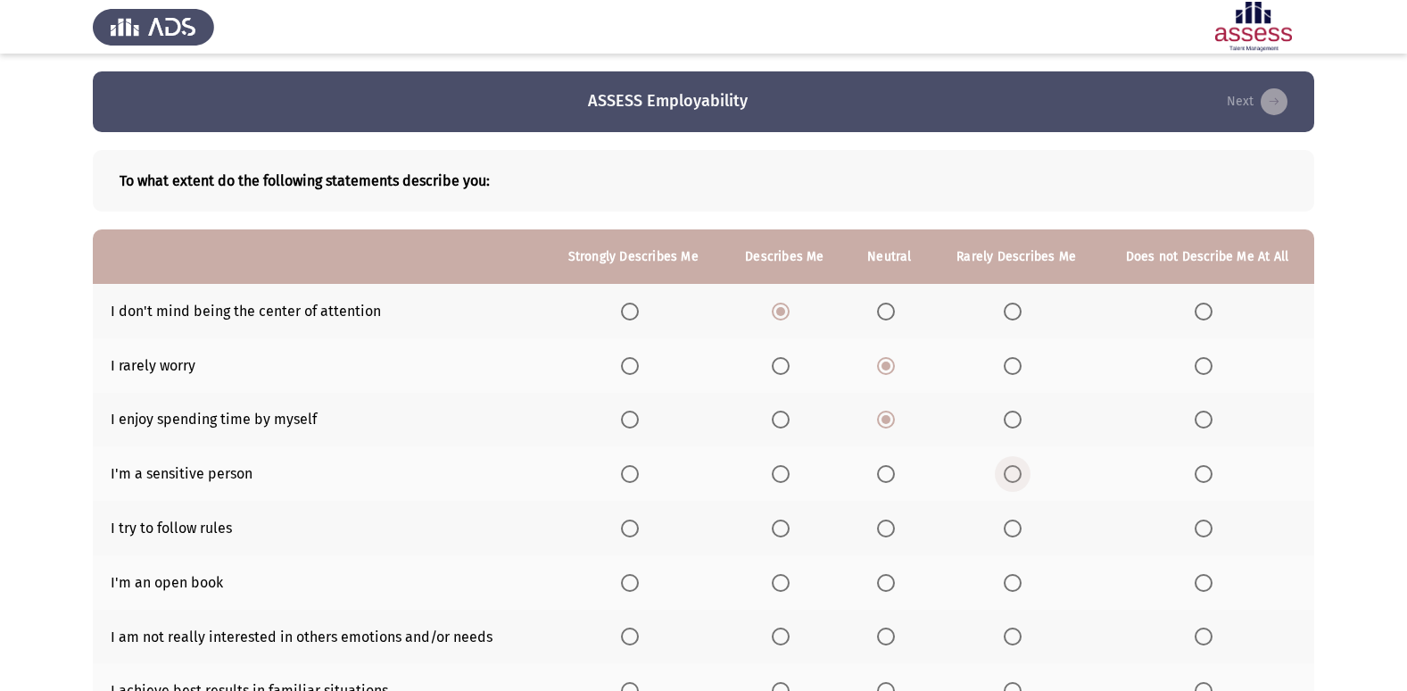
click at [1008, 471] on span "Select an option" at bounding box center [1013, 474] width 18 height 18
click at [1008, 471] on input "Select an option" at bounding box center [1013, 474] width 18 height 18
click at [785, 526] on span "Select an option" at bounding box center [781, 528] width 18 height 18
click at [785, 526] on input "Select an option" at bounding box center [781, 528] width 18 height 18
click at [1019, 577] on span "Select an option" at bounding box center [1013, 583] width 18 height 18
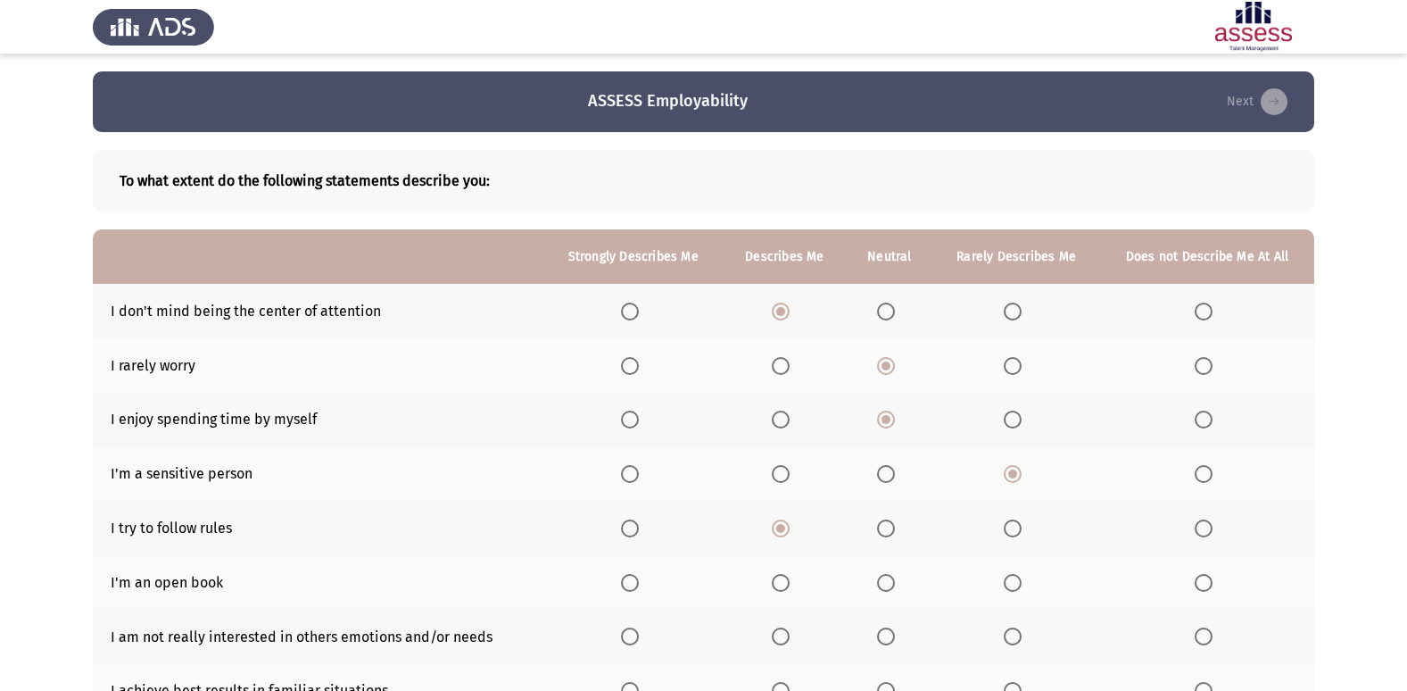
click at [1019, 577] on input "Select an option" at bounding box center [1013, 583] width 18 height 18
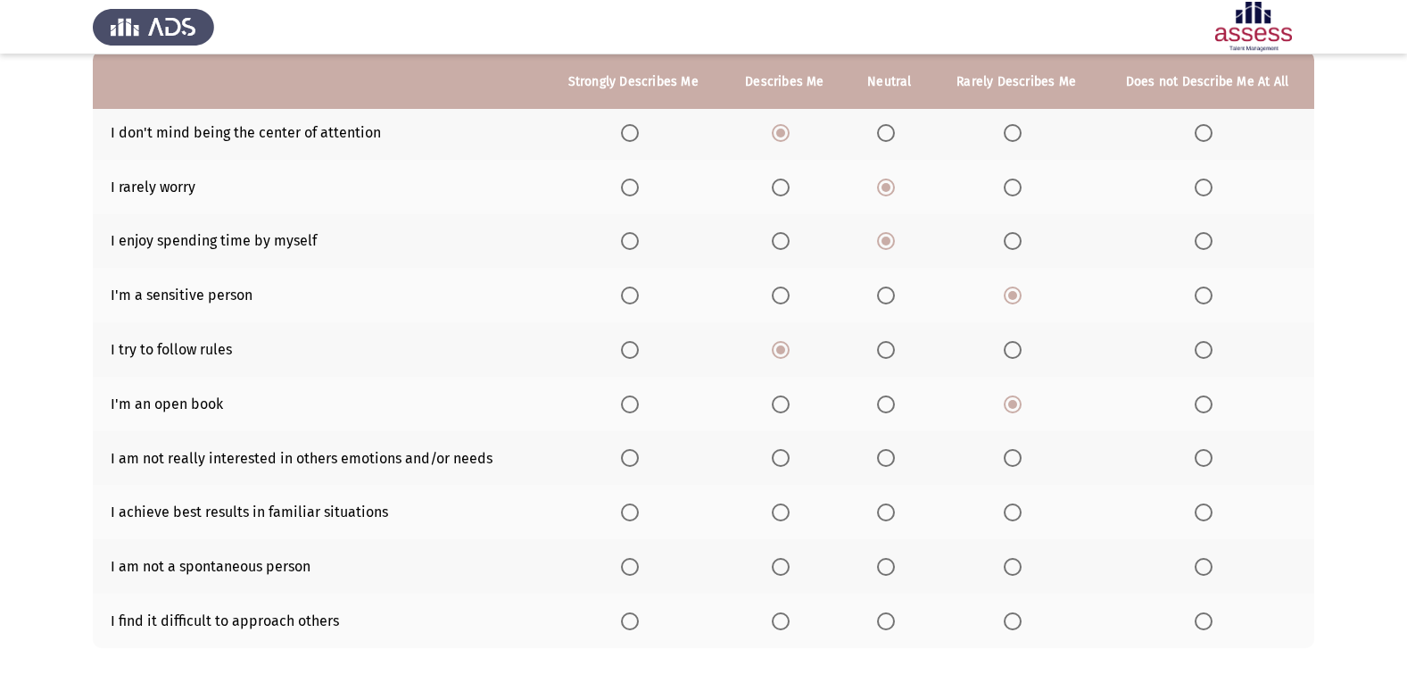
scroll to position [261, 0]
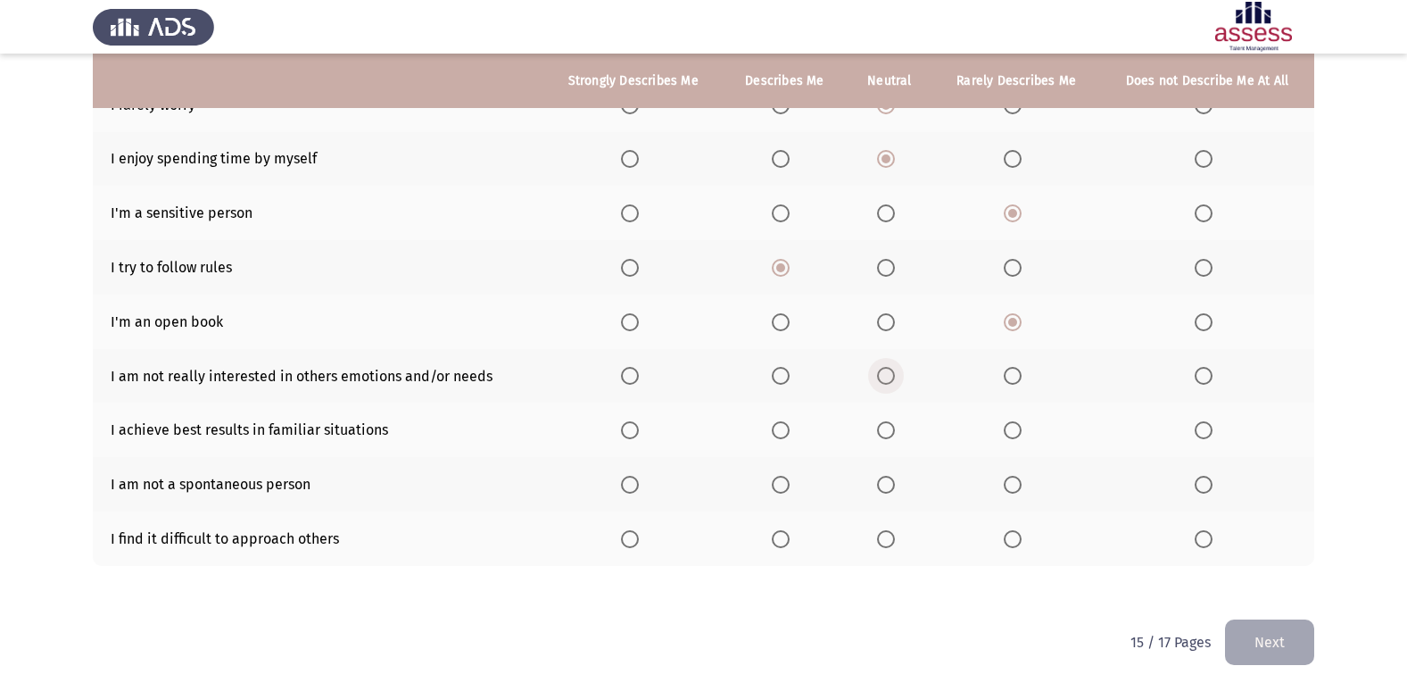
click at [890, 369] on span "Select an option" at bounding box center [886, 376] width 18 height 18
click at [890, 369] on input "Select an option" at bounding box center [886, 376] width 18 height 18
click at [628, 429] on span "Select an option" at bounding box center [630, 430] width 18 height 18
click at [628, 429] on input "Select an option" at bounding box center [630, 430] width 18 height 18
click at [1014, 480] on span "Select an option" at bounding box center [1013, 485] width 18 height 18
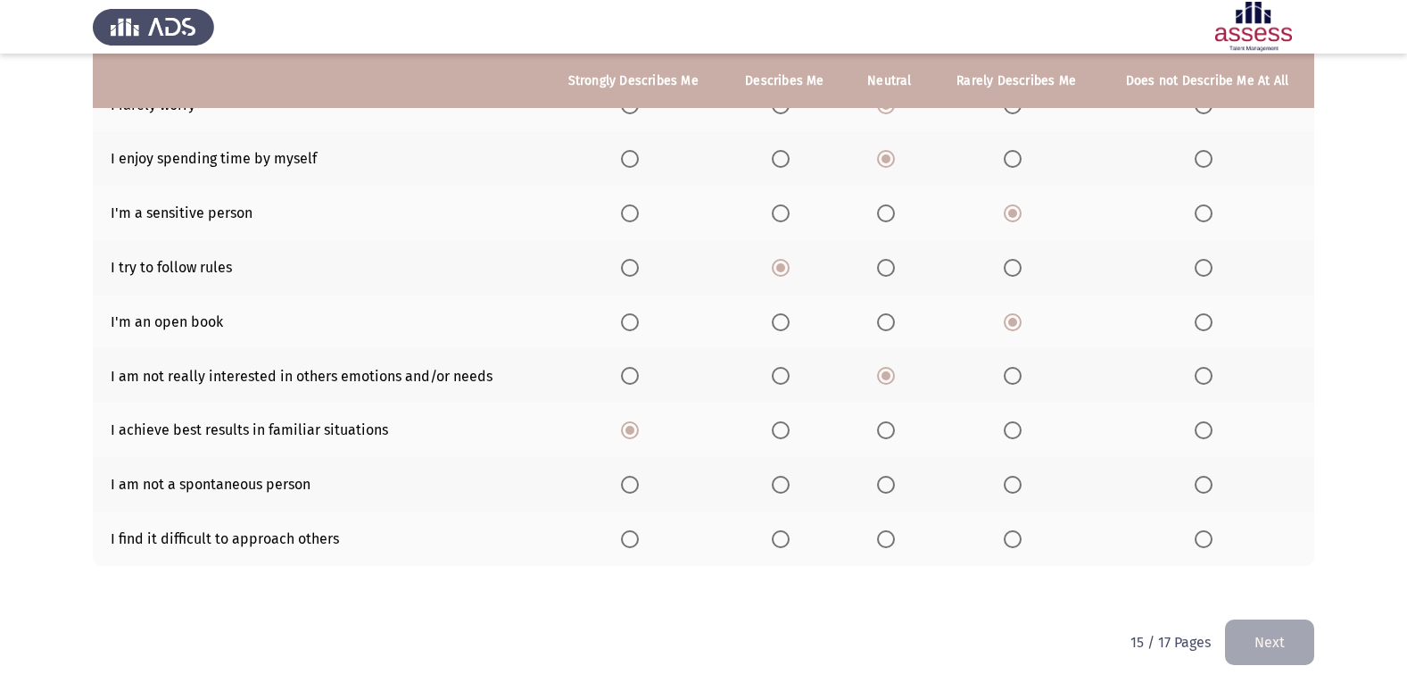
click at [1014, 480] on input "Select an option" at bounding box center [1013, 485] width 18 height 18
click at [895, 542] on span "Select an option" at bounding box center [886, 539] width 18 height 18
click at [895, 542] on input "Select an option" at bounding box center [886, 539] width 18 height 18
click at [1293, 633] on button "Next" at bounding box center [1269, 642] width 89 height 46
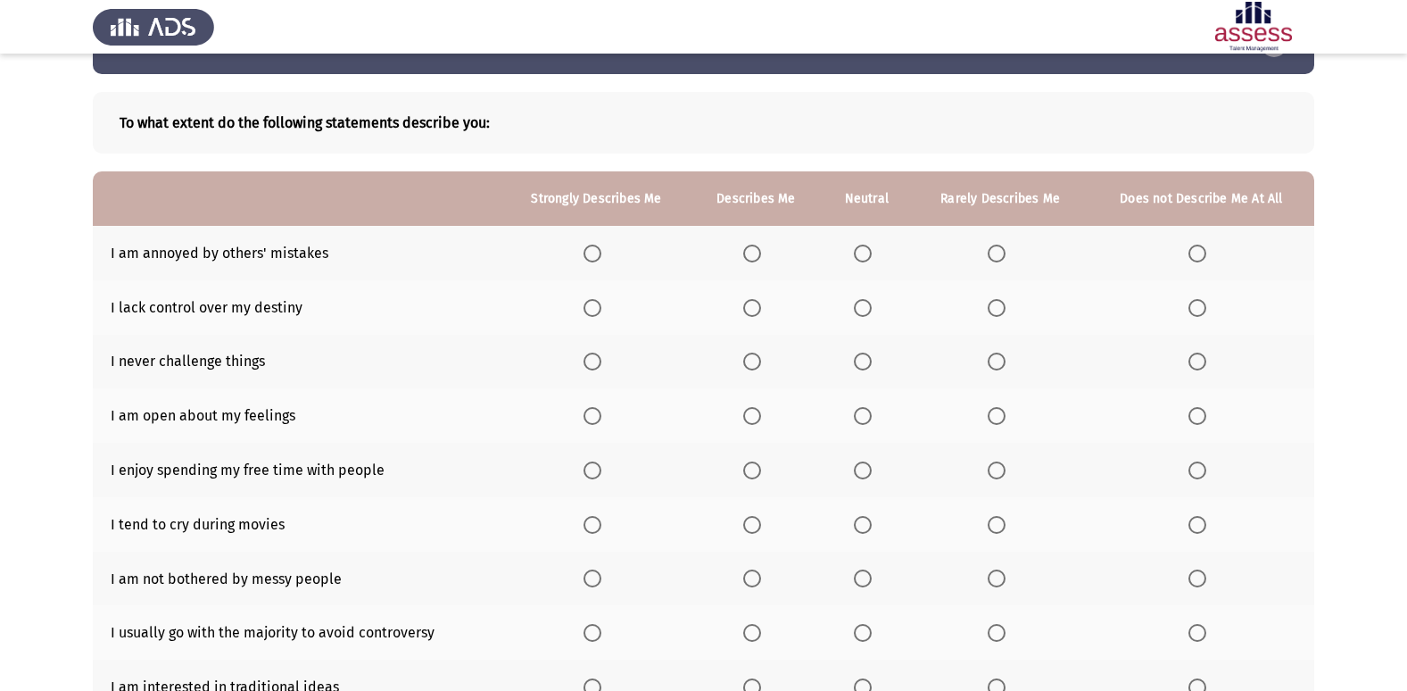
scroll to position [89, 0]
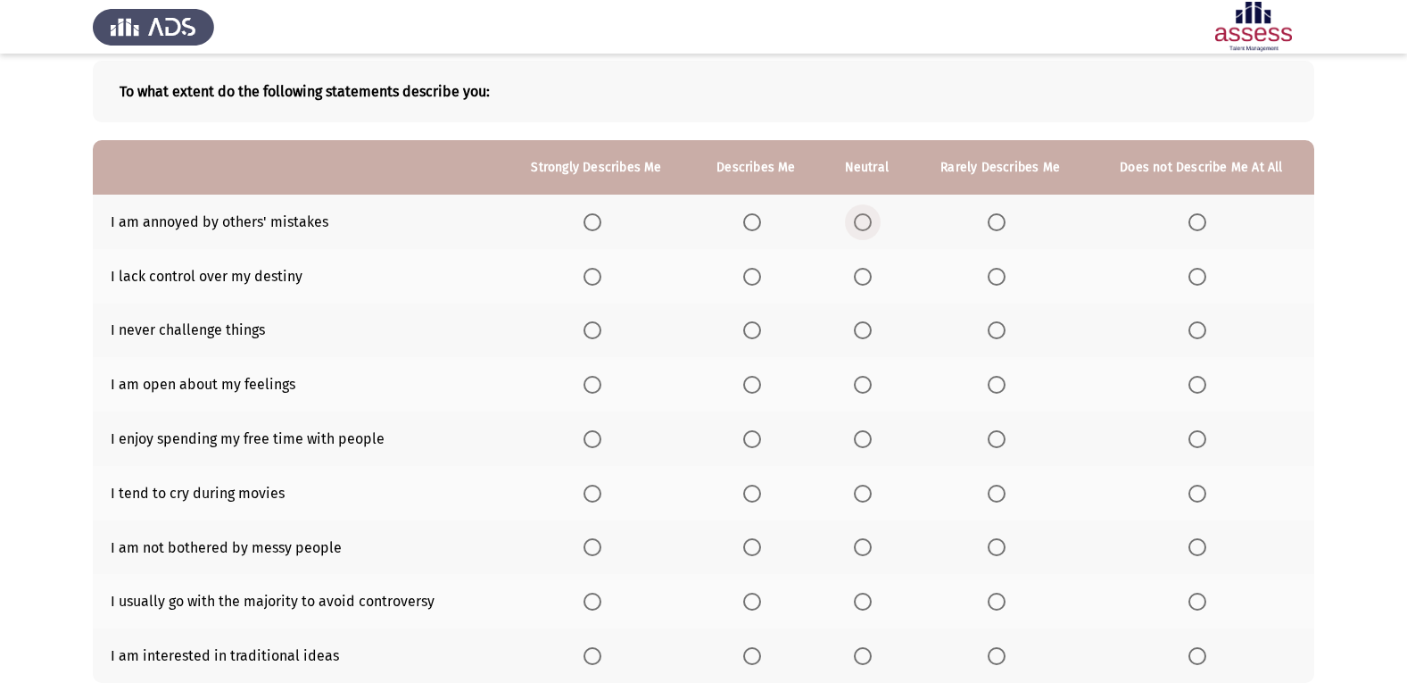
click at [864, 224] on span "Select an option" at bounding box center [863, 222] width 18 height 18
click at [864, 224] on input "Select an option" at bounding box center [863, 222] width 18 height 18
click at [1003, 270] on span "Select an option" at bounding box center [997, 277] width 18 height 18
click at [1003, 270] on input "Select an option" at bounding box center [997, 277] width 18 height 18
click at [1199, 335] on span "Select an option" at bounding box center [1198, 330] width 18 height 18
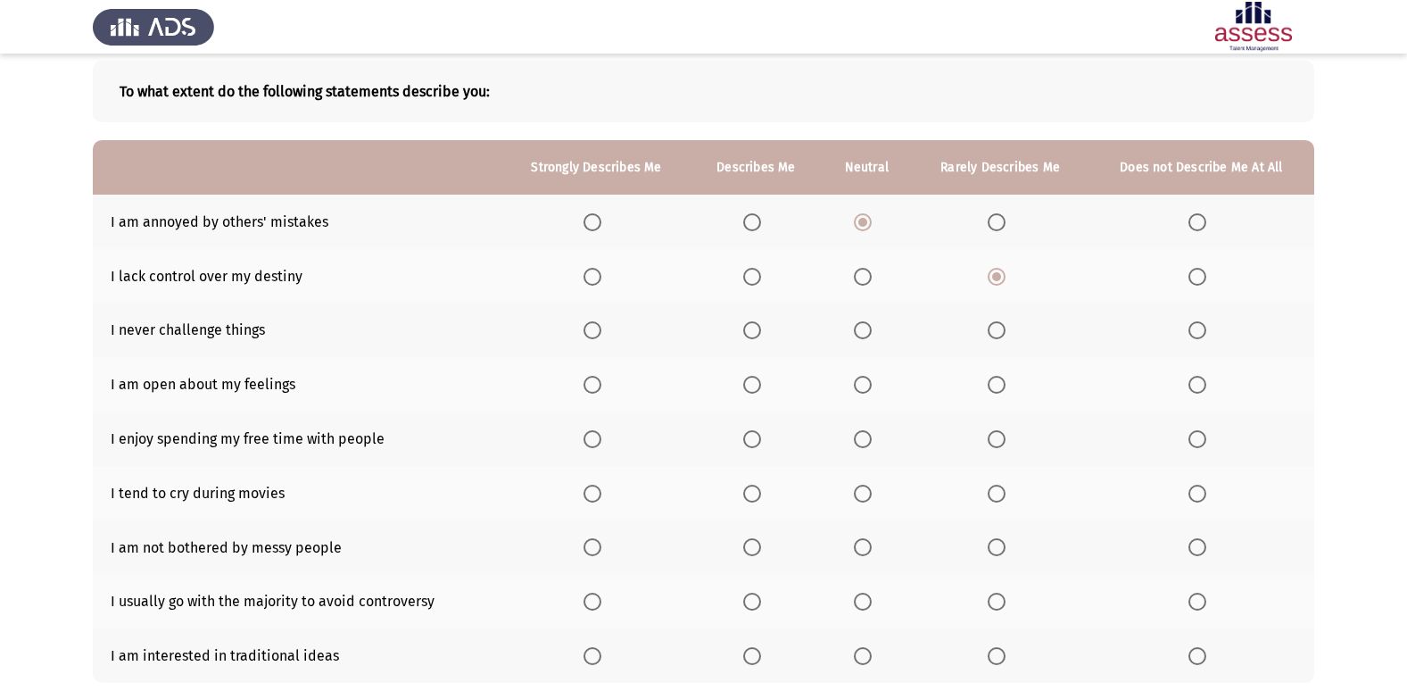
click at [1199, 335] on input "Select an option" at bounding box center [1198, 330] width 18 height 18
click at [1189, 380] on span "Select an option" at bounding box center [1198, 385] width 18 height 18
click at [1189, 380] on input "Select an option" at bounding box center [1198, 385] width 18 height 18
click at [585, 434] on th at bounding box center [596, 438] width 189 height 54
click at [597, 438] on span "Select an option" at bounding box center [593, 439] width 18 height 18
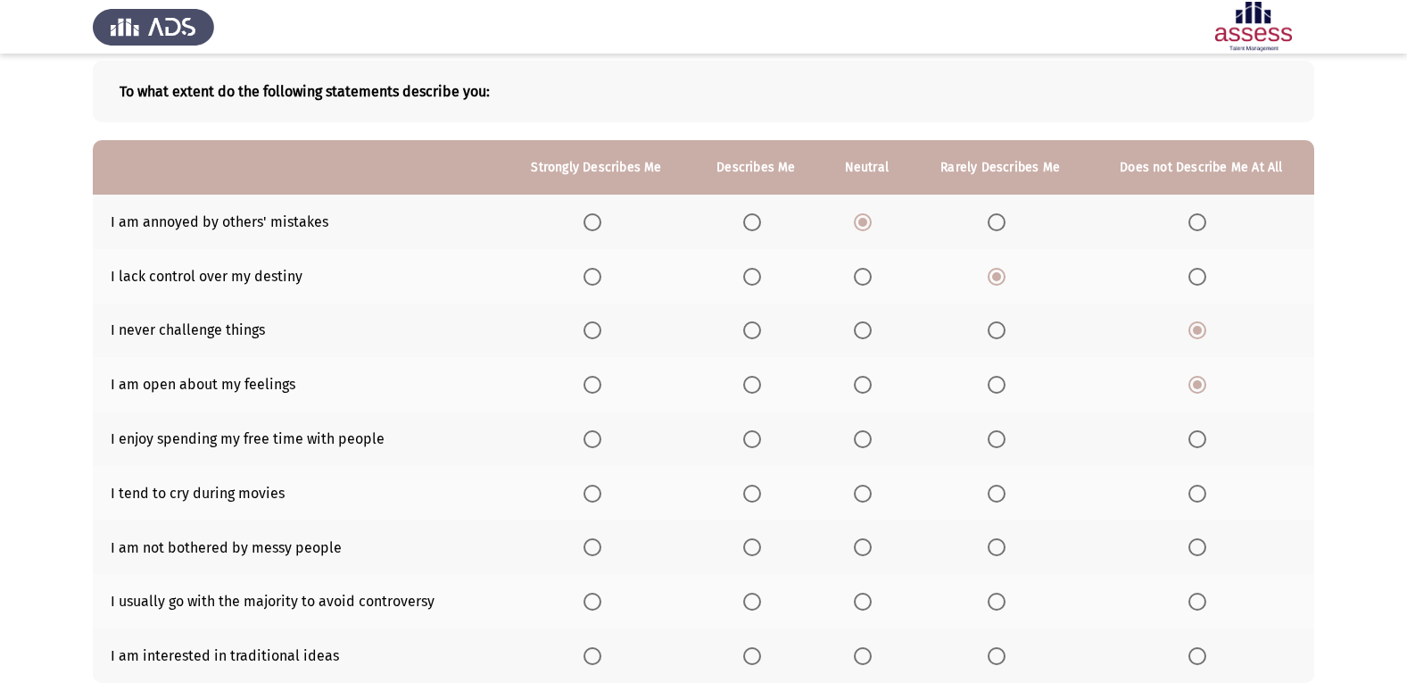
click at [597, 438] on input "Select an option" at bounding box center [593, 439] width 18 height 18
click at [997, 497] on span "Select an option" at bounding box center [997, 494] width 18 height 18
click at [997, 497] on input "Select an option" at bounding box center [997, 494] width 18 height 18
click at [1194, 547] on span "Select an option" at bounding box center [1198, 547] width 18 height 18
click at [1194, 547] on input "Select an option" at bounding box center [1198, 547] width 18 height 18
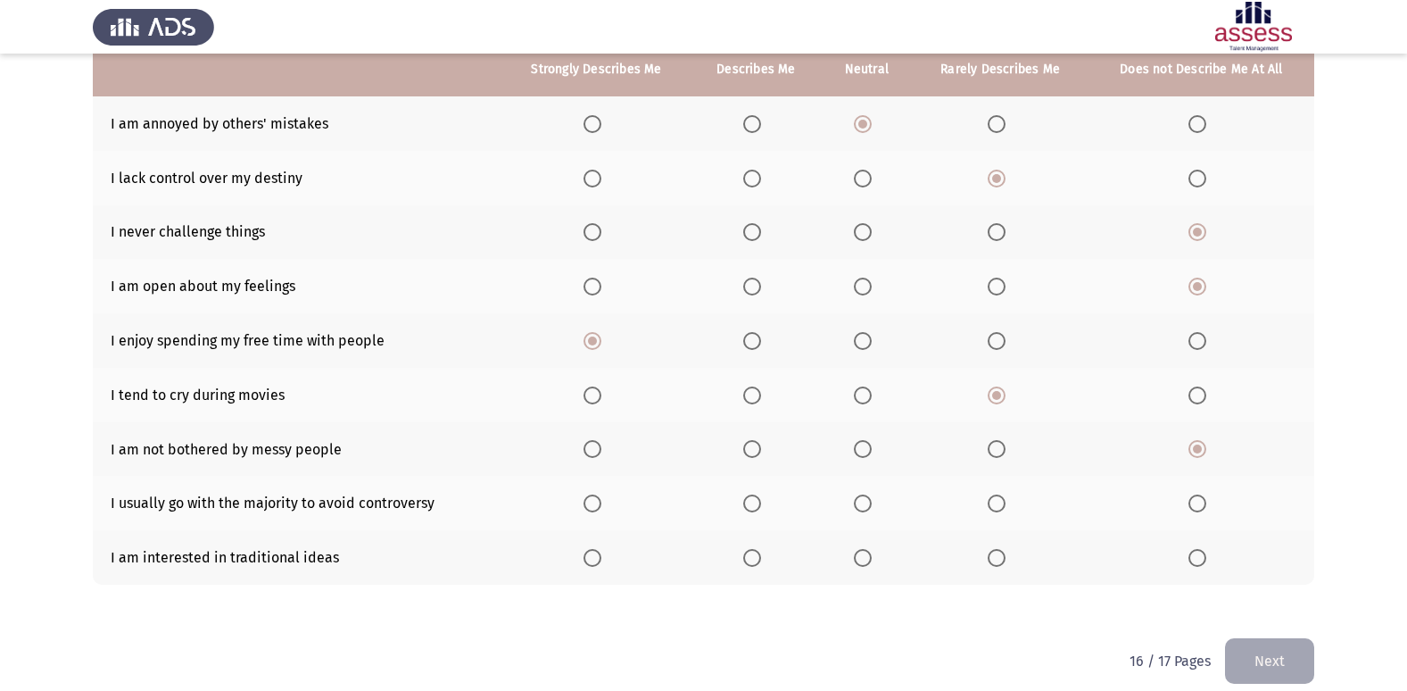
scroll to position [206, 0]
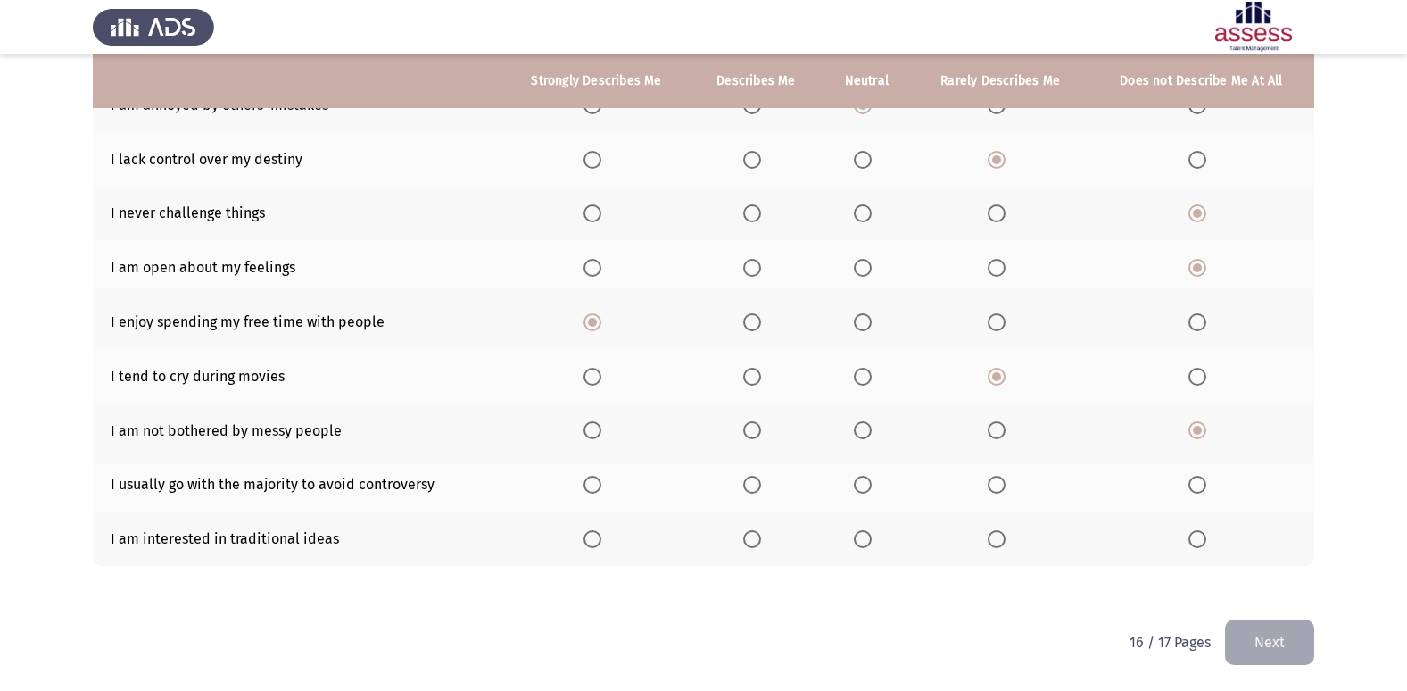
click at [859, 486] on span "Select an option" at bounding box center [863, 485] width 18 height 18
click at [859, 486] on input "Select an option" at bounding box center [863, 485] width 18 height 18
click at [586, 536] on span "Select an option" at bounding box center [593, 539] width 18 height 18
click at [586, 536] on input "Select an option" at bounding box center [593, 539] width 18 height 18
click at [1248, 643] on button "Next" at bounding box center [1269, 642] width 89 height 46
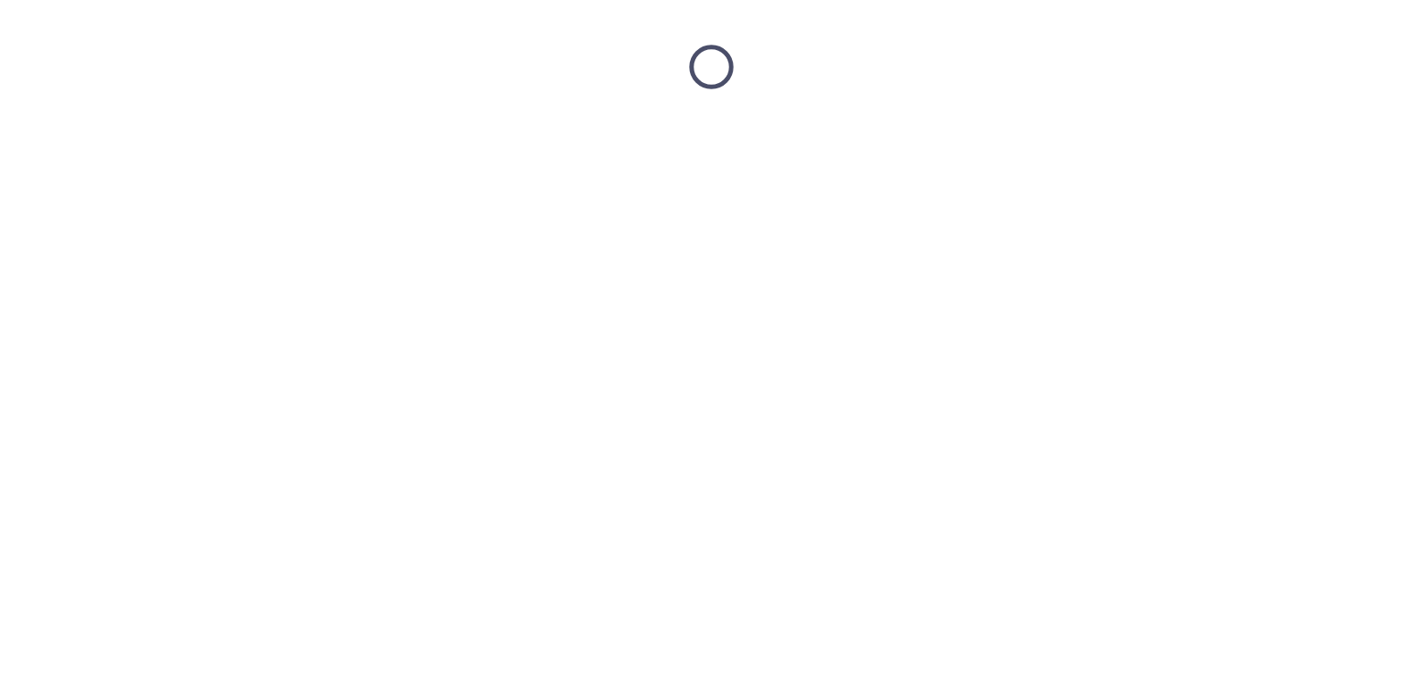
scroll to position [0, 0]
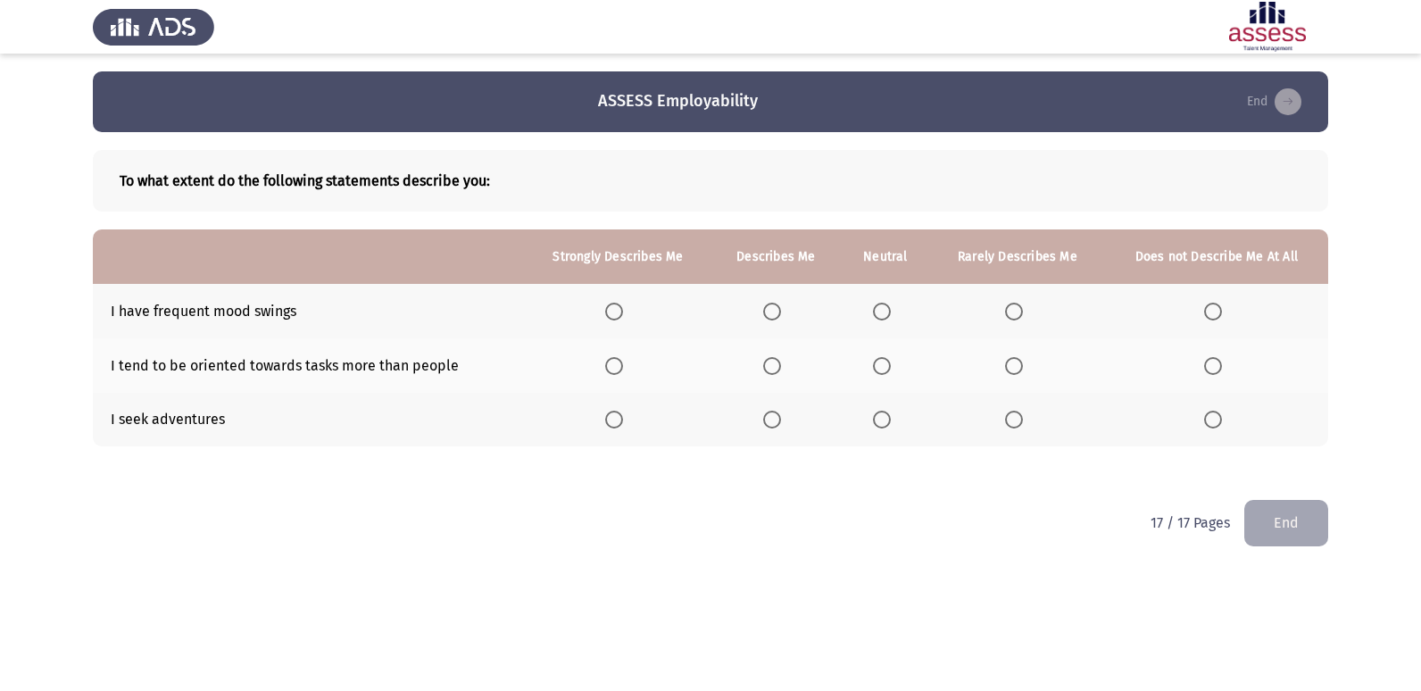
click at [780, 308] on span "Select an option" at bounding box center [772, 312] width 18 height 18
click at [780, 308] on input "Select an option" at bounding box center [772, 312] width 18 height 18
click at [629, 304] on label "Select an option" at bounding box center [617, 312] width 25 height 18
click at [623, 304] on input "Select an option" at bounding box center [614, 312] width 18 height 18
click at [881, 374] on span "Select an option" at bounding box center [882, 366] width 18 height 18
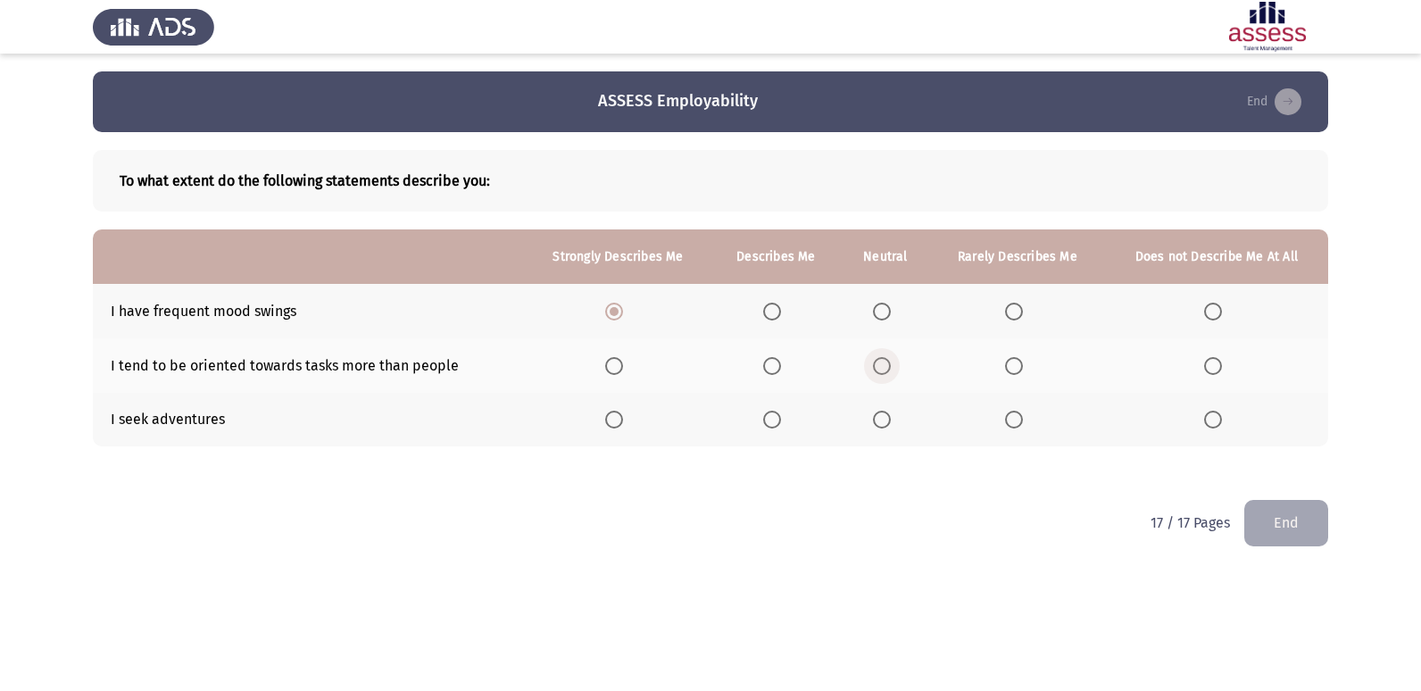
click at [881, 374] on input "Select an option" at bounding box center [882, 366] width 18 height 18
click at [884, 419] on span "Select an option" at bounding box center [882, 420] width 18 height 18
click at [884, 419] on input "Select an option" at bounding box center [882, 420] width 18 height 18
click at [1300, 521] on button "End" at bounding box center [1286, 523] width 84 height 46
